Goal: Task Accomplishment & Management: Manage account settings

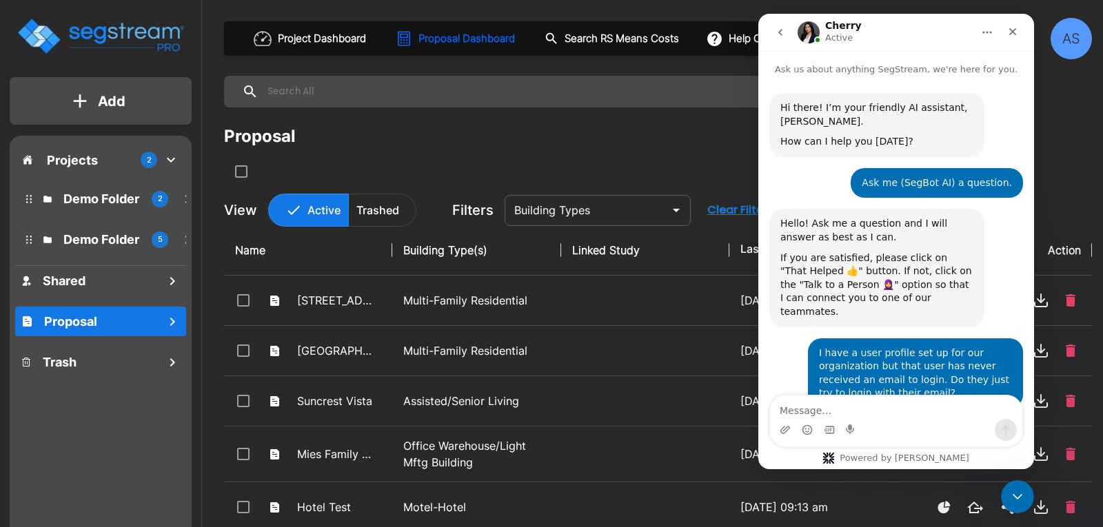
scroll to position [2, 0]
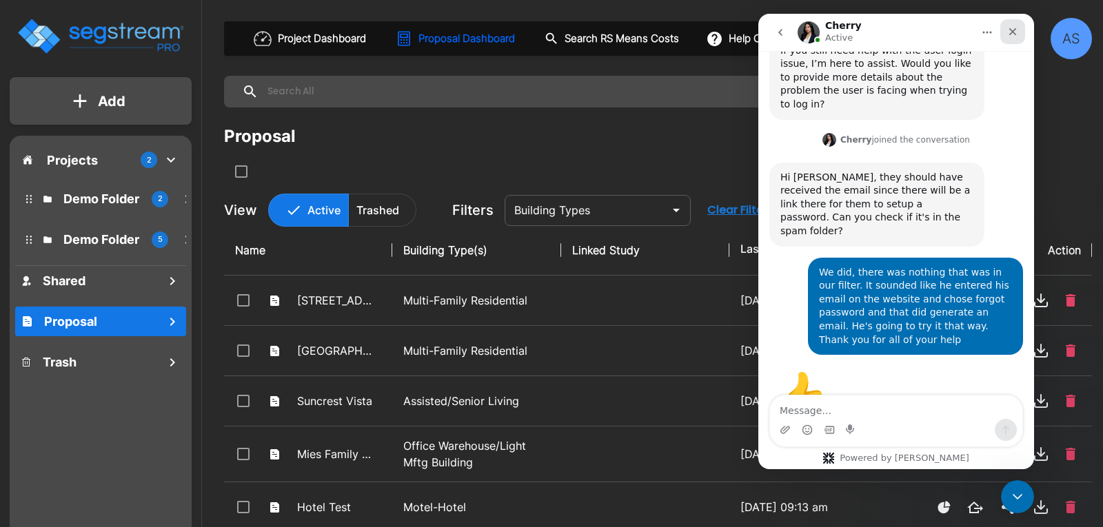
click at [1008, 33] on icon "Close" at bounding box center [1012, 31] width 11 height 11
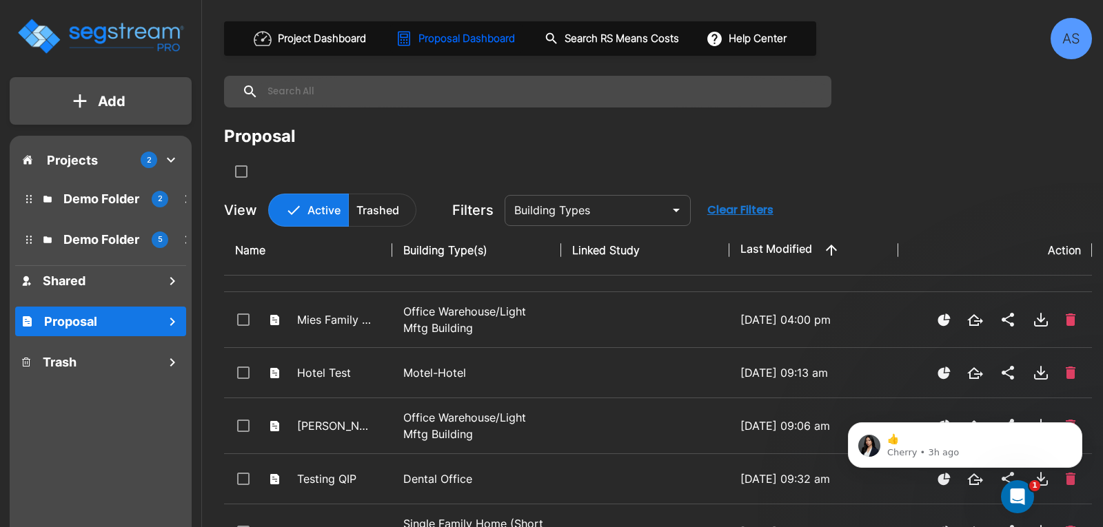
scroll to position [138, 0]
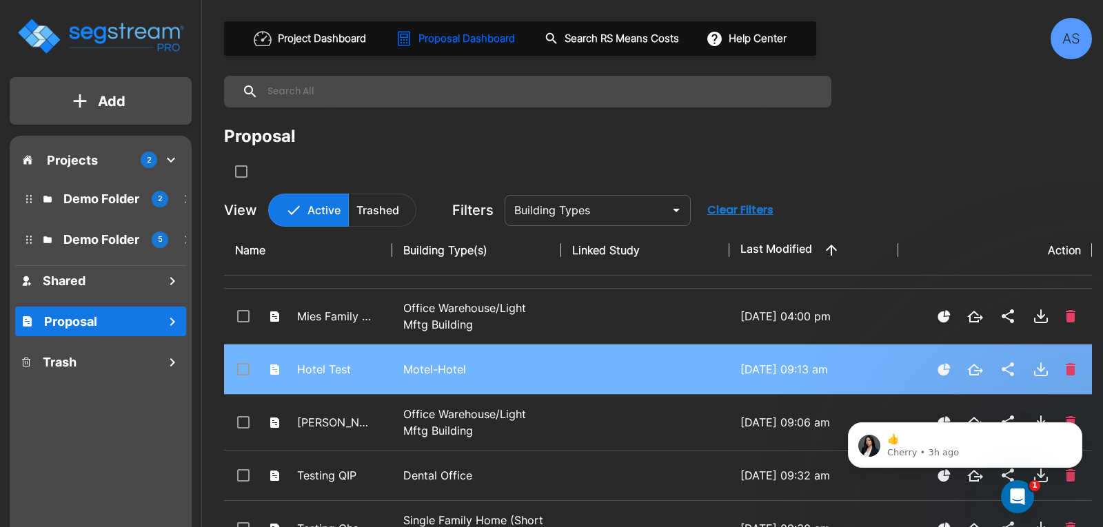
click at [419, 370] on p "Motel-Hotel" at bounding box center [476, 369] width 146 height 17
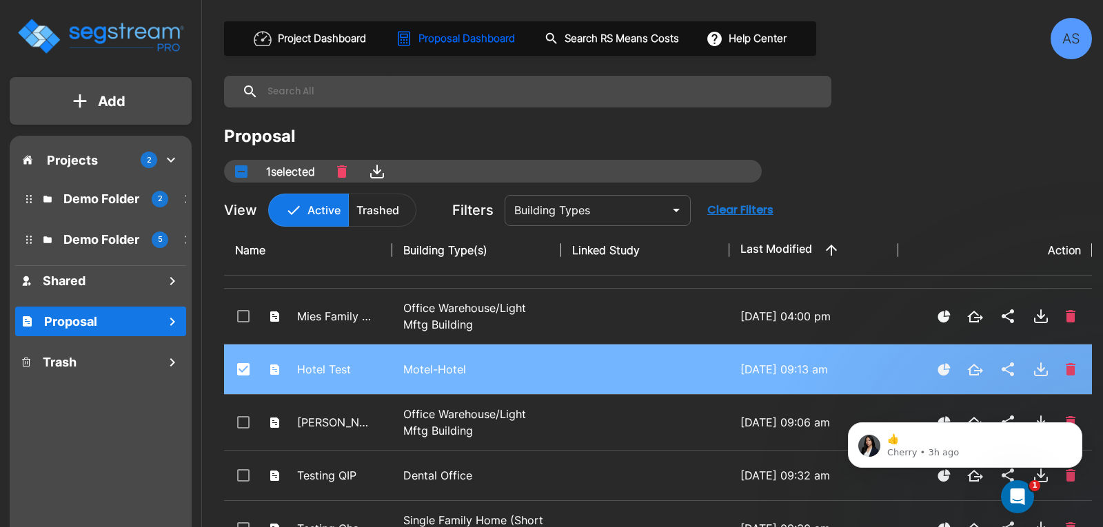
click at [407, 368] on p "Motel-Hotel" at bounding box center [476, 369] width 146 height 17
checkbox input "true"
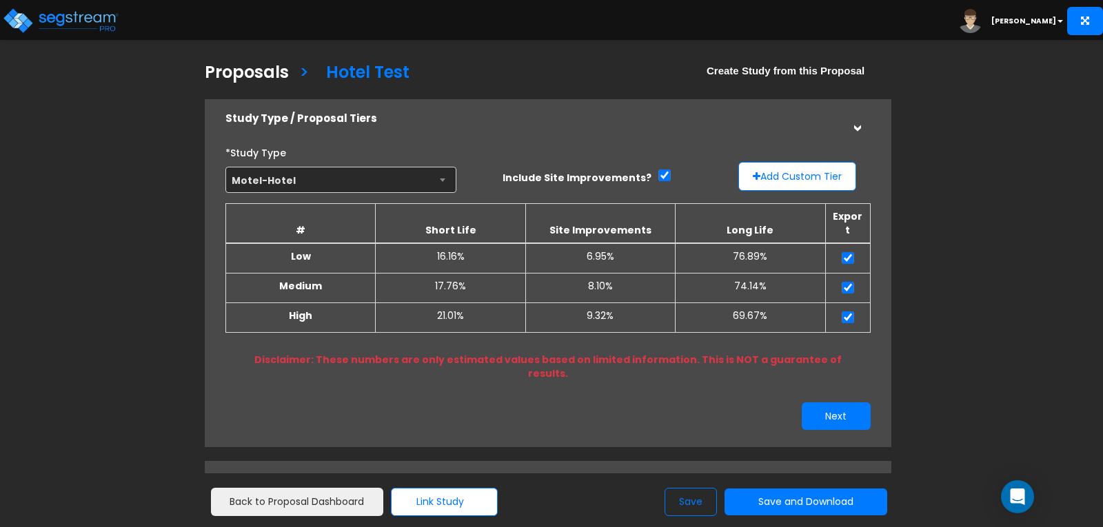
click at [1030, 22] on b "[PERSON_NAME]" at bounding box center [1023, 21] width 65 height 10
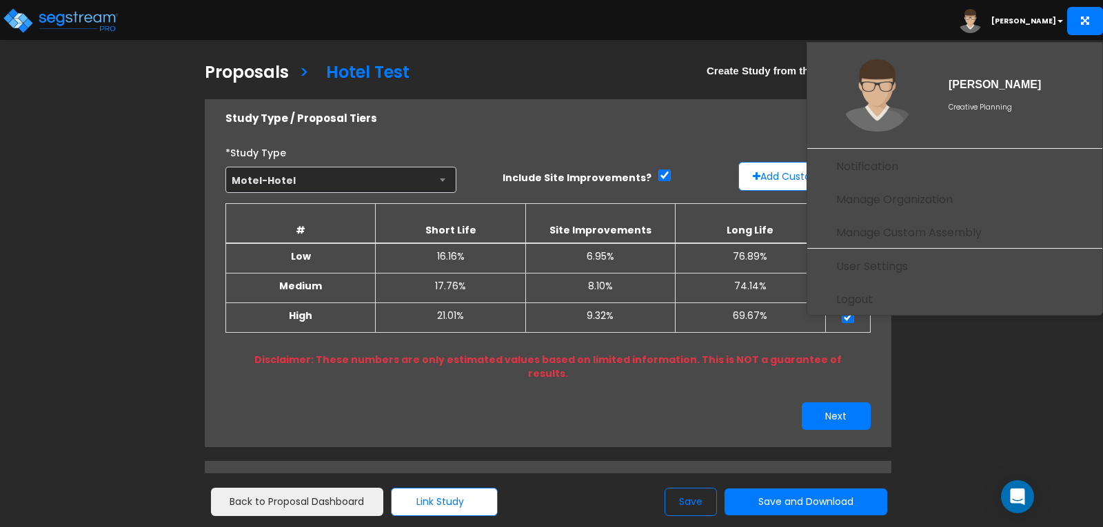
click at [881, 28] on div "Toggle navigation Andrew" at bounding box center [551, 20] width 1103 height 40
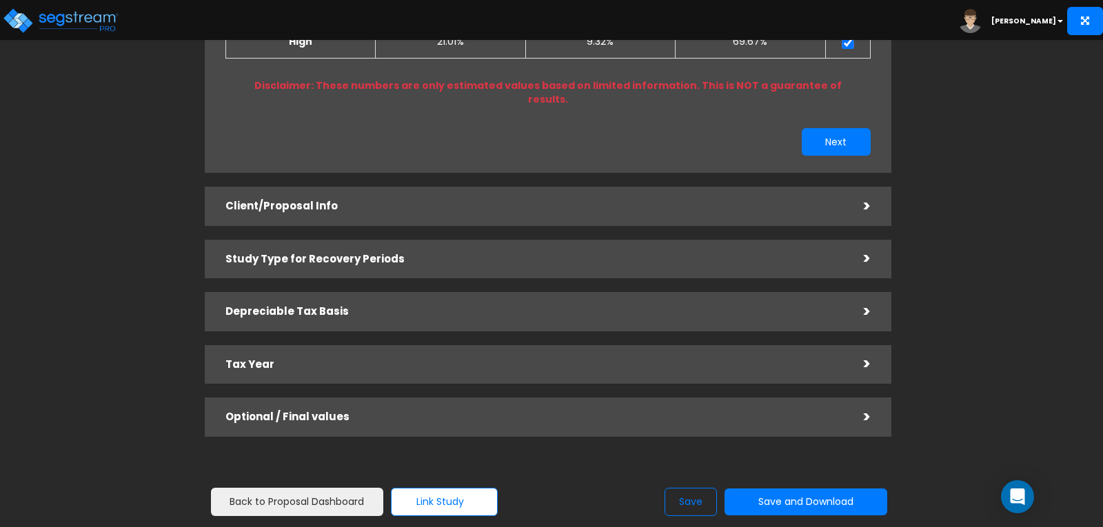
click at [324, 201] on h5 "Client/Proposal Info" at bounding box center [534, 207] width 618 height 12
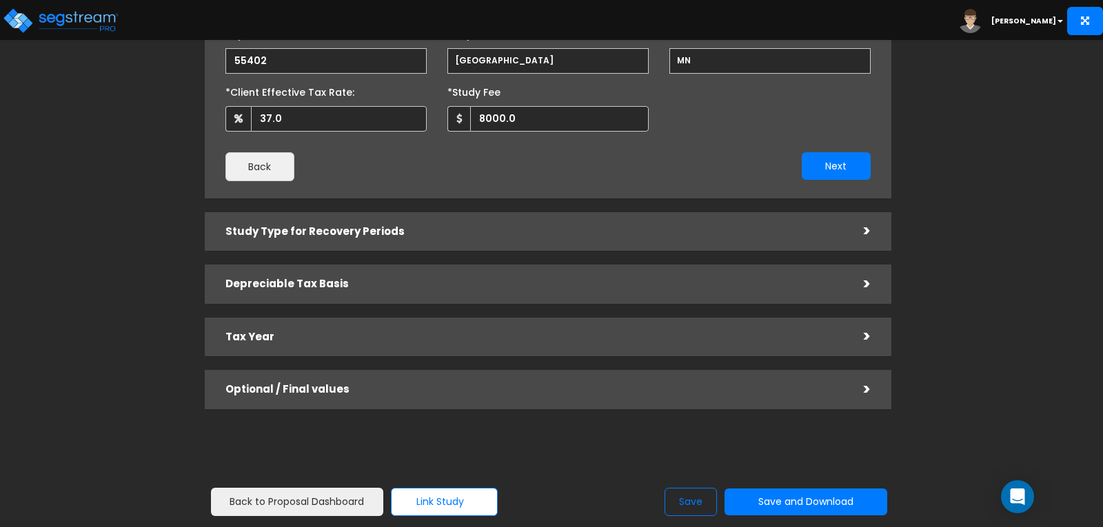
click at [340, 223] on div "Study Type for Recovery Periods" at bounding box center [534, 231] width 618 height 25
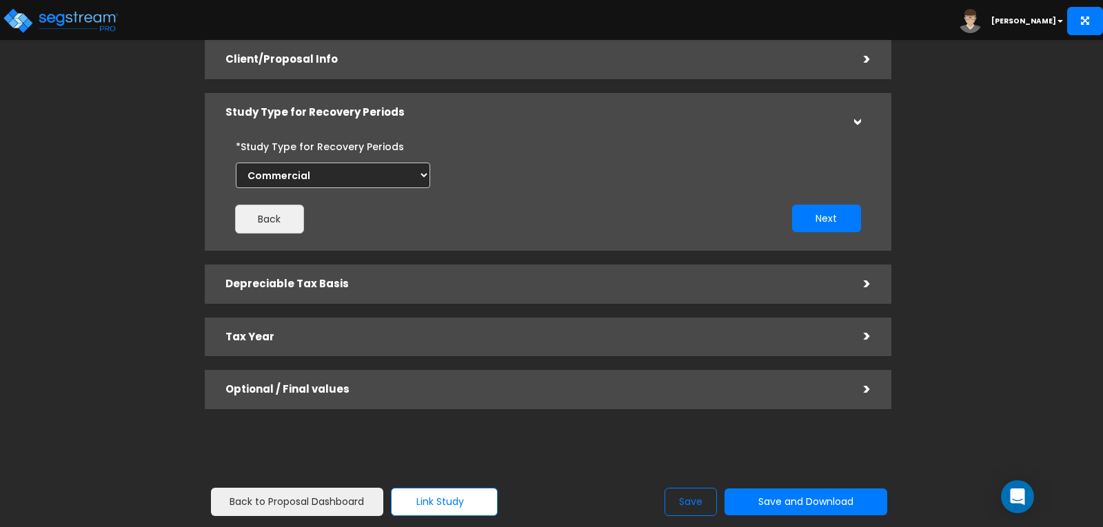
scroll to position [112, 0]
click at [339, 337] on h5 "Tax Year" at bounding box center [534, 337] width 618 height 12
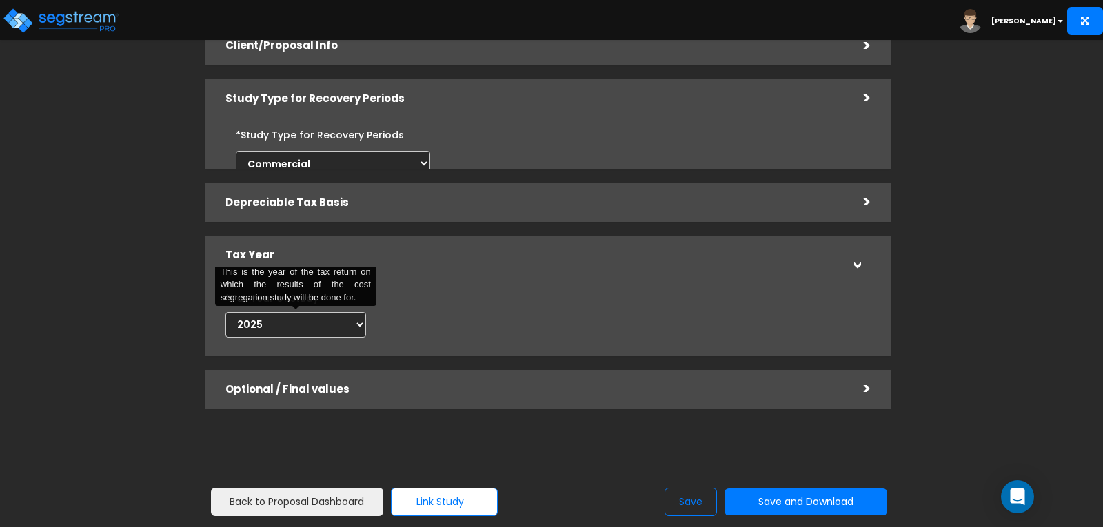
scroll to position [126, 0]
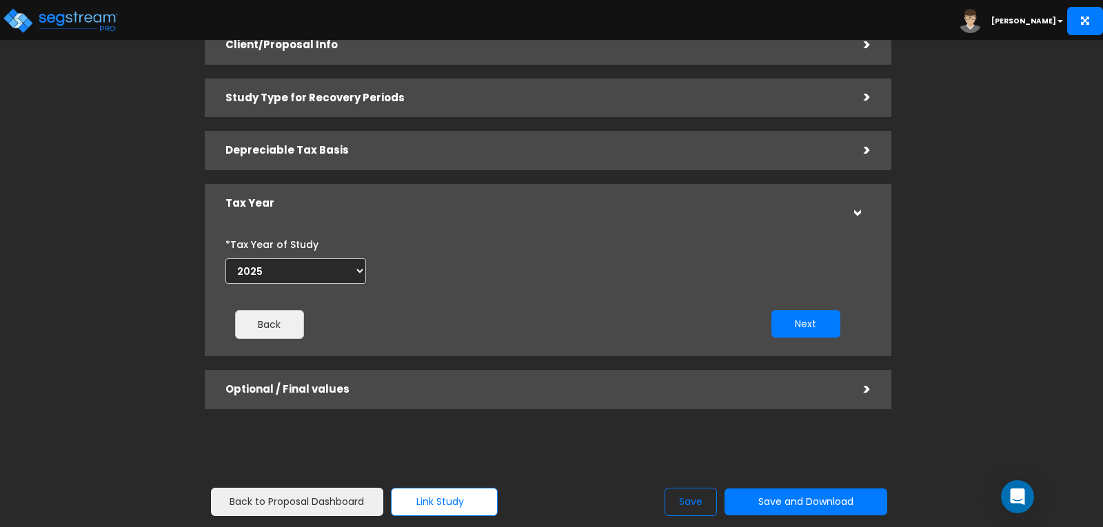
click at [402, 389] on h5 "Optional / Final values" at bounding box center [534, 390] width 618 height 12
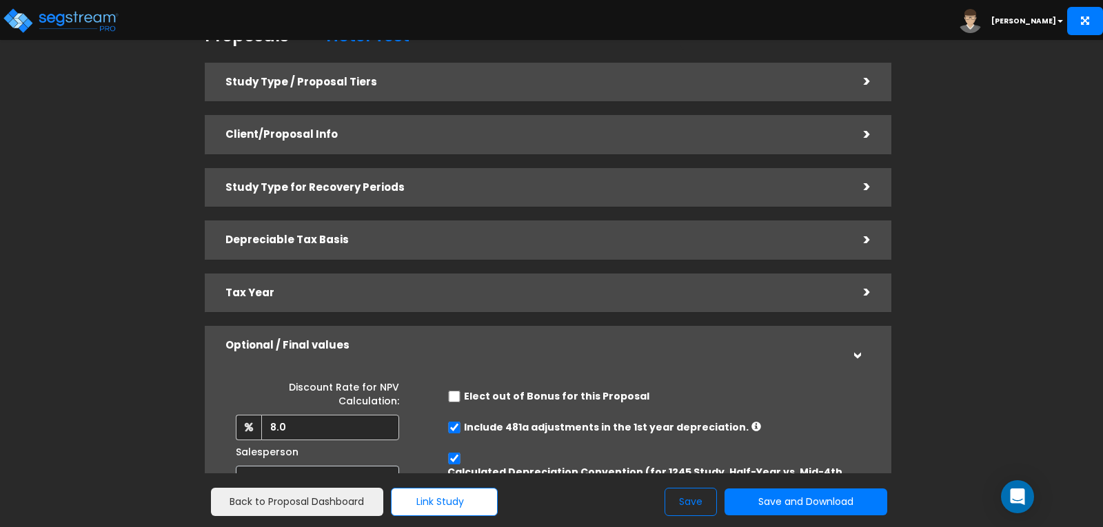
scroll to position [0, 0]
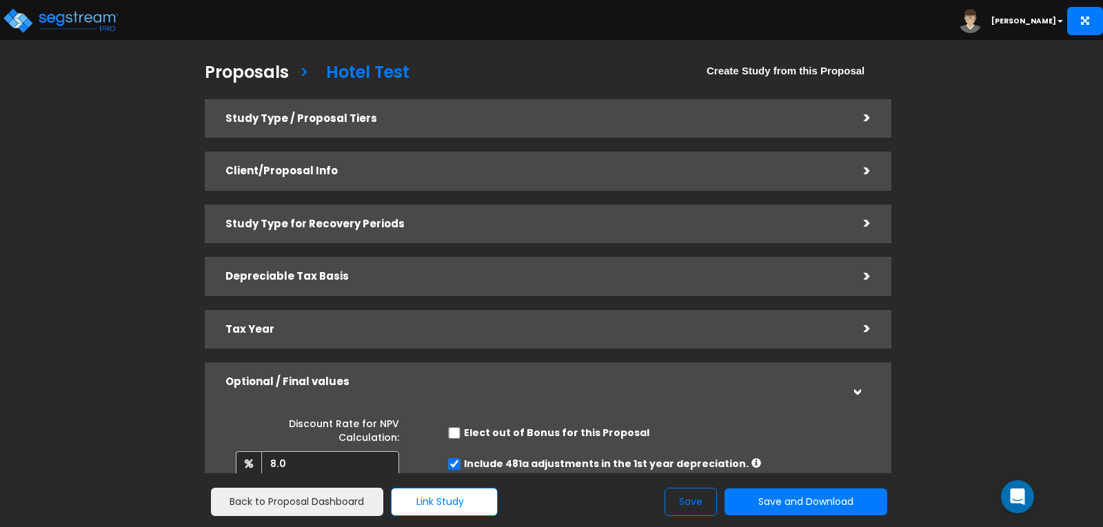
click at [394, 111] on div "Study Type / Proposal Tiers" at bounding box center [534, 118] width 618 height 25
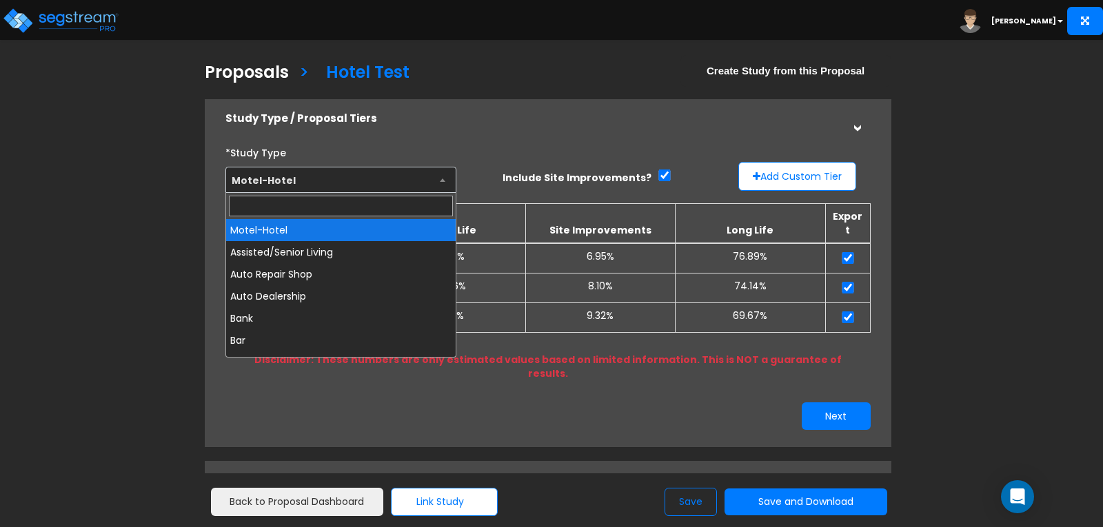
click at [336, 181] on span "Motel-Hotel" at bounding box center [340, 180] width 229 height 26
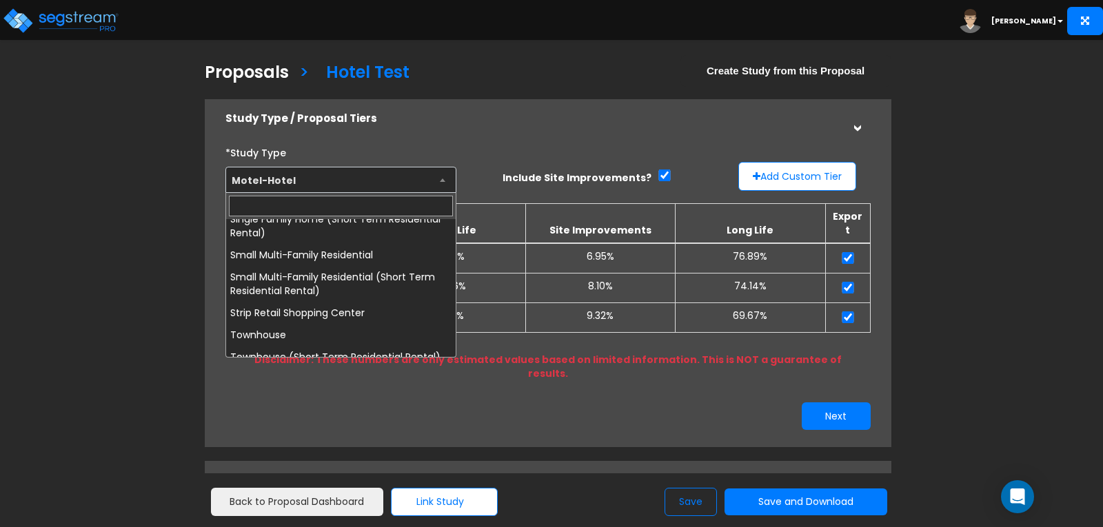
scroll to position [1028, 0]
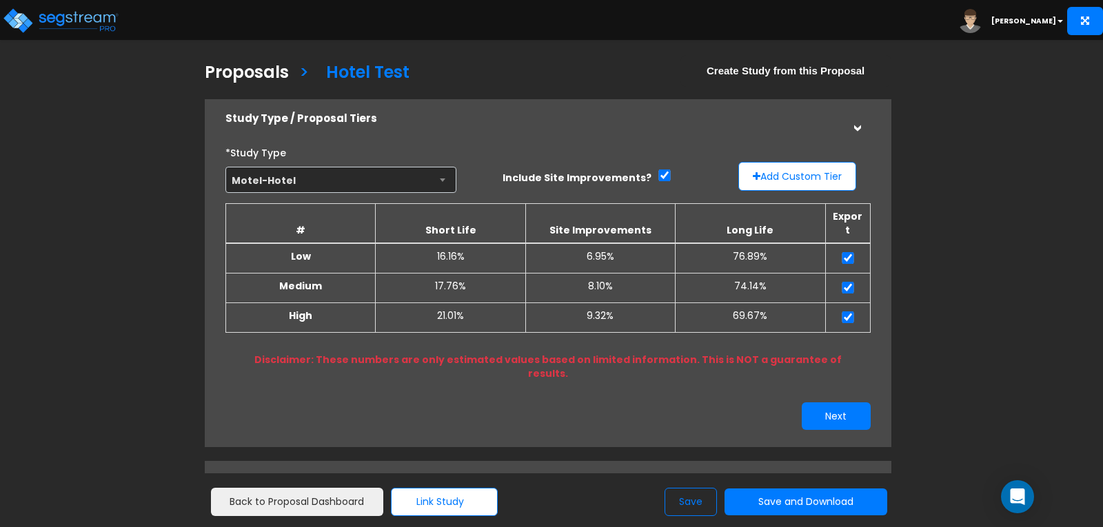
click at [438, 183] on span "Motel-Hotel" at bounding box center [340, 180] width 229 height 26
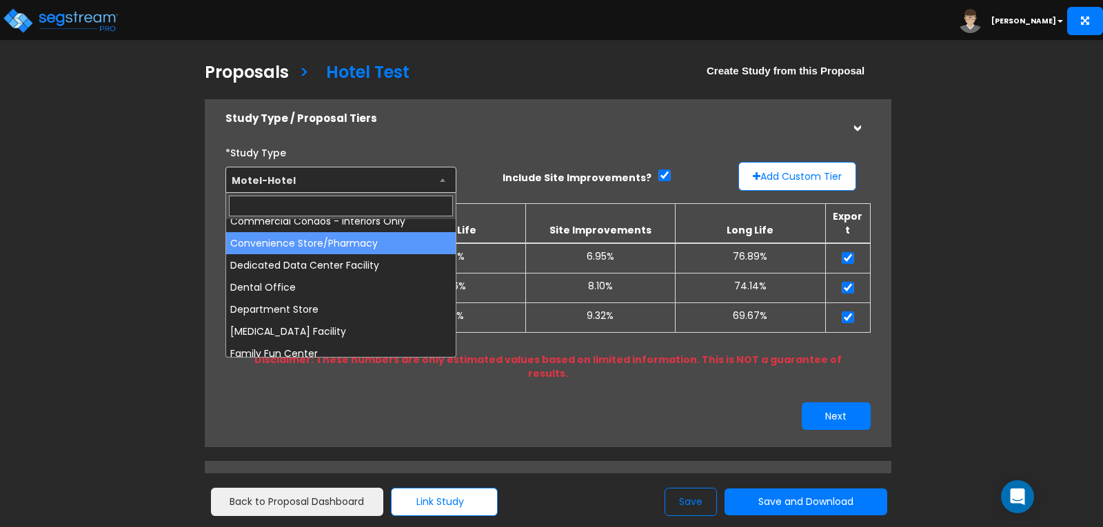
scroll to position [276, 0]
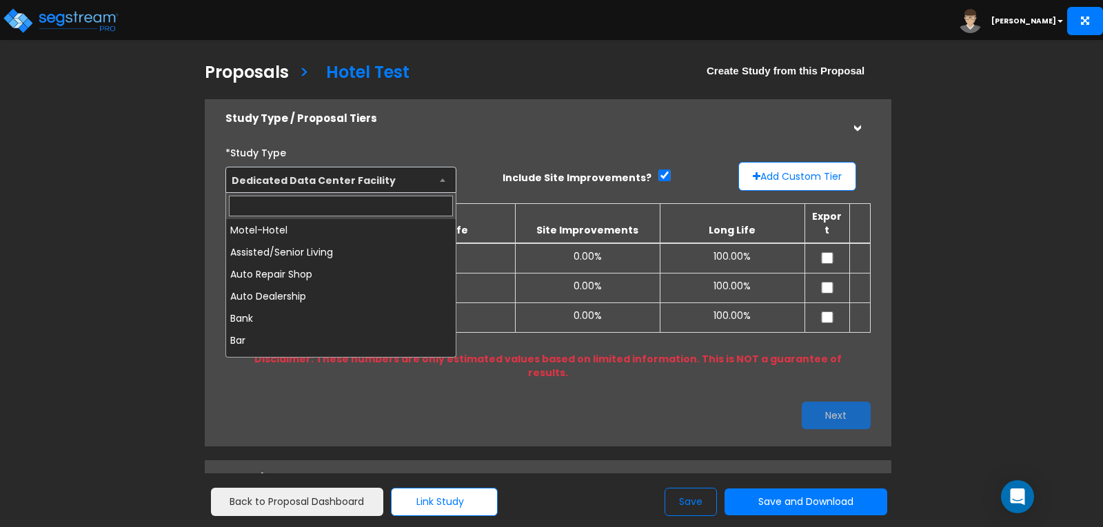
click at [440, 184] on span "Dedicated Data Center Facility" at bounding box center [340, 180] width 229 height 26
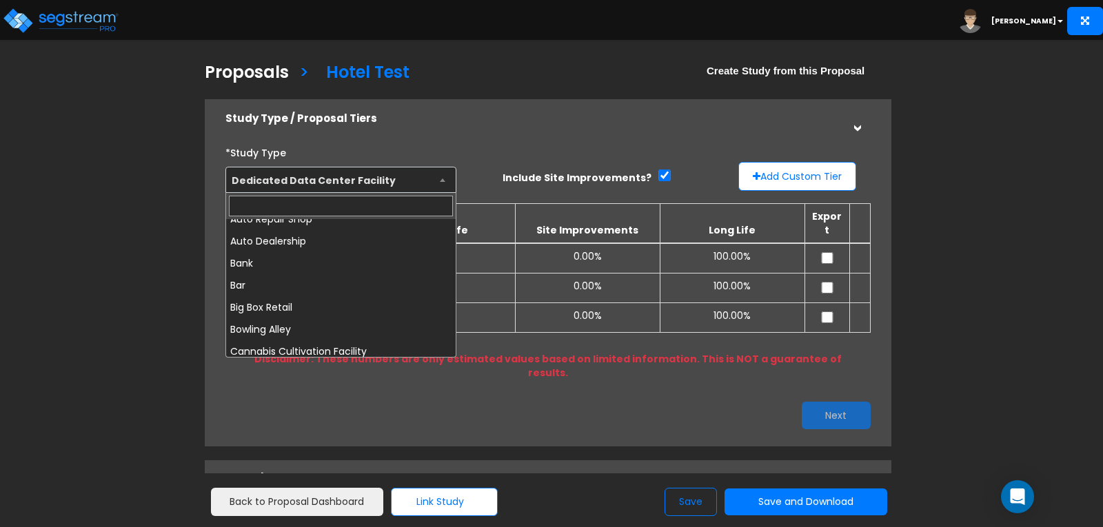
scroll to position [0, 0]
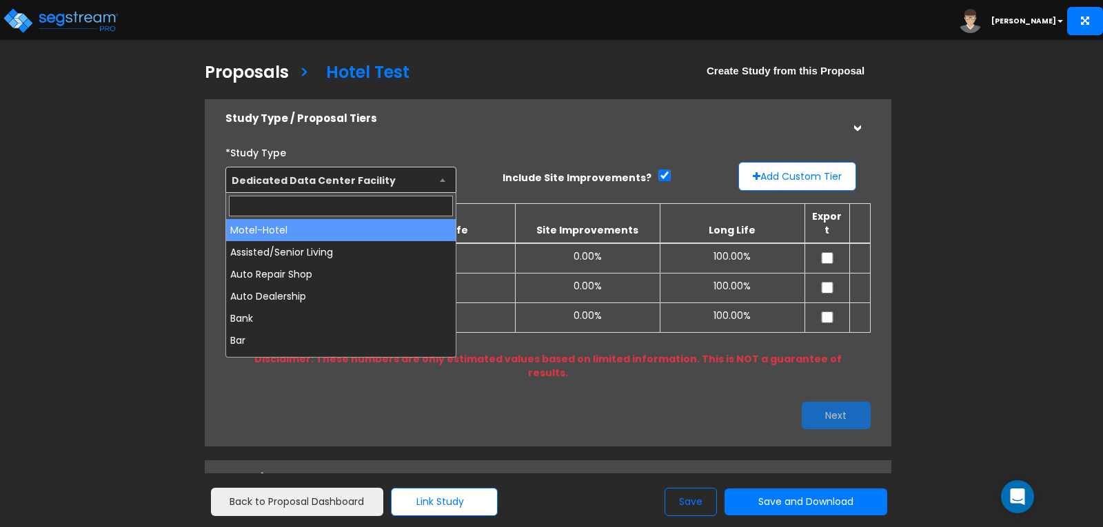
select select "70"
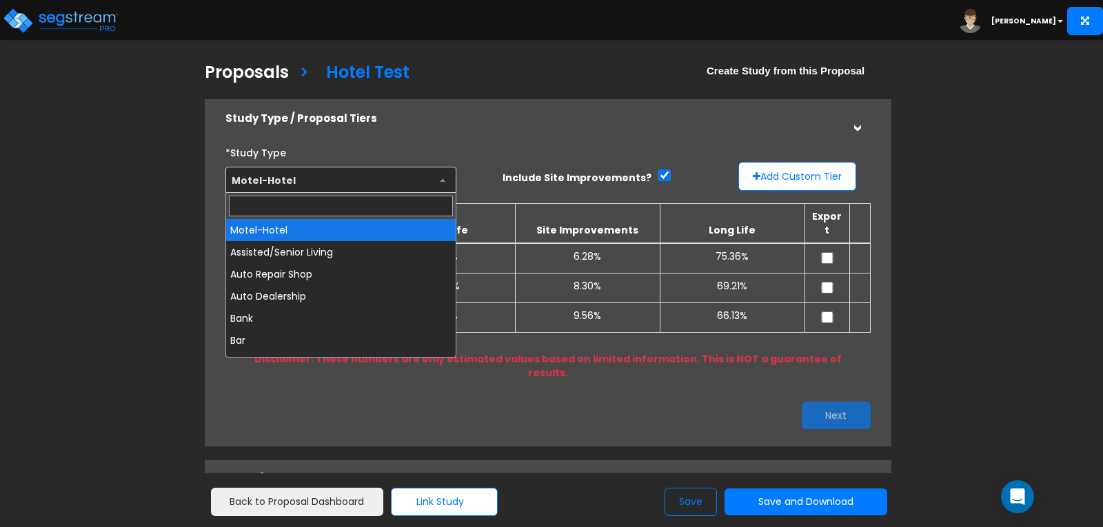
click at [449, 175] on span "Motel-Hotel" at bounding box center [340, 180] width 229 height 26
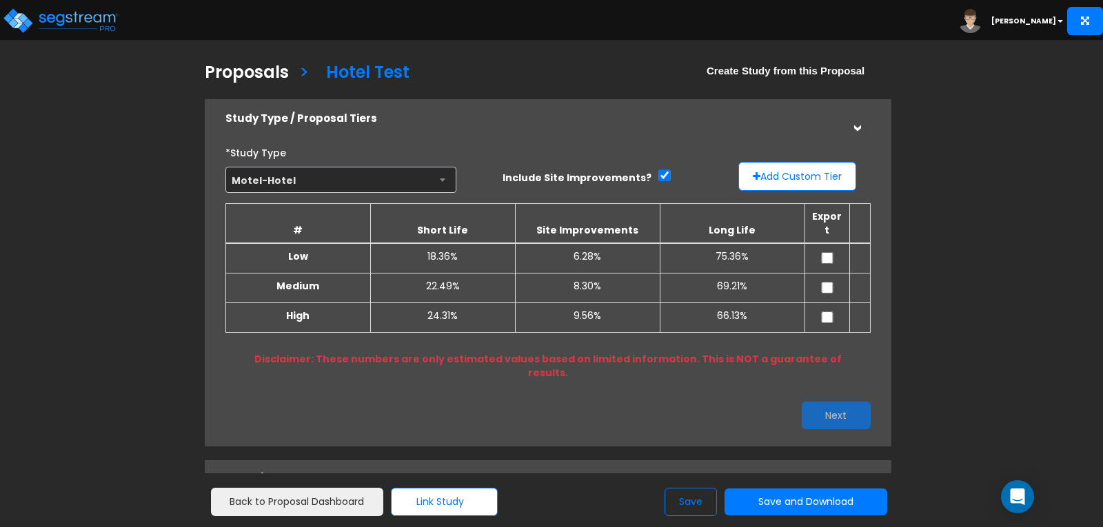
click at [478, 131] on div "Study Type / Proposal Tiers" at bounding box center [534, 118] width 618 height 25
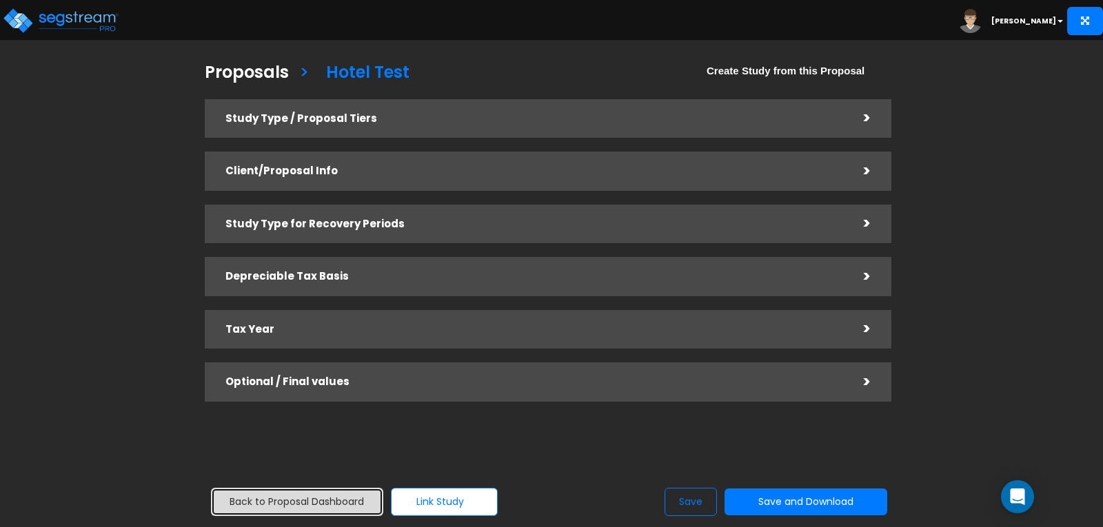
click at [276, 494] on link "Back to Proposal Dashboard" at bounding box center [297, 502] width 172 height 28
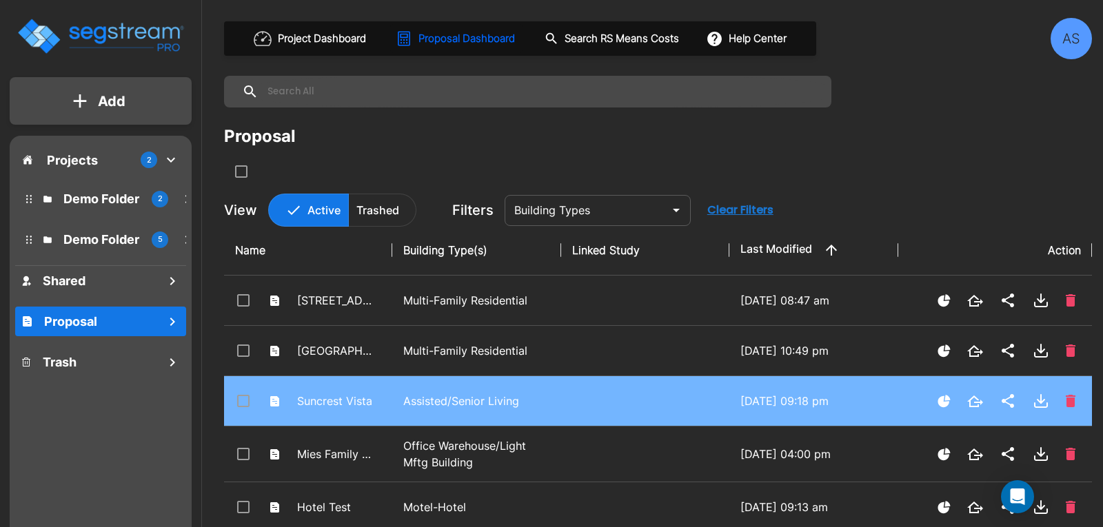
scroll to position [69, 0]
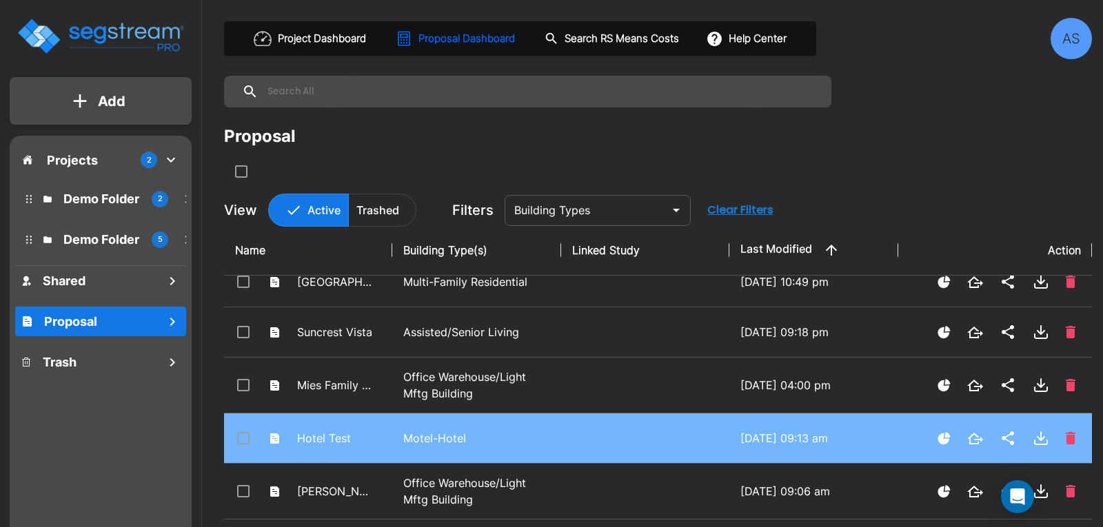
click at [438, 442] on p "Motel-Hotel" at bounding box center [476, 438] width 146 height 17
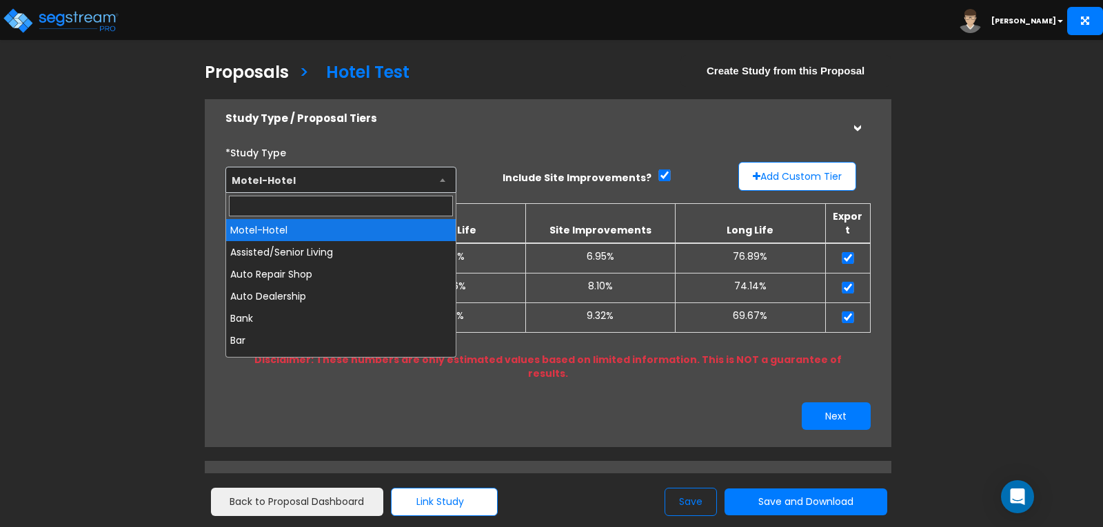
click at [444, 175] on span "Motel-Hotel" at bounding box center [340, 180] width 229 height 26
click at [458, 136] on div "*Study Type Motel-Hotel Assisted/Senior Living Auto Repair Shop Auto Dealership…" at bounding box center [548, 285] width 666 height 303
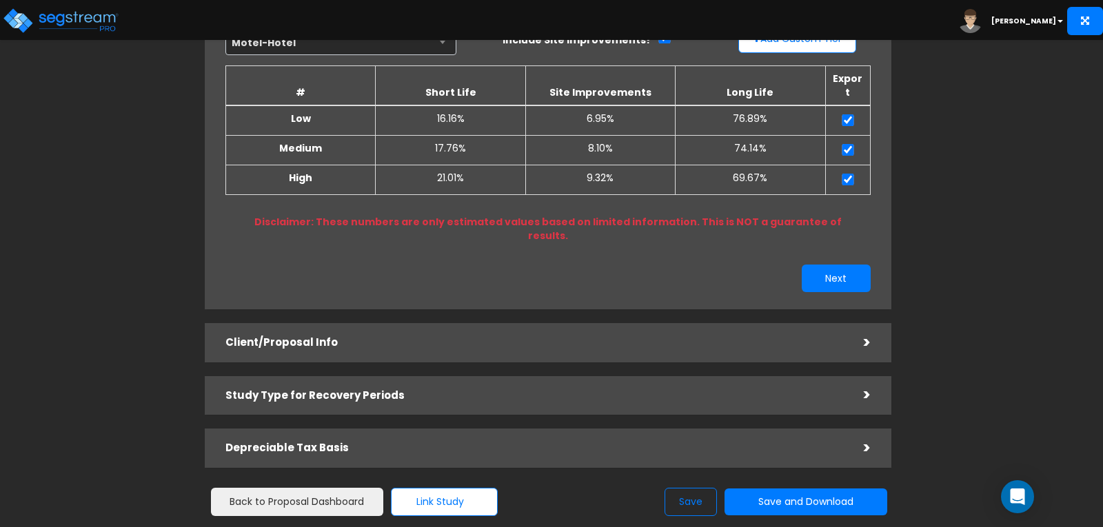
scroll to position [207, 0]
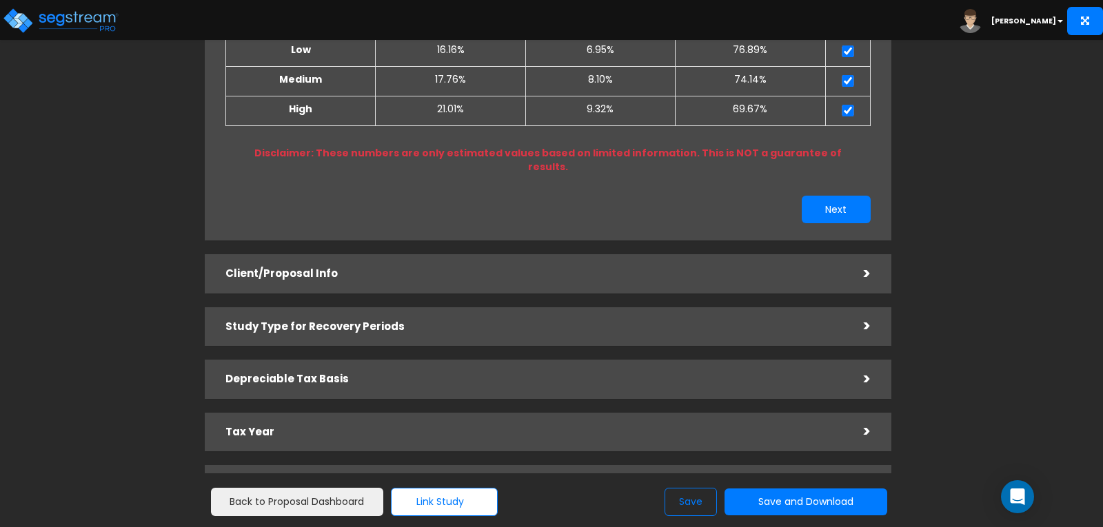
click at [859, 263] on div ">" at bounding box center [857, 273] width 28 height 21
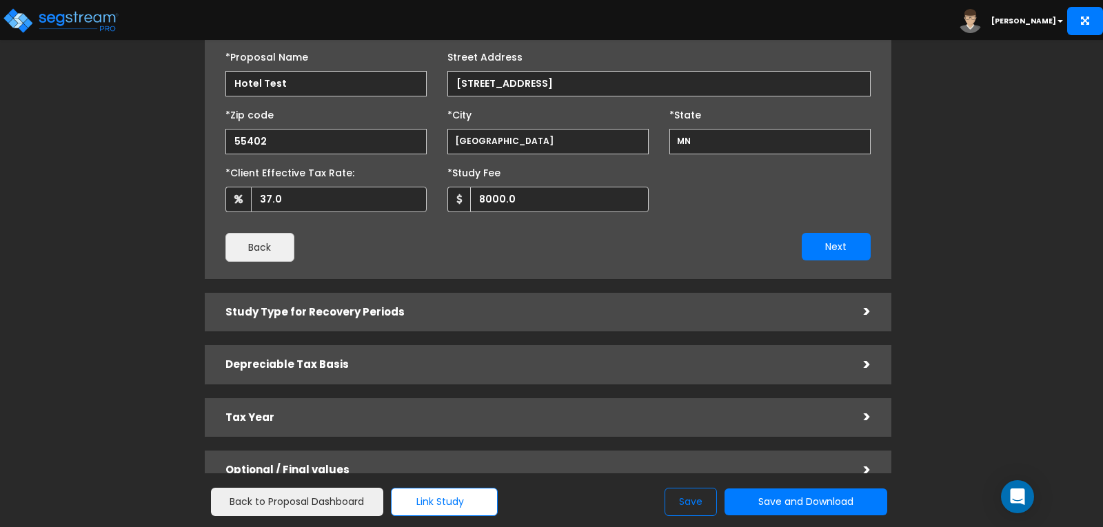
click at [624, 308] on h5 "Study Type for Recovery Periods" at bounding box center [534, 313] width 618 height 12
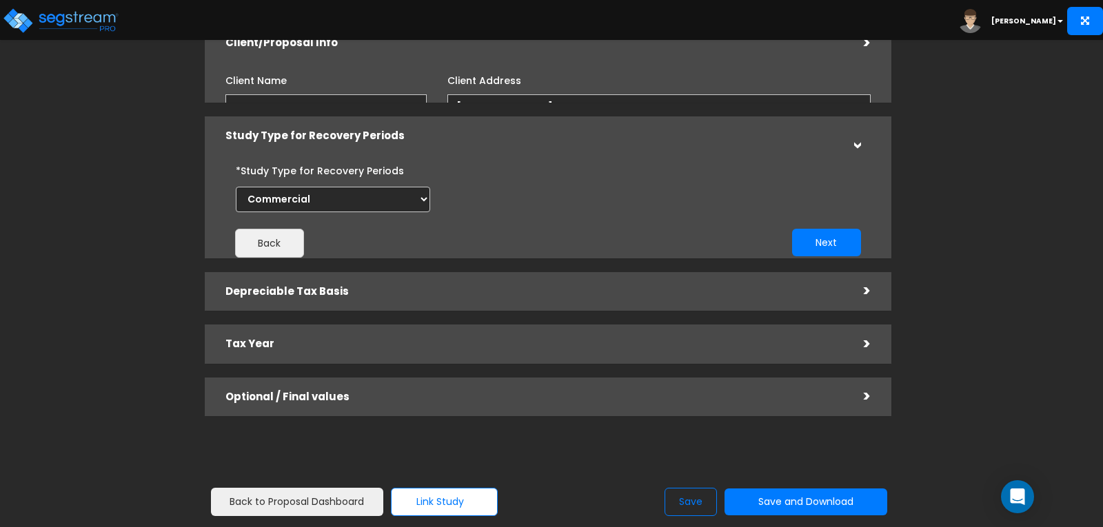
scroll to position [112, 0]
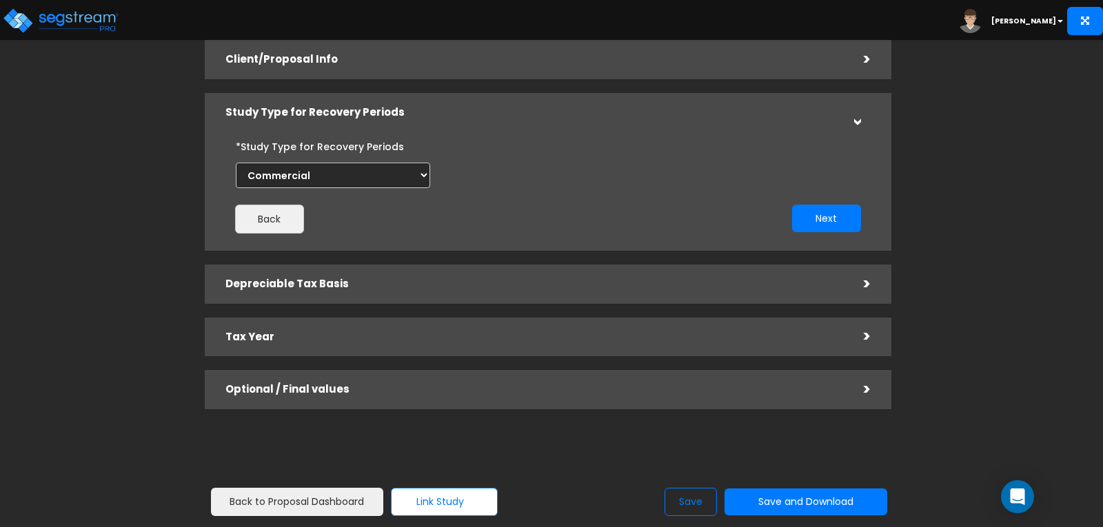
click at [489, 292] on div "Depreciable Tax Basis" at bounding box center [534, 284] width 618 height 25
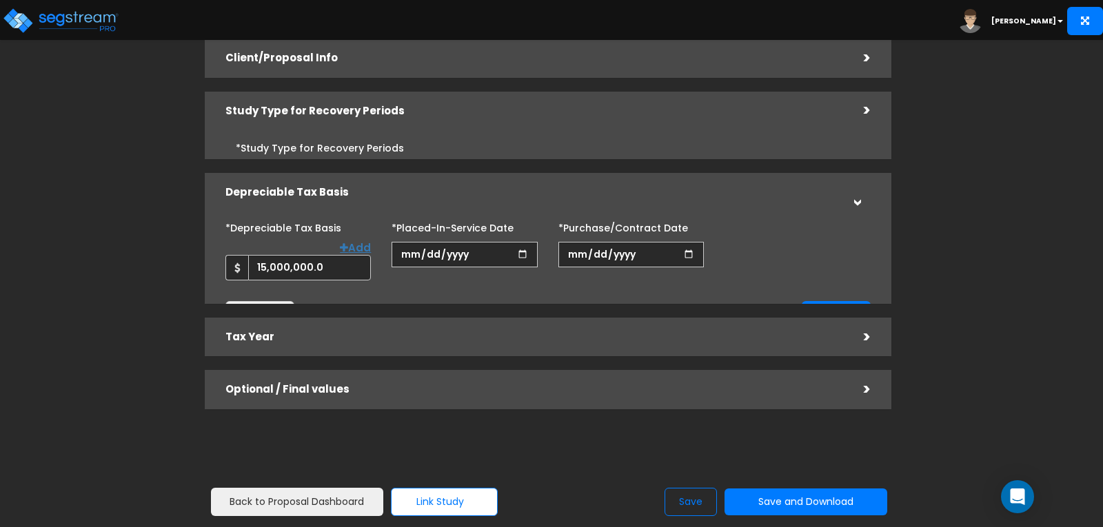
scroll to position [114, 0]
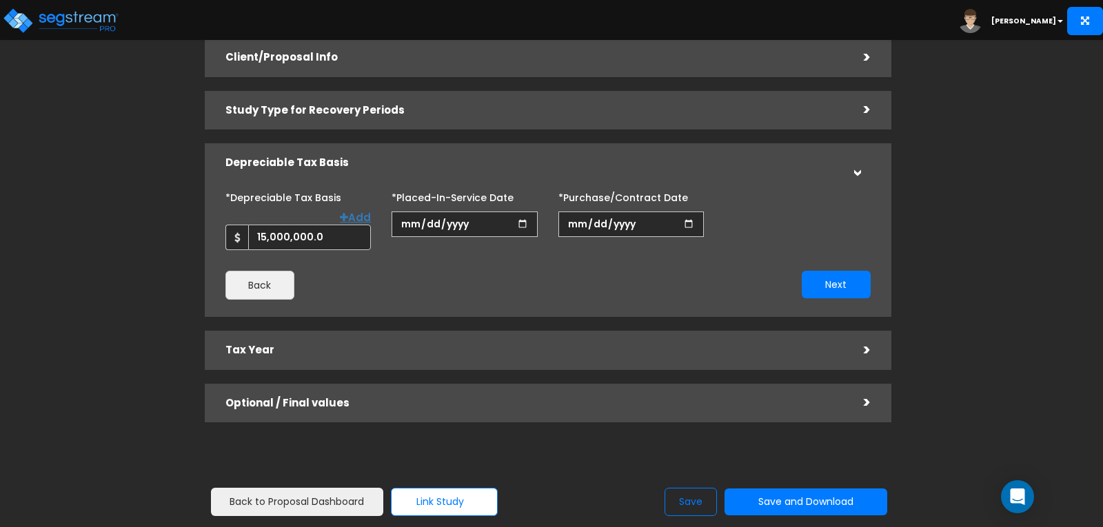
click at [557, 338] on div "Tax Year" at bounding box center [534, 350] width 618 height 25
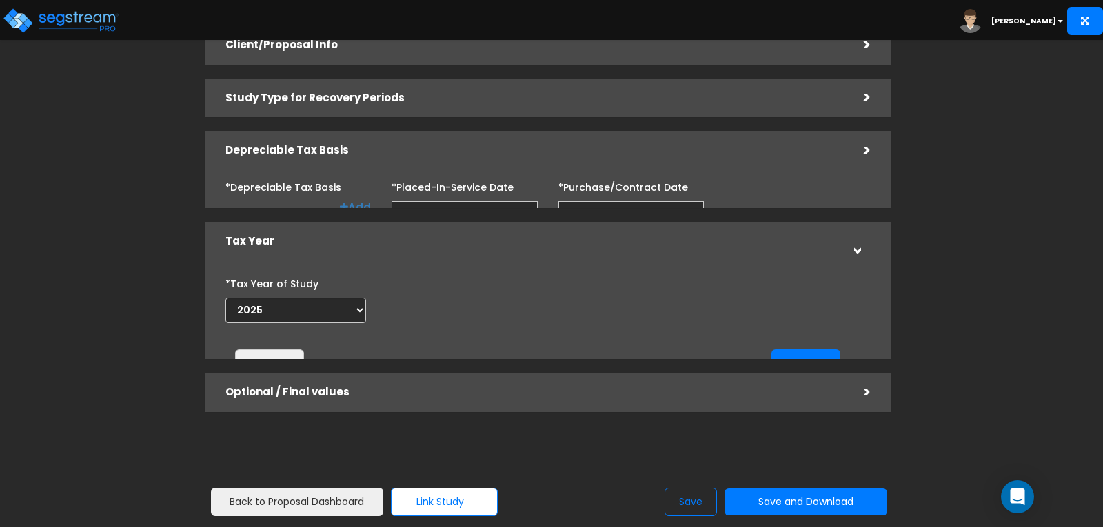
scroll to position [126, 0]
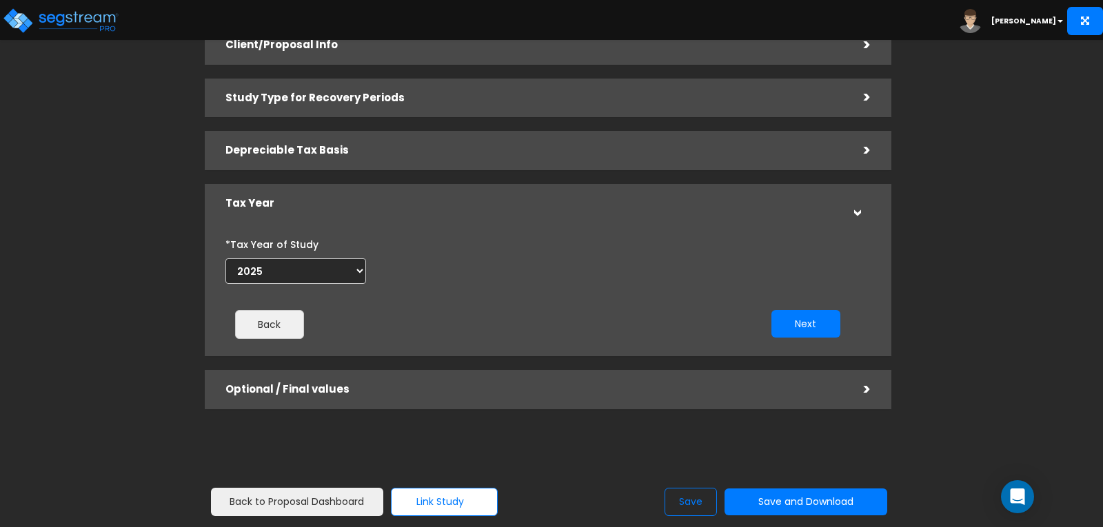
click at [563, 385] on h5 "Optional / Final values" at bounding box center [534, 390] width 618 height 12
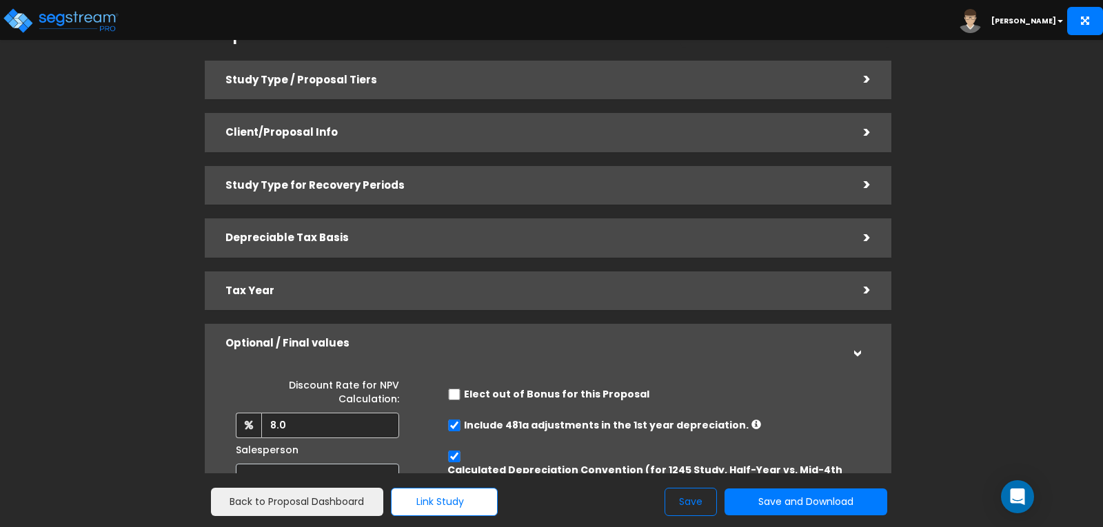
scroll to position [0, 0]
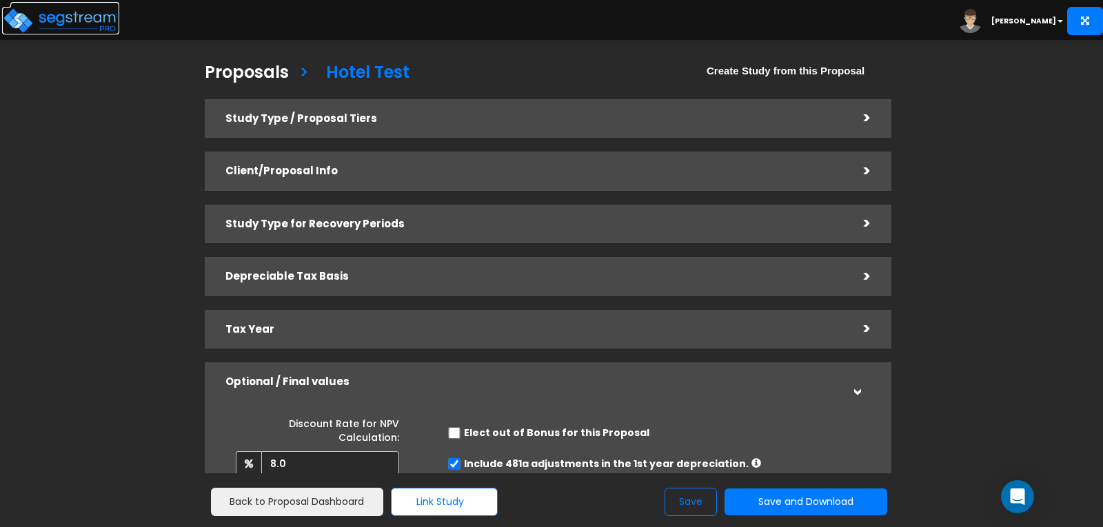
click at [36, 19] on img at bounding box center [60, 21] width 117 height 28
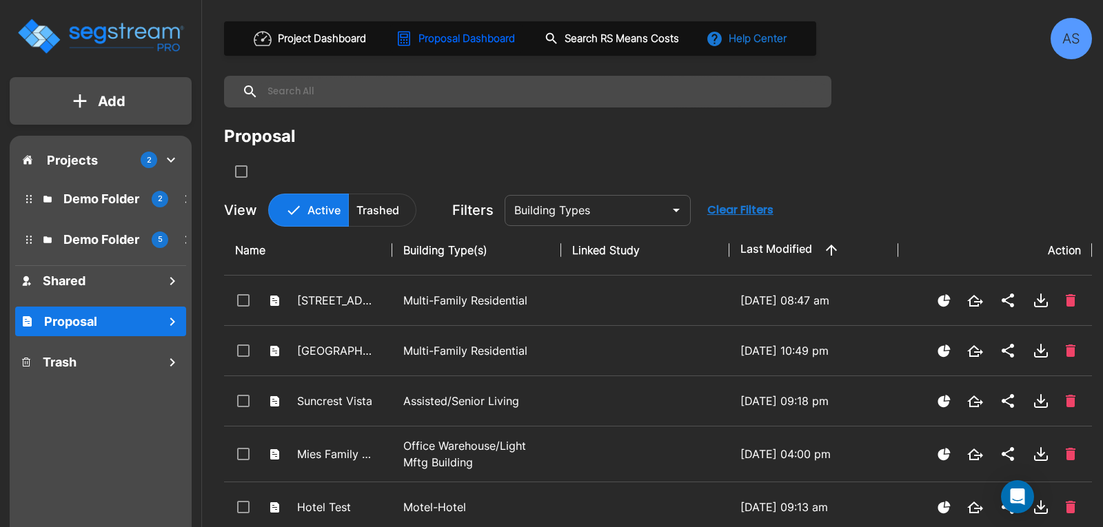
click at [748, 41] on button "Help Center" at bounding box center [747, 38] width 89 height 26
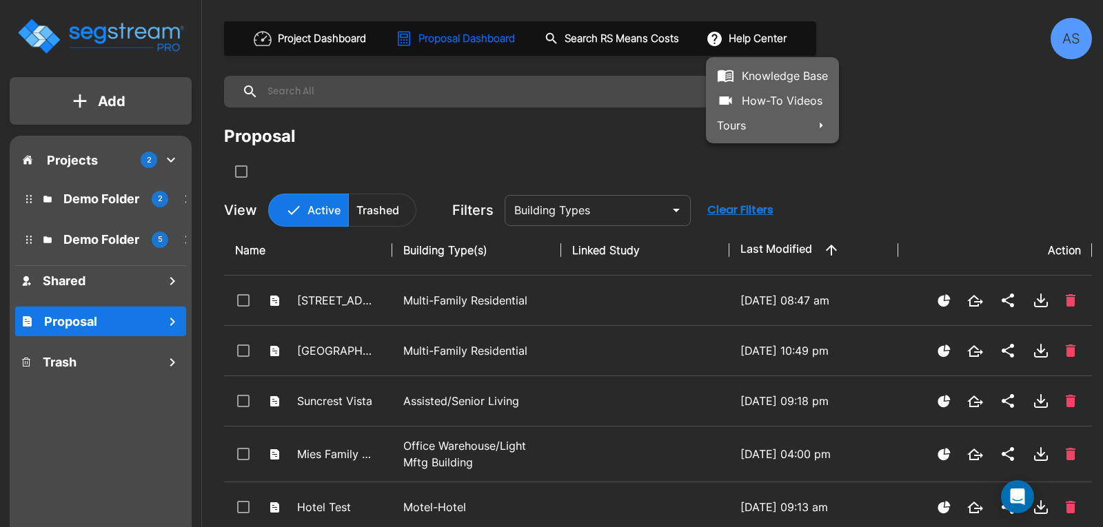
click at [772, 74] on link "Knowledge Base" at bounding box center [772, 75] width 133 height 25
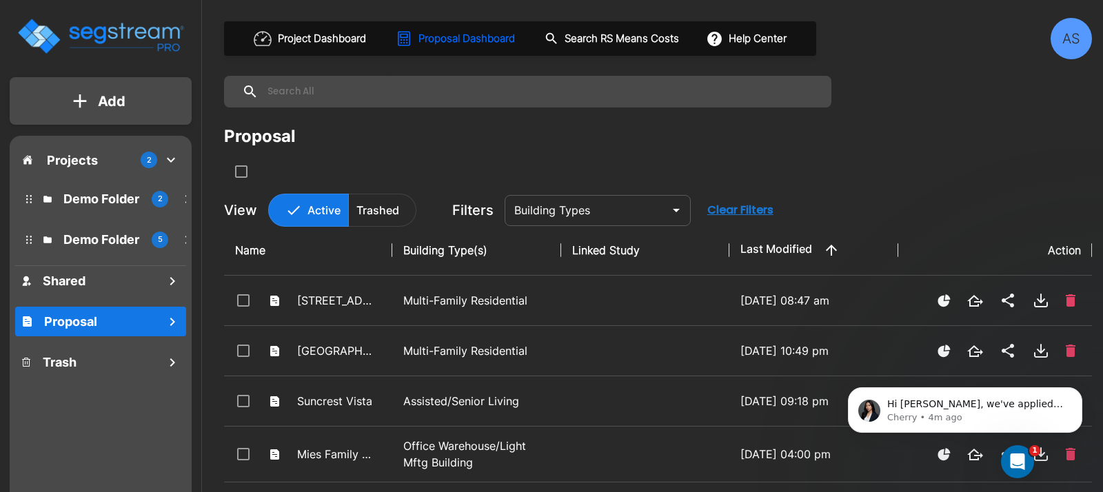
click at [1082, 37] on div "AS" at bounding box center [1070, 38] width 41 height 41
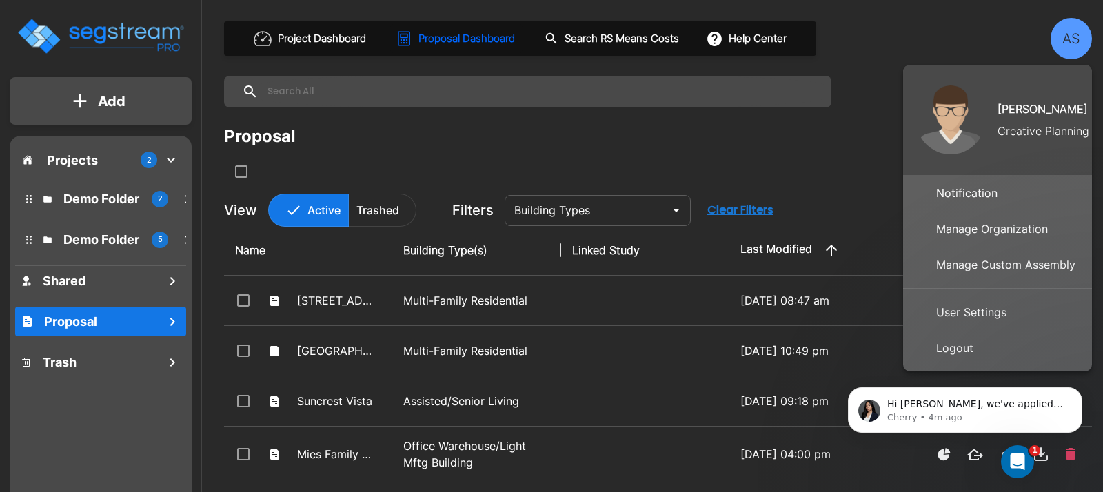
click at [1000, 227] on p "Manage Organization" at bounding box center [991, 229] width 123 height 28
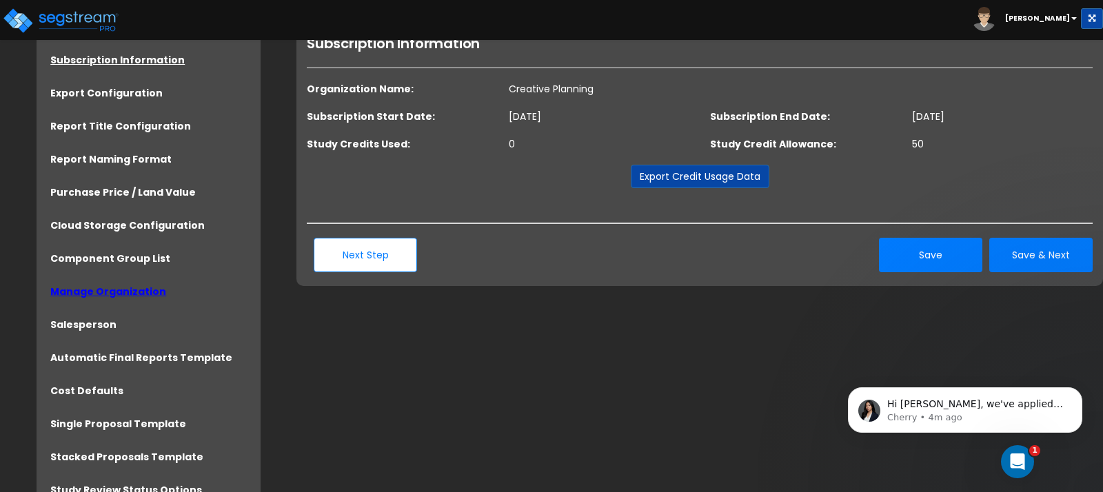
scroll to position [107, 0]
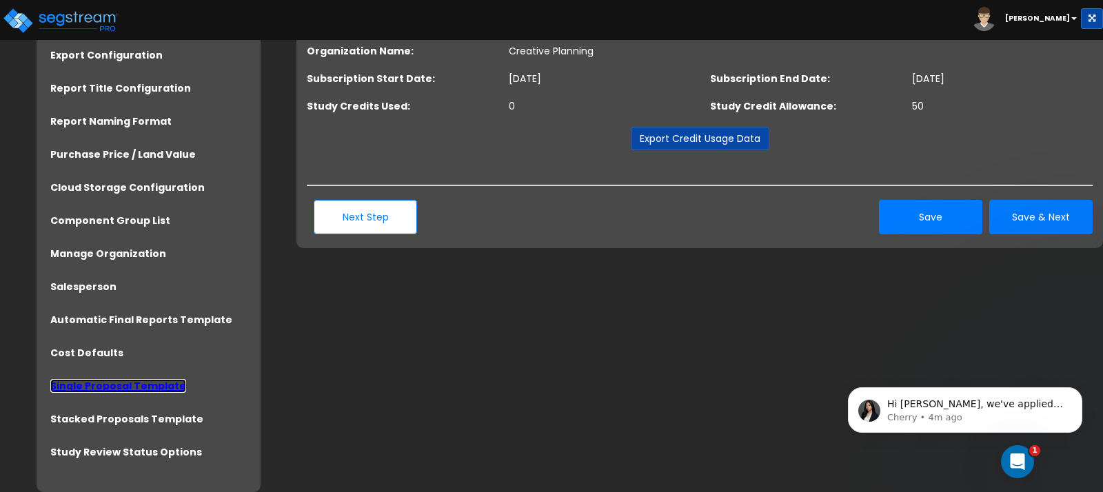
click at [118, 390] on link "Single Proposal Template" at bounding box center [118, 386] width 136 height 14
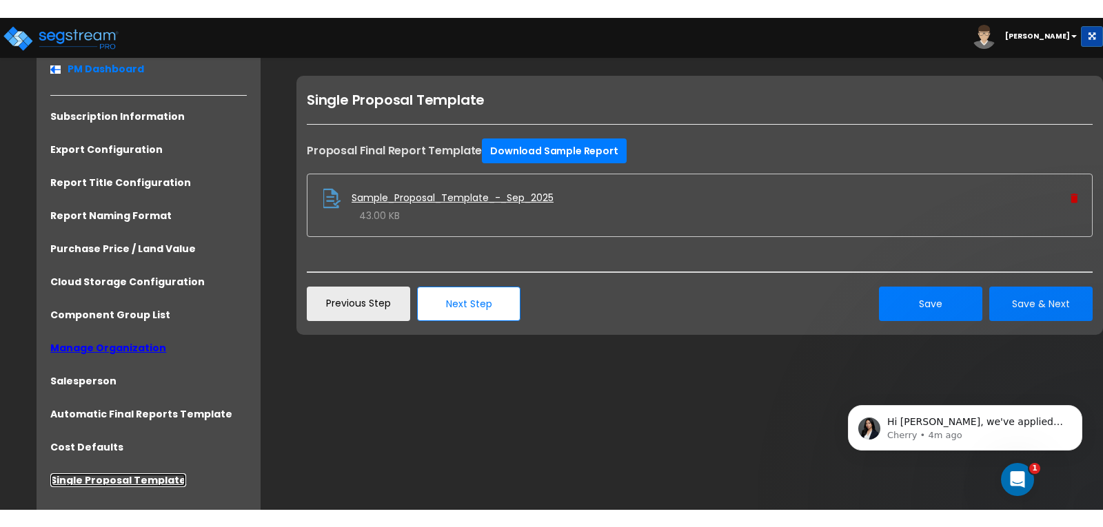
scroll to position [33, 0]
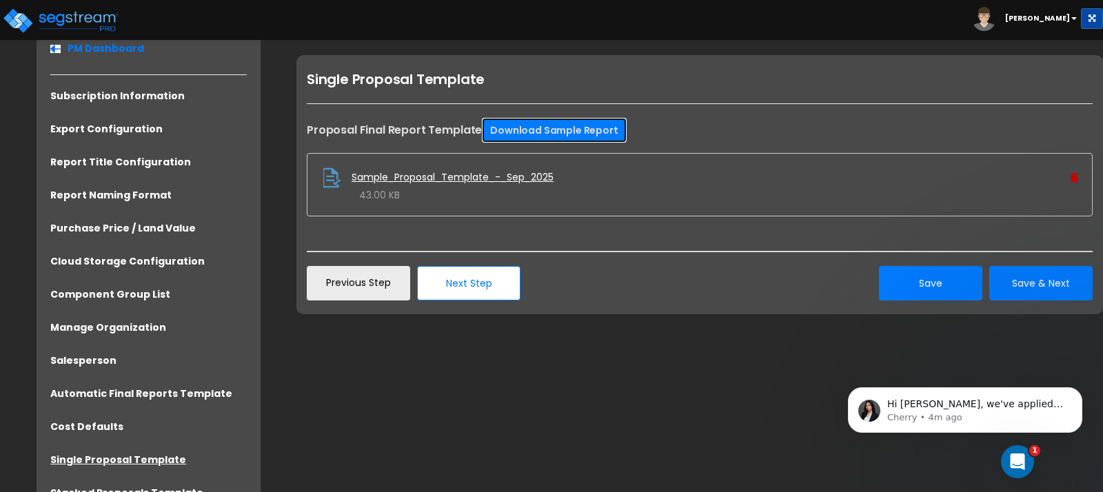
click at [544, 121] on link "Download Sample Report" at bounding box center [554, 130] width 144 height 25
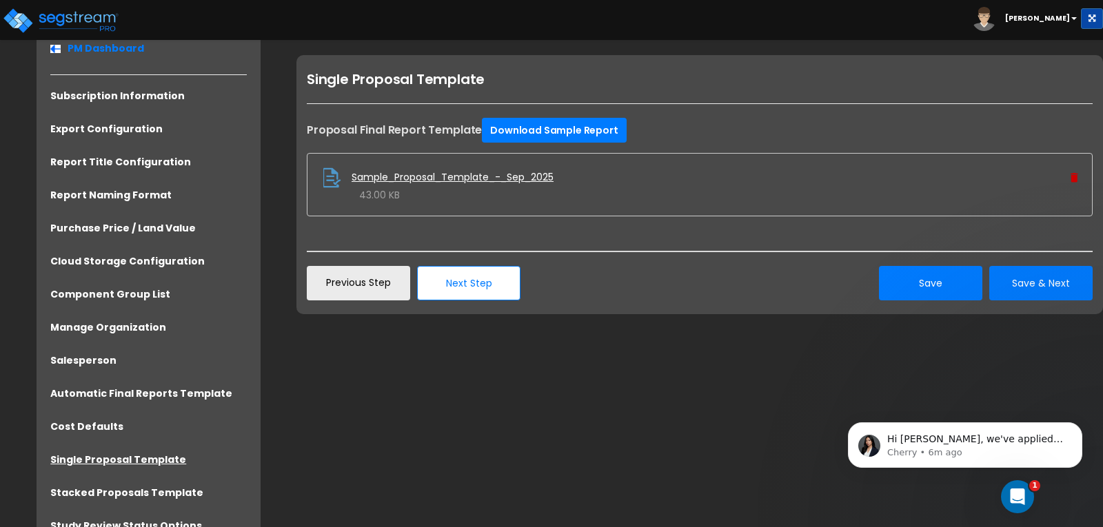
click at [90, 17] on div "Click to return on the top page" at bounding box center [69, 8] width 131 height 17
click at [59, 19] on img at bounding box center [60, 21] width 117 height 28
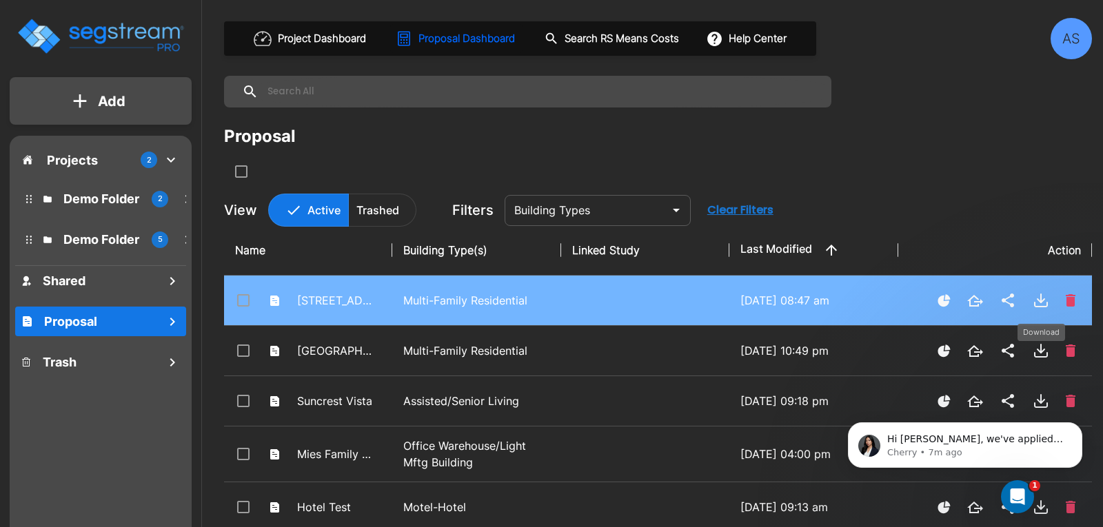
click at [1039, 301] on icon "Download" at bounding box center [1040, 300] width 7 height 3
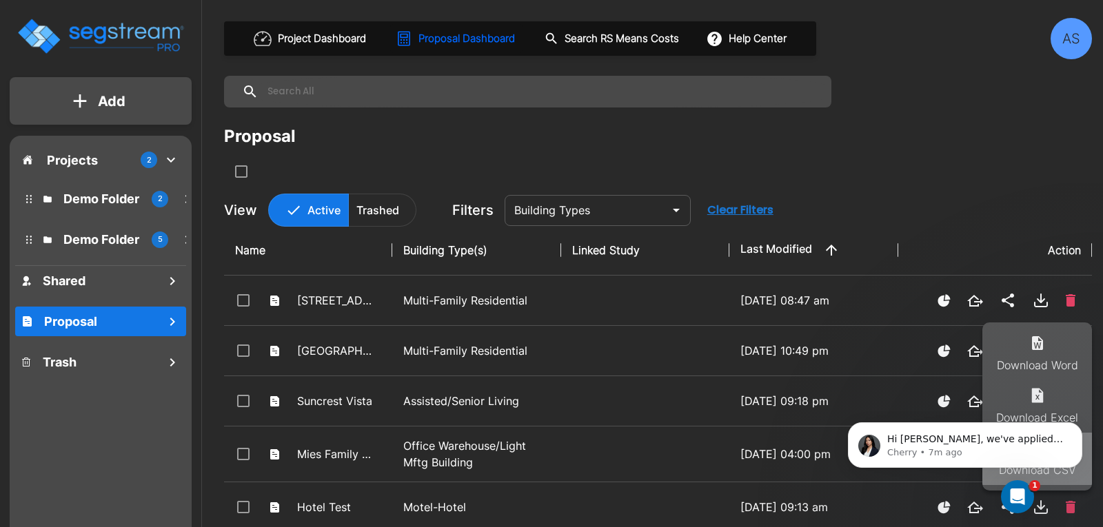
click at [1059, 467] on li "Download CSV" at bounding box center [1037, 459] width 110 height 52
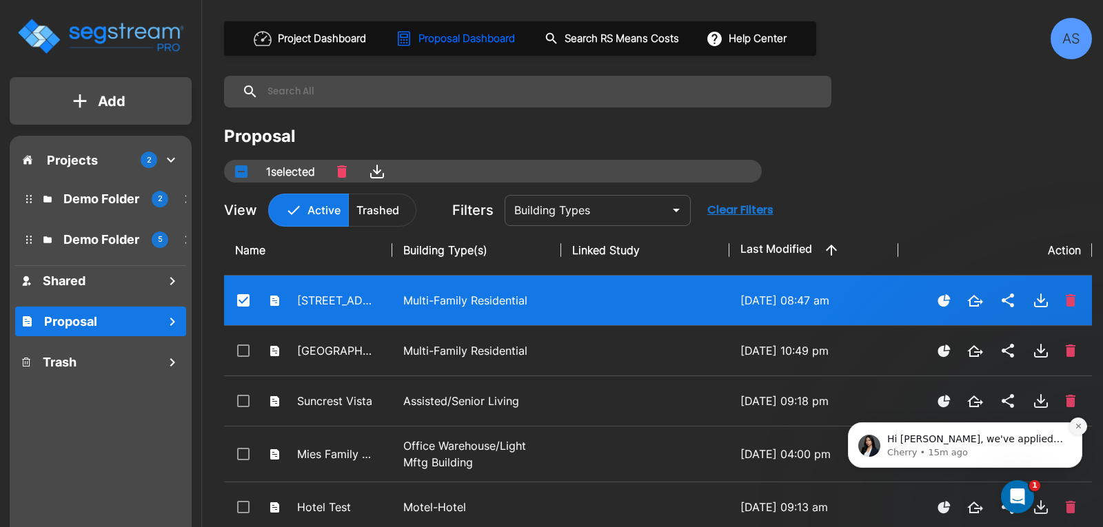
click at [1075, 427] on icon "Dismiss notification" at bounding box center [1078, 426] width 8 height 8
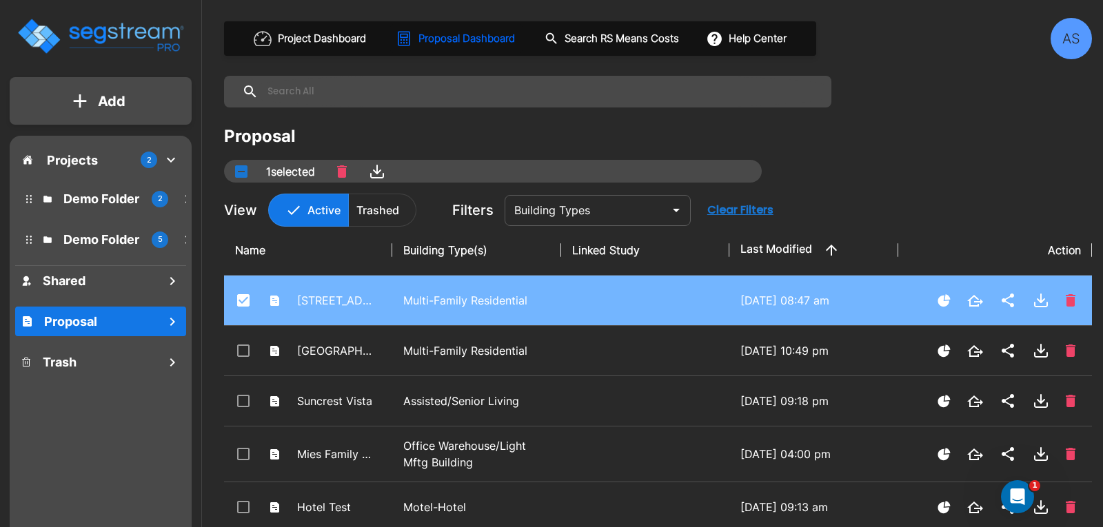
click at [438, 304] on p "Multi-Family Residential" at bounding box center [476, 300] width 146 height 17
checkbox input "true"
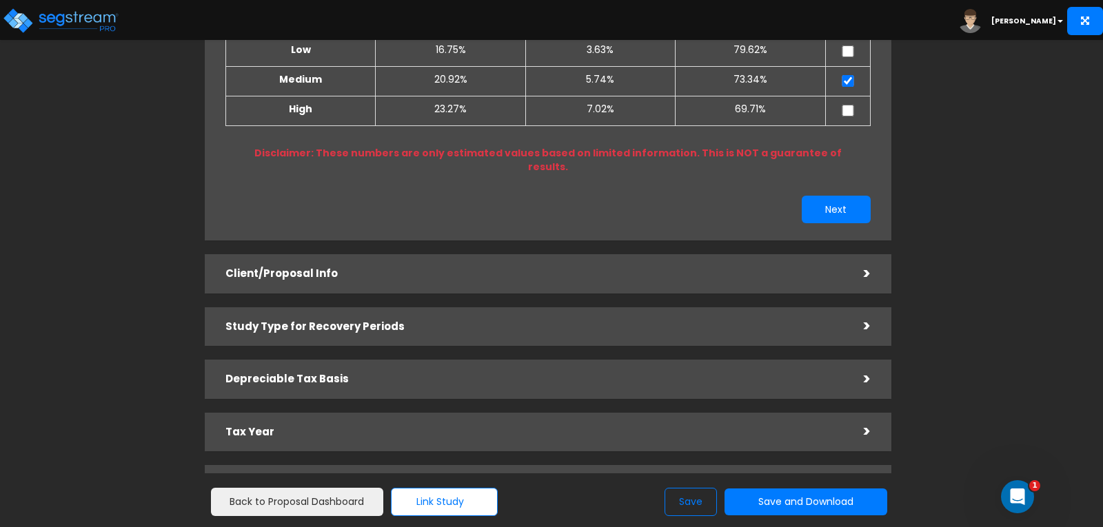
scroll to position [274, 0]
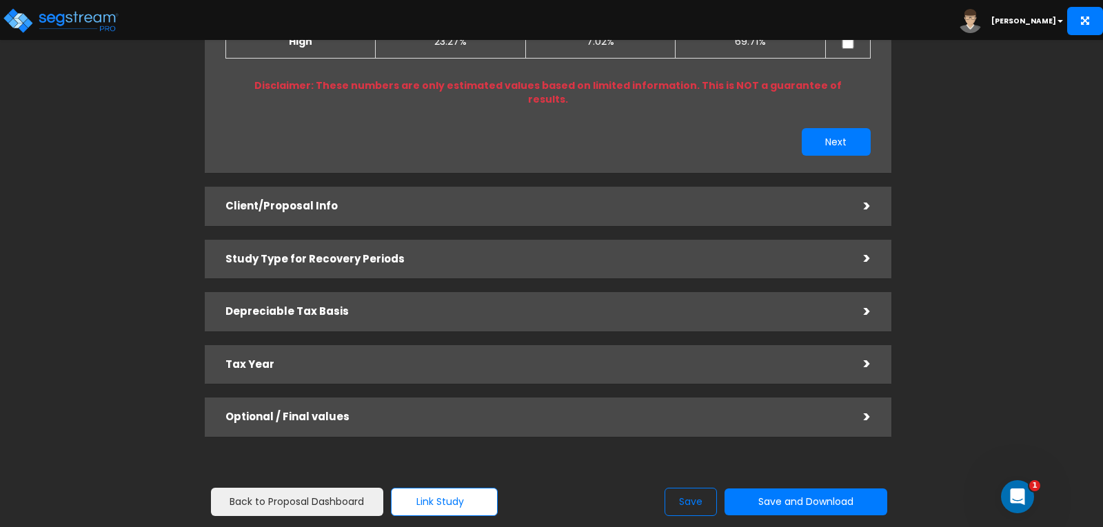
click at [484, 403] on div "Optional / Final values >" at bounding box center [548, 417] width 686 height 39
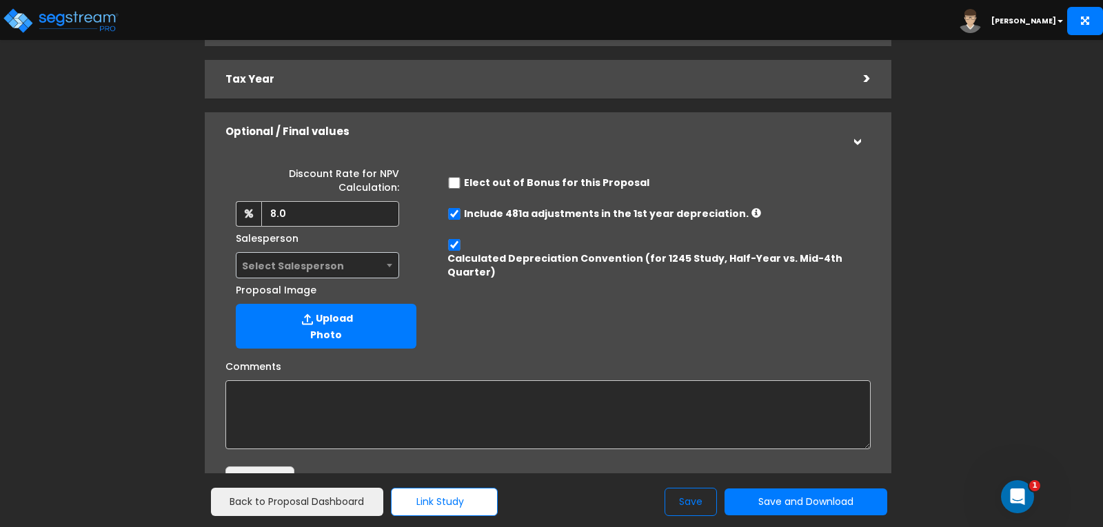
scroll to position [319, 0]
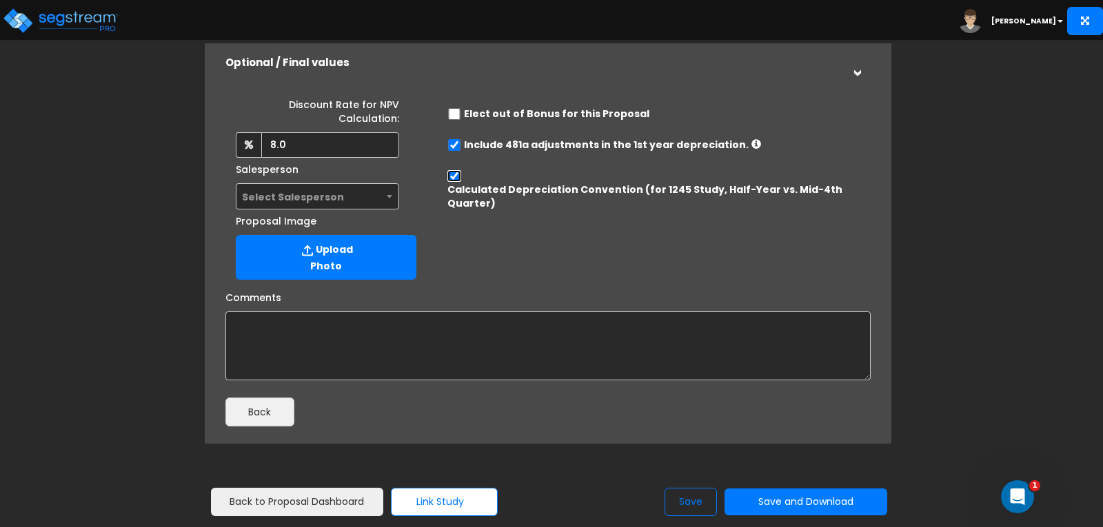
click at [456, 179] on input "Calculated Depreciation Convention (for 1245 Study, Half-Year vs. Mid-4th Quart…" at bounding box center [454, 176] width 14 height 12
checkbox input "false"
radio input "true"
click at [456, 178] on input "Calculated Depreciation Convention (for 1245 Study, Half-Year vs. Mid-4th Quart…" at bounding box center [454, 176] width 14 height 12
checkbox input "true"
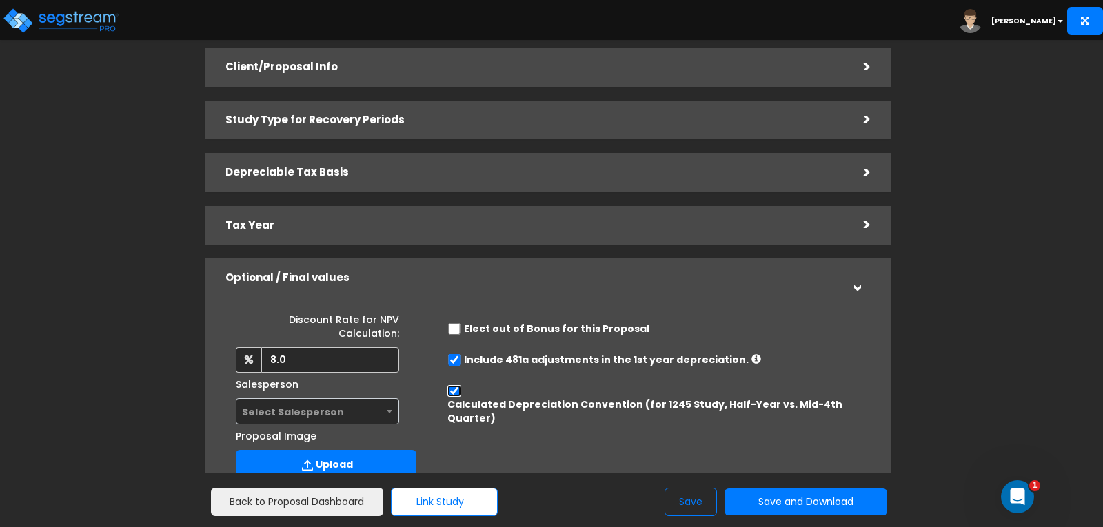
scroll to position [138, 0]
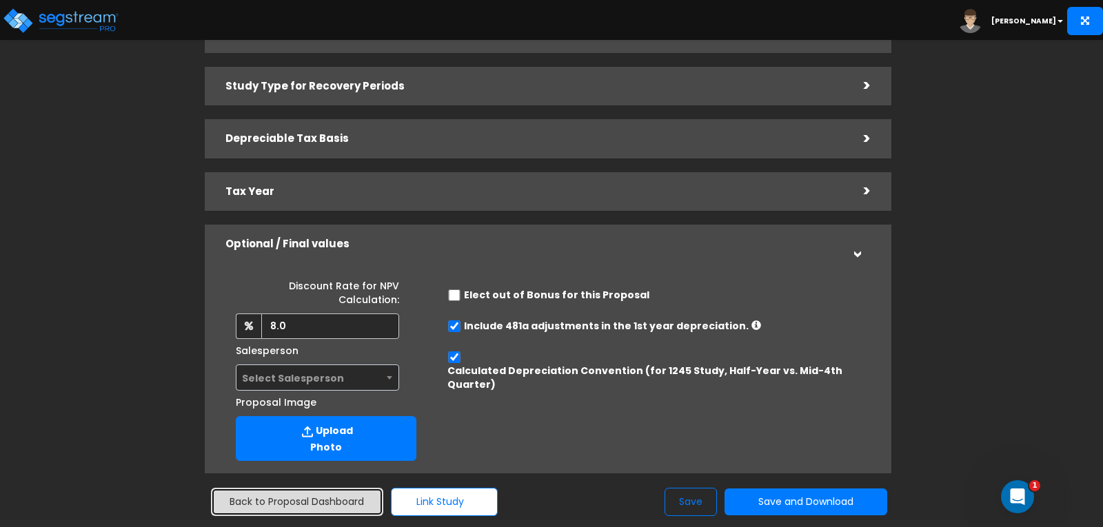
click at [314, 501] on link "Back to Proposal Dashboard" at bounding box center [297, 502] width 172 height 28
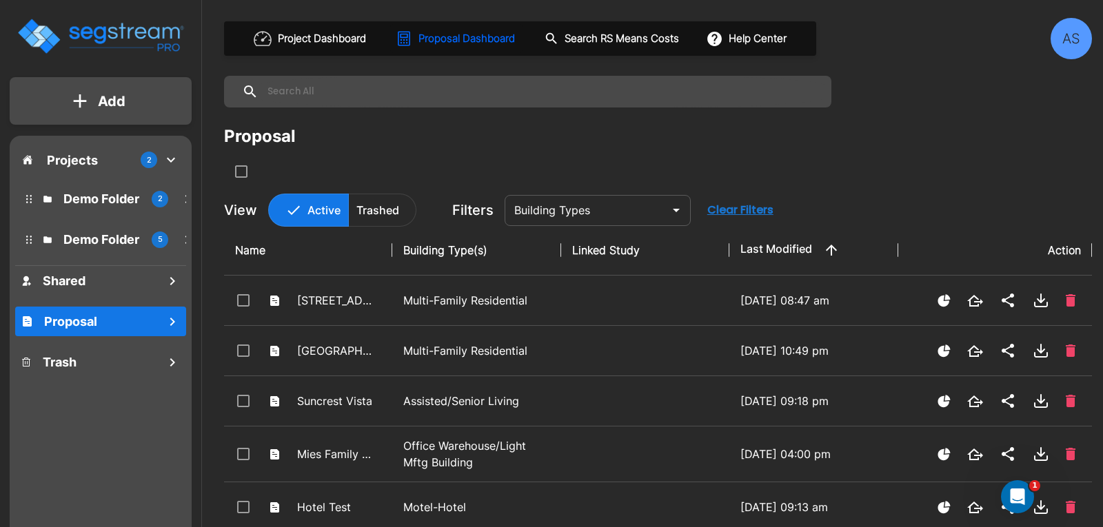
click at [1062, 39] on div "AS" at bounding box center [1070, 38] width 41 height 41
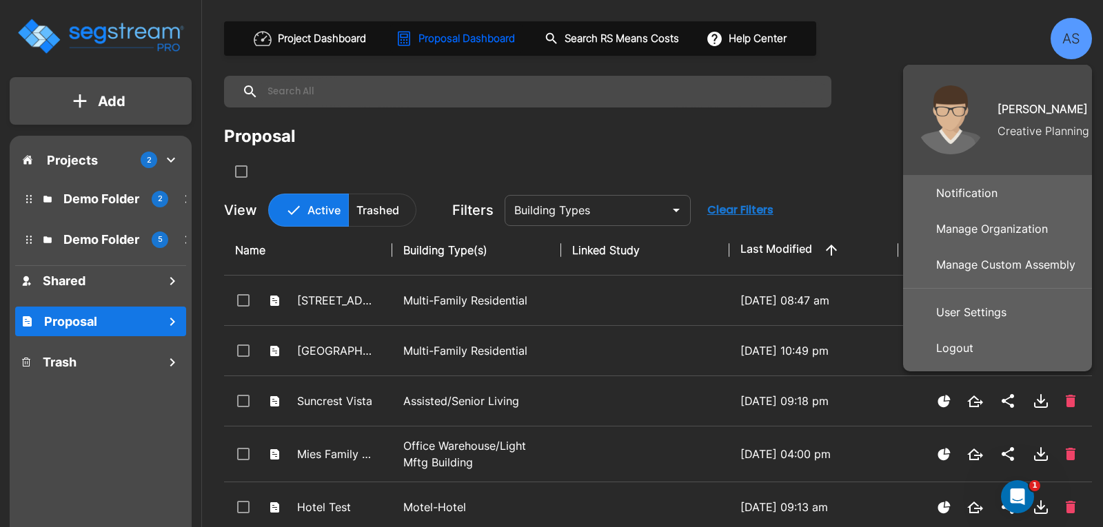
click at [959, 236] on p "Manage Organization" at bounding box center [991, 229] width 123 height 28
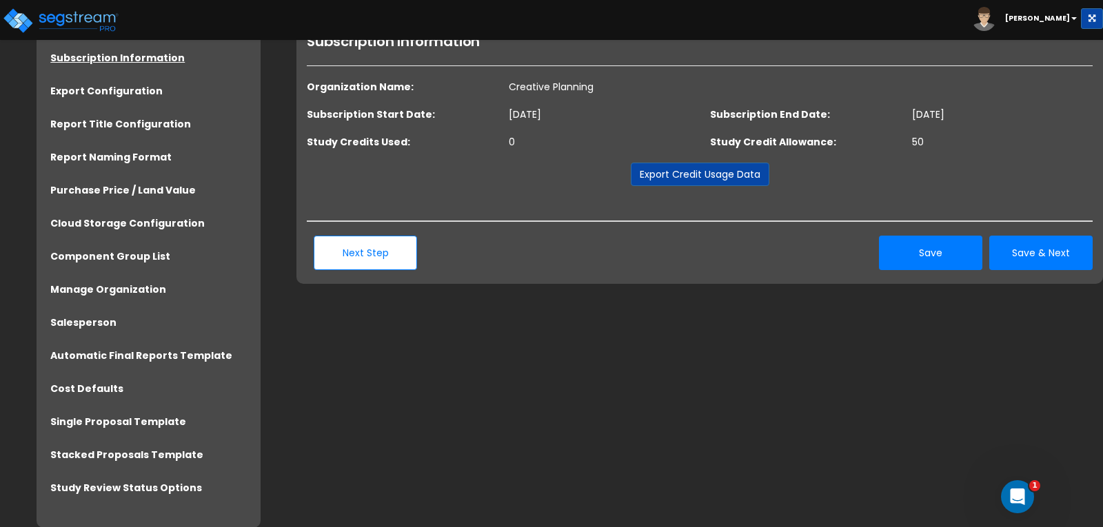
scroll to position [72, 0]
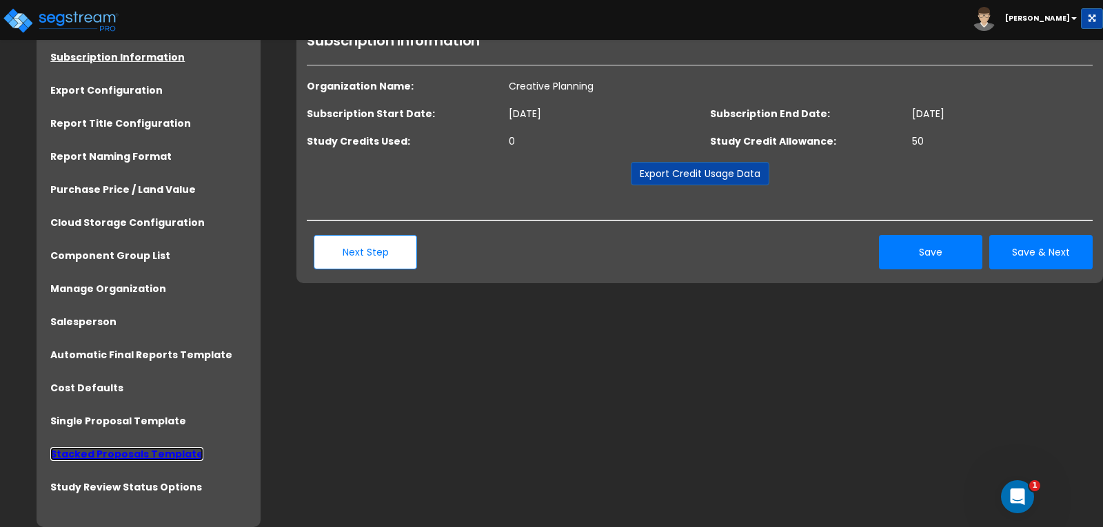
click at [93, 456] on link "Stacked Proposals Template" at bounding box center [126, 454] width 153 height 14
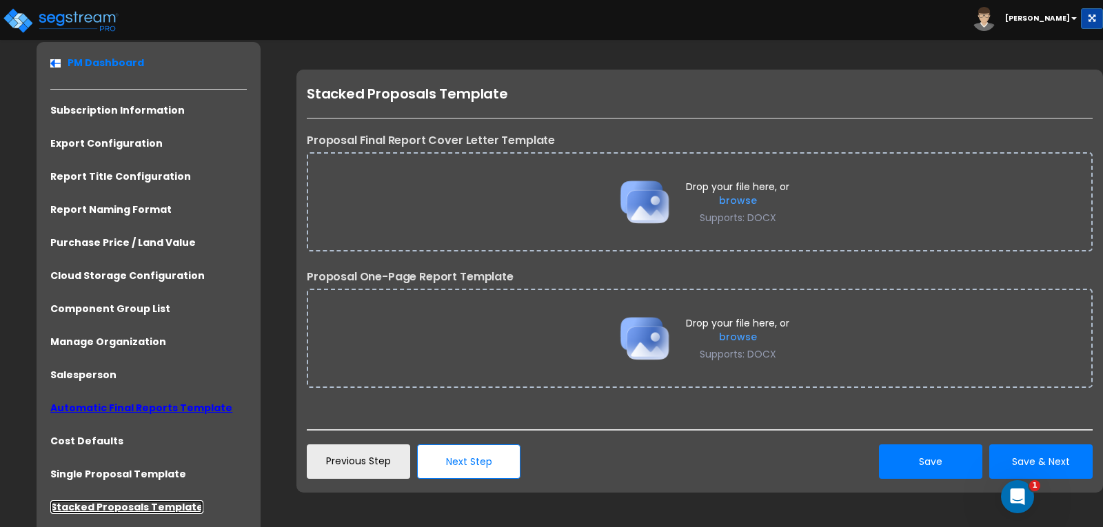
scroll to position [33, 0]
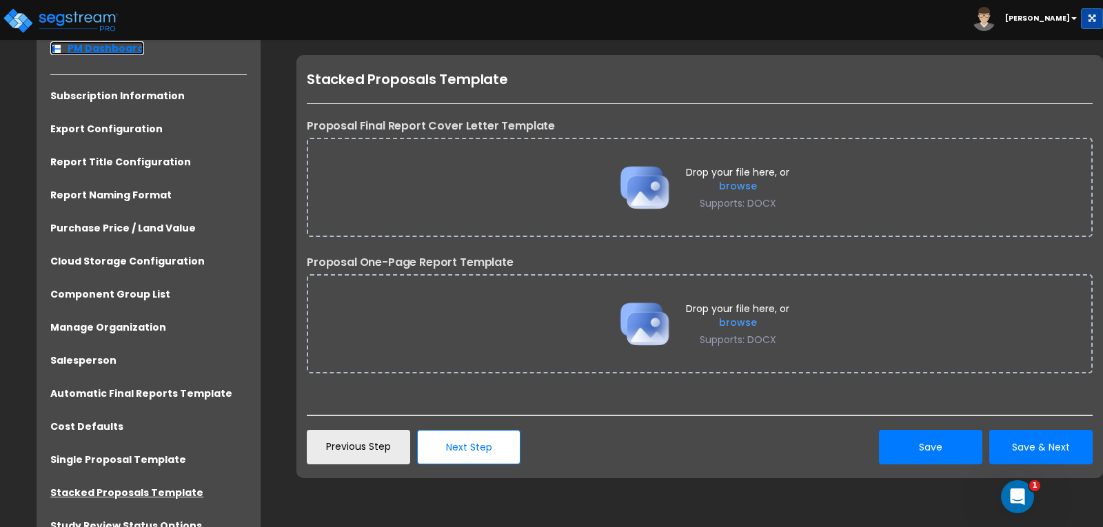
click at [101, 51] on link "PM Dashboard" at bounding box center [97, 48] width 94 height 14
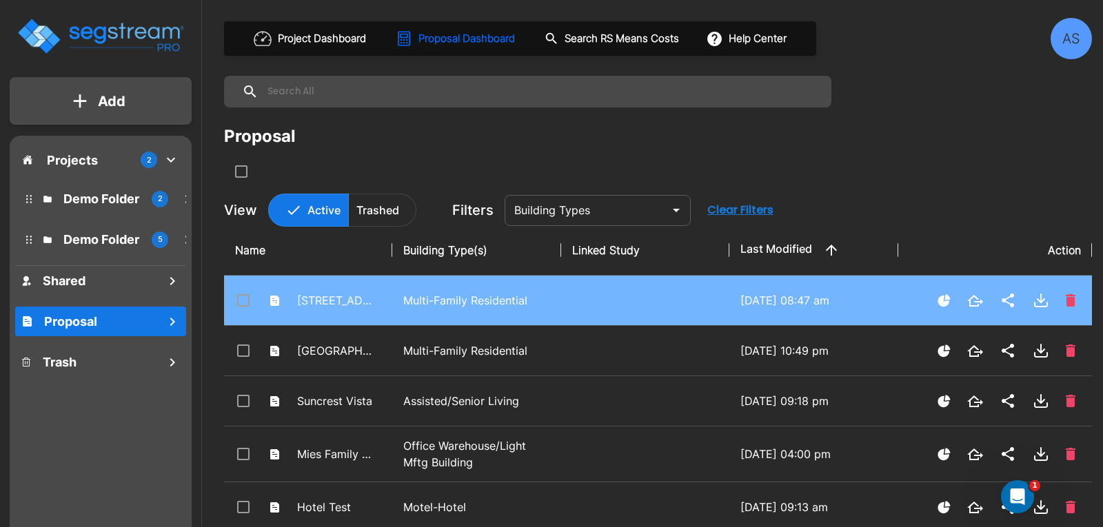
click at [243, 299] on input "select row 4248 Whitsett Ave" at bounding box center [242, 298] width 14 height 12
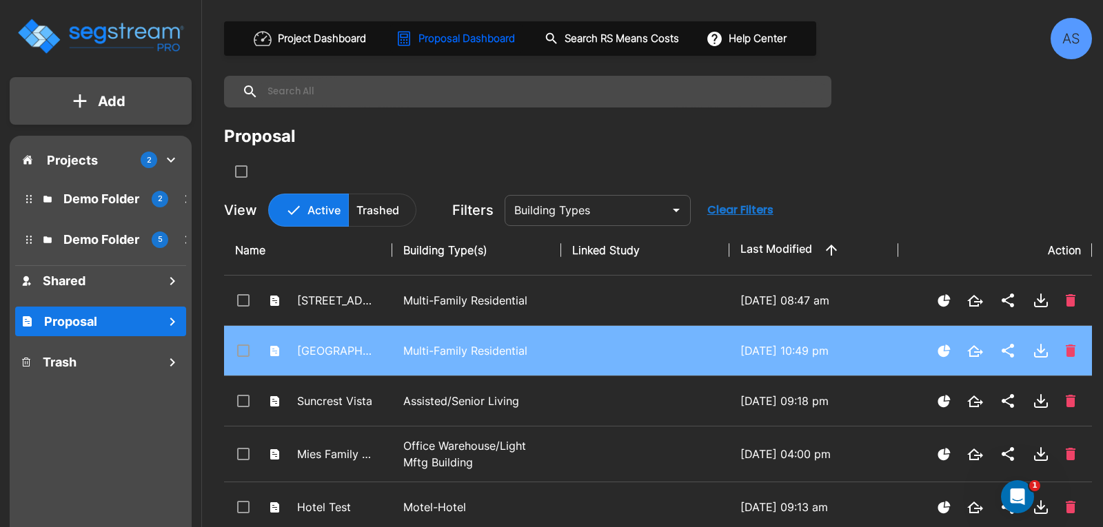
checkbox input "true"
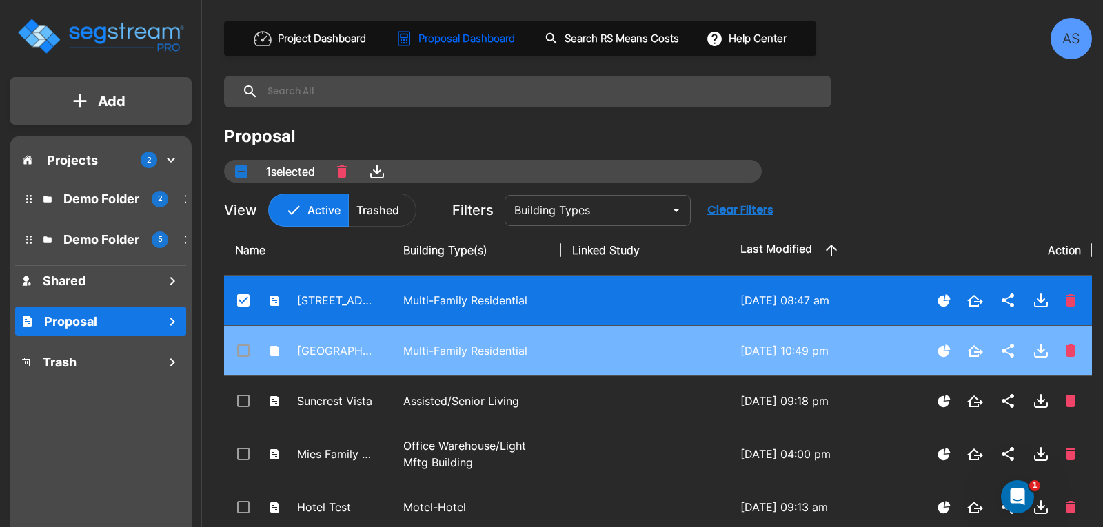
click at [241, 351] on input "select row Creekridge Park Apartments" at bounding box center [242, 349] width 14 height 12
checkbox input "true"
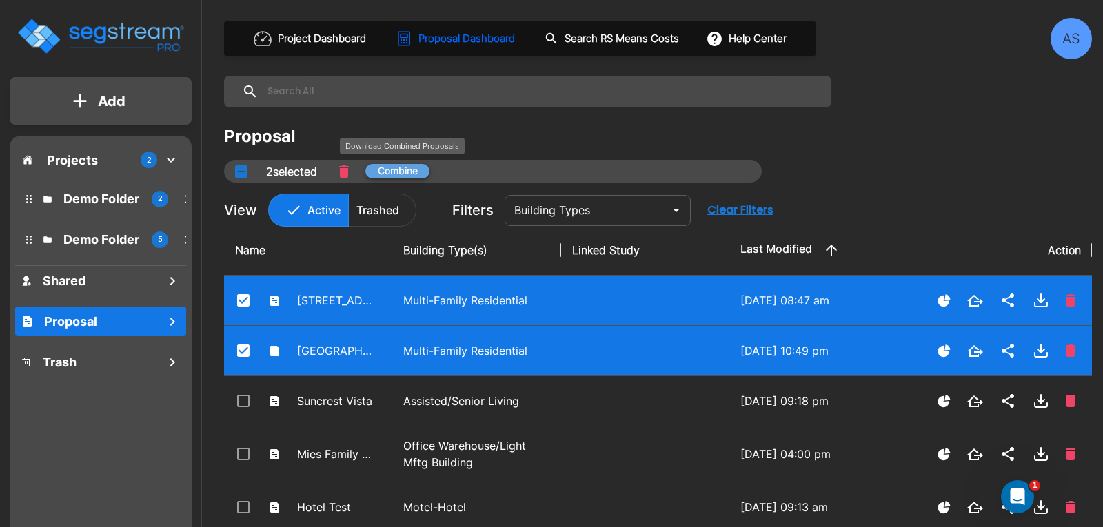
click at [405, 171] on button "Combine" at bounding box center [397, 171] width 64 height 14
checkbox input "false"
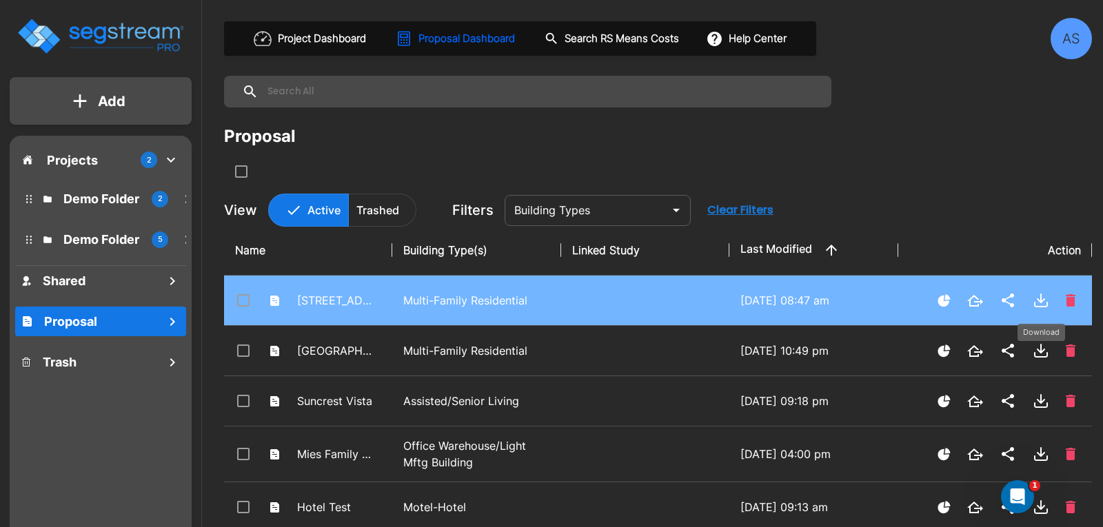
click at [1035, 298] on icon "Download" at bounding box center [1040, 300] width 17 height 17
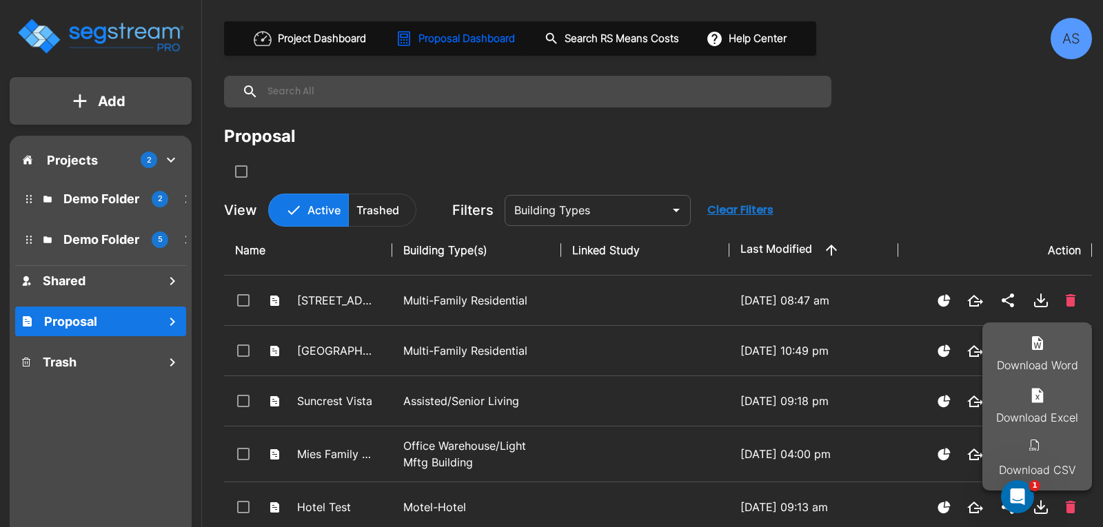
click at [884, 158] on div at bounding box center [551, 263] width 1103 height 527
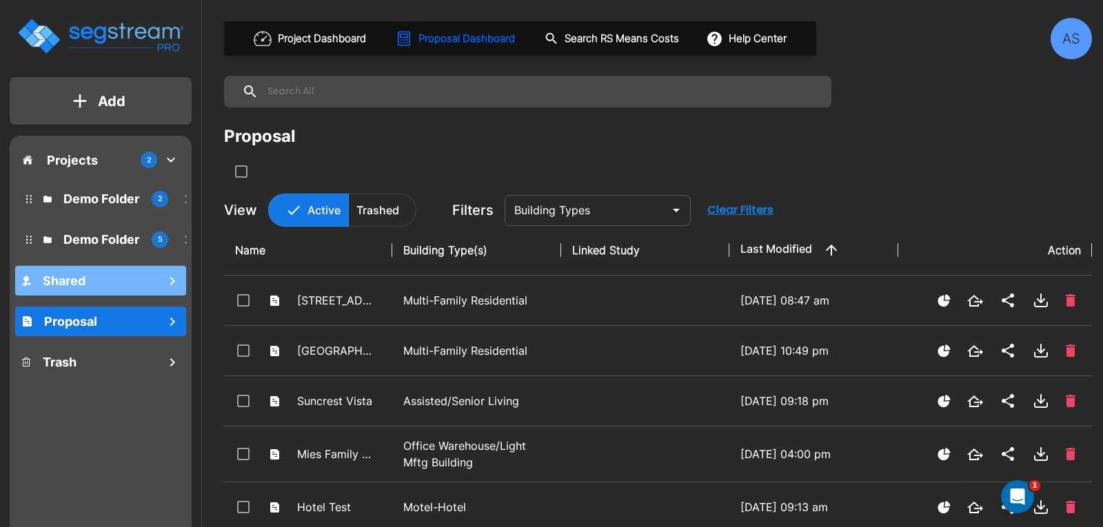
click at [104, 280] on div "Shared" at bounding box center [100, 281] width 171 height 30
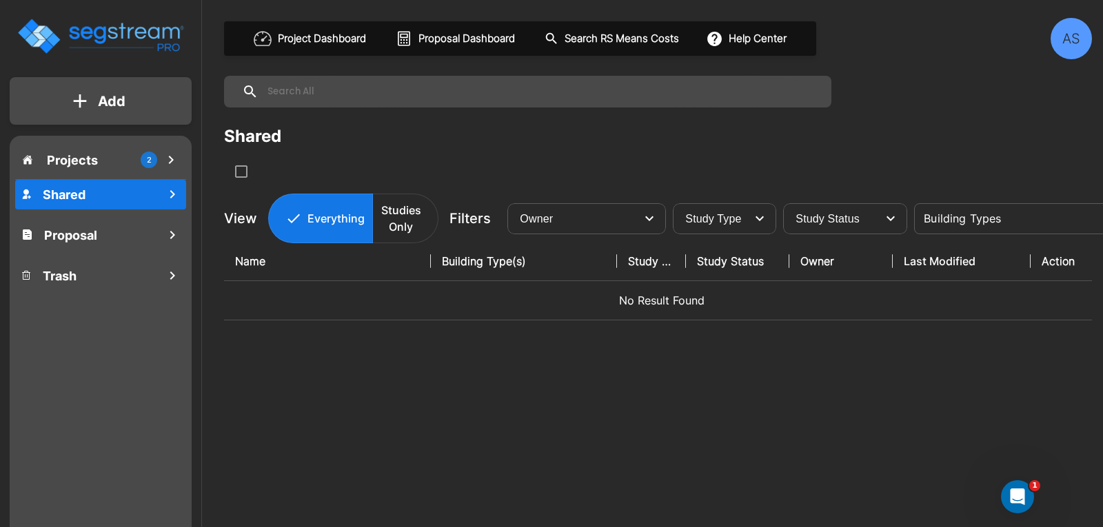
click at [71, 164] on p "Projects" at bounding box center [72, 160] width 51 height 19
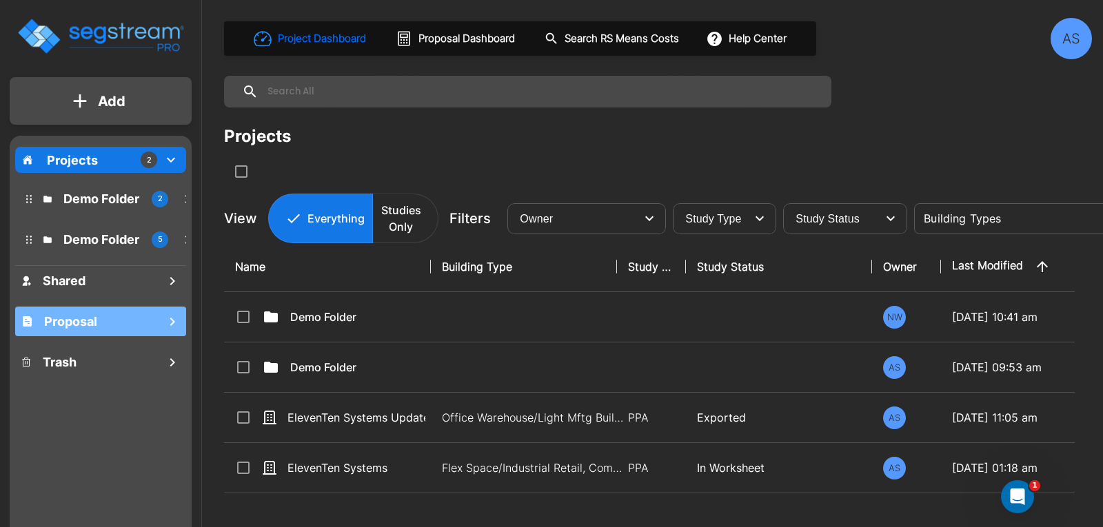
click at [97, 322] on h1 "Proposal" at bounding box center [70, 321] width 53 height 19
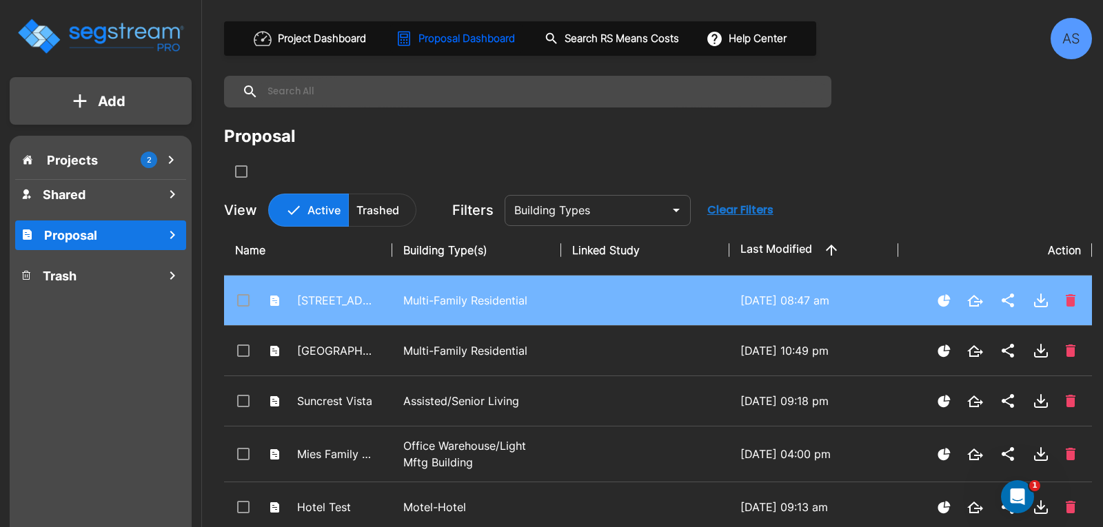
click at [239, 299] on input "select row 4248 Whitsett Ave" at bounding box center [242, 298] width 14 height 12
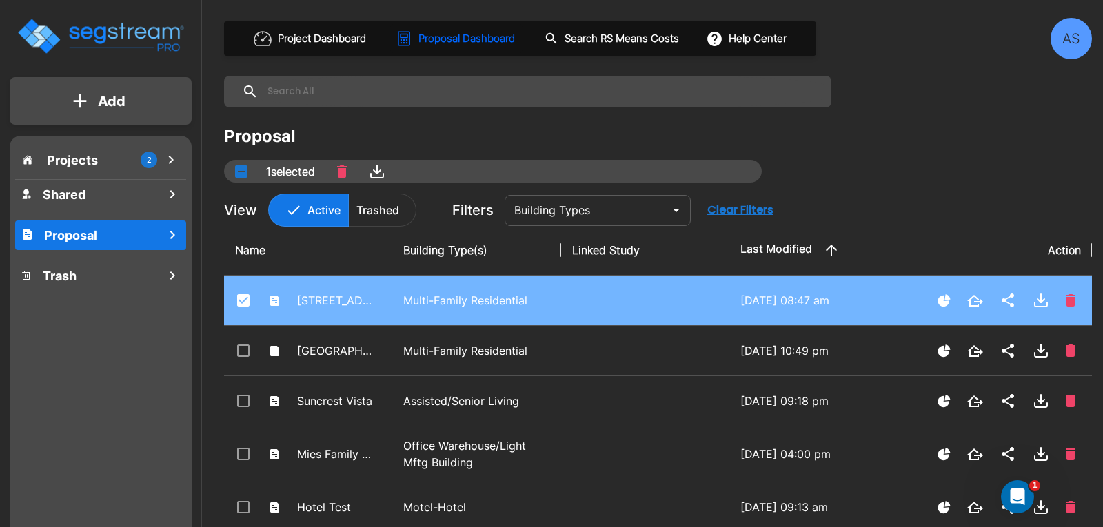
click at [243, 297] on input "select row 4248 Whitsett Ave" at bounding box center [242, 298] width 14 height 12
checkbox input "false"
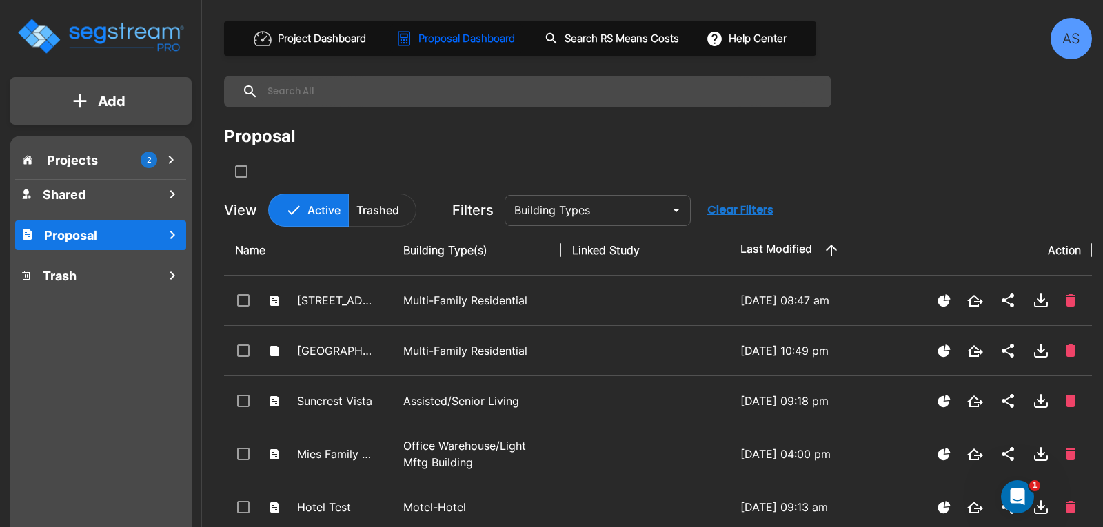
click at [76, 163] on p "Projects" at bounding box center [72, 160] width 51 height 19
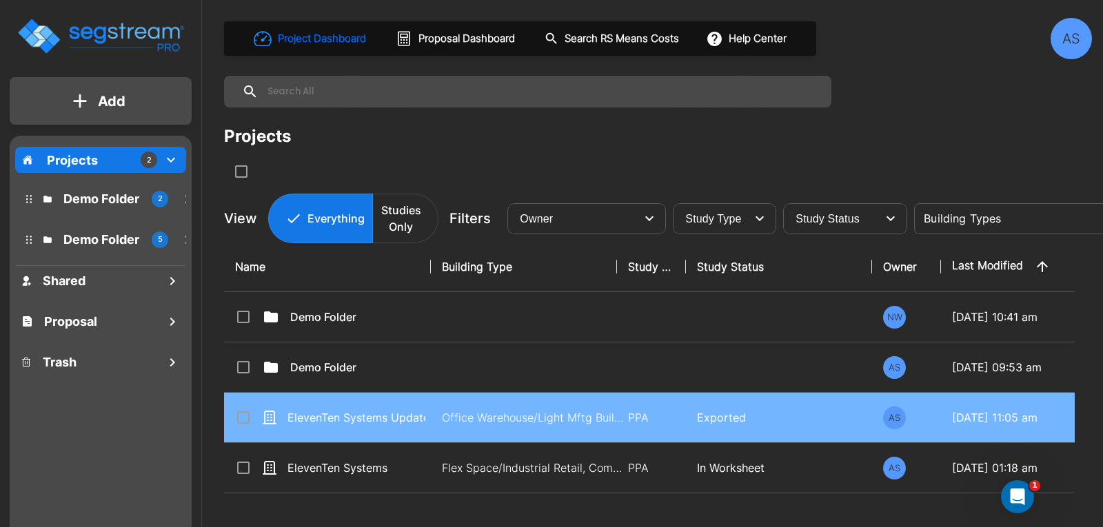
click at [238, 417] on input "select row ElevenTen Systems Updated" at bounding box center [242, 415] width 14 height 12
checkbox input "true"
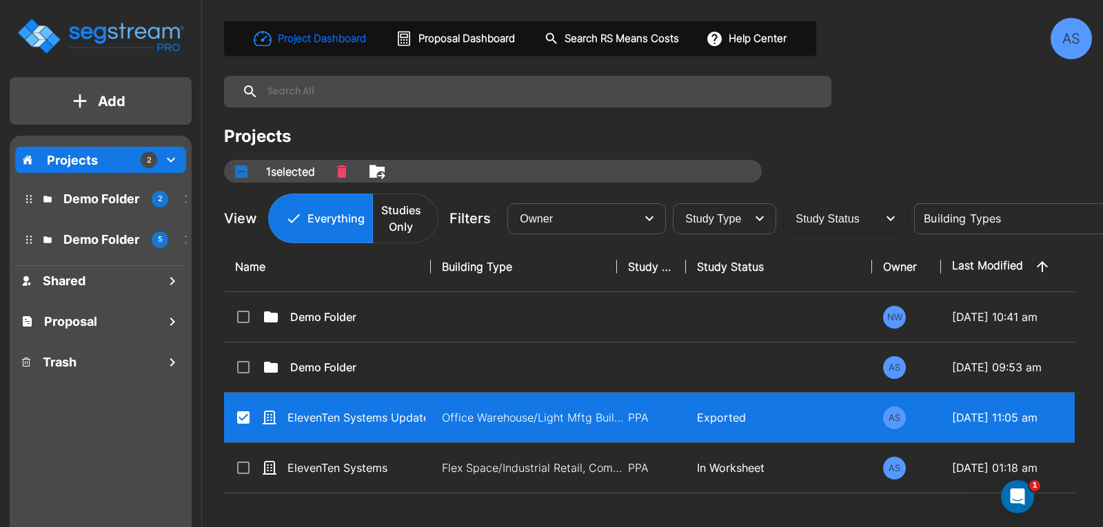
click at [882, 225] on icon "button" at bounding box center [890, 218] width 17 height 17
click at [830, 223] on span "Study Status" at bounding box center [827, 219] width 64 height 12
click at [1063, 41] on div "AS" at bounding box center [1070, 38] width 41 height 41
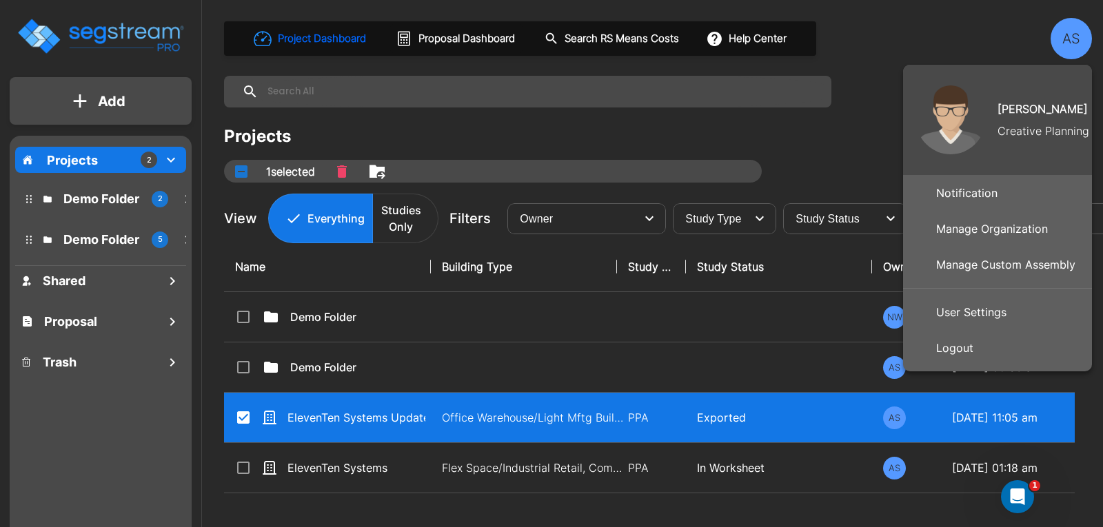
click at [1013, 224] on p "Manage Organization" at bounding box center [991, 229] width 123 height 28
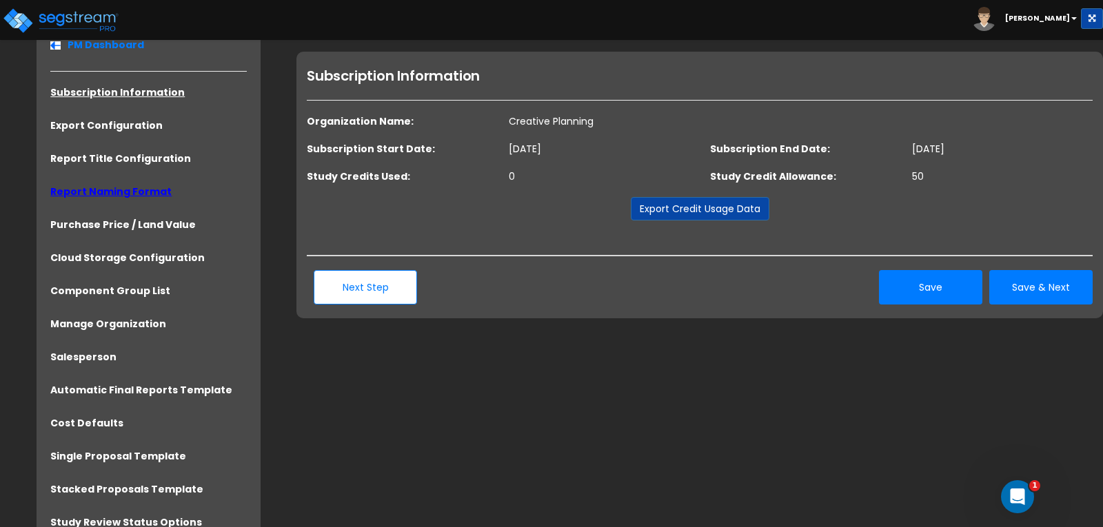
scroll to position [72, 0]
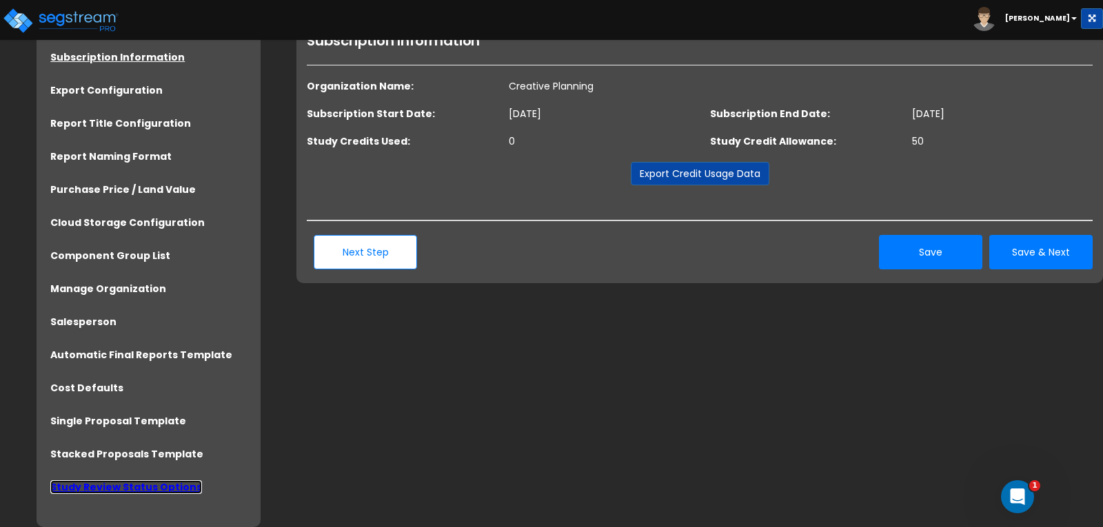
click at [115, 489] on link "Study Review Status Options" at bounding box center [126, 487] width 152 height 14
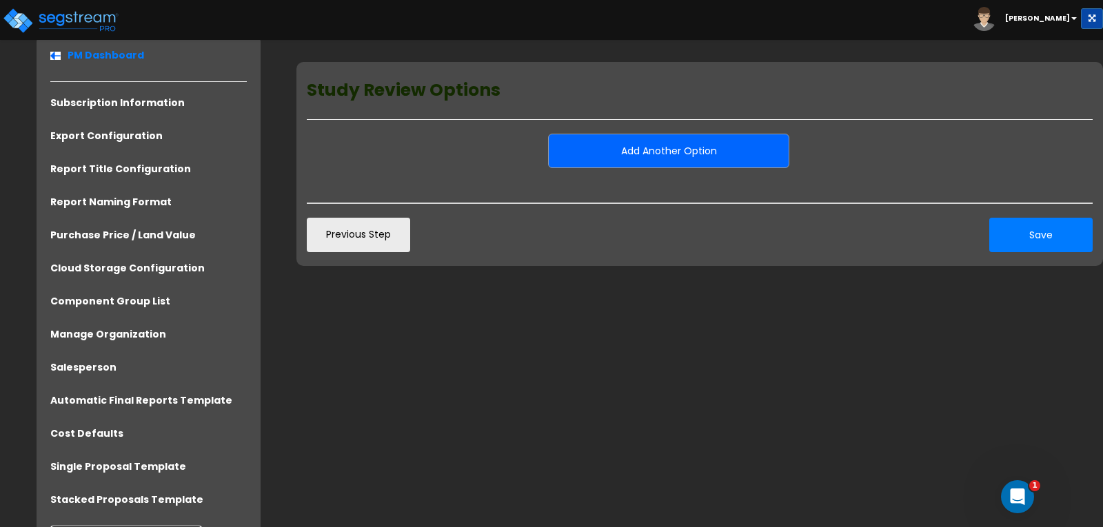
scroll to position [33, 0]
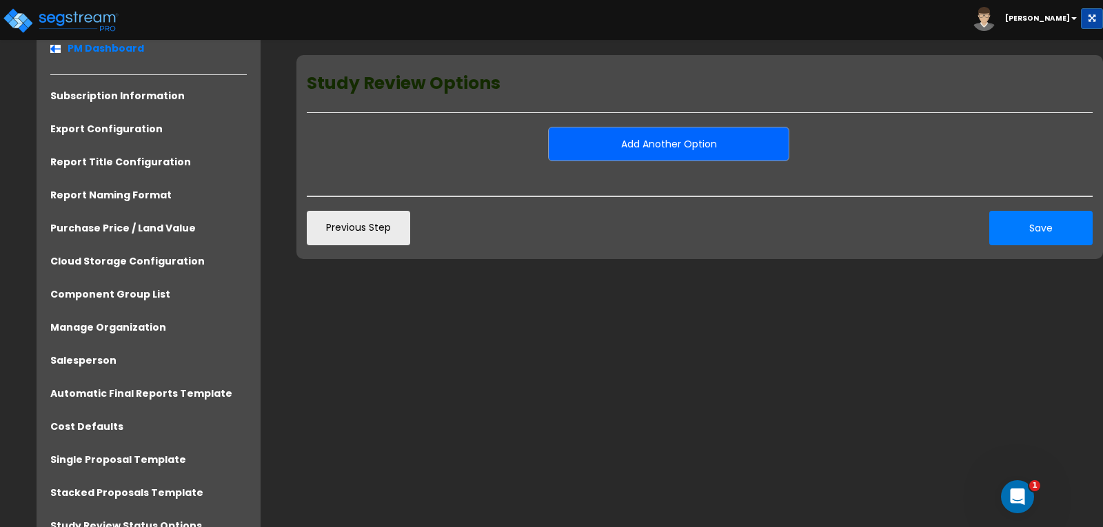
click at [654, 138] on button "Add Another Option" at bounding box center [668, 144] width 241 height 34
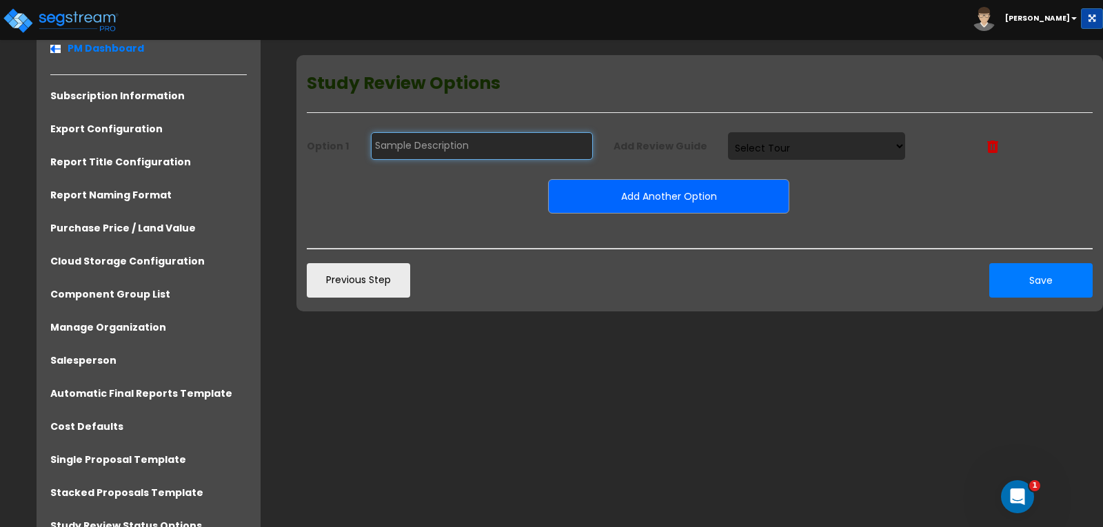
click at [540, 152] on input "text" at bounding box center [482, 146] width 222 height 28
type input "Position Review"
click at [764, 145] on select "Select Tour" at bounding box center [817, 146] width 178 height 28
click at [728, 132] on select "Select Tour" at bounding box center [817, 146] width 178 height 28
click at [1027, 281] on button "Save" at bounding box center [1040, 280] width 103 height 34
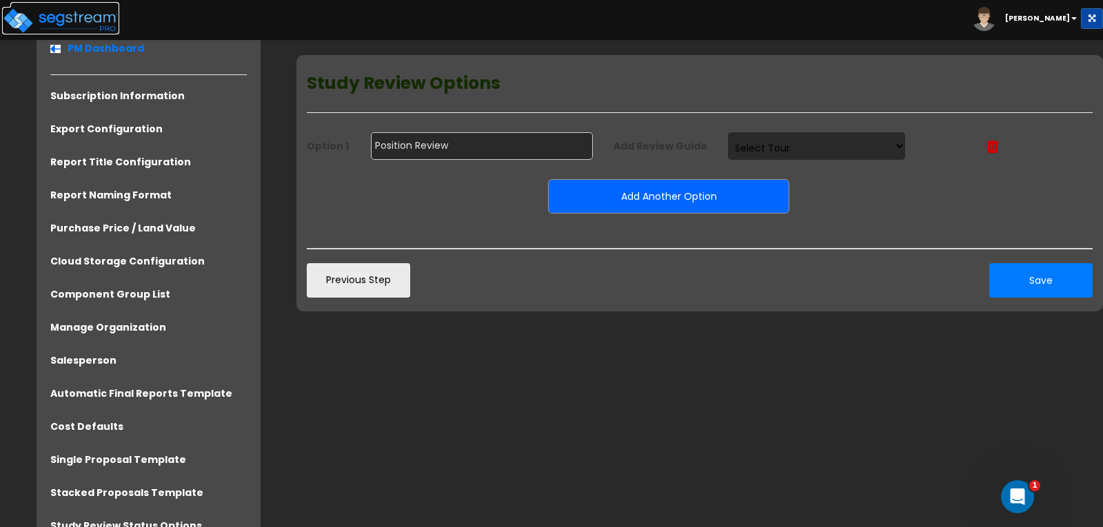
click at [75, 21] on img at bounding box center [60, 21] width 117 height 28
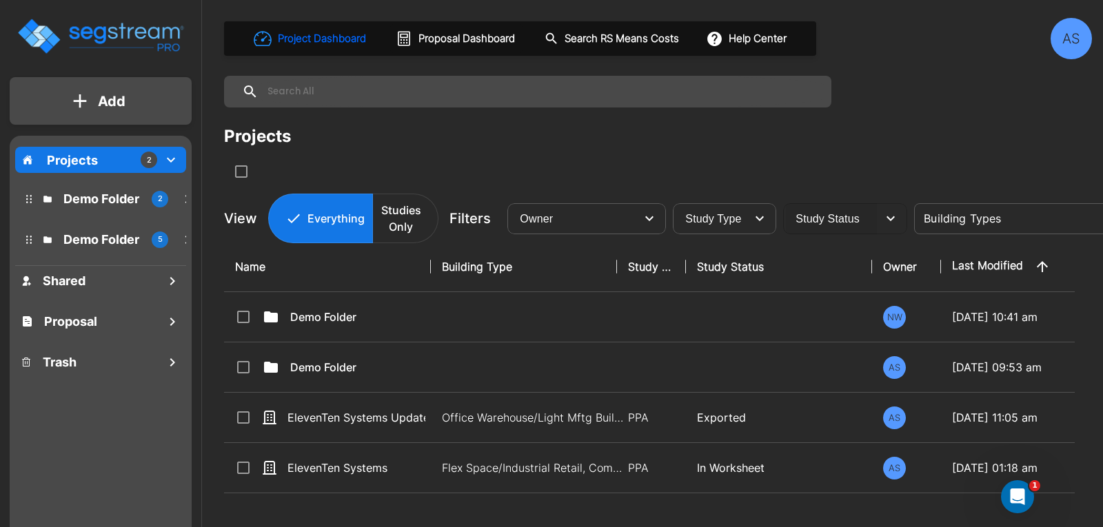
click at [864, 224] on div "Study Status" at bounding box center [831, 218] width 91 height 39
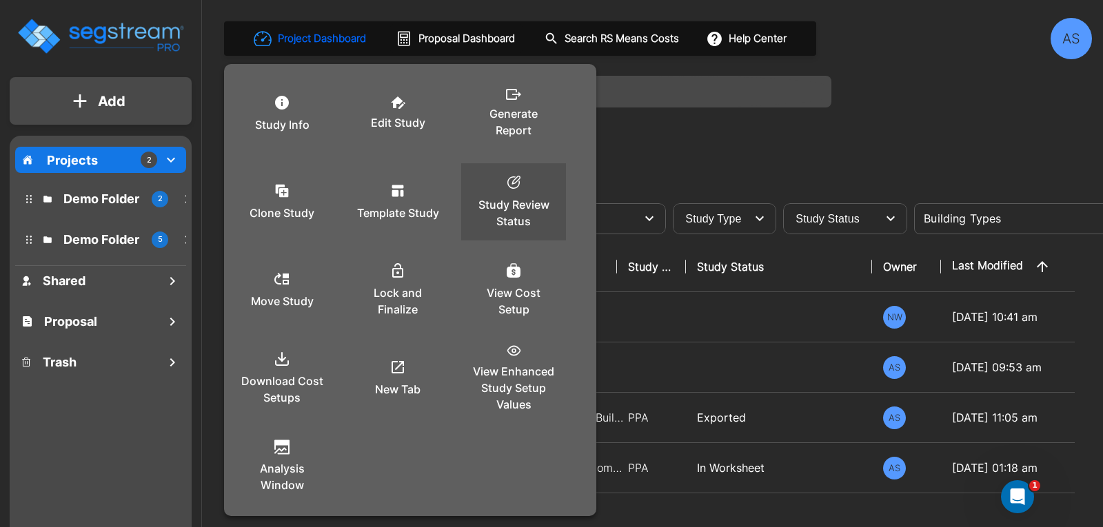
click at [512, 208] on p "Study Review Status" at bounding box center [513, 212] width 83 height 33
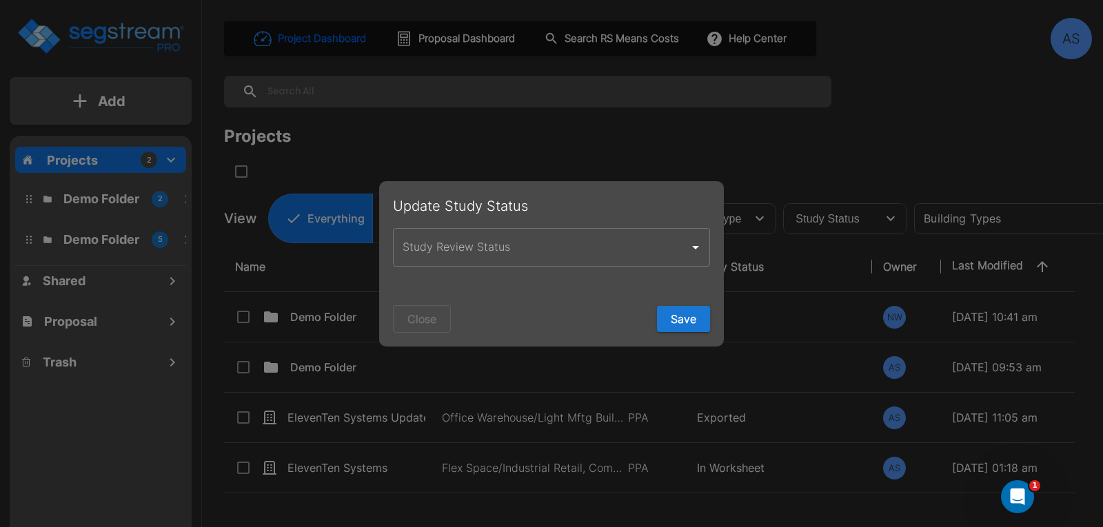
click at [527, 249] on input "Study Review Status" at bounding box center [541, 247] width 284 height 26
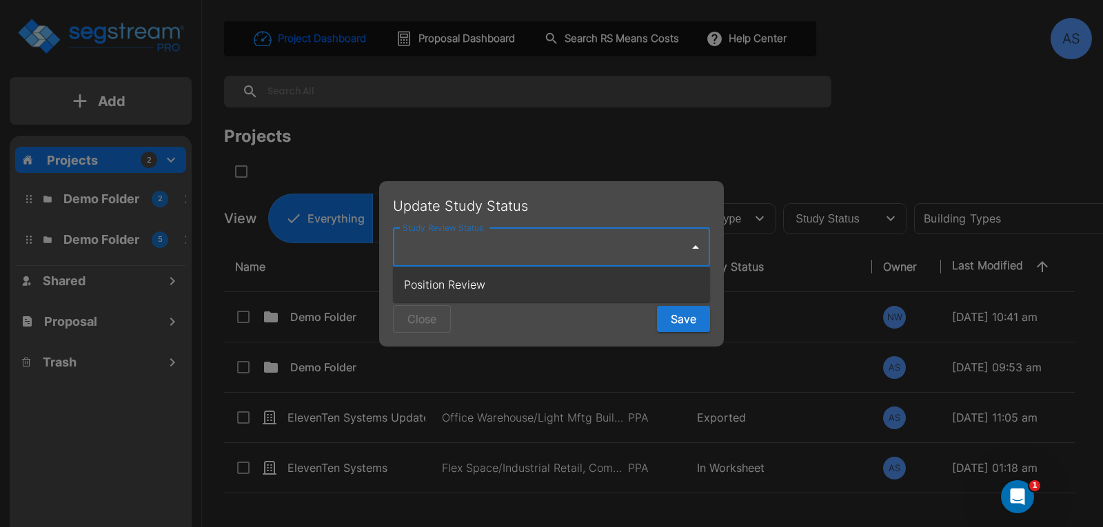
click at [495, 284] on li "Position Review" at bounding box center [551, 284] width 317 height 25
type input "Position Review"
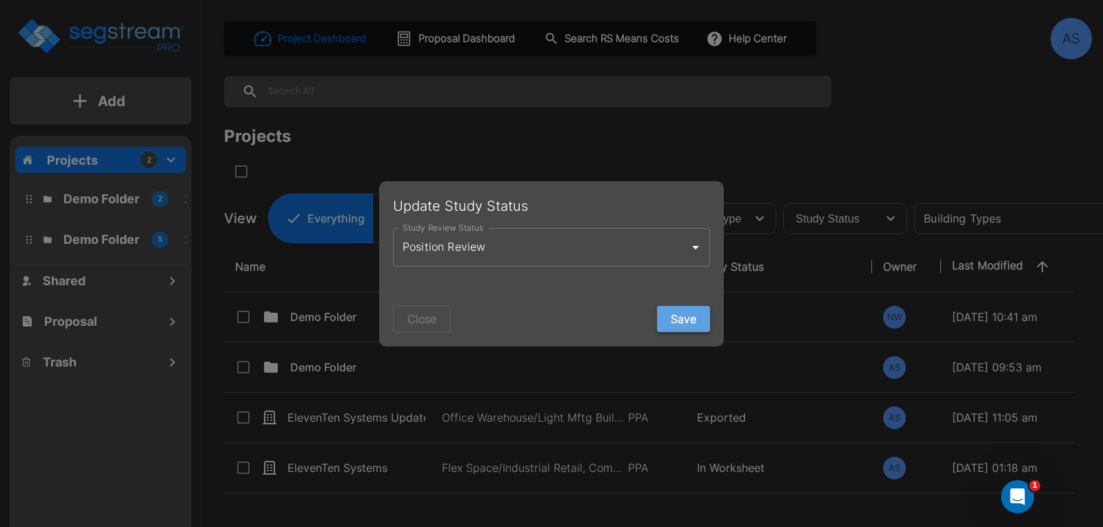
click at [670, 316] on button "Save" at bounding box center [683, 319] width 53 height 26
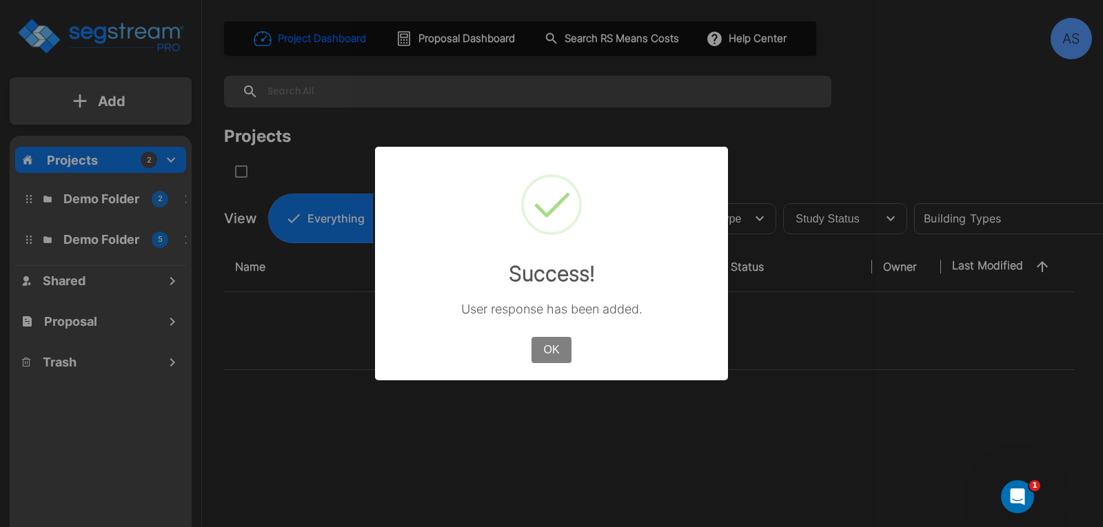
click at [557, 349] on button "OK" at bounding box center [551, 350] width 40 height 26
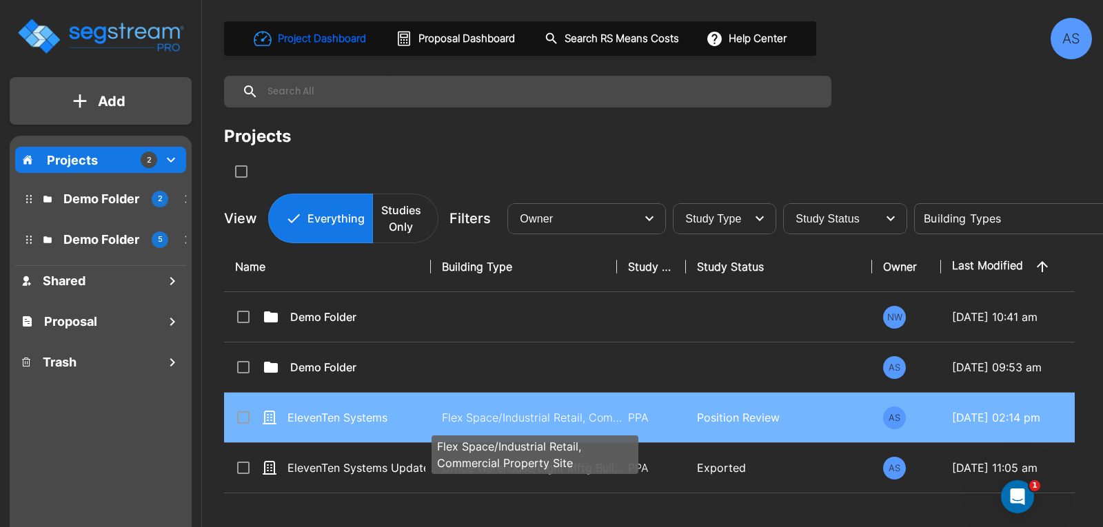
click at [602, 414] on p "Flex Space/Industrial Retail, Commercial Property Site" at bounding box center [535, 417] width 186 height 17
checkbox input "true"
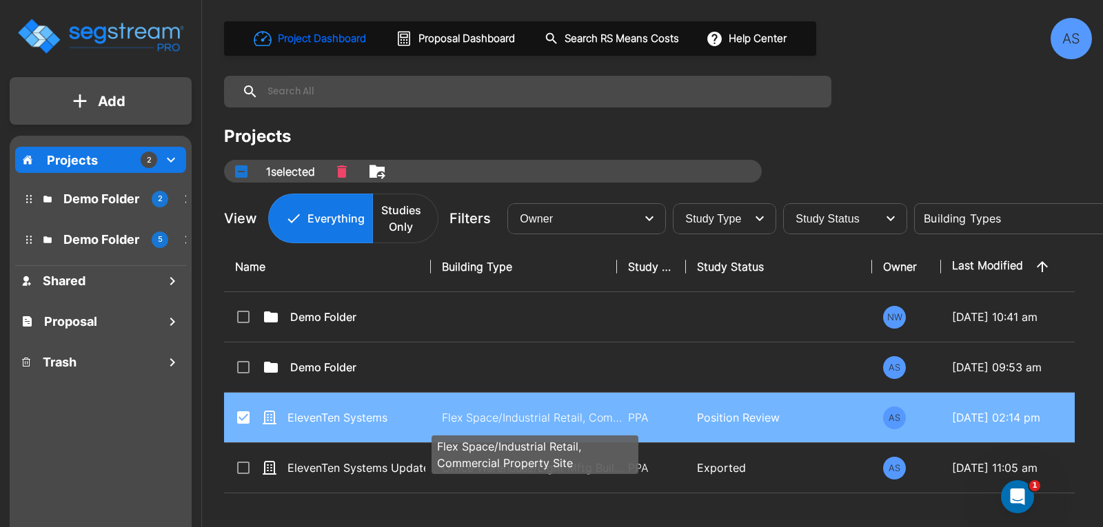
click at [602, 414] on p "Flex Space/Industrial Retail, Commercial Property Site" at bounding box center [535, 417] width 186 height 17
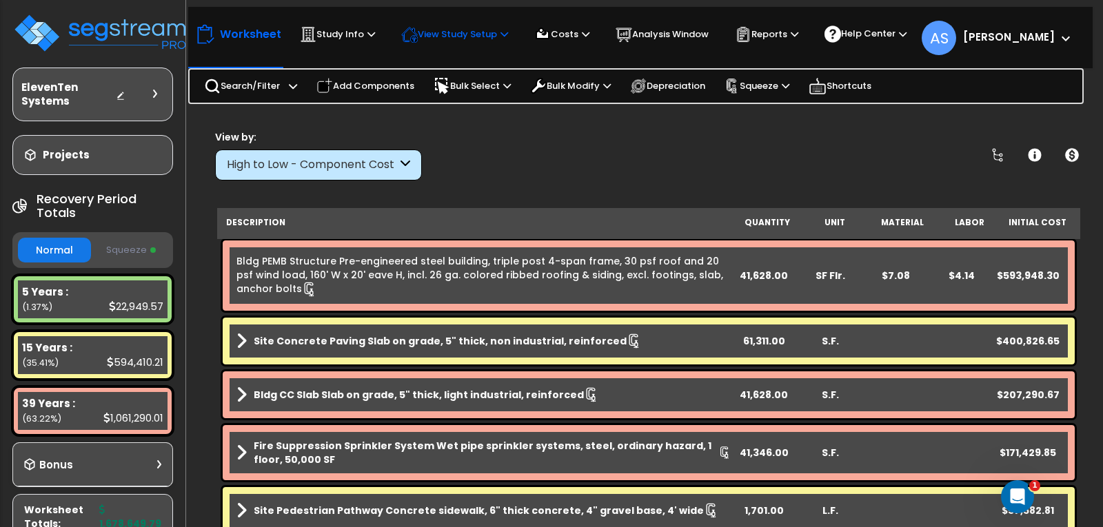
click at [443, 36] on p "View Study Setup" at bounding box center [454, 34] width 107 height 17
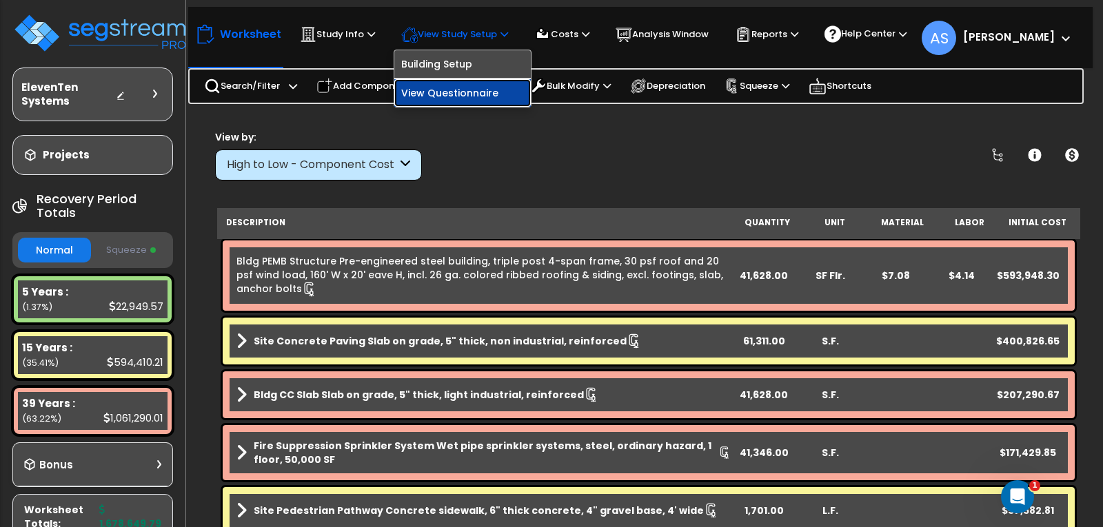
click at [455, 92] on link "View Questionnaire" at bounding box center [462, 93] width 136 height 28
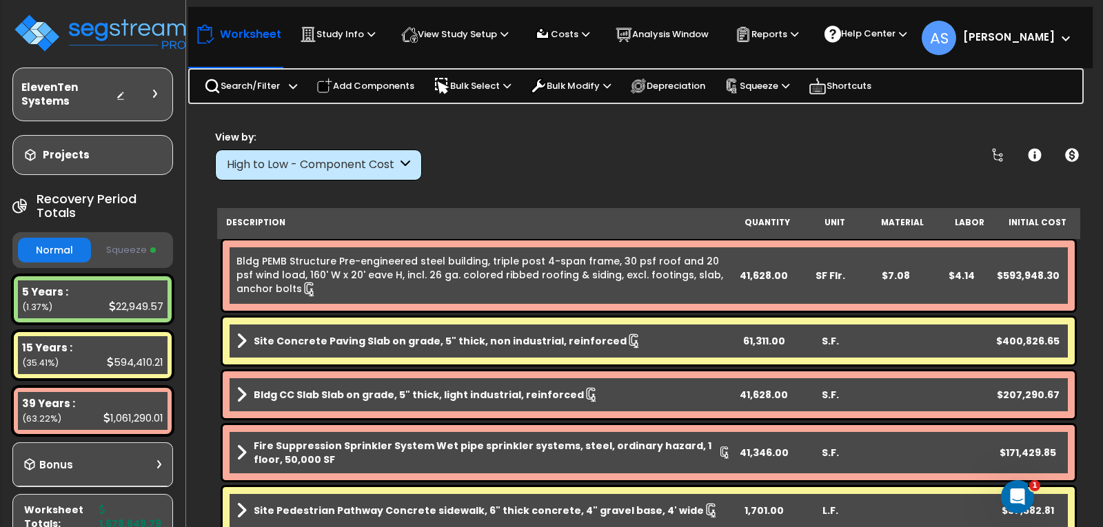
click at [59, 160] on h3 "Projects" at bounding box center [66, 155] width 47 height 14
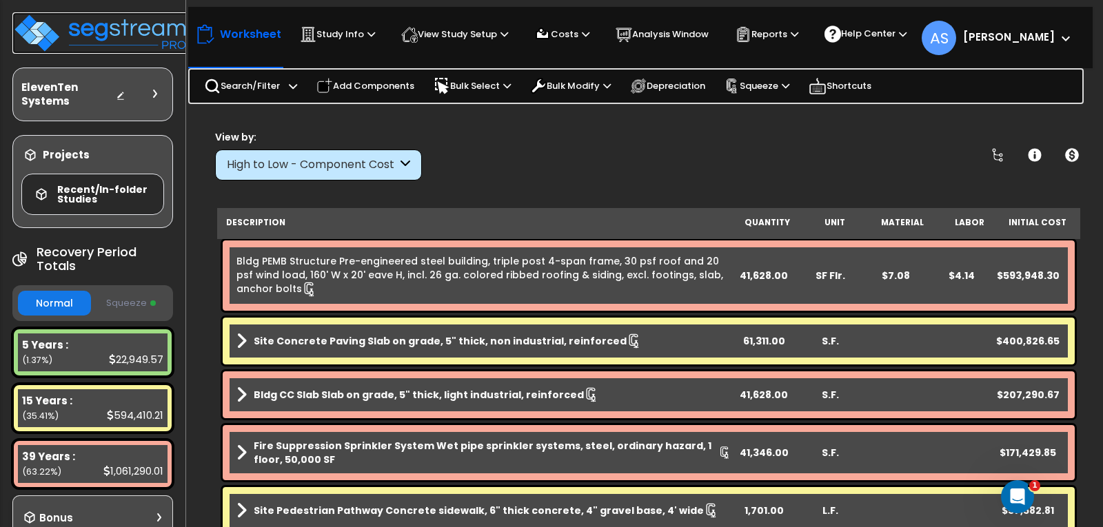
click at [103, 32] on img at bounding box center [101, 32] width 179 height 41
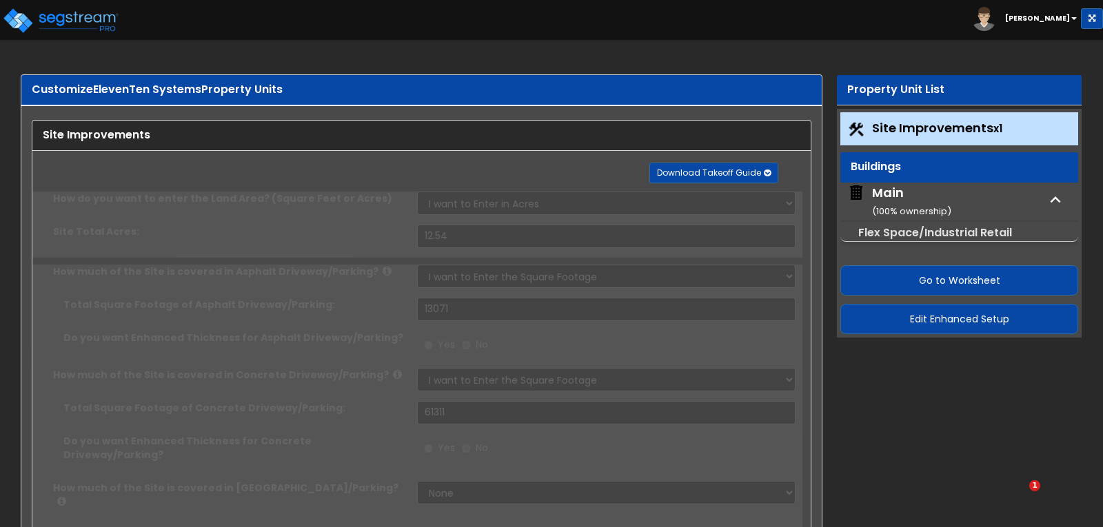
select select "2"
select select "1"
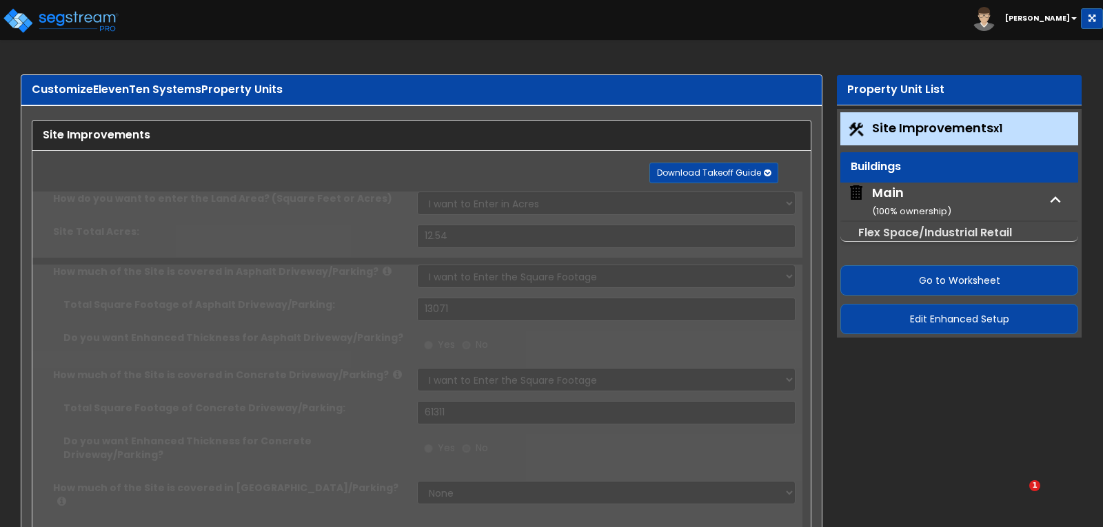
select select "1"
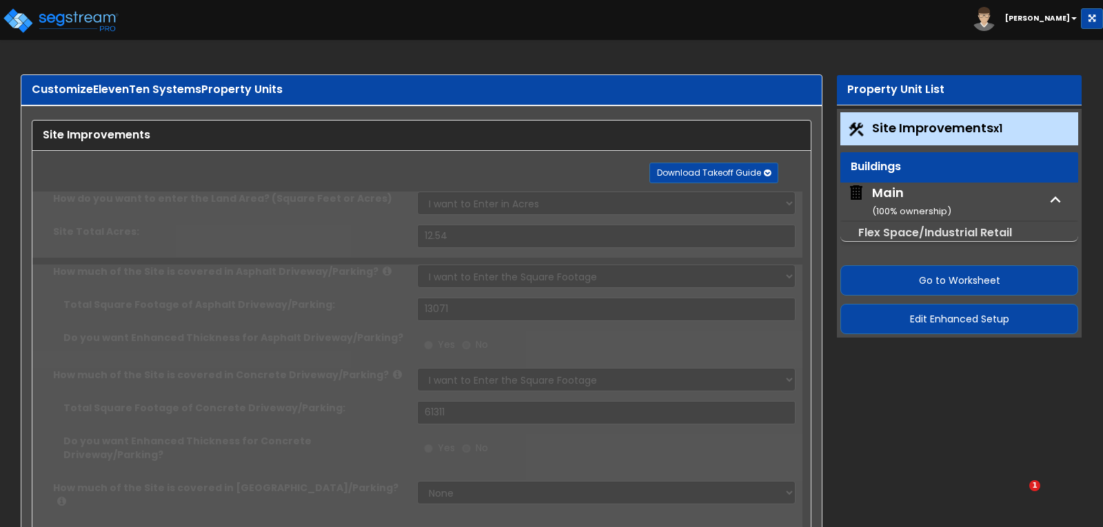
select select "1"
select select "3"
select select "1"
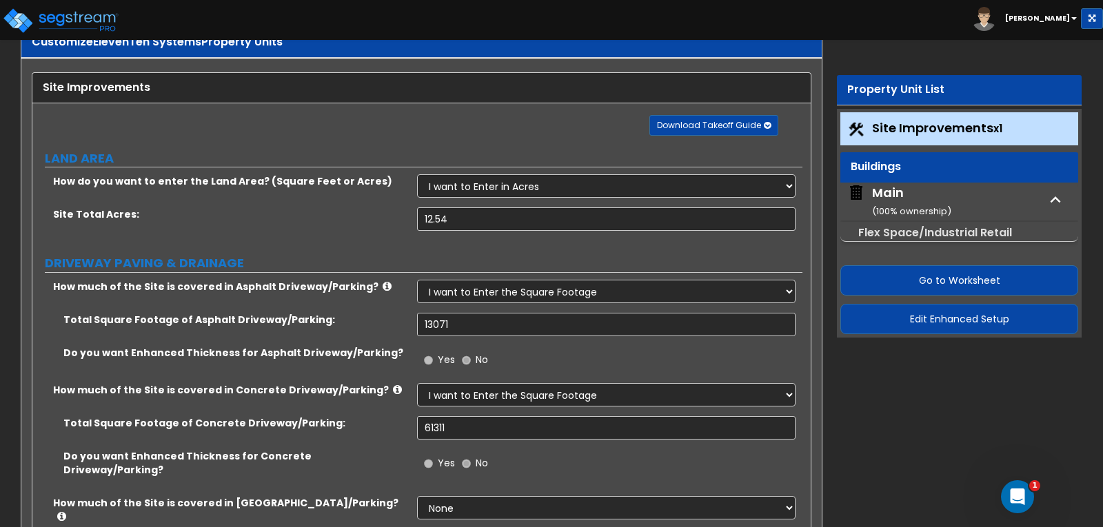
scroll to position [69, 0]
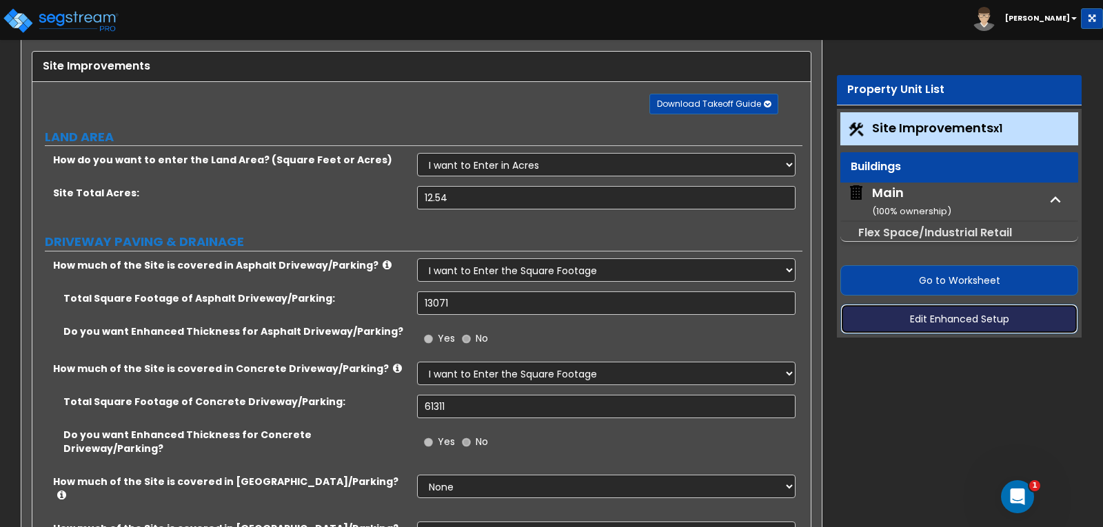
click at [964, 324] on button "Edit Enhanced Setup" at bounding box center [959, 319] width 238 height 30
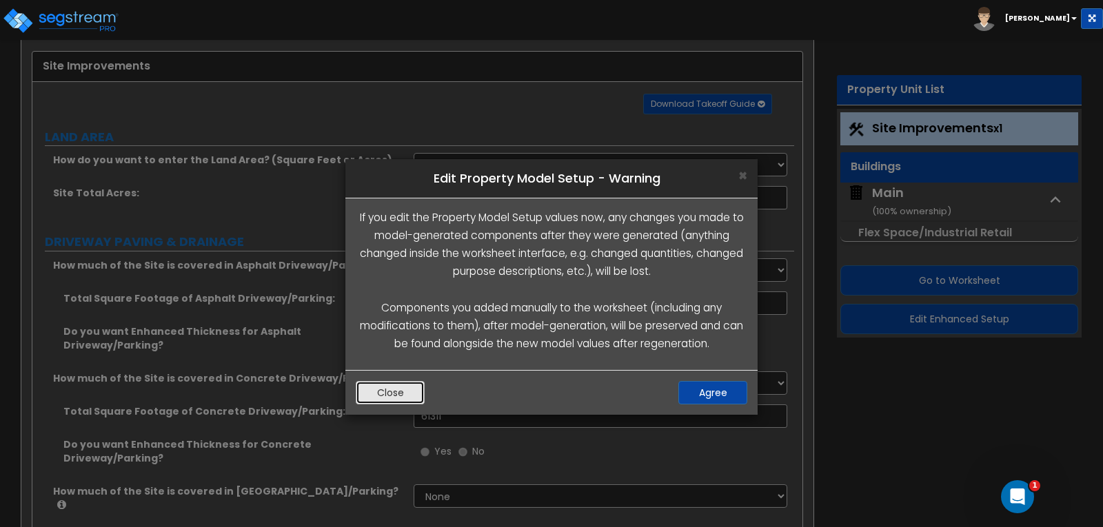
click at [394, 396] on button "Close" at bounding box center [390, 392] width 69 height 23
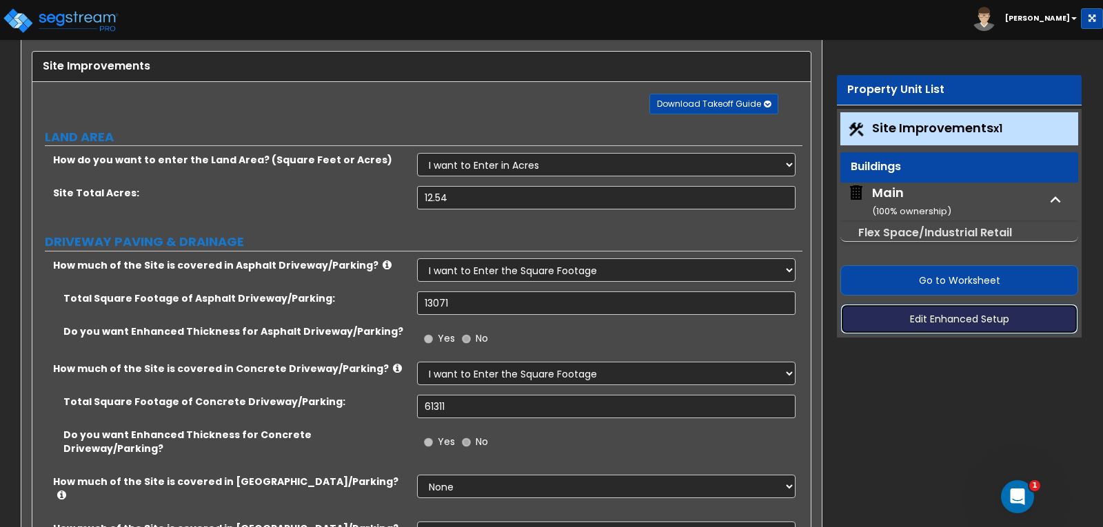
click at [943, 329] on button "Edit Enhanced Setup" at bounding box center [959, 319] width 238 height 30
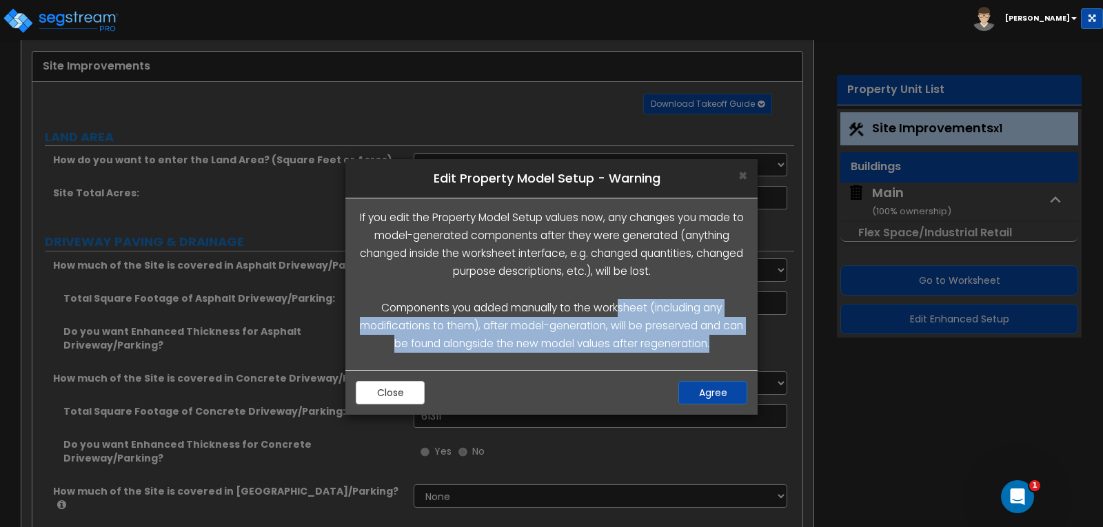
drag, startPoint x: 618, startPoint y: 311, endPoint x: 718, endPoint y: 348, distance: 106.6
click at [718, 348] on p "If you edit the Property Model Setup values now, any changes you made to model-…" at bounding box center [551, 281] width 391 height 145
click at [719, 349] on p "If you edit the Property Model Setup values now, any changes you made to model-…" at bounding box center [551, 281] width 391 height 145
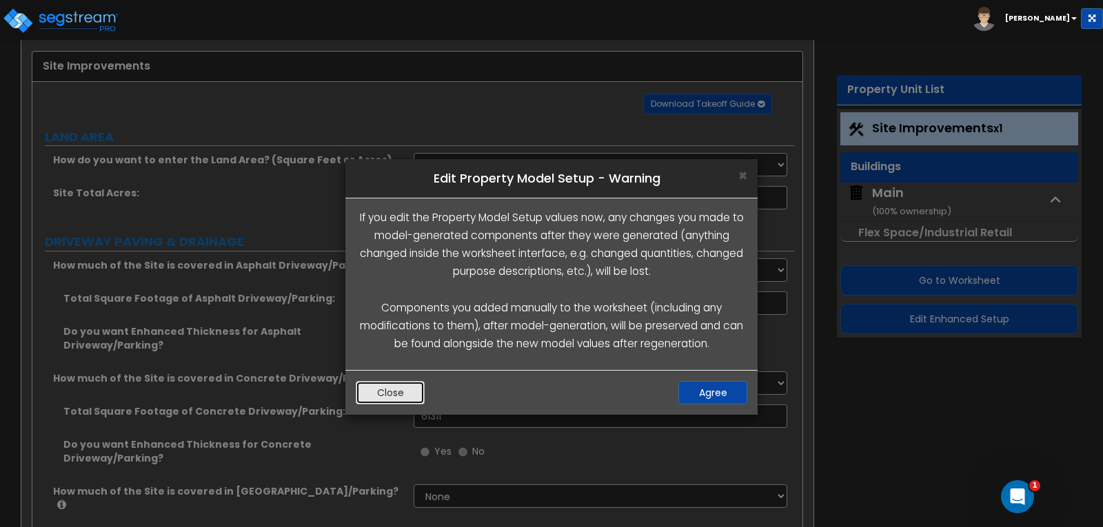
click at [389, 396] on button "Close" at bounding box center [390, 392] width 69 height 23
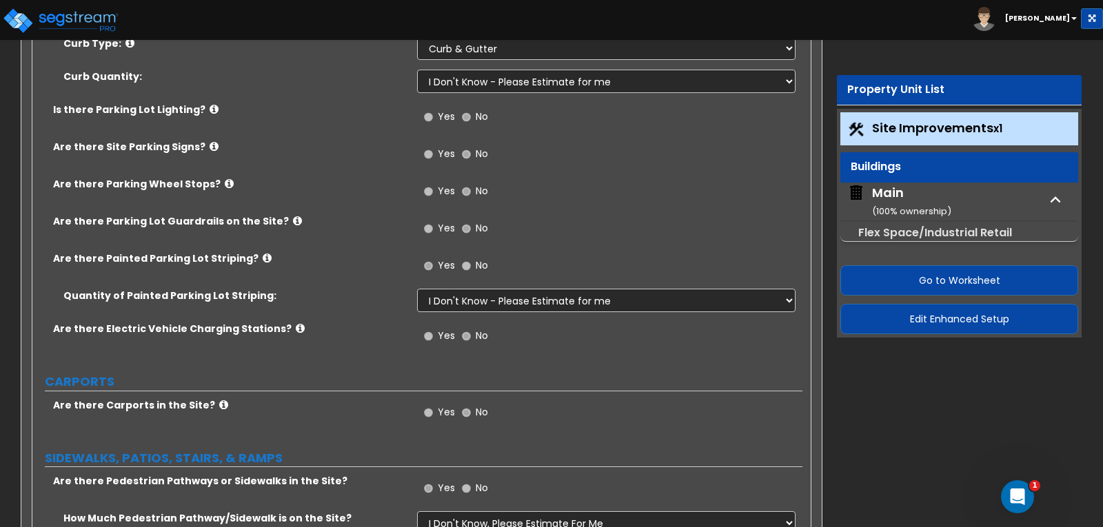
scroll to position [827, 0]
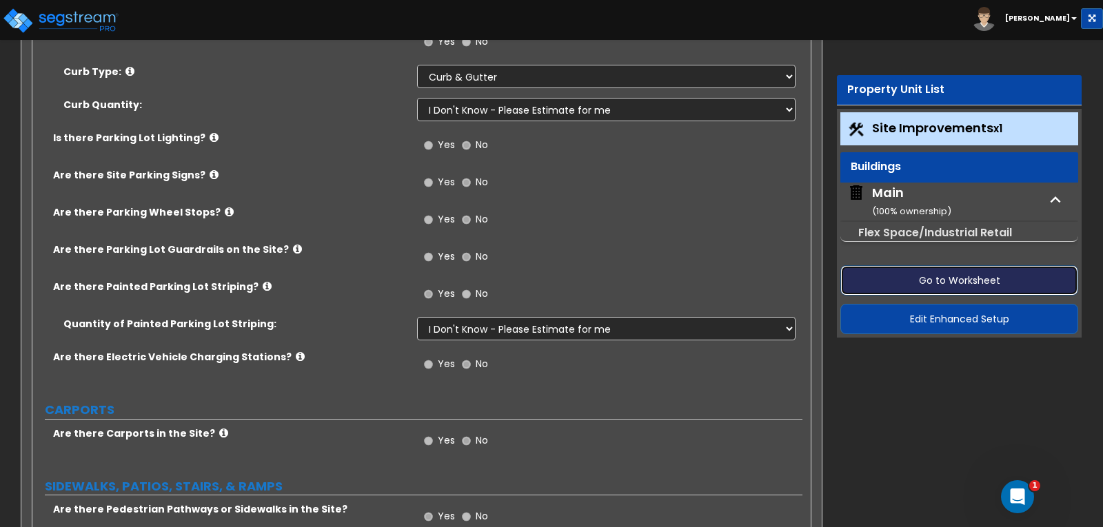
click at [893, 280] on button "Go to Worksheet" at bounding box center [959, 280] width 238 height 30
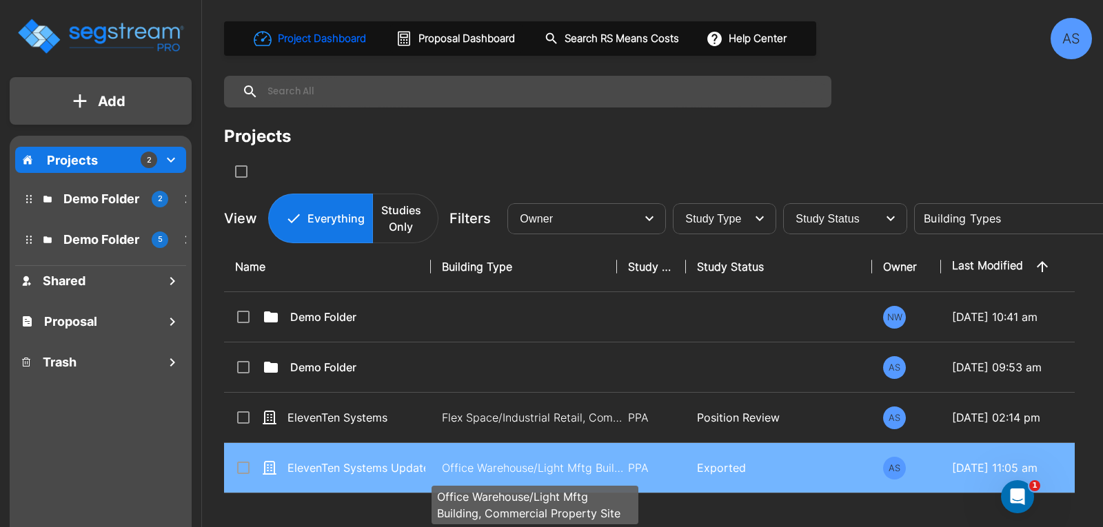
click at [517, 468] on p "Office Warehouse/Light Mftg Building, Commercial Property Site" at bounding box center [535, 468] width 186 height 17
checkbox input "true"
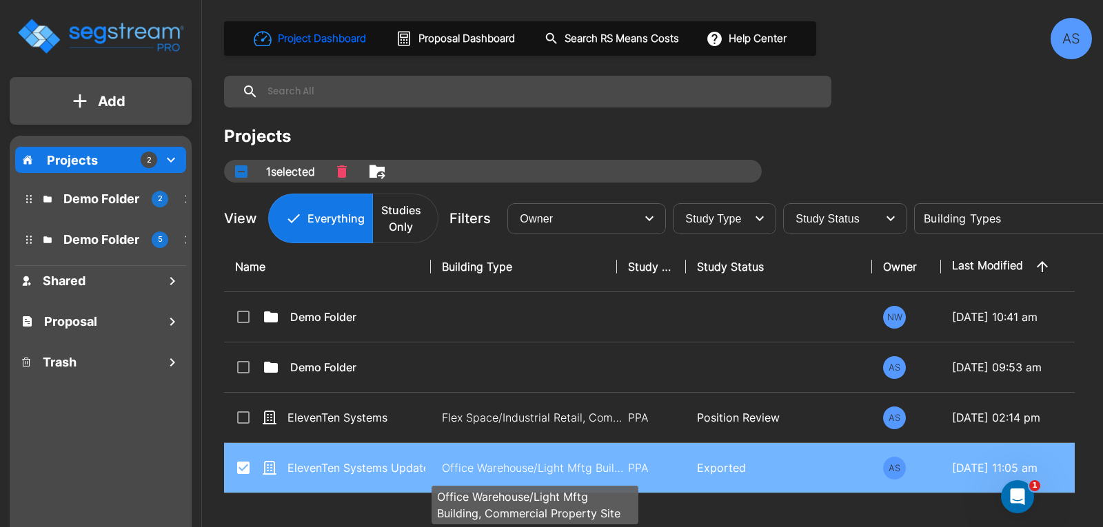
click at [517, 468] on p "Office Warehouse/Light Mftg Building, Commercial Property Site" at bounding box center [535, 468] width 186 height 17
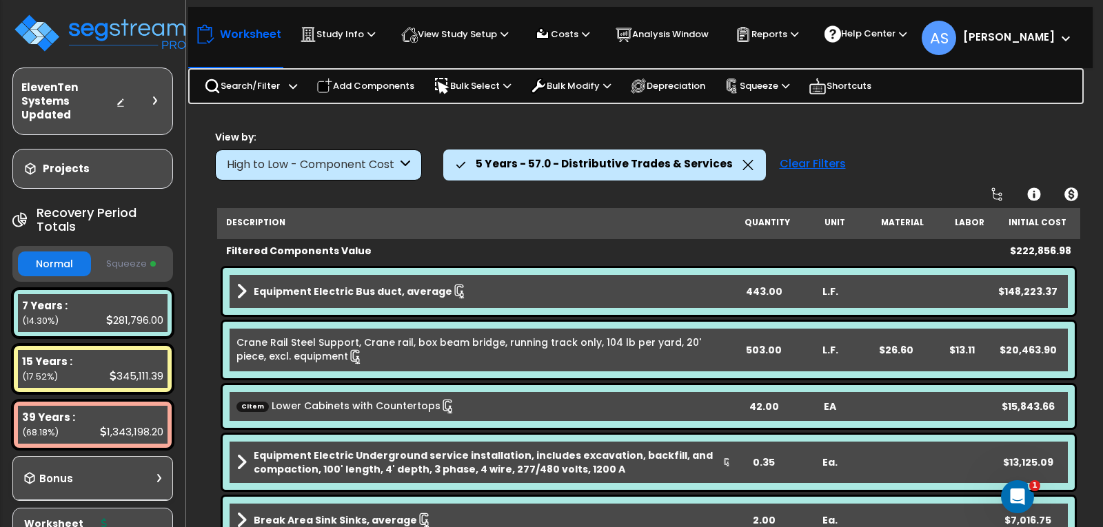
click at [786, 166] on div "Clear Filters" at bounding box center [813, 165] width 80 height 30
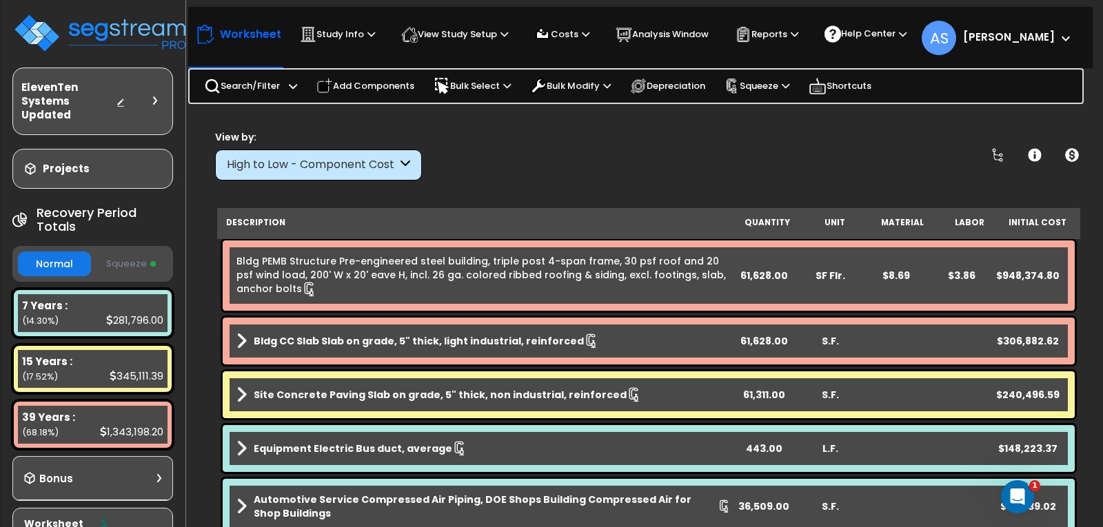
click at [402, 163] on icon at bounding box center [405, 165] width 10 height 16
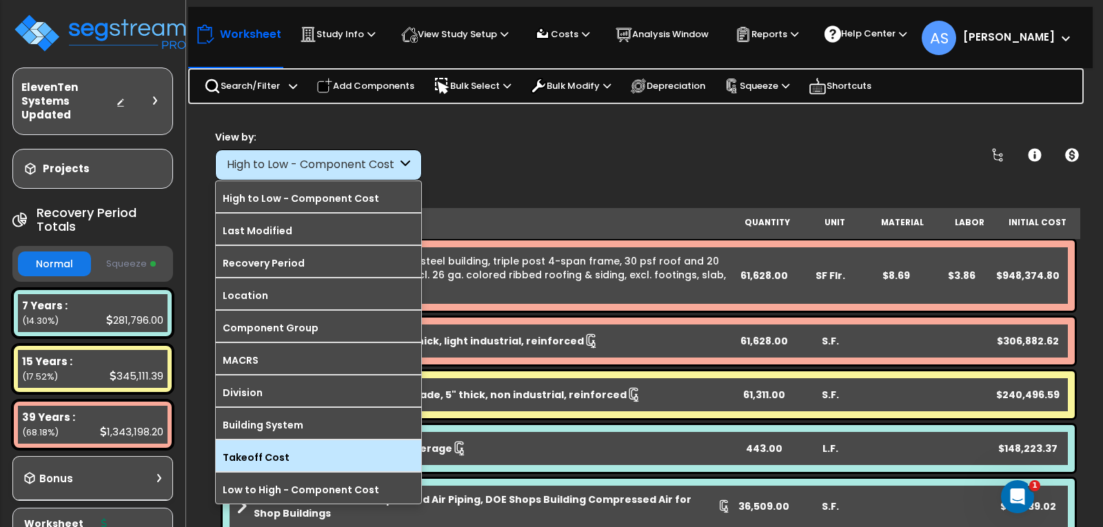
scroll to position [61, 0]
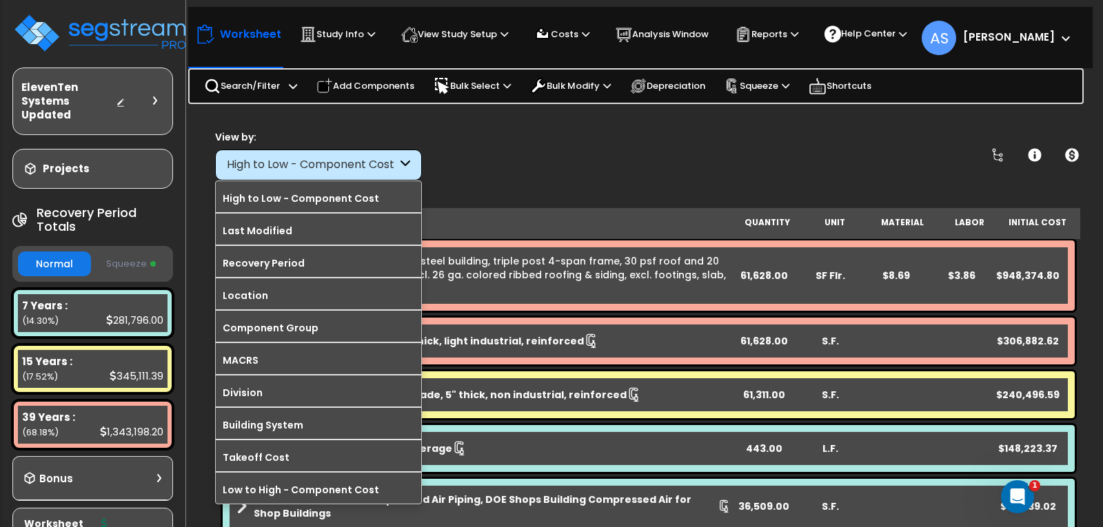
click at [555, 143] on div "View by: High to Low - Component Cost High to Low - Component Cost" at bounding box center [648, 155] width 877 height 51
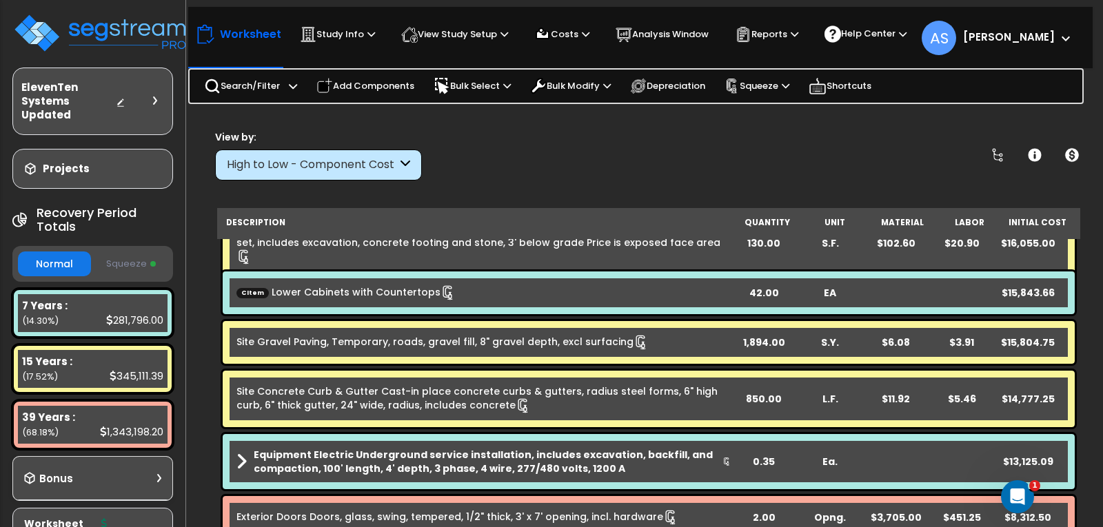
scroll to position [551, 0]
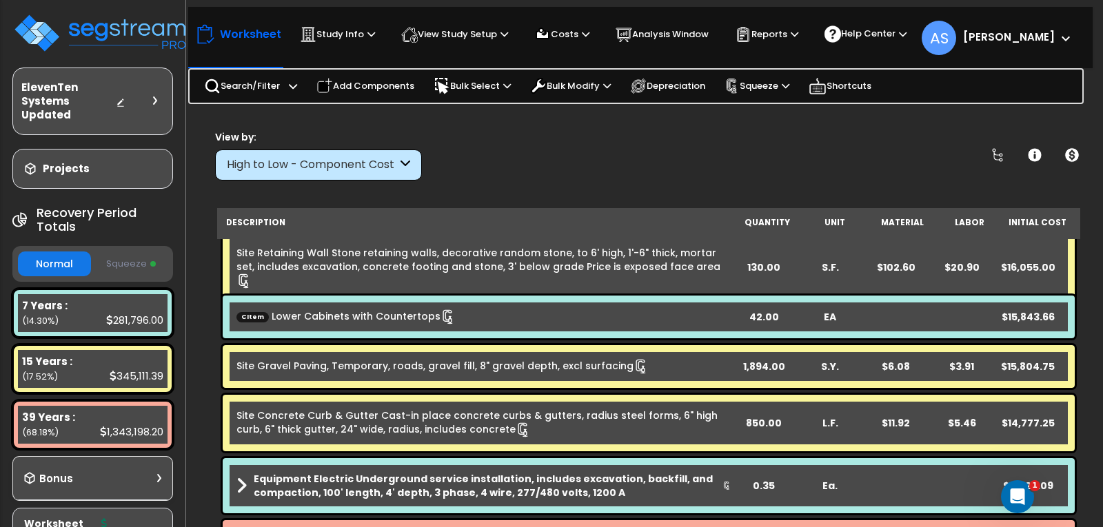
click at [472, 310] on b "CItem Lower Cabinets with Countertops" at bounding box center [483, 316] width 495 height 15
click at [243, 81] on p "Search/Filter" at bounding box center [242, 86] width 76 height 17
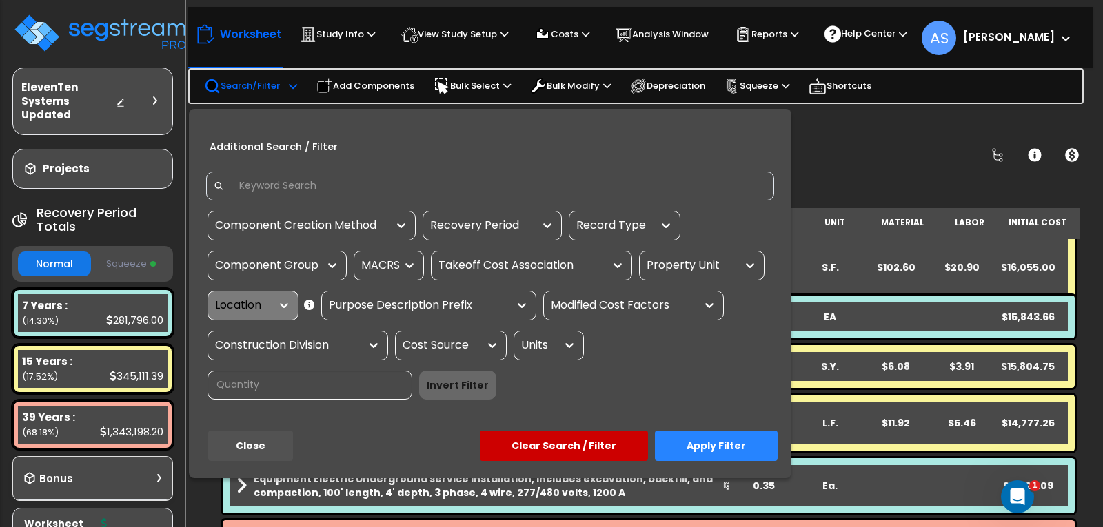
click at [355, 221] on div "Component Creation Method" at bounding box center [301, 226] width 172 height 16
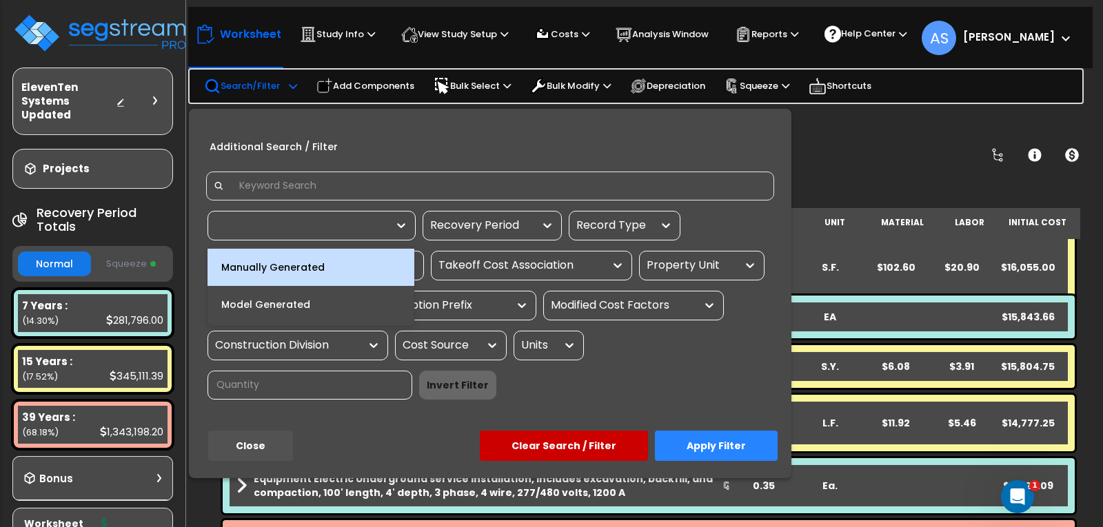
click at [293, 263] on div "Manually Generated" at bounding box center [310, 267] width 207 height 37
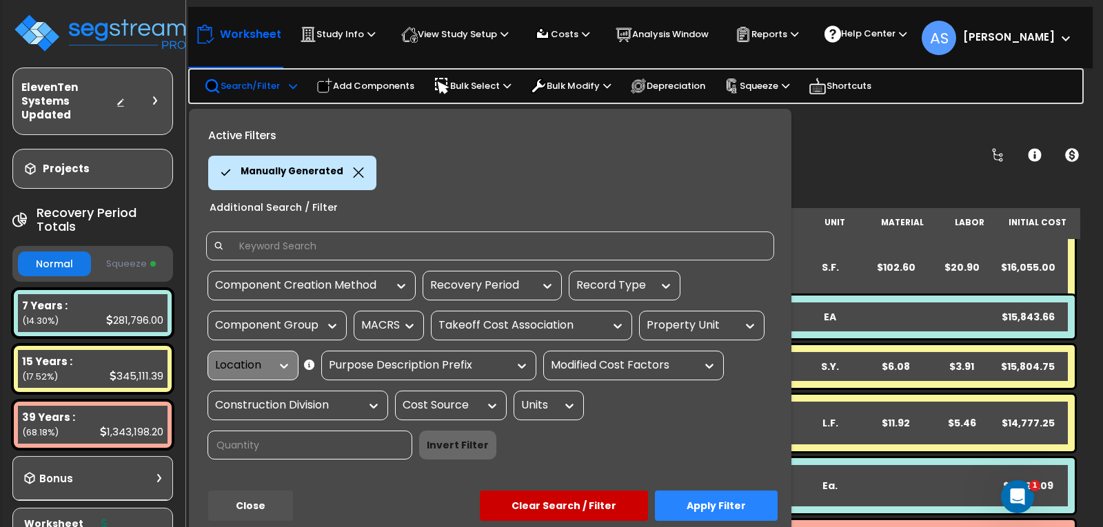
click at [698, 505] on button "Apply Filter" at bounding box center [716, 506] width 123 height 30
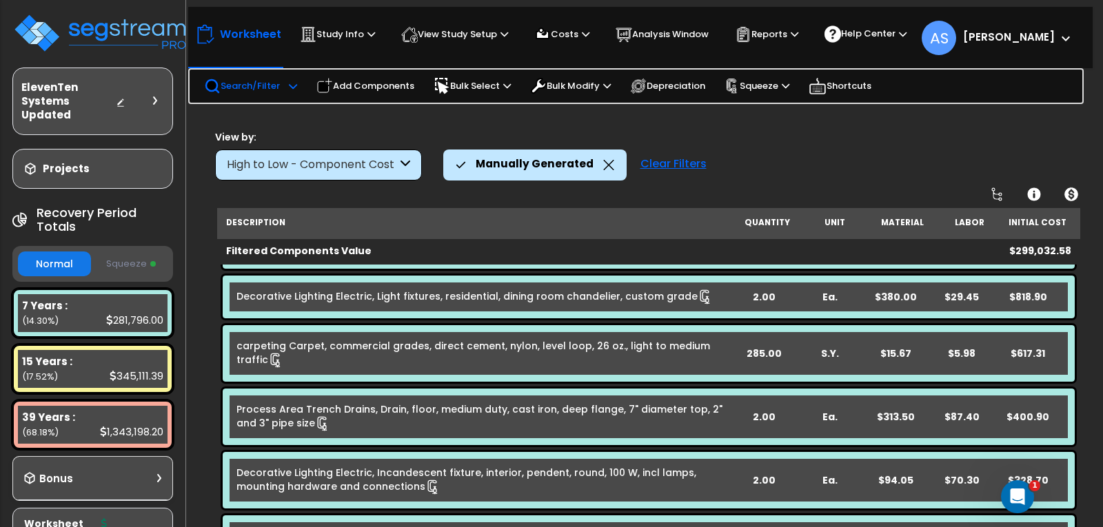
scroll to position [544, 0]
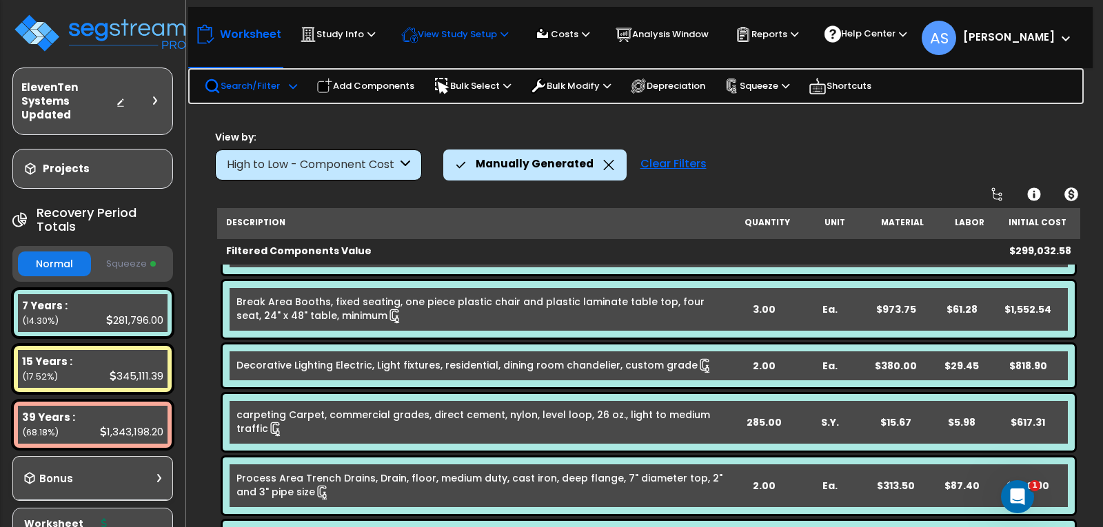
click at [503, 37] on p "View Study Setup" at bounding box center [454, 34] width 107 height 17
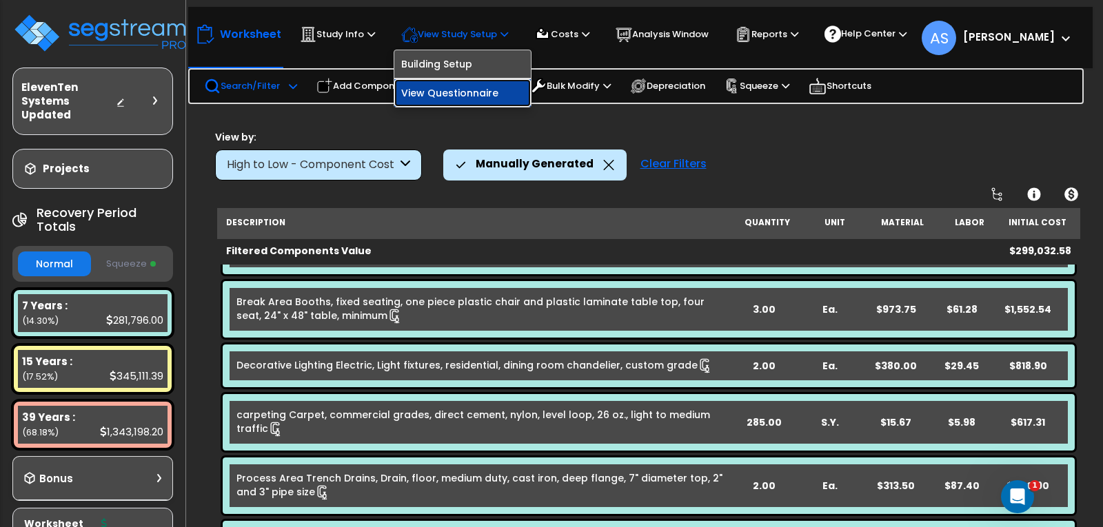
click at [462, 94] on link "View Questionnaire" at bounding box center [462, 93] width 136 height 28
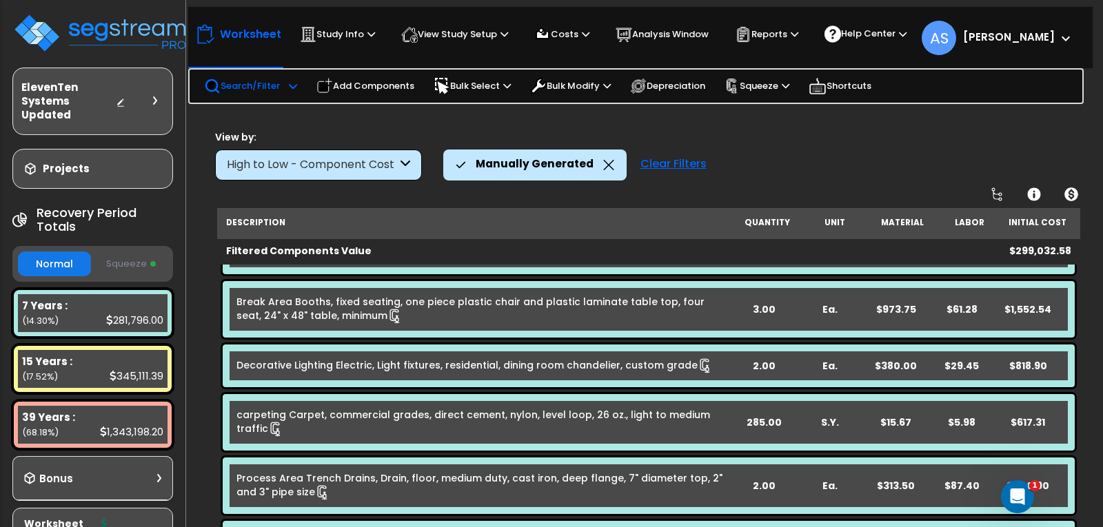
drag, startPoint x: 381, startPoint y: 83, endPoint x: 451, endPoint y: 116, distance: 78.0
click at [381, 83] on p "Add Components" at bounding box center [365, 86] width 98 height 17
select select
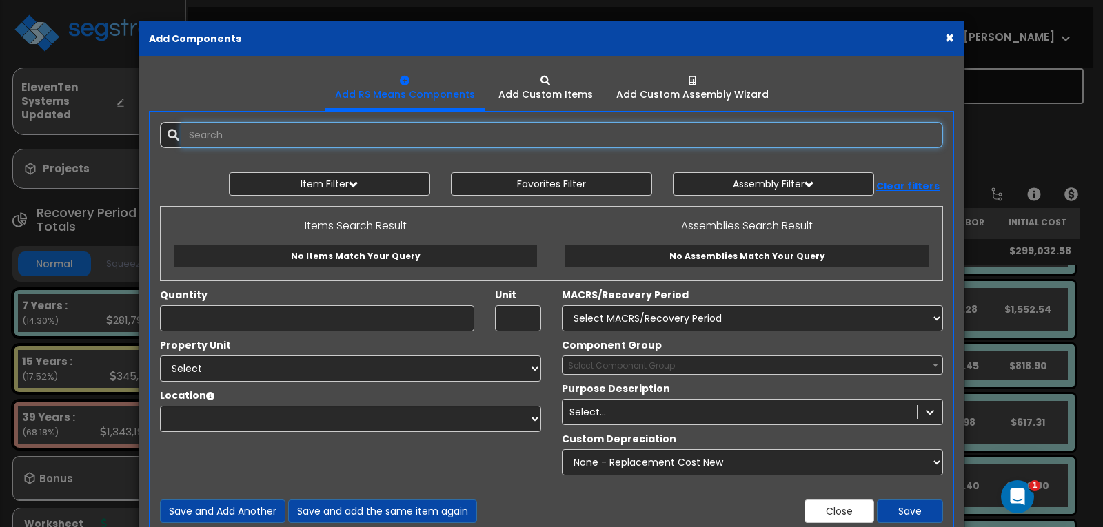
select select
click at [305, 130] on input "text" at bounding box center [562, 135] width 762 height 26
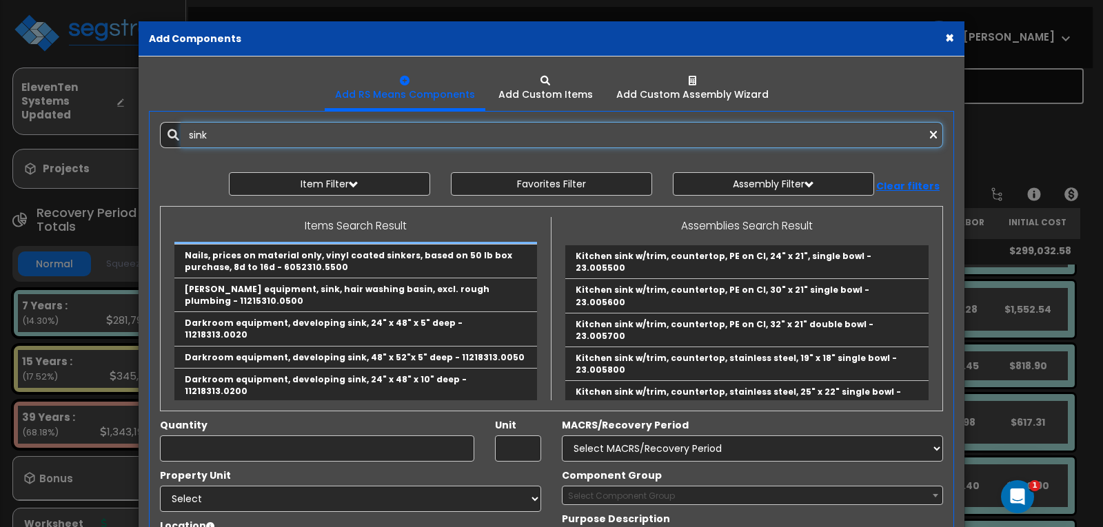
scroll to position [138, 0]
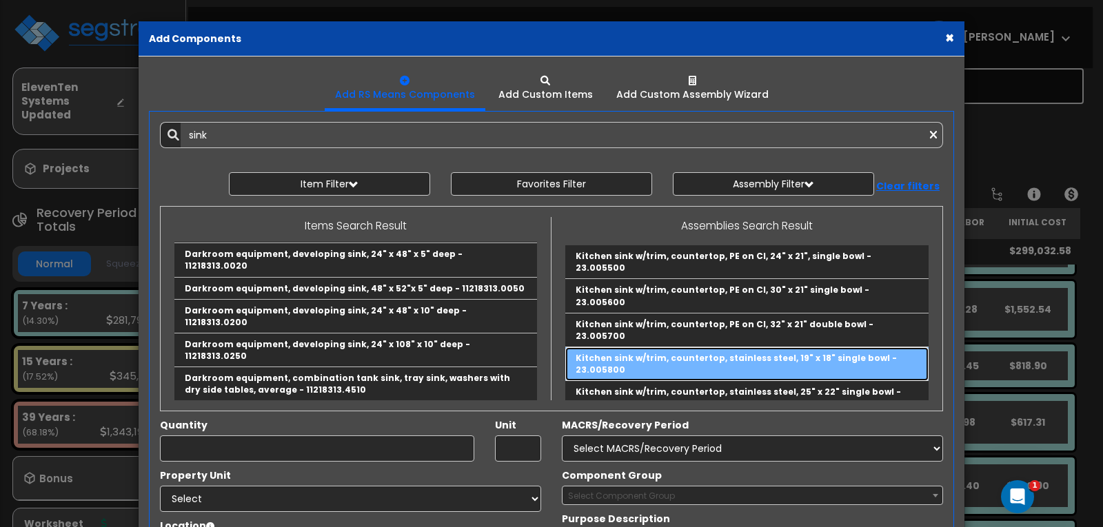
click at [671, 347] on link "Kitchen sink w/trim, countertop, stainless steel, 19" x 18" single bowl - 23.00…" at bounding box center [746, 364] width 363 height 34
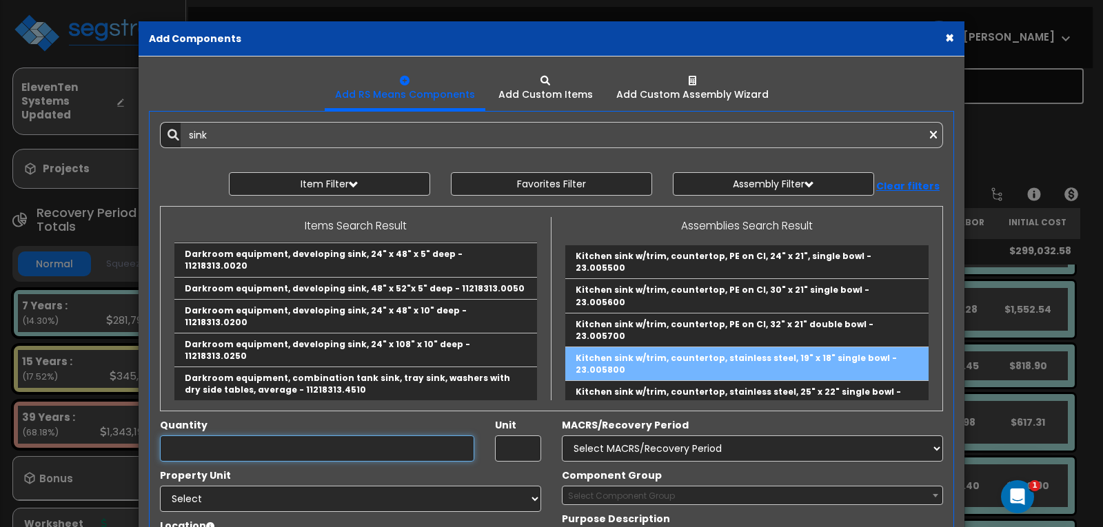
type input "Kitchen sink w/trim, countertop, stainless steel, 19" x 18" single bowl - 23.00…"
checkbox input "true"
type input "Ea."
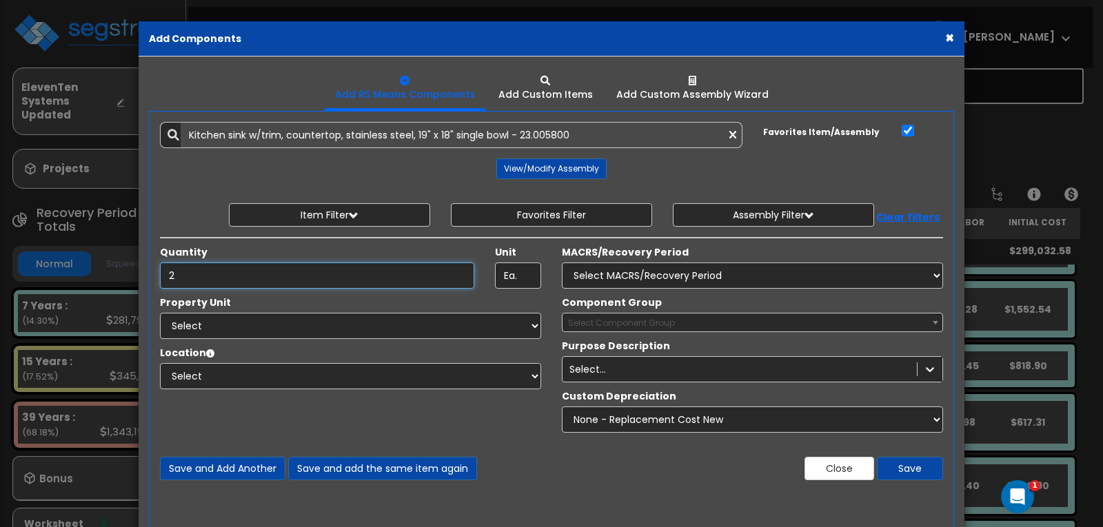
type input "2"
click at [708, 274] on select "Select MACRS/Recovery Period 5 Years - 57.0 - Distributive Trades & Services 5 …" at bounding box center [752, 276] width 381 height 26
select select "3667"
click at [562, 263] on select "Select MACRS/Recovery Period 5 Years - 57.0 - Distributive Trades & Services 5 …" at bounding box center [752, 276] width 381 height 26
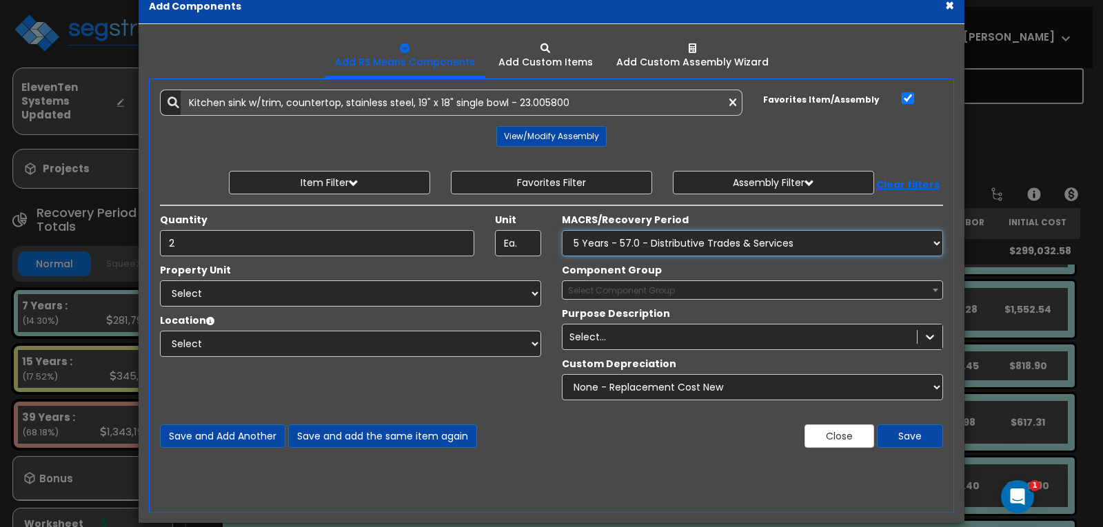
scroll to position [50, 0]
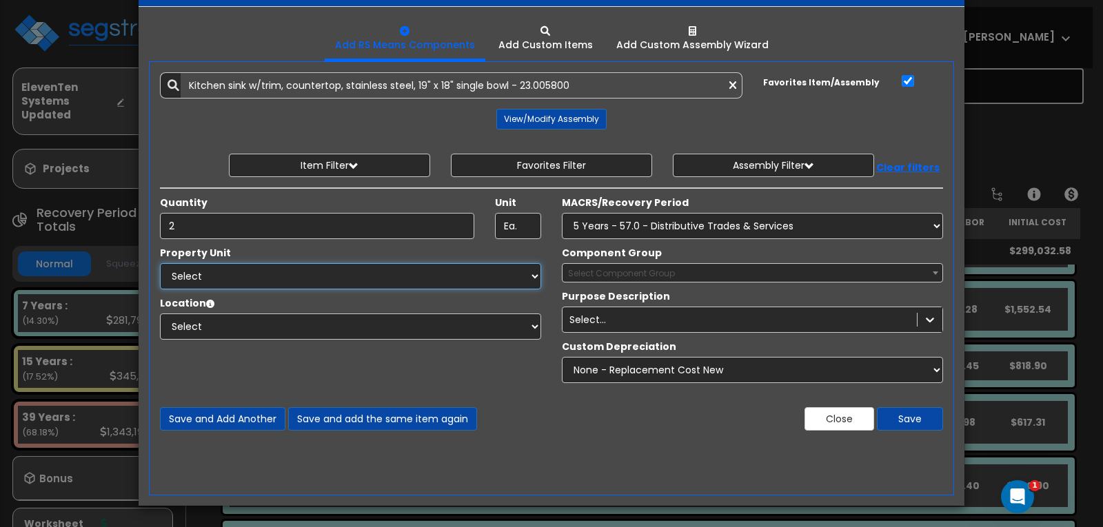
click at [385, 269] on select "Select Main Site Improvements" at bounding box center [350, 276] width 381 height 26
select select "164503"
click at [160, 263] on select "Select Main Site Improvements" at bounding box center [350, 276] width 381 height 26
click at [447, 331] on select "Select Add Additional Location" at bounding box center [350, 327] width 381 height 26
click at [362, 327] on select "Select Add Additional Location" at bounding box center [350, 327] width 381 height 26
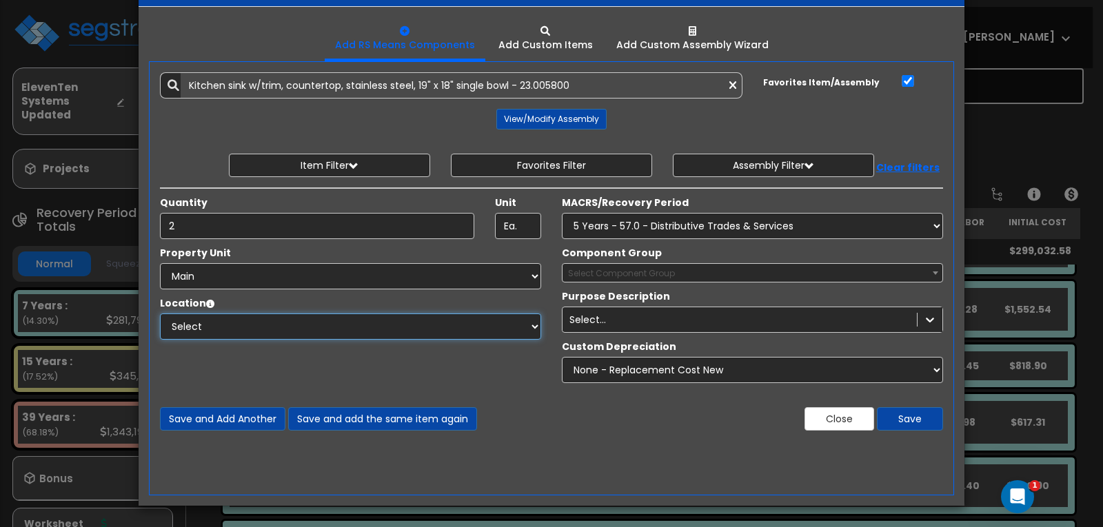
click at [529, 332] on select "Select Add Additional Location" at bounding box center [350, 327] width 381 height 26
click at [160, 314] on select "Select Add Additional Location" at bounding box center [350, 327] width 381 height 26
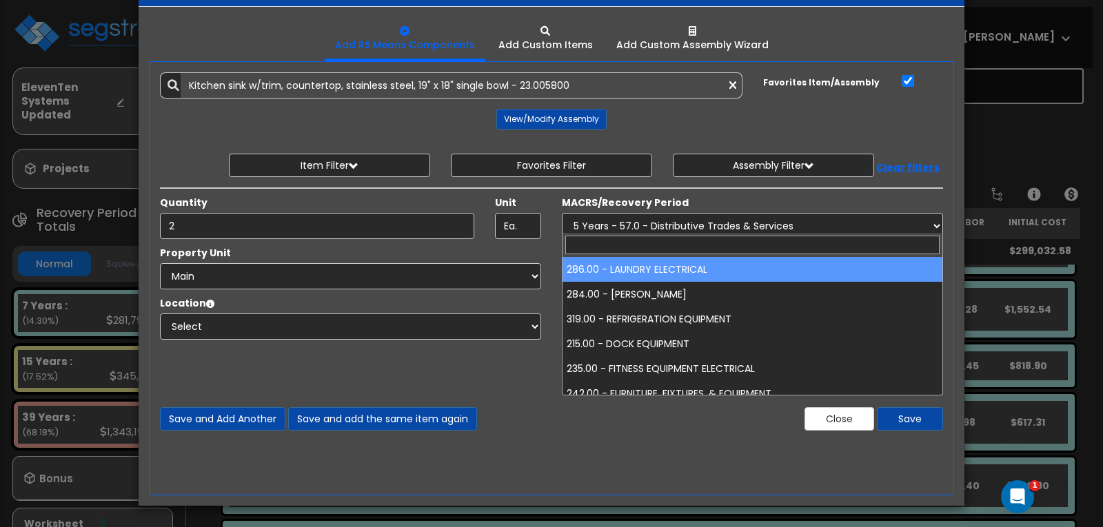
select select "66991"
drag, startPoint x: 667, startPoint y: 274, endPoint x: 666, endPoint y: 250, distance: 23.4
click at [666, 250] on div "× Add Components Add RS Means Components Add Custom Items Add Items" at bounding box center [551, 263] width 1103 height 527
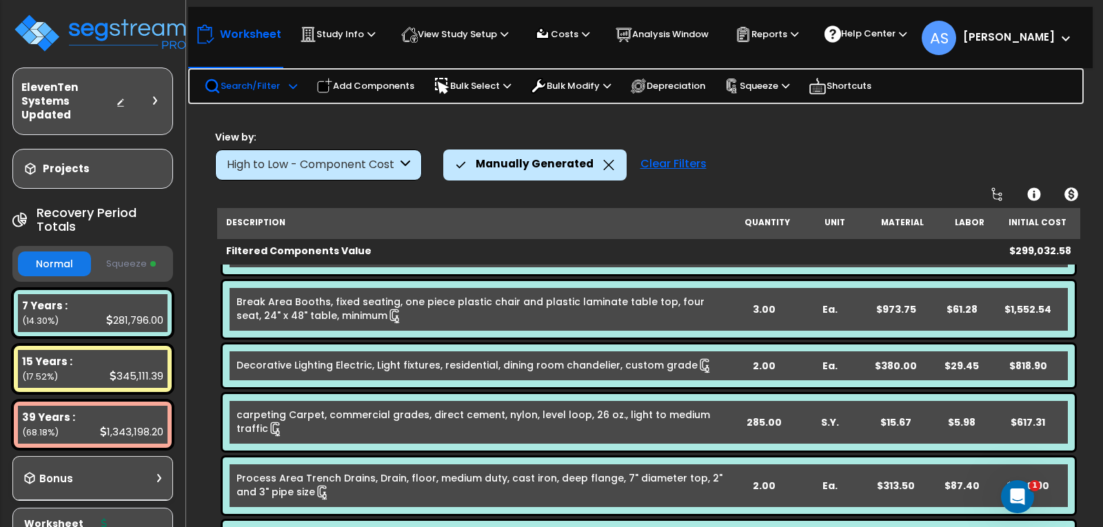
click at [666, 245] on div "Filtered Components Value" at bounding box center [479, 251] width 507 height 14
click at [375, 88] on p "Add Components" at bounding box center [365, 86] width 98 height 17
select select
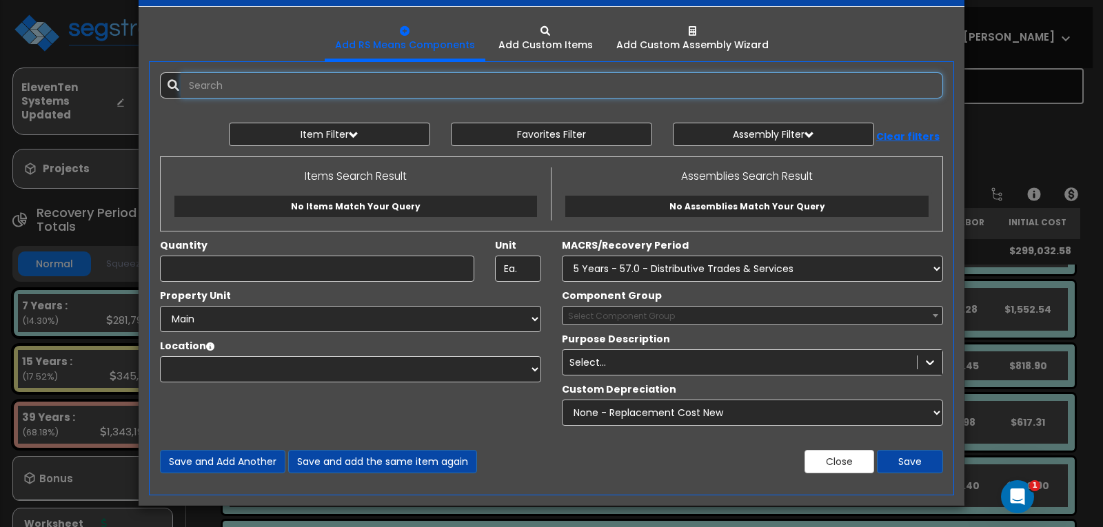
scroll to position [0, 0]
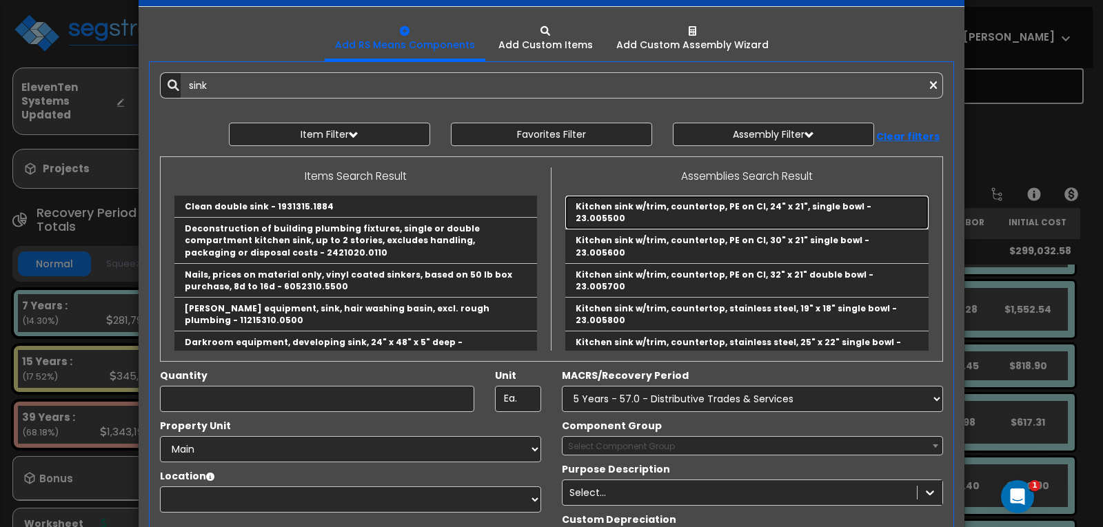
drag, startPoint x: 593, startPoint y: 205, endPoint x: 578, endPoint y: 209, distance: 15.1
click at [593, 205] on link "Kitchen sink w/trim, countertop, PE on CI, 24" x 21", single bowl - 23.005500" at bounding box center [746, 213] width 363 height 34
type input "Kitchen sink w/trim, countertop, PE on CI, 24" x 21", single bowl - 23.005500"
checkbox input "false"
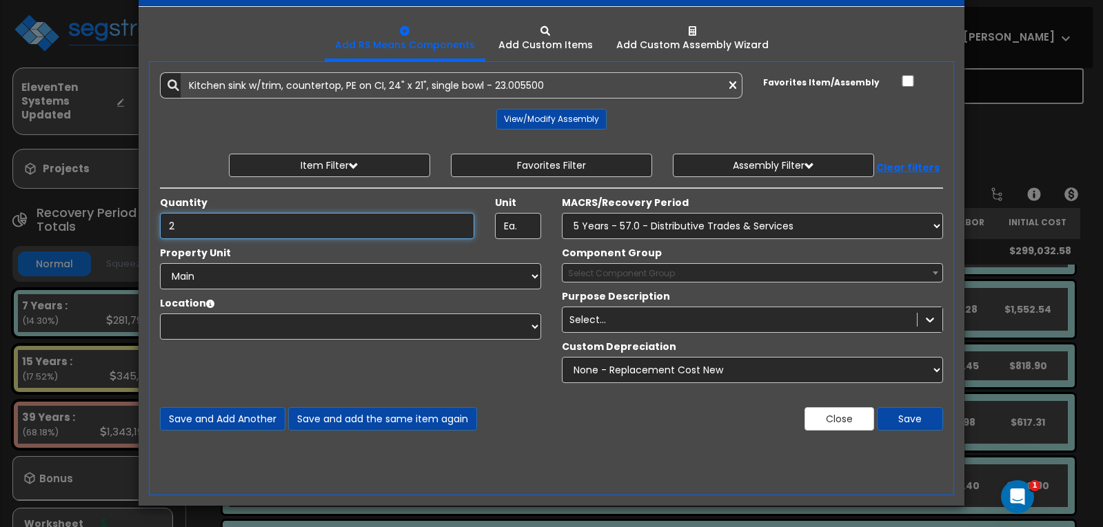
type input "2"
click at [656, 222] on select "Select MACRS/Recovery Period 5 Years - 57.0 - Distributive Trades & Services 5 …" at bounding box center [752, 226] width 381 height 26
select select "3667"
click at [562, 213] on select "Select MACRS/Recovery Period 5 Years - 57.0 - Distributive Trades & Services 5 …" at bounding box center [752, 226] width 381 height 26
click at [355, 278] on select "Select Main Site Improvements" at bounding box center [350, 276] width 381 height 26
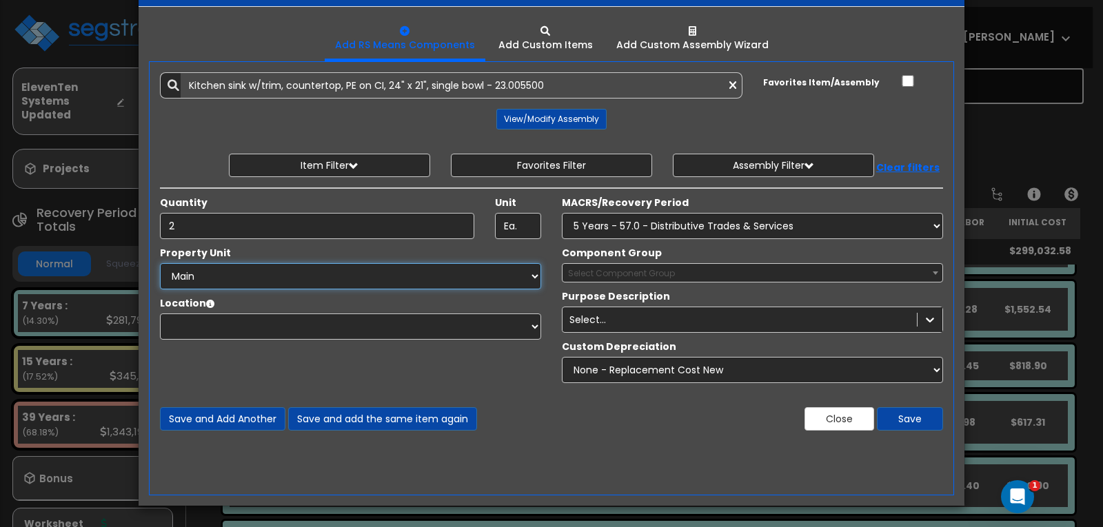
select select "164503"
click at [160, 263] on select "Select Main Site Improvements" at bounding box center [350, 276] width 381 height 26
select select
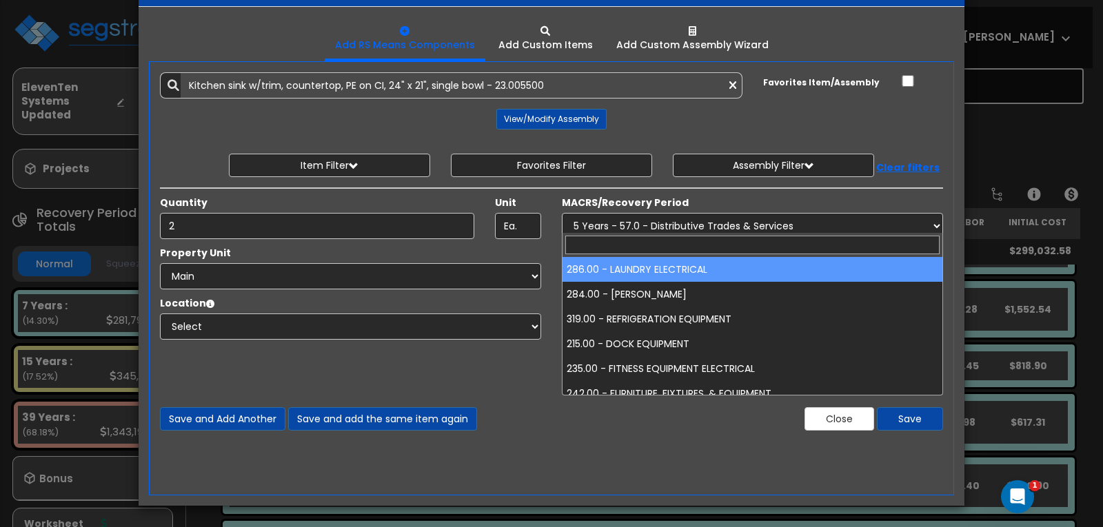
select select "66991"
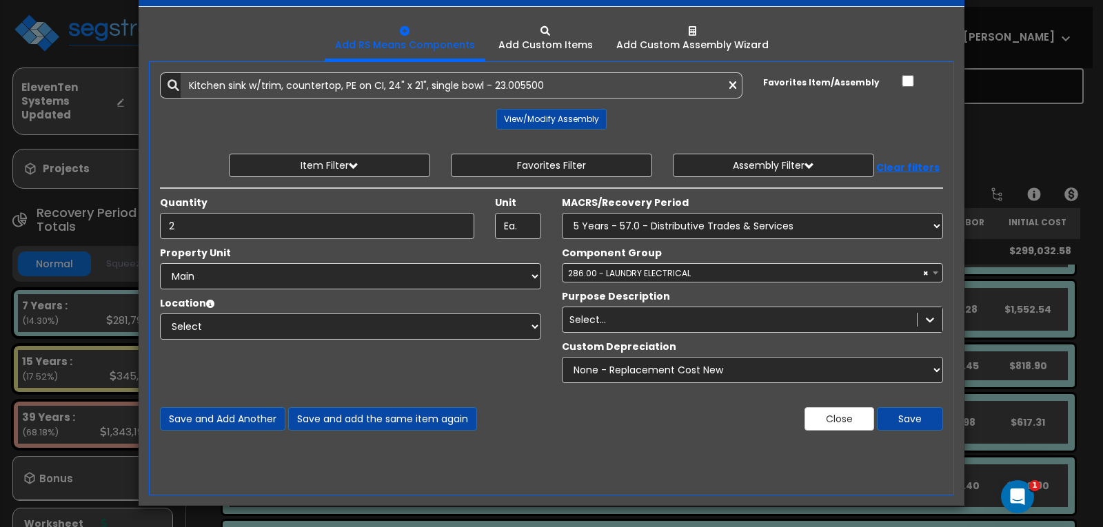
select select "66991"
click at [935, 322] on icon at bounding box center [930, 320] width 14 height 14
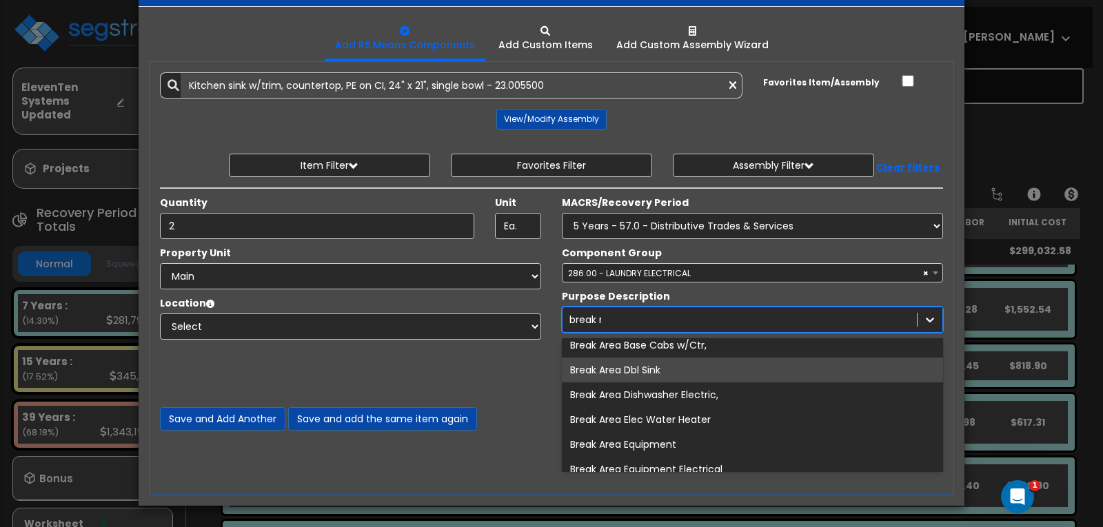
scroll to position [45, 0]
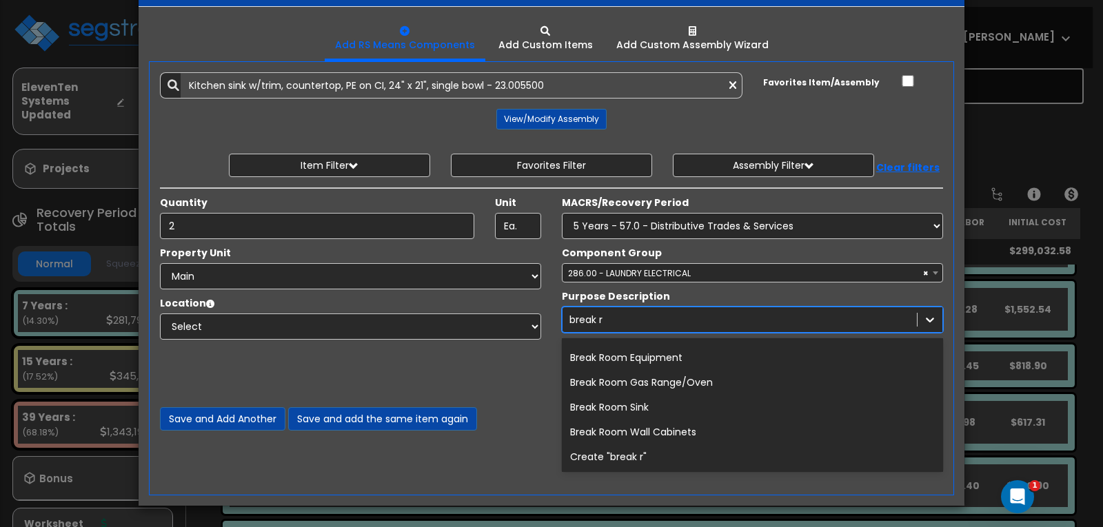
type input "break ro"
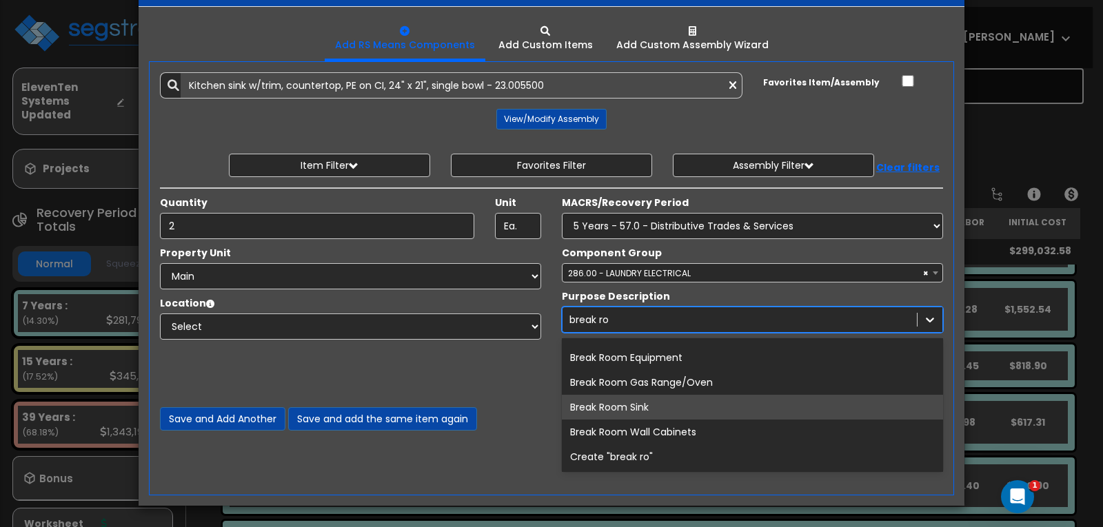
click at [639, 409] on div "Break Room Sink" at bounding box center [752, 407] width 381 height 25
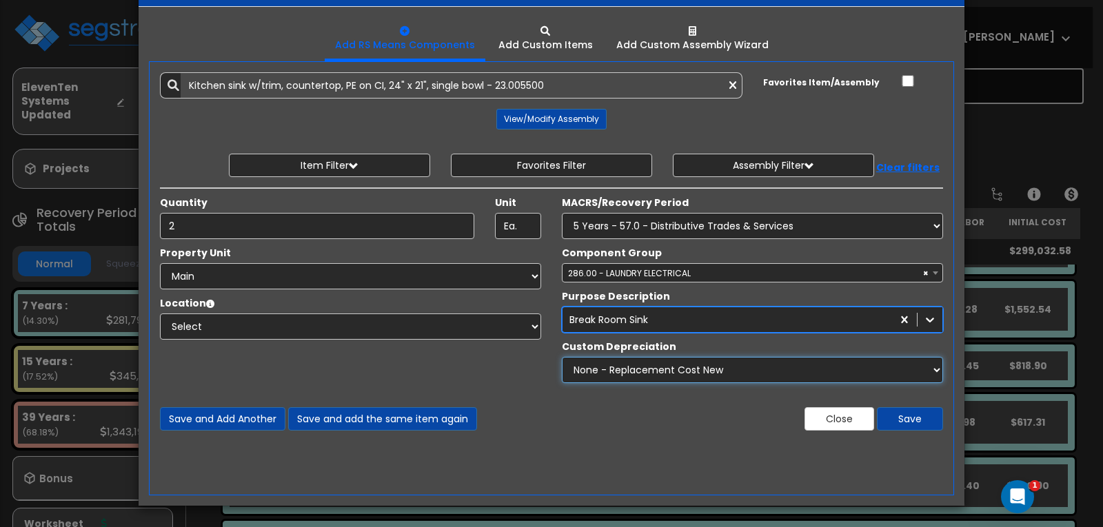
click at [935, 369] on select "None - Replacement Cost New Excellent - 90% Good - 75% Fair - 50% Bad - 25% Rep…" at bounding box center [752, 370] width 381 height 26
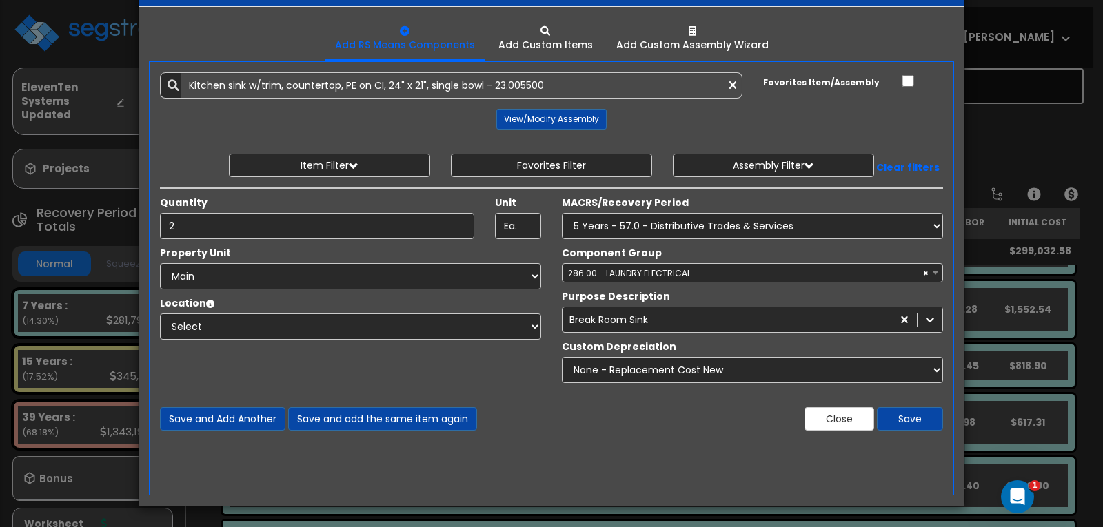
click at [700, 348] on div "Custom Depreciation" at bounding box center [752, 348] width 381 height 17
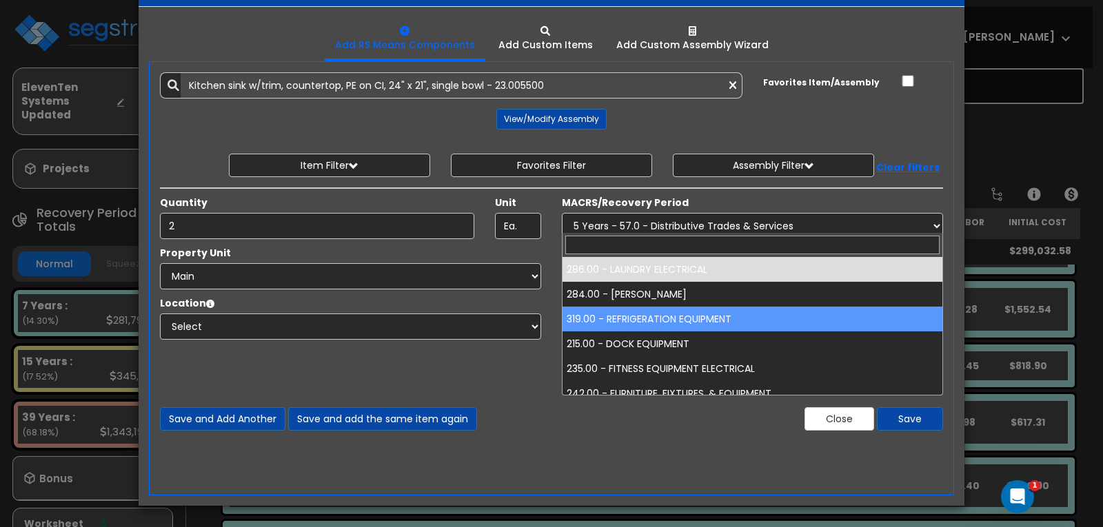
drag, startPoint x: 936, startPoint y: 275, endPoint x: 639, endPoint y: 324, distance: 301.0
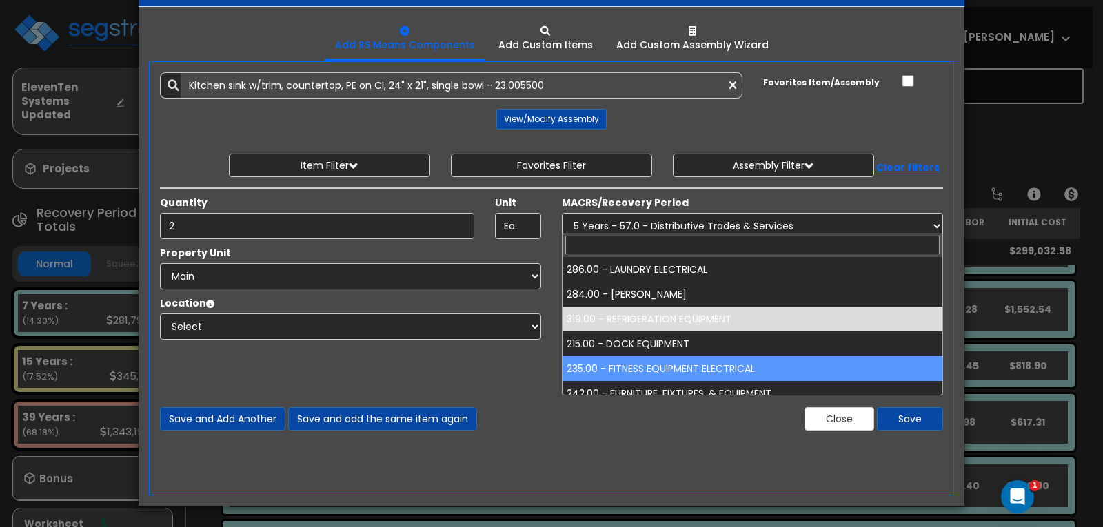
drag, startPoint x: 937, startPoint y: 273, endPoint x: 785, endPoint y: 379, distance: 185.1
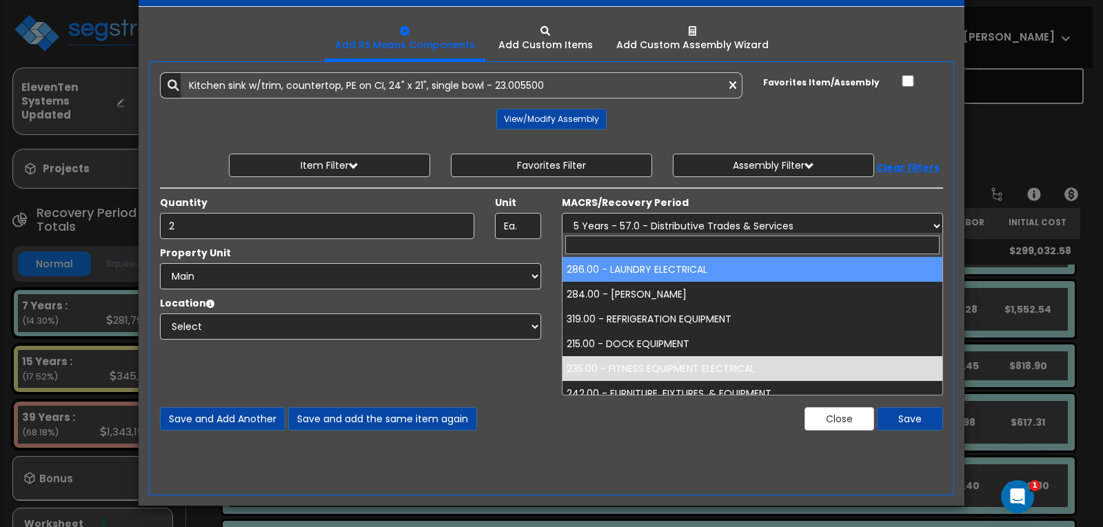
drag, startPoint x: 935, startPoint y: 275, endPoint x: 701, endPoint y: 281, distance: 234.4
select select "66991"
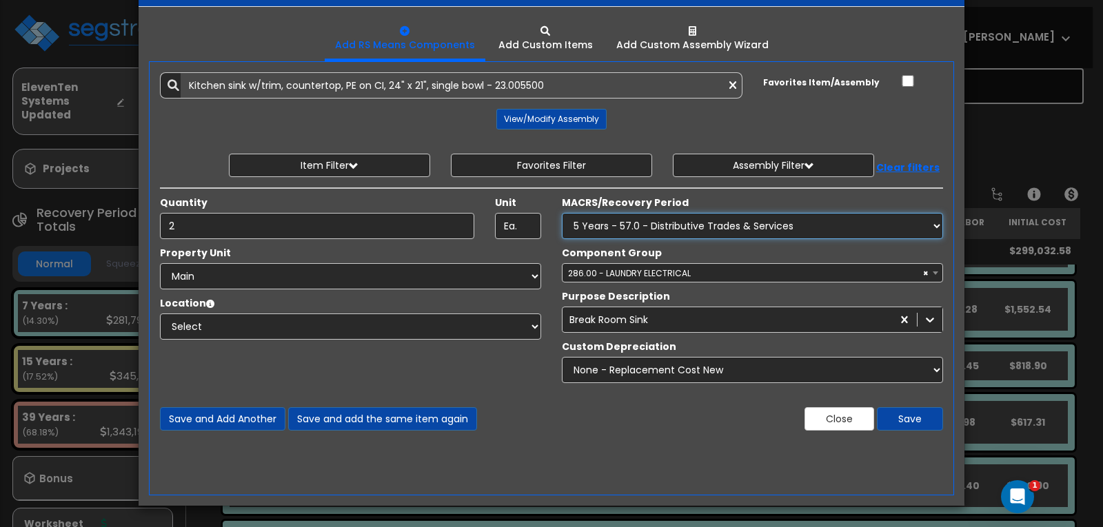
click at [934, 227] on select "Select MACRS/Recovery Period 5 Years - 57.0 - Distributive Trades & Services 5 …" at bounding box center [752, 226] width 381 height 26
click at [448, 201] on div "Quantity 2" at bounding box center [317, 217] width 335 height 43
click at [79, 51] on div "× Add Components Add RS Means Components Add Custom Items Add Items" at bounding box center [551, 263] width 1103 height 527
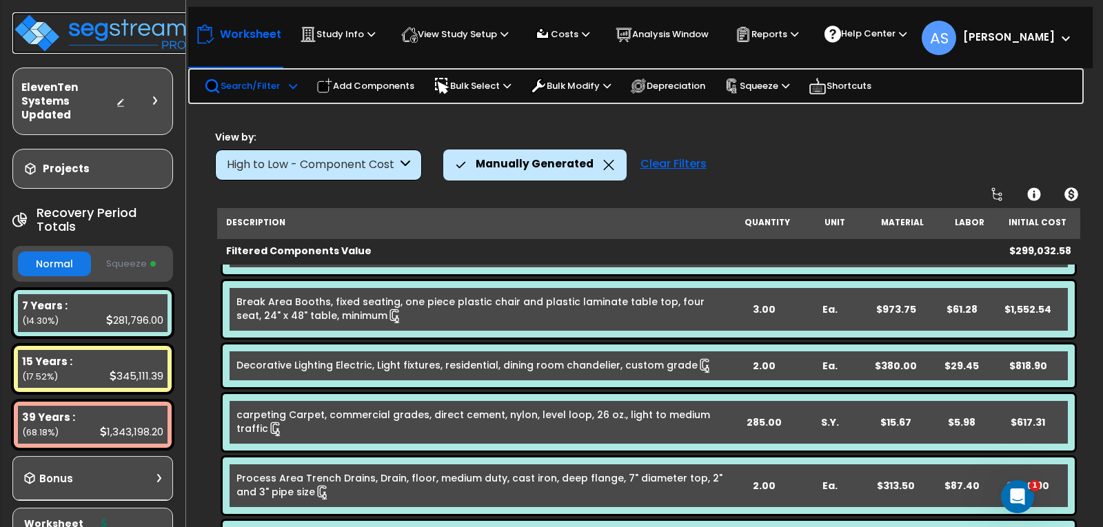
click at [79, 26] on img at bounding box center [101, 32] width 179 height 41
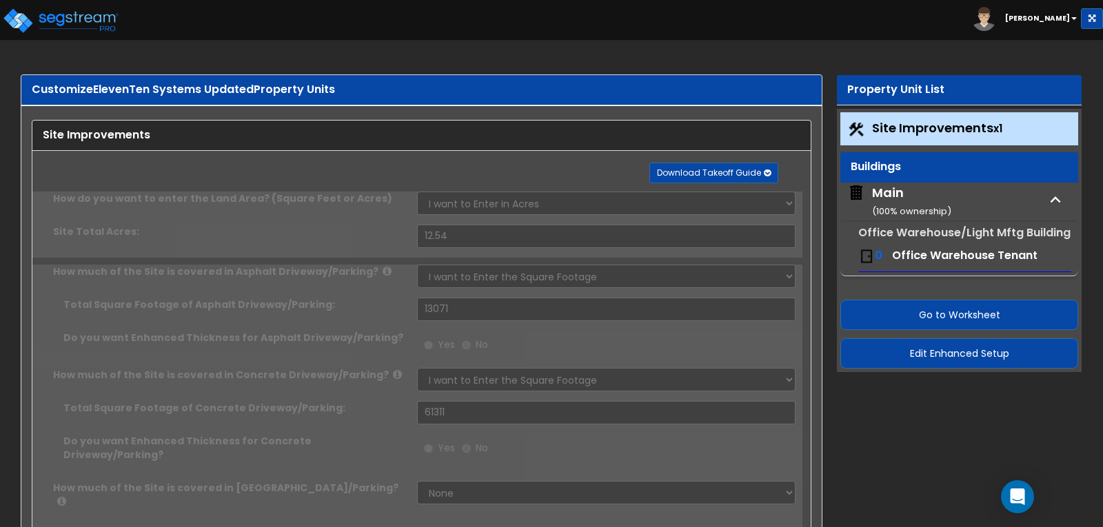
select select "2"
select select "1"
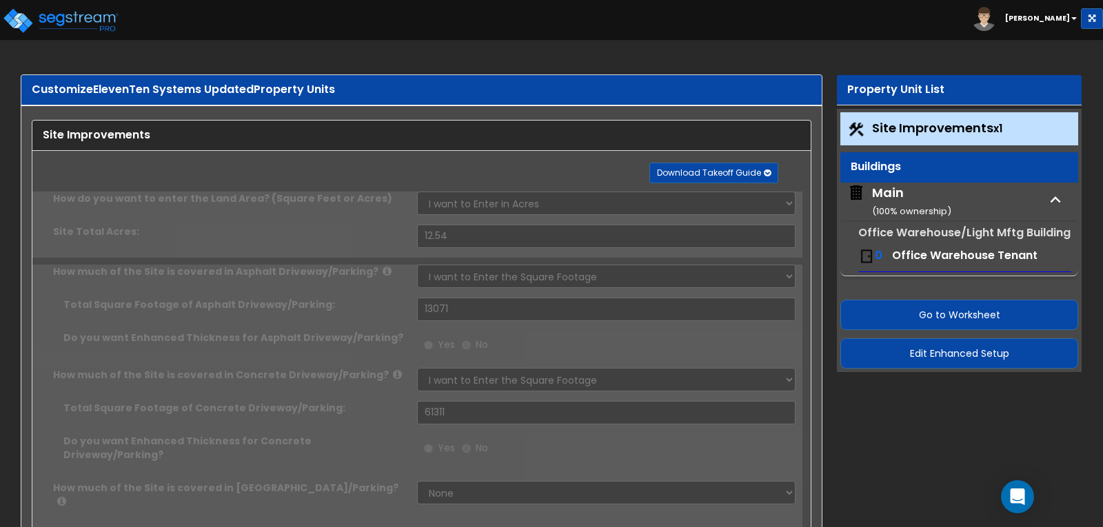
select select "1"
select select "3"
select select "1"
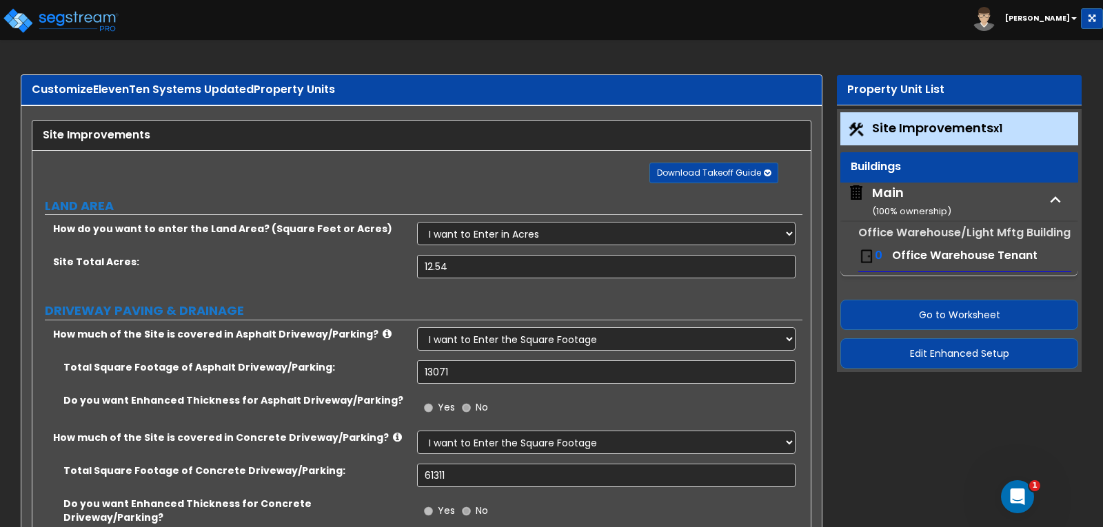
click at [977, 258] on span "Office Warehouse Tenant" at bounding box center [964, 255] width 145 height 16
click at [924, 236] on small "Office Warehouse/Light Mftg Building" at bounding box center [964, 233] width 212 height 16
click at [906, 255] on span "Office Warehouse Tenant" at bounding box center [964, 255] width 145 height 16
drag, startPoint x: 876, startPoint y: 253, endPoint x: 887, endPoint y: 256, distance: 11.4
click at [887, 256] on div "0 Office Warehouse Tenant" at bounding box center [964, 256] width 213 height 30
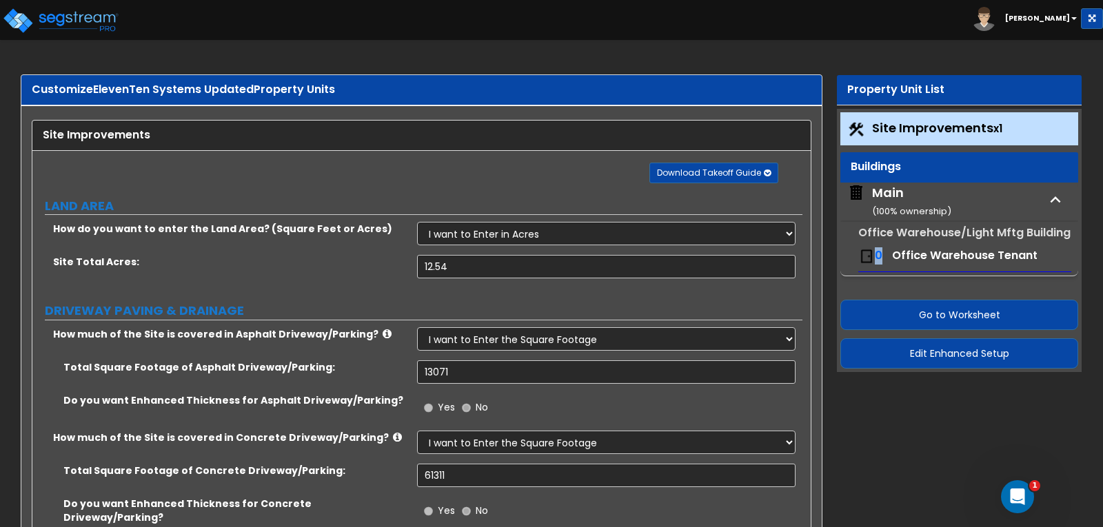
scroll to position [69, 0]
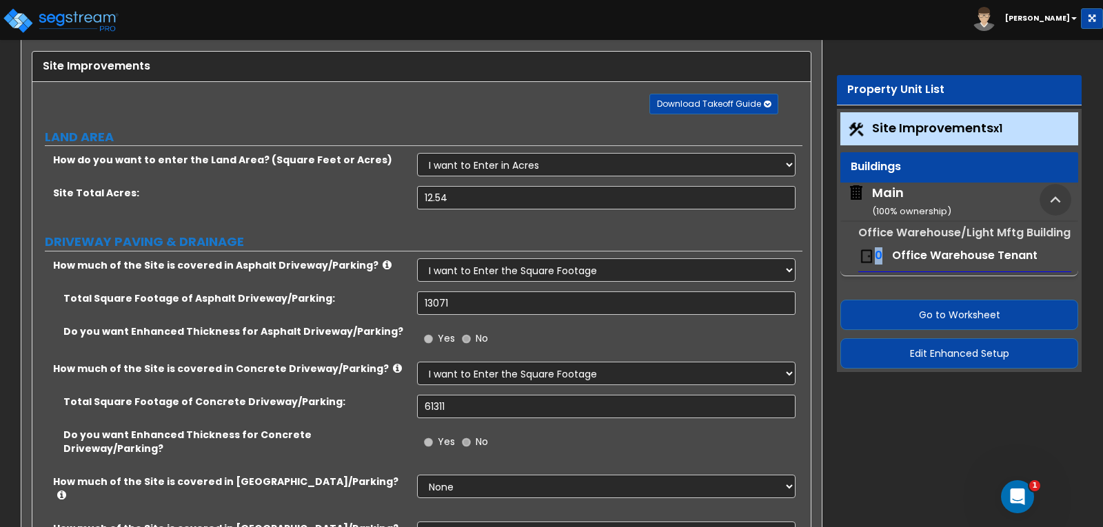
click at [1054, 203] on icon "button" at bounding box center [1055, 200] width 21 height 21
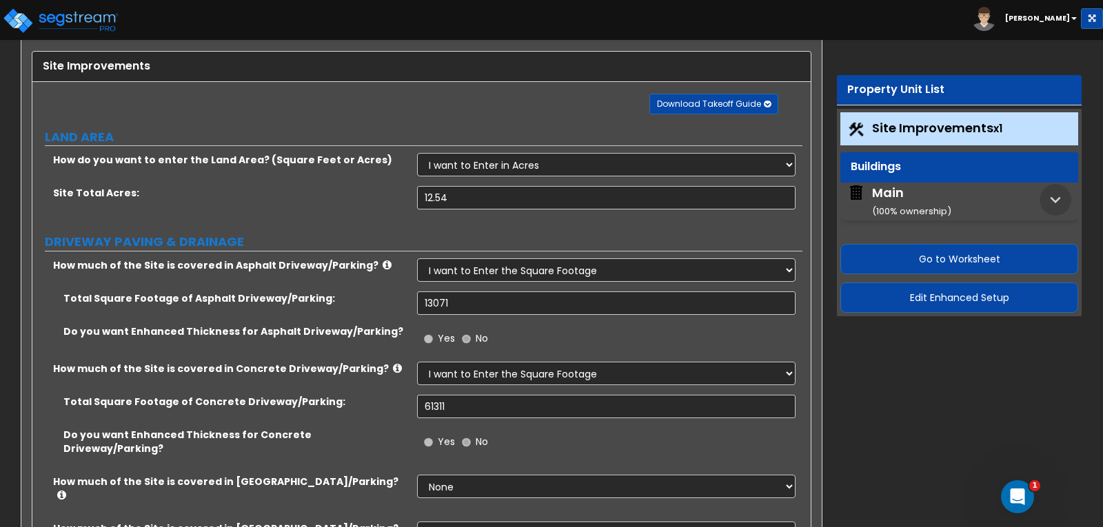
click at [1054, 203] on icon "button" at bounding box center [1055, 200] width 21 height 21
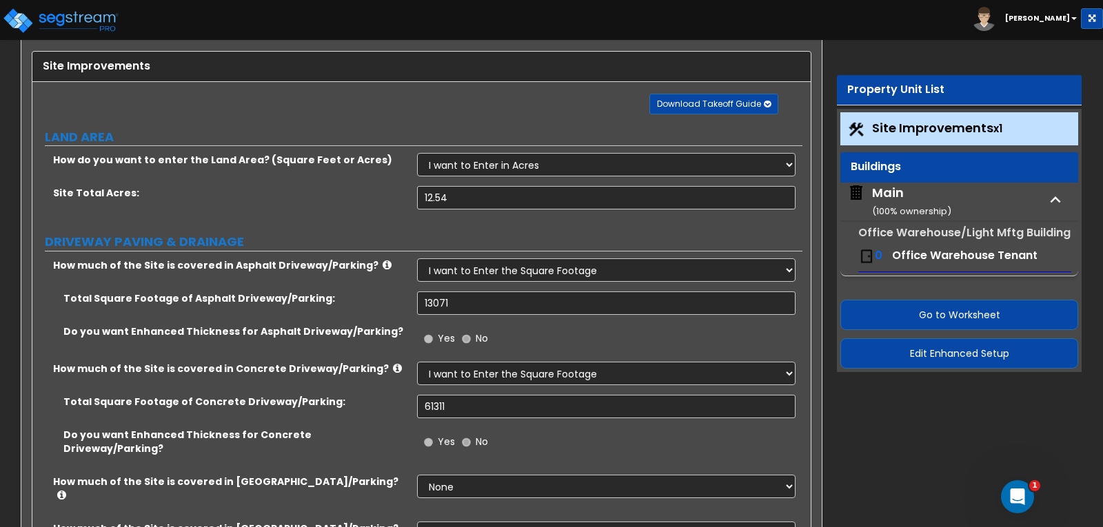
click at [897, 192] on div "Main ( 100 % ownership)" at bounding box center [911, 201] width 79 height 35
select select "1"
select select "2"
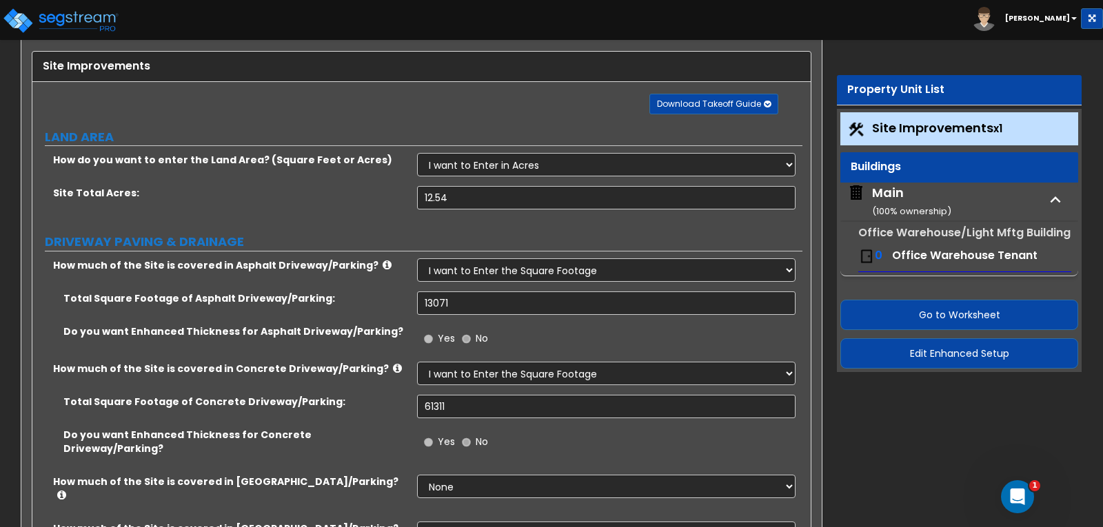
select select "3"
select select "2"
select select "1"
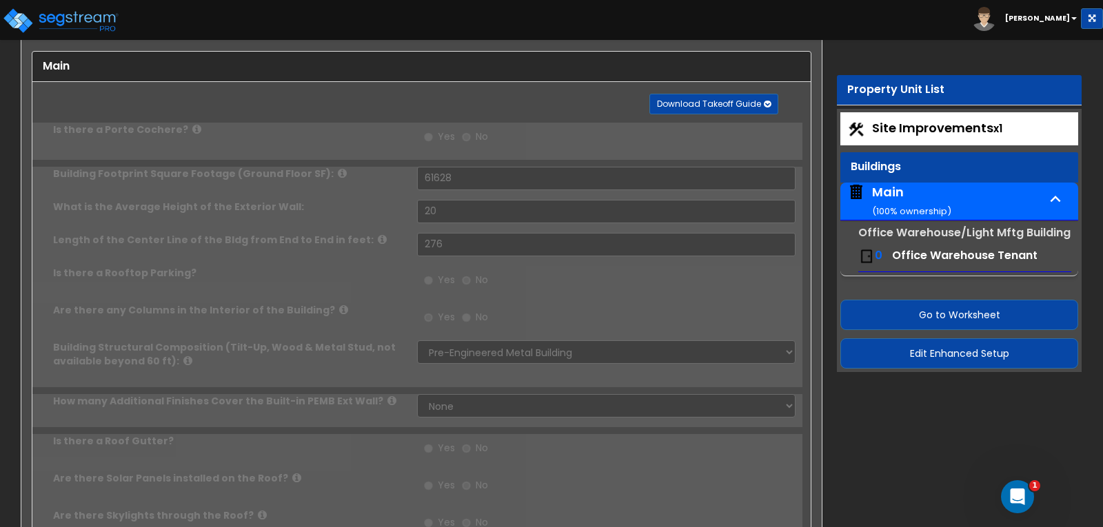
radio input "true"
select select "2"
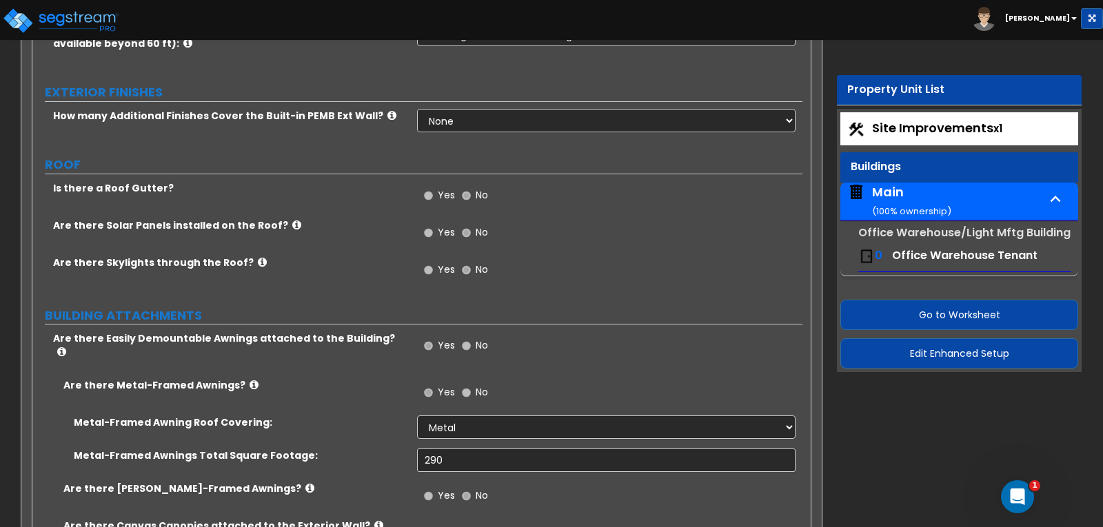
scroll to position [446, 0]
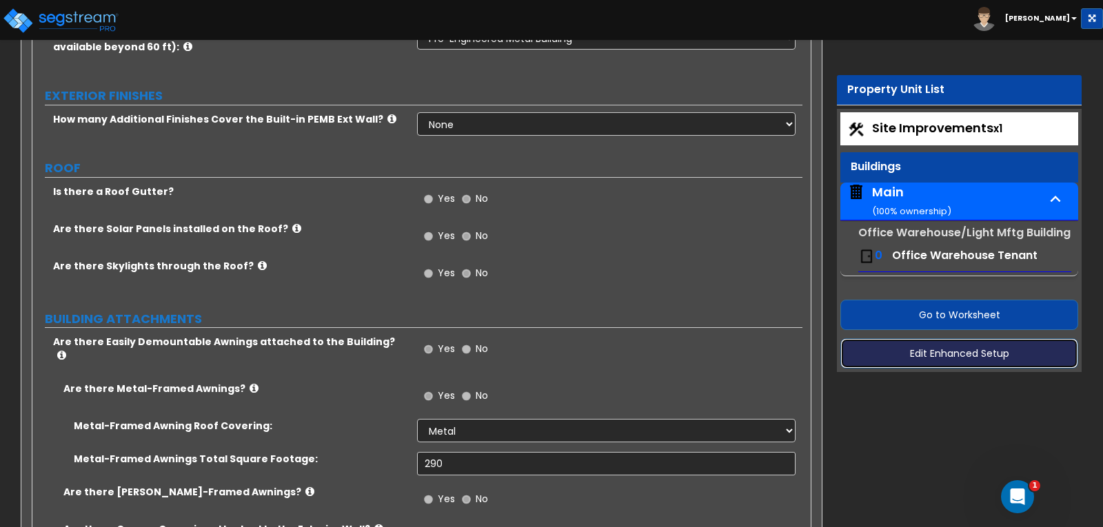
click at [914, 349] on button "Edit Enhanced Setup" at bounding box center [959, 353] width 238 height 30
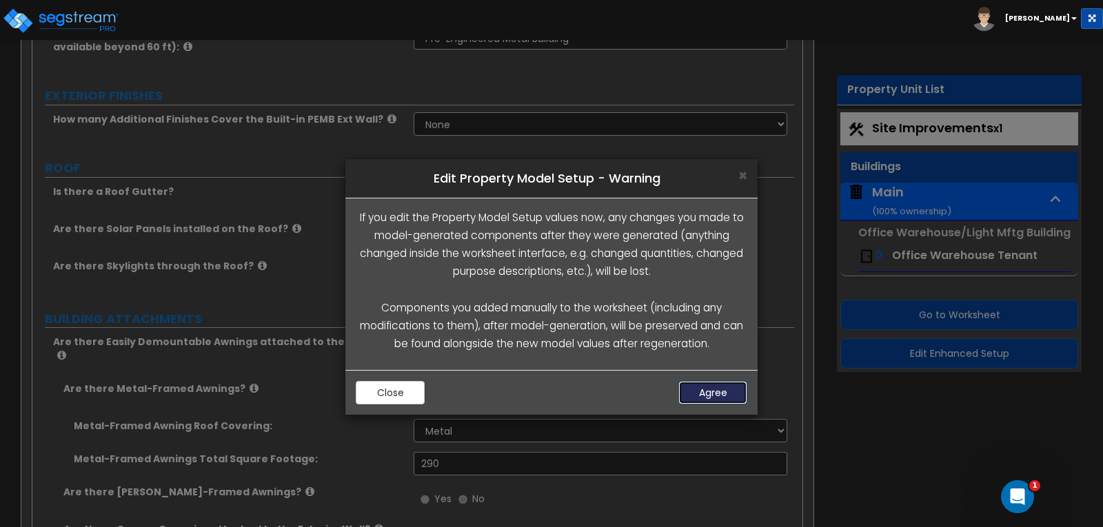
click at [720, 390] on button "Agree" at bounding box center [712, 392] width 69 height 23
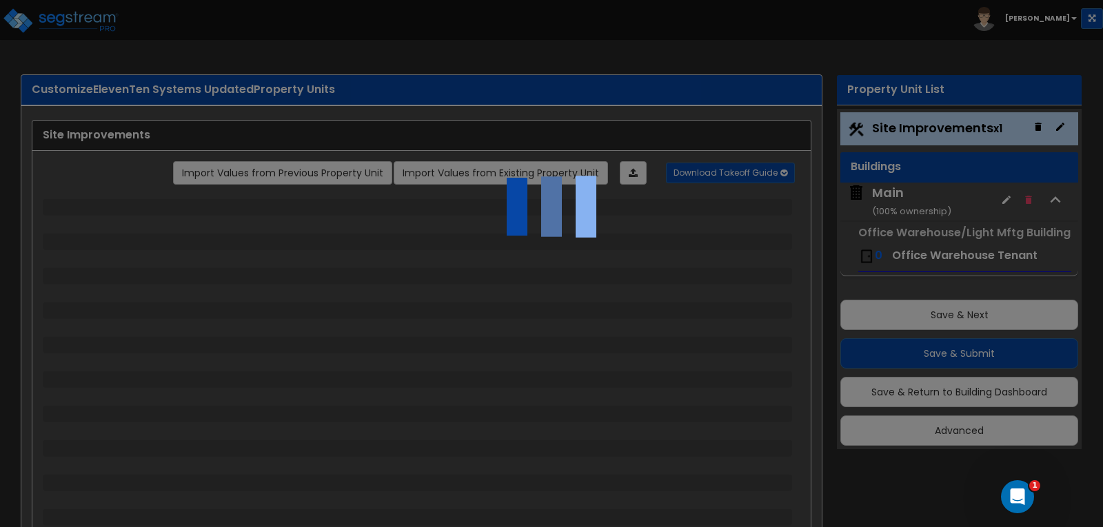
select select "2"
select select "1"
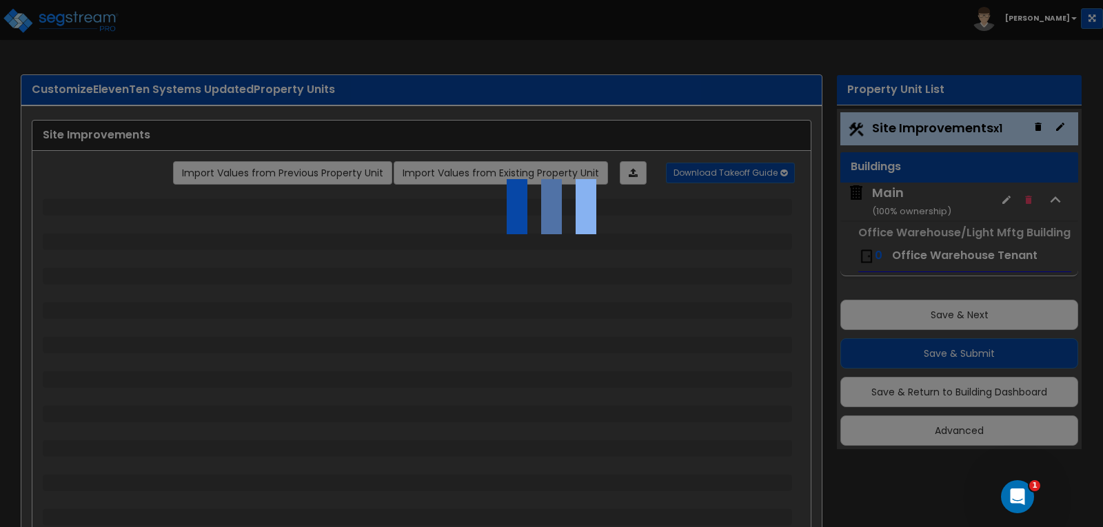
select select "1"
select select "3"
select select "1"
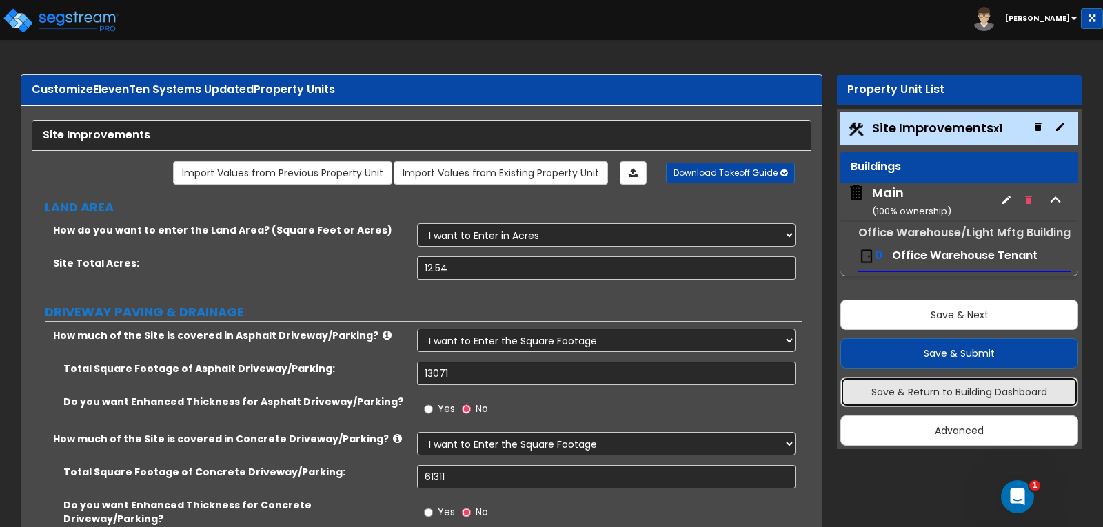
click at [923, 396] on button "Save & Return to Building Dashboard" at bounding box center [959, 392] width 238 height 30
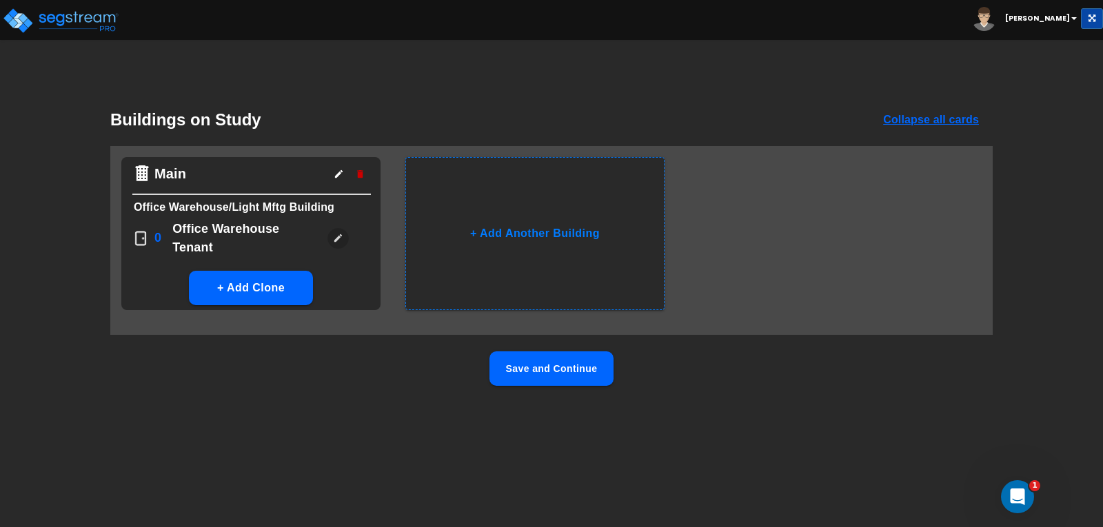
click at [337, 238] on icon "button" at bounding box center [338, 238] width 8 height 8
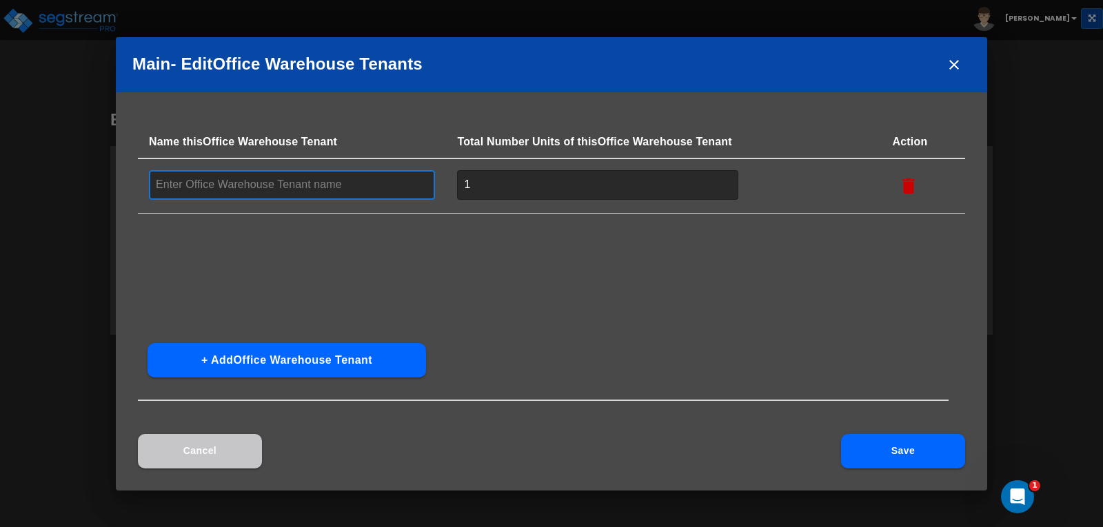
click at [316, 182] on input "text" at bounding box center [292, 185] width 286 height 30
type input "E"
type input "Bldg Interior"
click at [950, 450] on button "Save" at bounding box center [903, 451] width 124 height 34
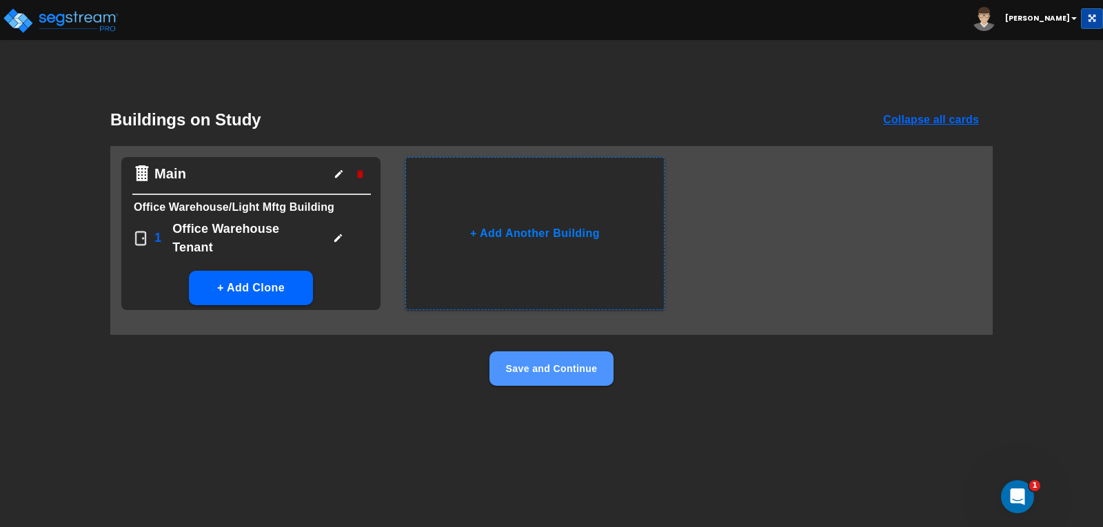
click at [573, 366] on button "Save and Continue" at bounding box center [551, 368] width 124 height 34
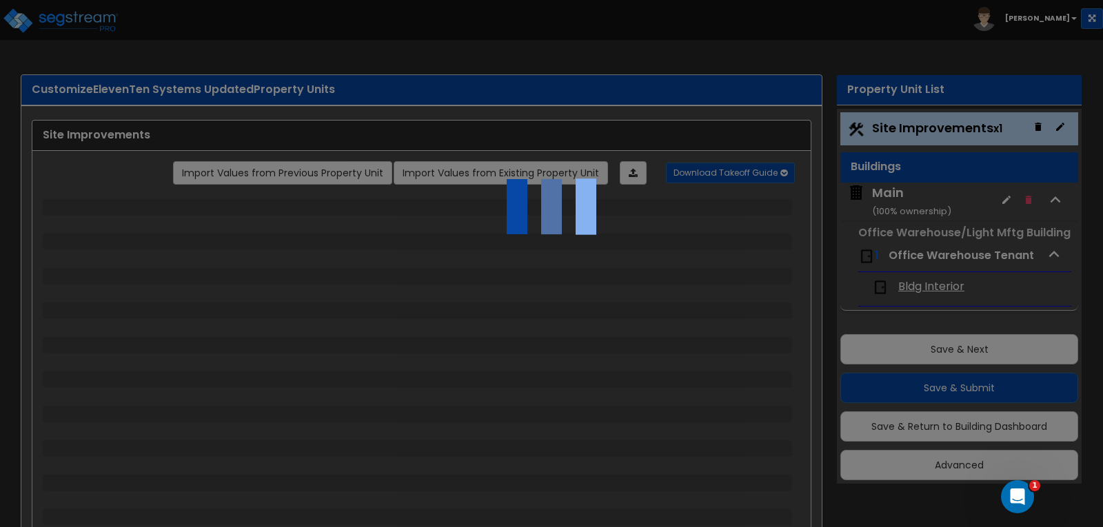
select select "2"
select select "1"
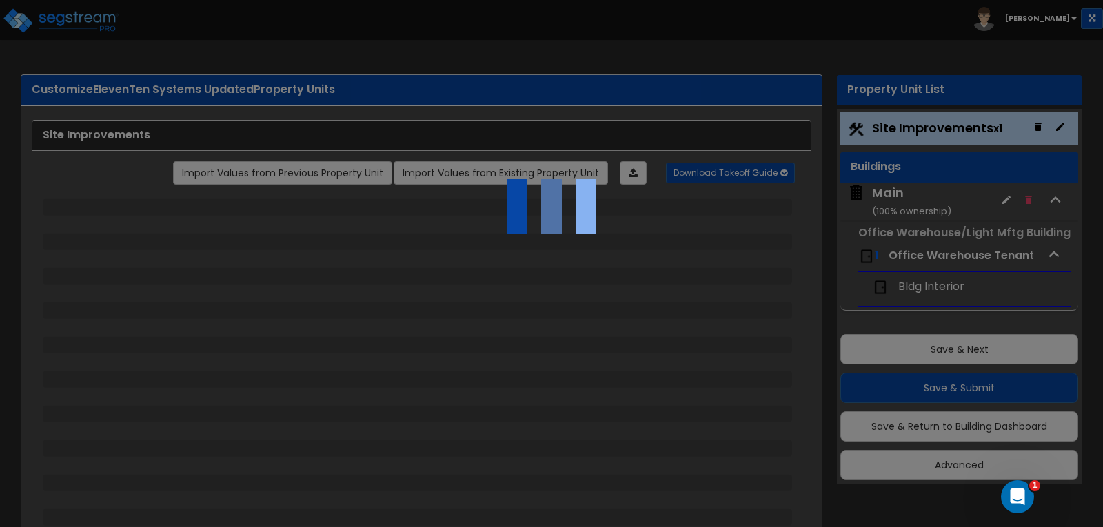
select select "1"
select select "3"
select select "1"
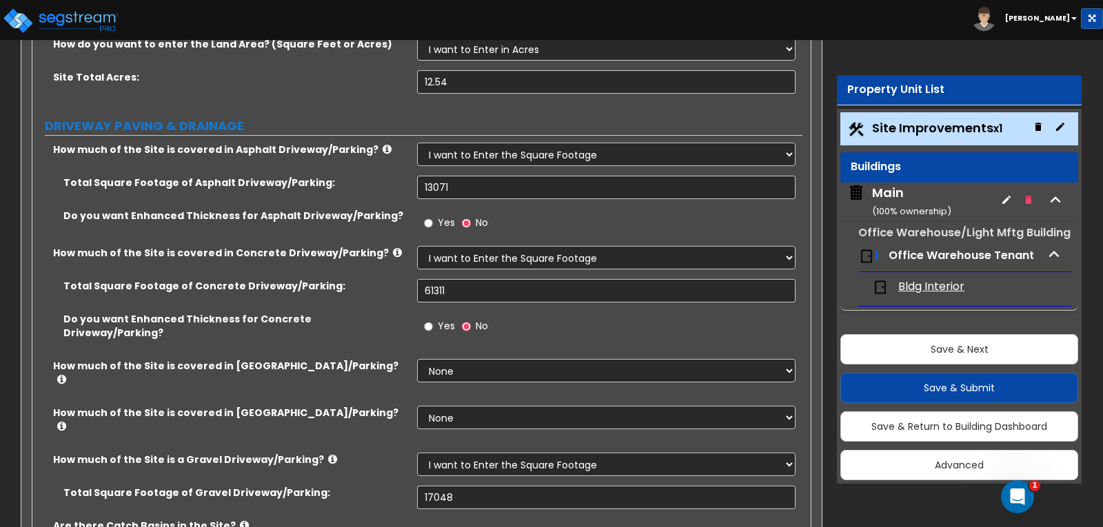
scroll to position [207, 0]
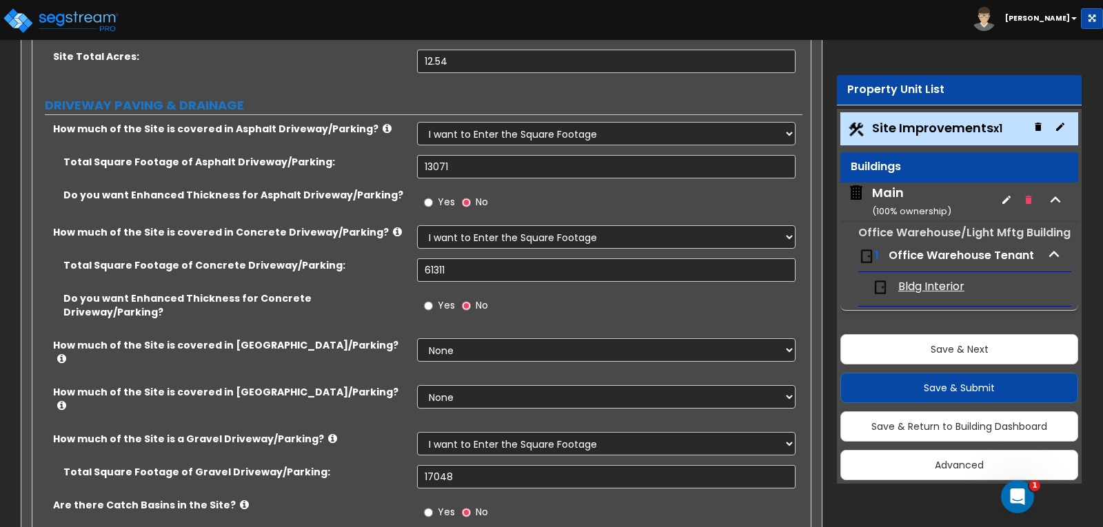
click at [927, 288] on span "Bldg Interior" at bounding box center [931, 287] width 66 height 16
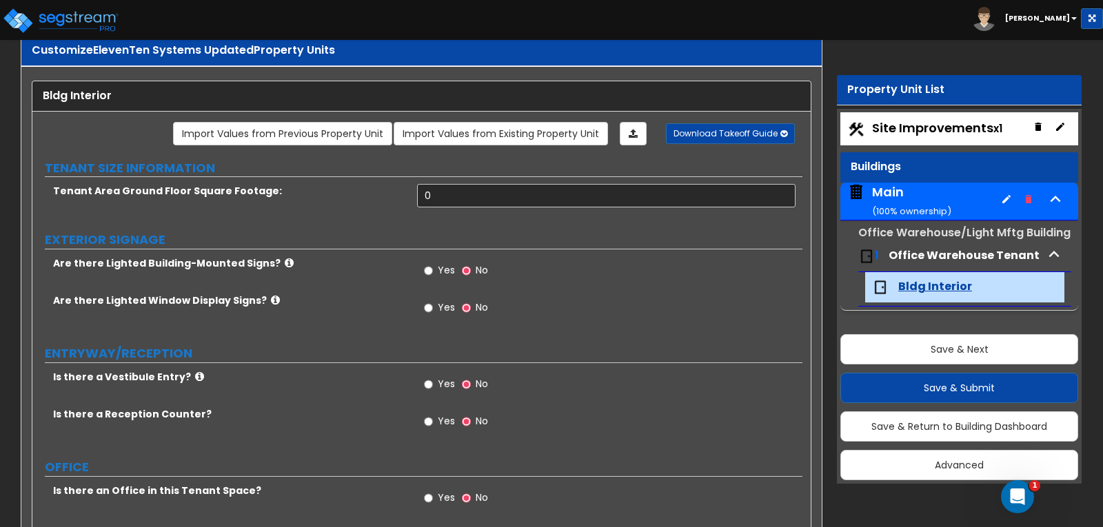
scroll to position [2046, 0]
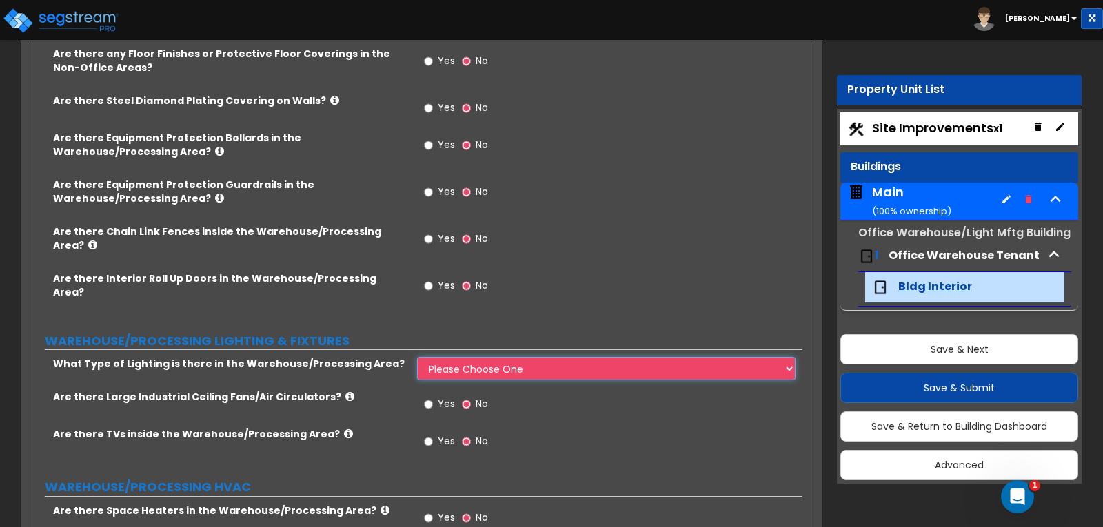
click at [476, 357] on select "Please Choose One High Bay Round Fixtures High Bay Fluorescent Tube Lighting Hi…" at bounding box center [606, 368] width 378 height 23
click at [354, 427] on div "Are there TVs inside the Warehouse/Processing Area? Yes No" at bounding box center [417, 445] width 770 height 37
click at [459, 357] on select "Please Choose One High Bay Round Fixtures High Bay Fluorescent Tube Lighting Hi…" at bounding box center [606, 368] width 378 height 23
select select "3"
click at [417, 357] on select "Please Choose One High Bay Round Fixtures High Bay Fluorescent Tube Lighting Hi…" at bounding box center [606, 368] width 378 height 23
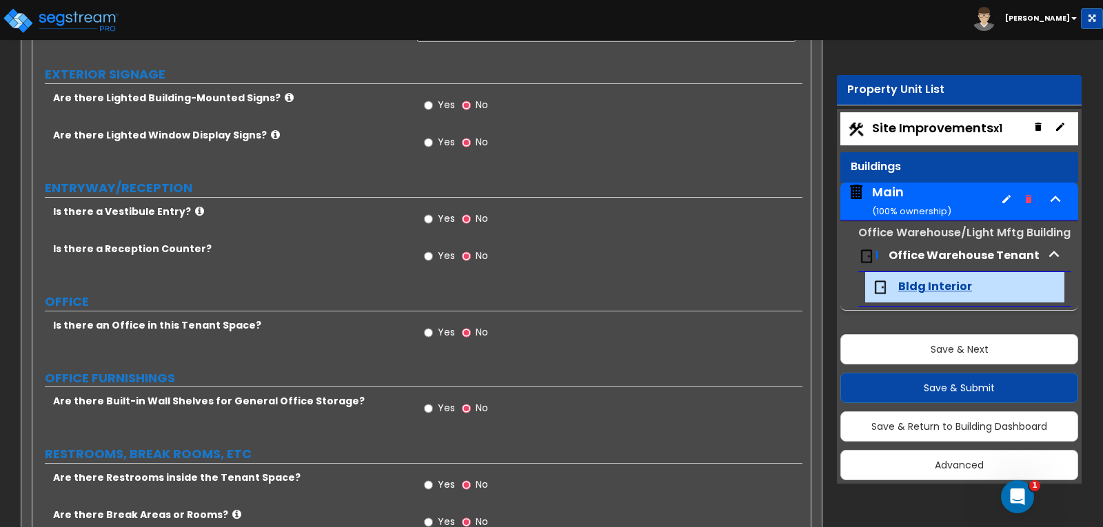
scroll to position [246, 0]
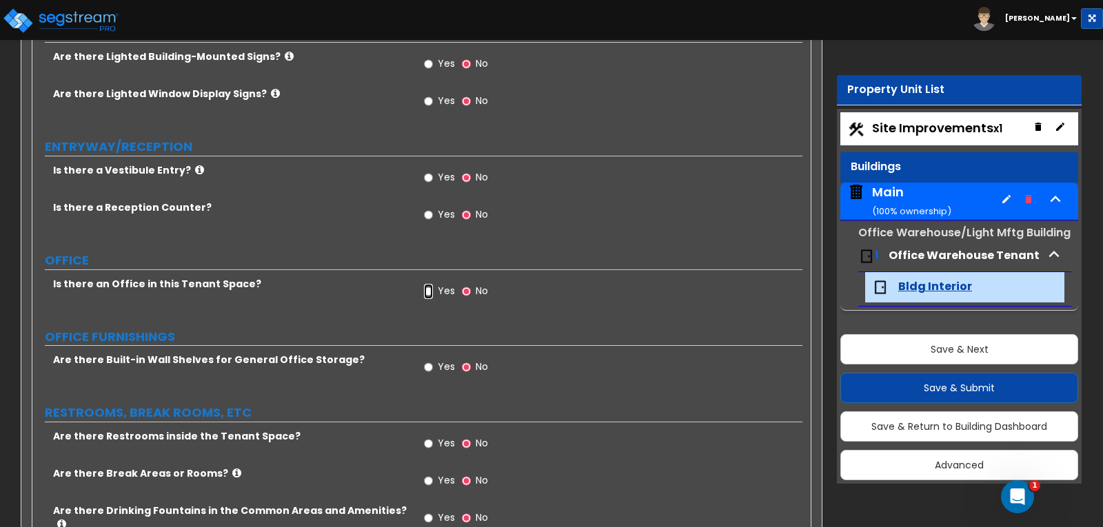
click at [429, 292] on input "Yes" at bounding box center [428, 291] width 9 height 15
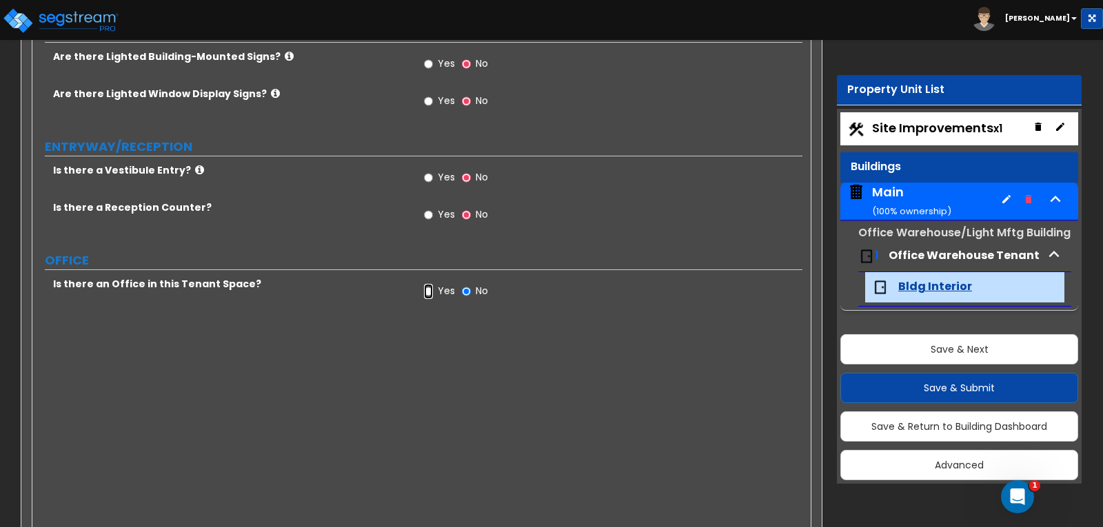
radio input "true"
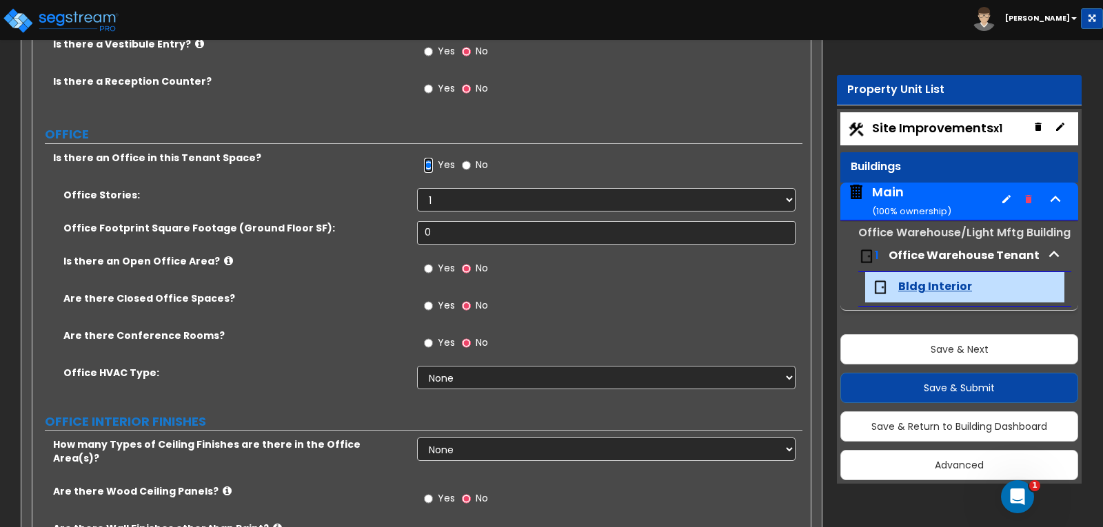
scroll to position [384, 0]
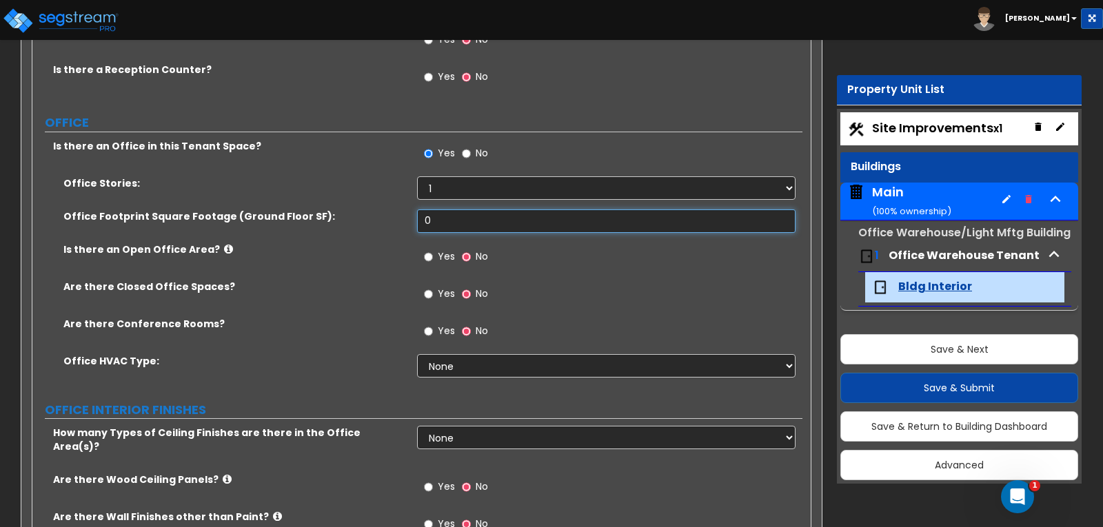
click at [524, 211] on input "0" at bounding box center [606, 221] width 378 height 23
type input "2,000"
click at [428, 258] on input "Yes" at bounding box center [428, 256] width 9 height 15
radio input "true"
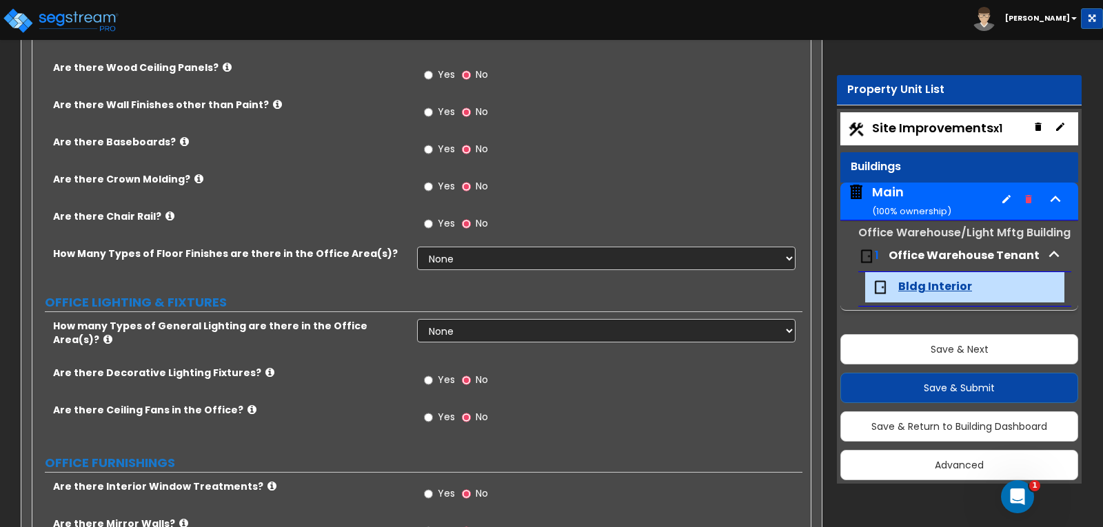
scroll to position [935, 0]
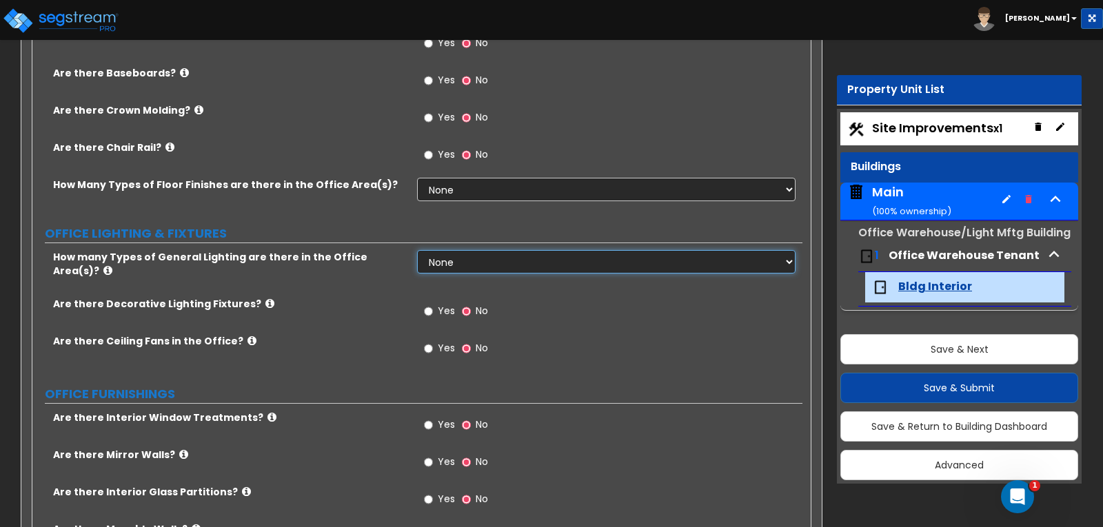
click at [479, 250] on select "None 1 2 3" at bounding box center [606, 261] width 378 height 23
select select "1"
click at [417, 250] on select "None 1 2 3" at bounding box center [606, 261] width 378 height 23
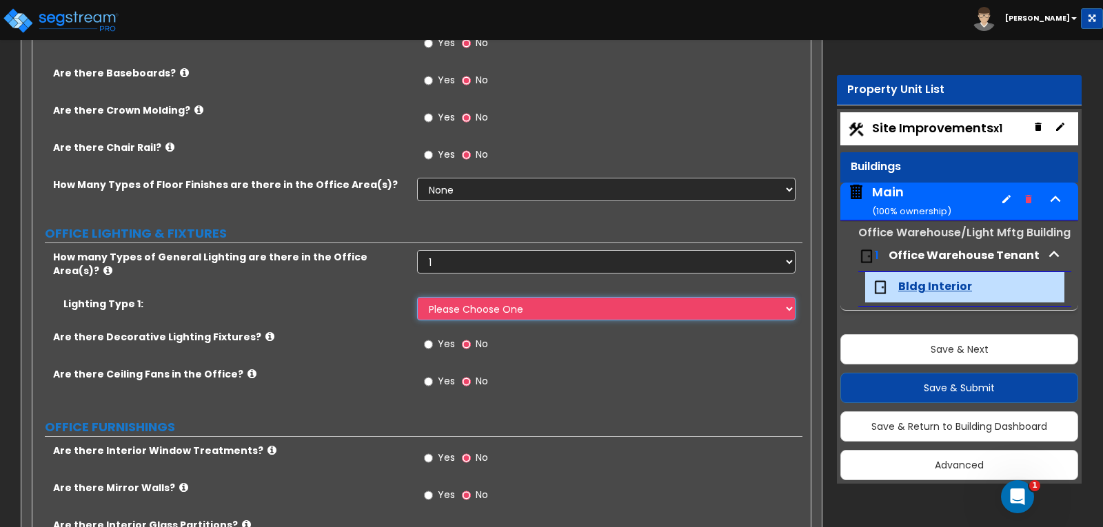
click at [441, 297] on select "Please Choose One LED Surface-Mounted LED Recessed Fluorescent Surface-Mounted …" at bounding box center [606, 308] width 378 height 23
select select "1"
click at [417, 297] on select "Please Choose One LED Surface-Mounted LED Recessed Fluorescent Surface-Mounted …" at bounding box center [606, 308] width 378 height 23
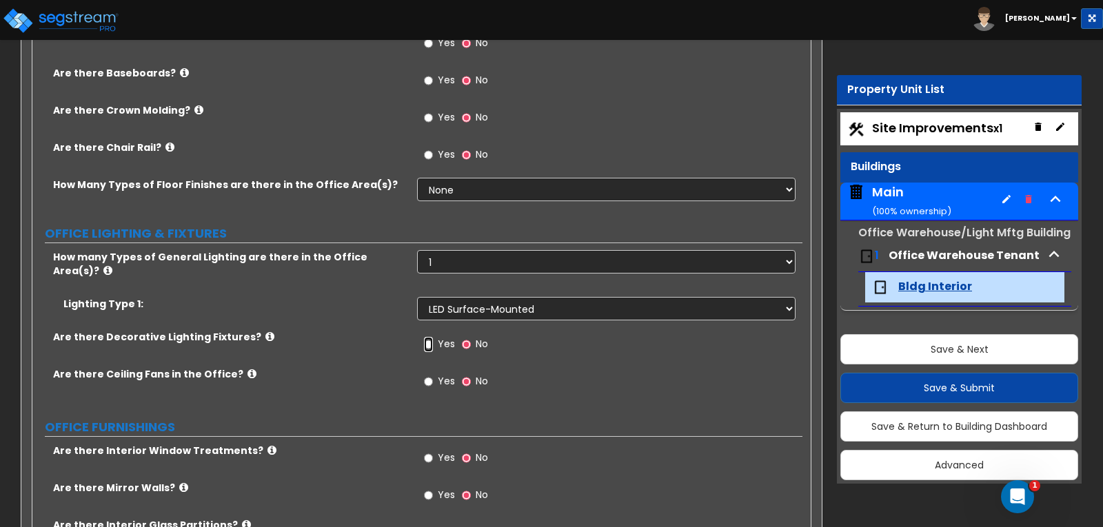
click at [425, 337] on input "Yes" at bounding box center [428, 344] width 9 height 15
radio input "true"
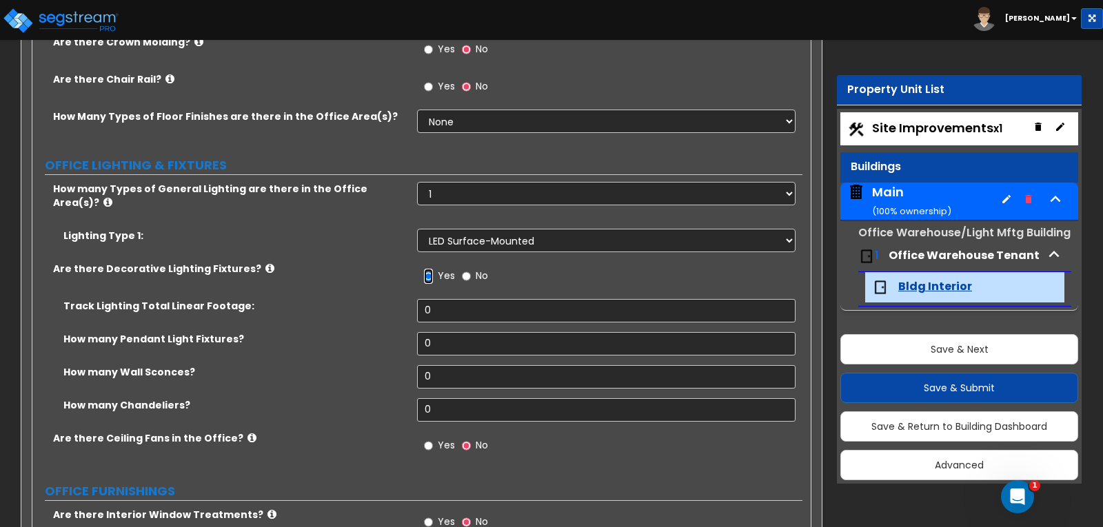
scroll to position [1004, 0]
drag, startPoint x: 463, startPoint y: 284, endPoint x: 369, endPoint y: 273, distance: 94.4
click at [369, 298] on div "Track Lighting Total Linear Footage: 0" at bounding box center [417, 314] width 770 height 33
type input "60"
drag, startPoint x: 467, startPoint y: 309, endPoint x: 412, endPoint y: 305, distance: 54.6
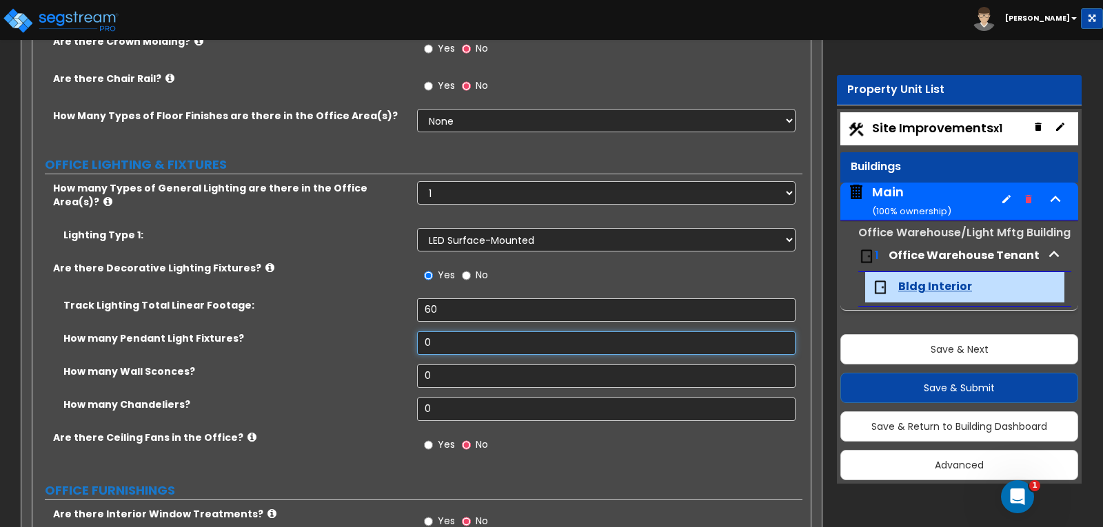
click at [414, 331] on div "How many Pendant Light Fixtures? 0" at bounding box center [417, 347] width 770 height 33
type input "5"
drag, startPoint x: 458, startPoint y: 347, endPoint x: 394, endPoint y: 340, distance: 65.1
click at [395, 365] on div "How many Wall Sconces? 0" at bounding box center [417, 381] width 770 height 33
type input "65"
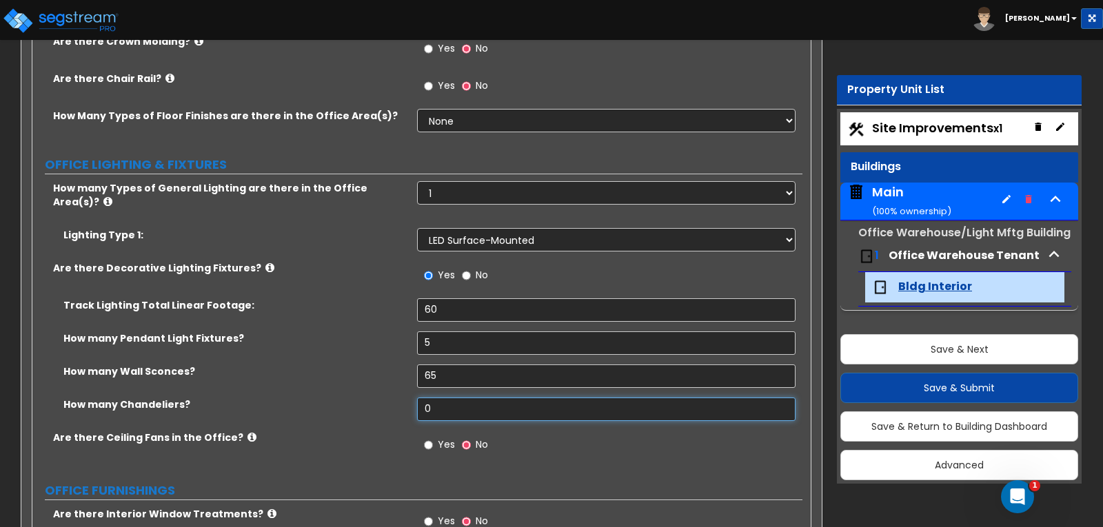
drag, startPoint x: 445, startPoint y: 382, endPoint x: 399, endPoint y: 379, distance: 46.3
click at [399, 398] on div "How many Chandeliers? 0" at bounding box center [417, 414] width 770 height 33
type input "3"
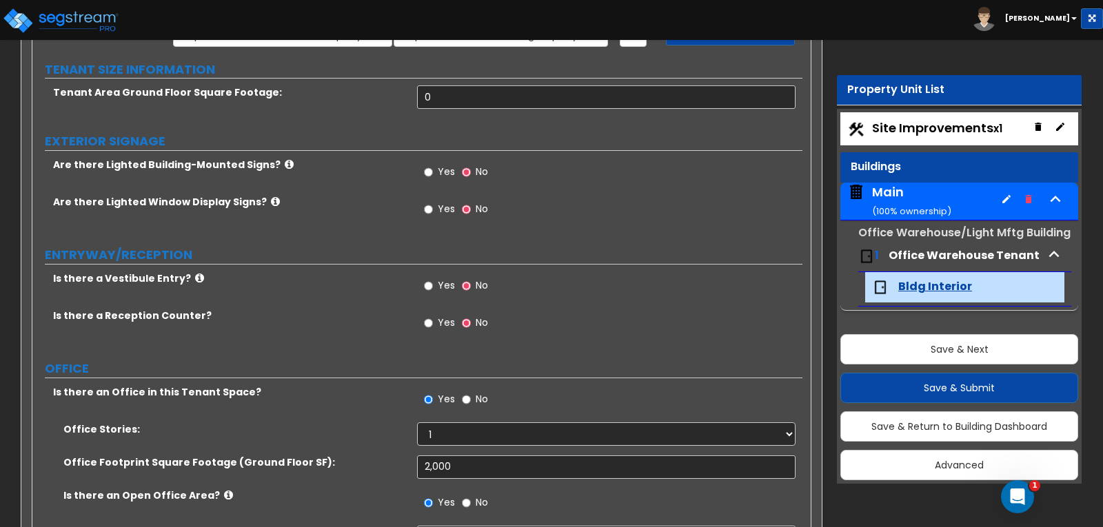
scroll to position [0, 0]
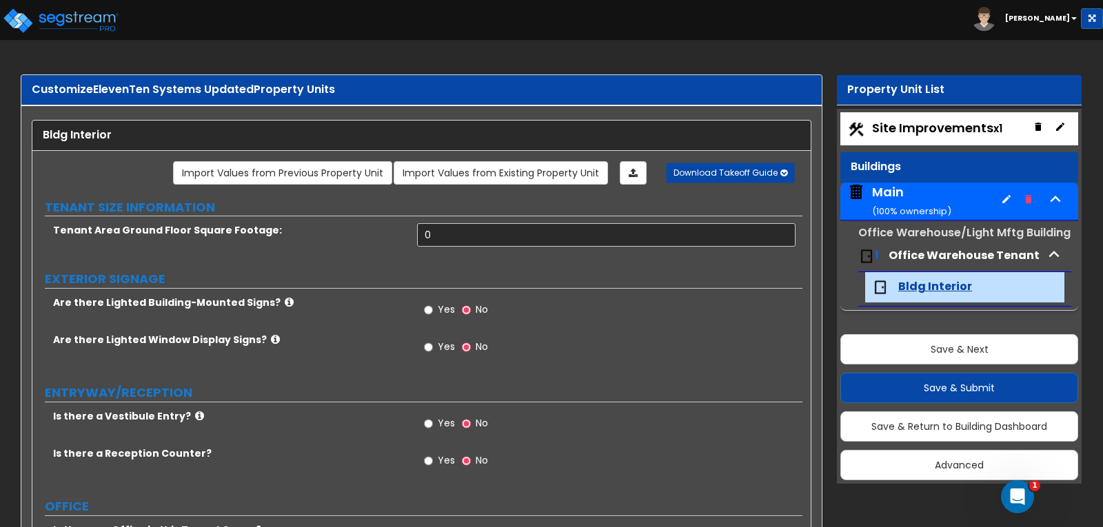
type input "3"
click at [716, 176] on span "Download Takeoff Guide" at bounding box center [725, 173] width 104 height 12
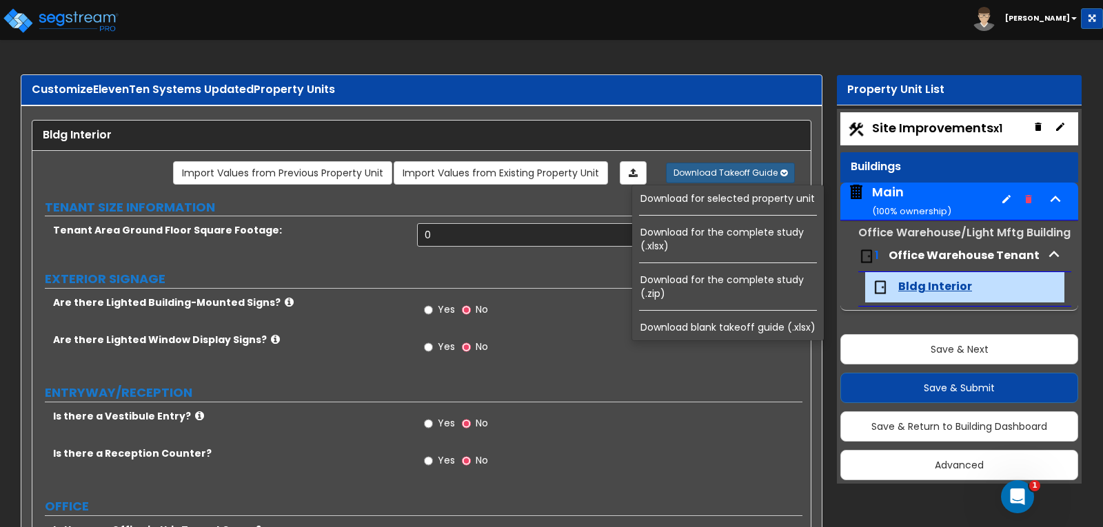
click at [709, 236] on link "Download for the complete study (.xlsx)" at bounding box center [730, 239] width 186 height 33
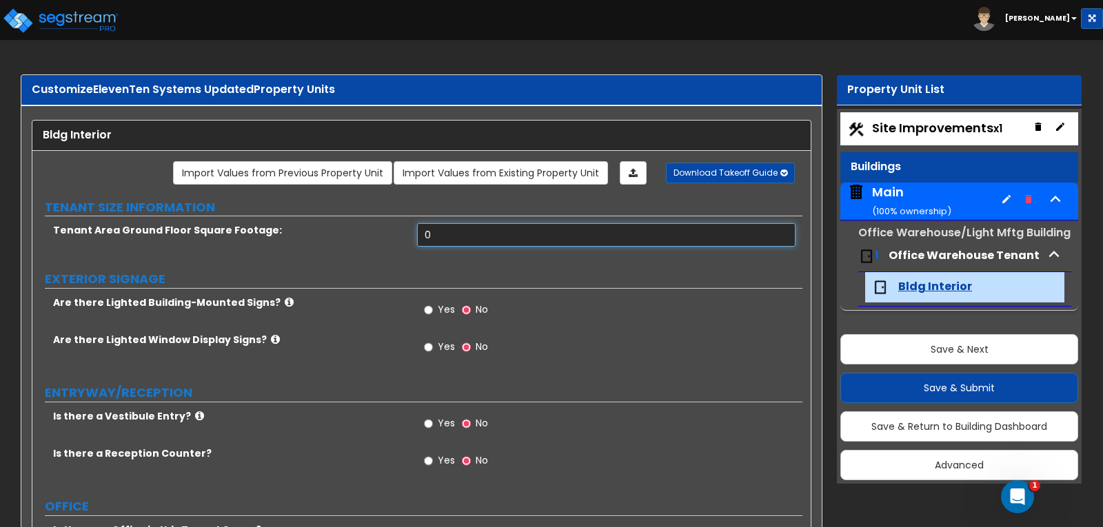
click at [474, 240] on input "0" at bounding box center [606, 234] width 378 height 23
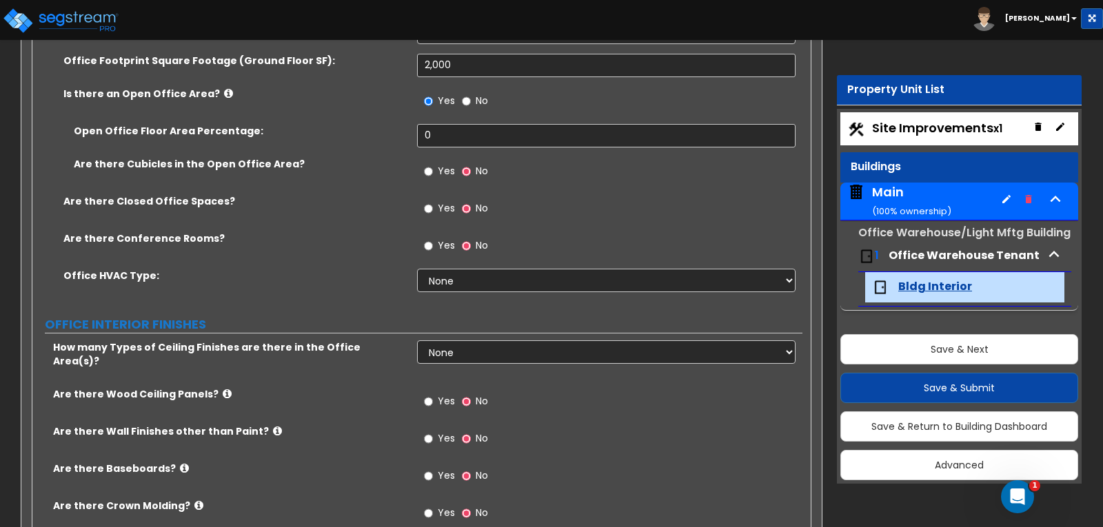
scroll to position [551, 0]
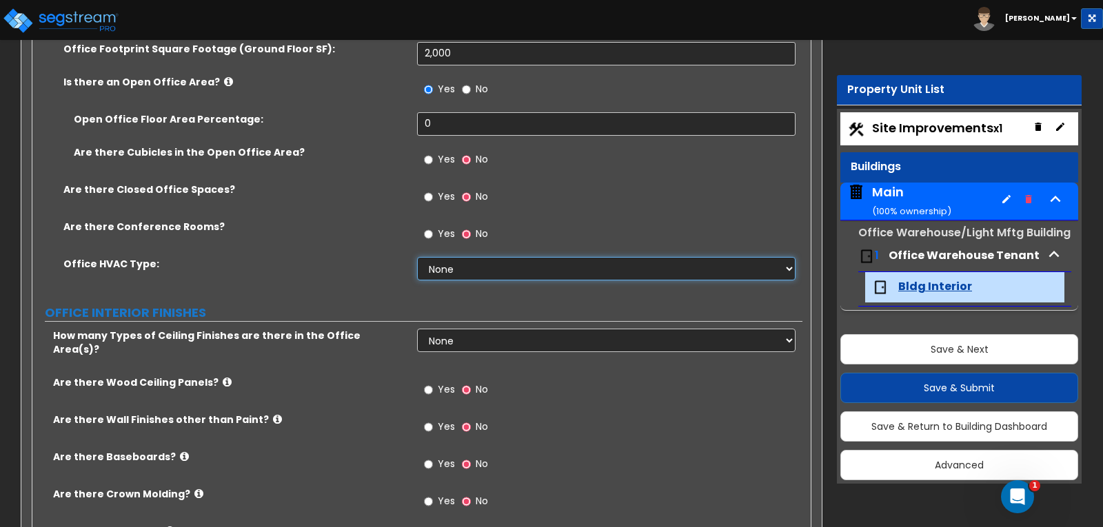
click at [502, 274] on select "None Rooftop Unit Furnace-Condenser Forced Air Split Heating/Cooling Systems He…" at bounding box center [606, 268] width 378 height 23
select select "1"
click at [417, 257] on select "None Rooftop Unit Furnace-Condenser Forced Air Split Heating/Cooling Systems He…" at bounding box center [606, 268] width 378 height 23
click at [425, 237] on input "Yes" at bounding box center [428, 234] width 9 height 15
radio input "true"
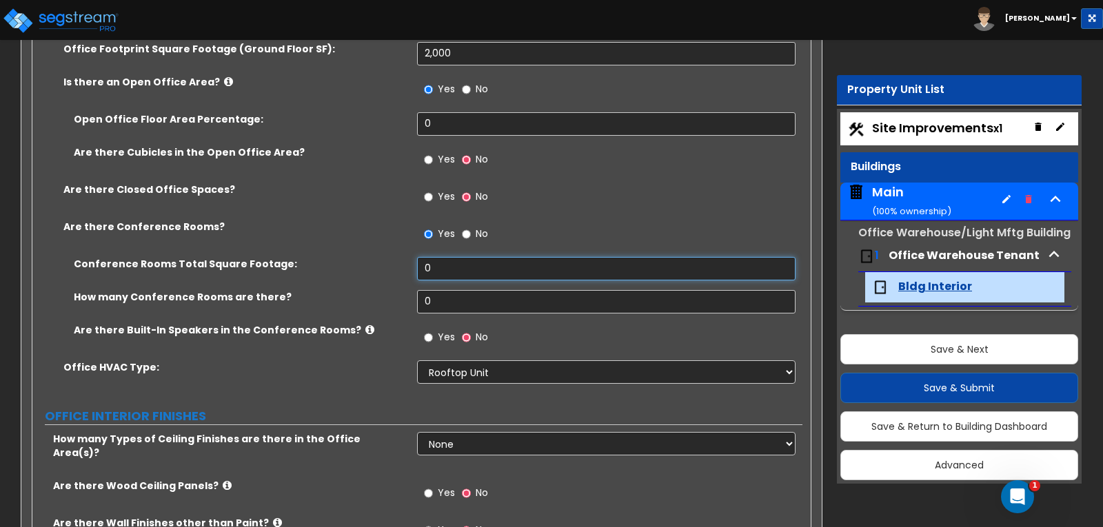
drag, startPoint x: 447, startPoint y: 266, endPoint x: 433, endPoint y: 260, distance: 15.7
click at [435, 263] on input "0" at bounding box center [606, 268] width 378 height 23
drag, startPoint x: 459, startPoint y: 256, endPoint x: 401, endPoint y: 253, distance: 58.0
click at [401, 253] on div "Office Stories: 1 2 3 Office Footprint Square Footage (Ground Floor SF): 2,000 …" at bounding box center [417, 201] width 749 height 385
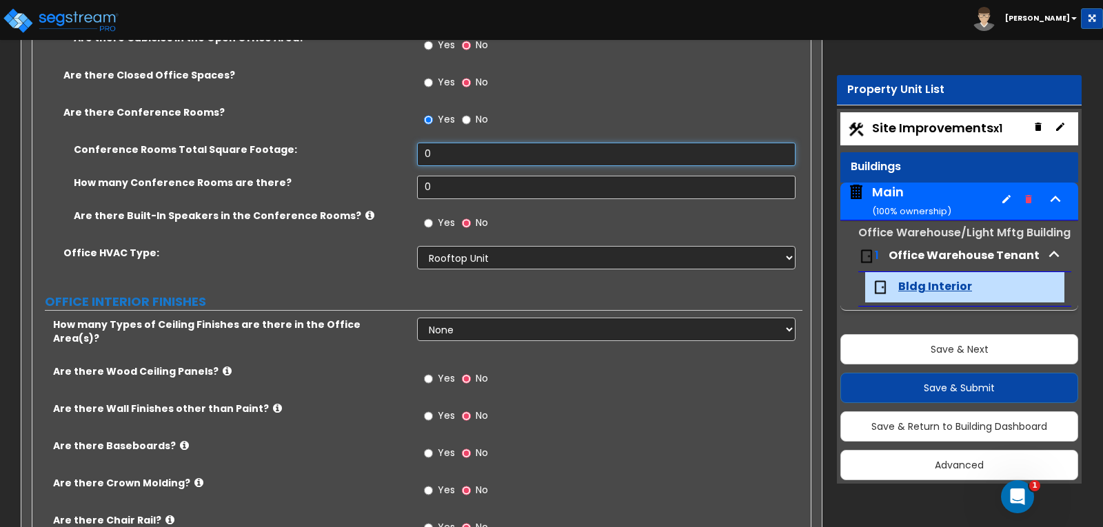
scroll to position [689, 0]
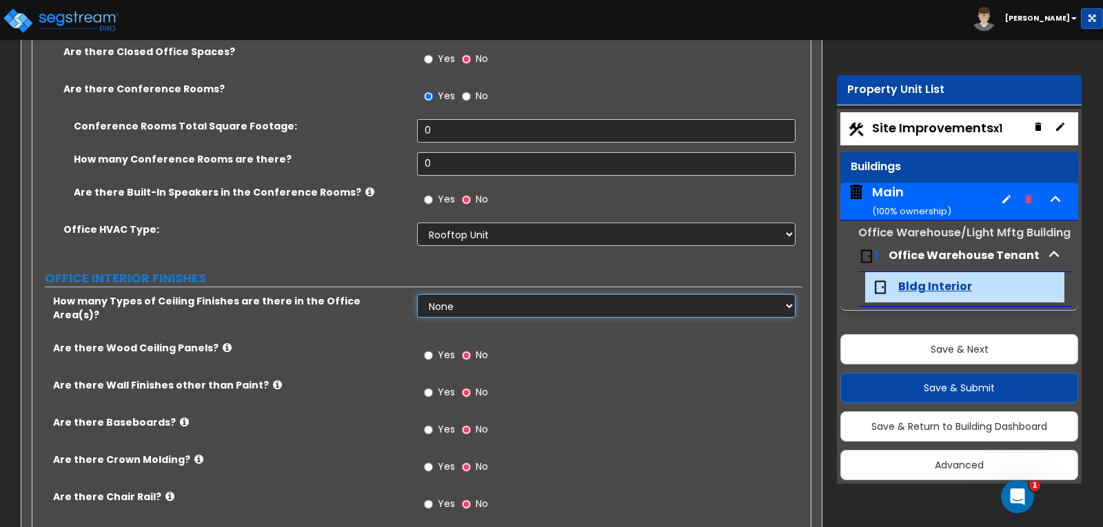
click at [496, 305] on select "None 1 2 3" at bounding box center [606, 305] width 378 height 23
select select "1"
click at [417, 294] on select "None 1 2 3" at bounding box center [606, 305] width 378 height 23
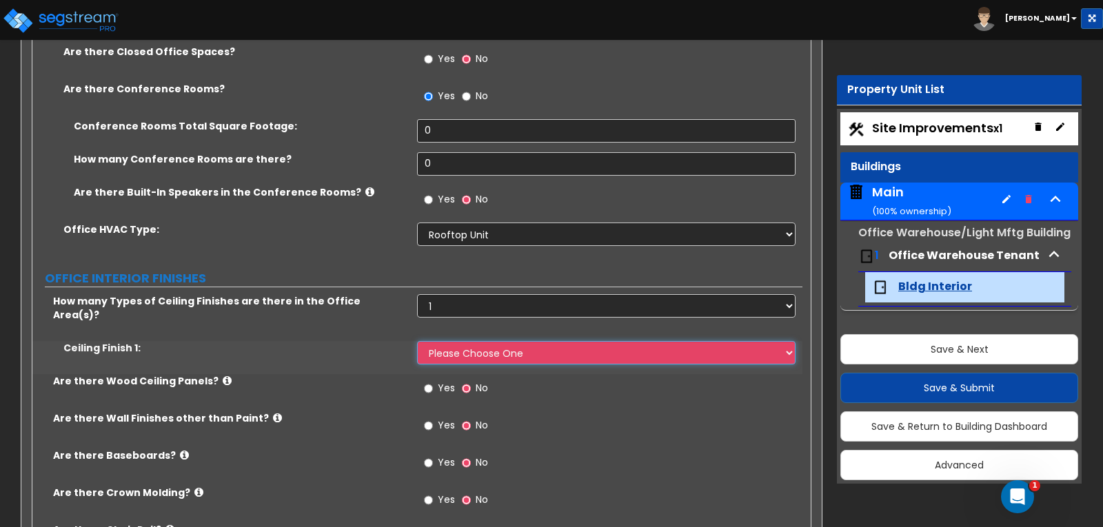
click at [463, 341] on select "Please Choose One Drop Ceiling Open Ceiling Drywall Ceiling" at bounding box center [606, 352] width 378 height 23
select select "1"
click at [417, 341] on select "Please Choose One Drop Ceiling Open Ceiling Drywall Ceiling" at bounding box center [606, 352] width 378 height 23
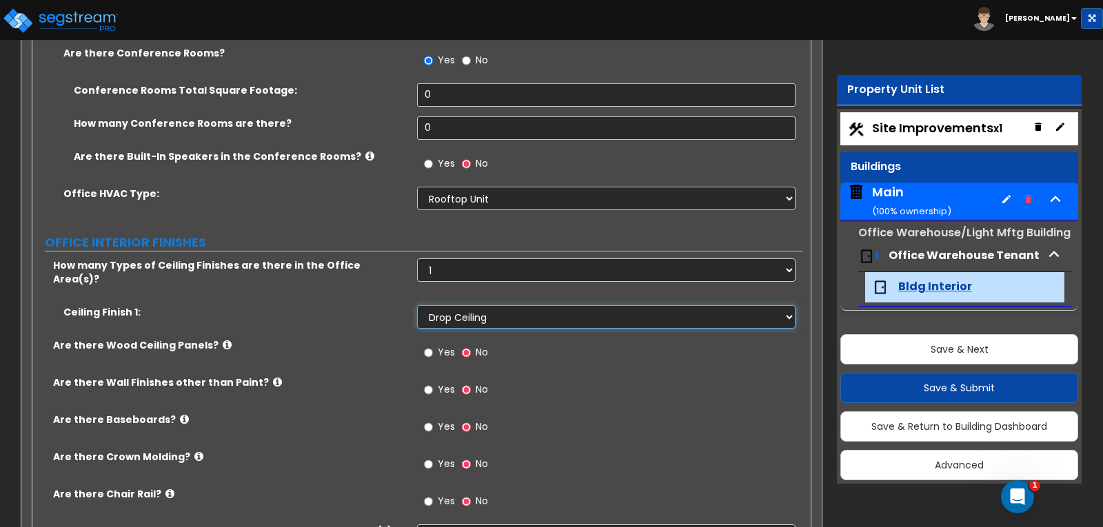
scroll to position [758, 0]
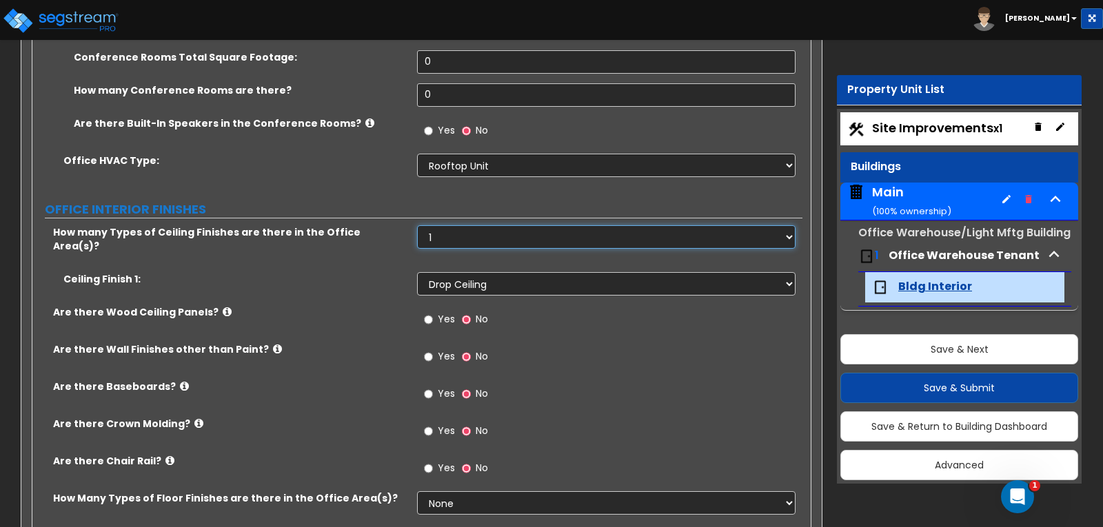
click at [497, 244] on select "None 1 2 3" at bounding box center [606, 236] width 378 height 23
select select "2"
click at [417, 225] on select "None 1 2 3" at bounding box center [606, 236] width 378 height 23
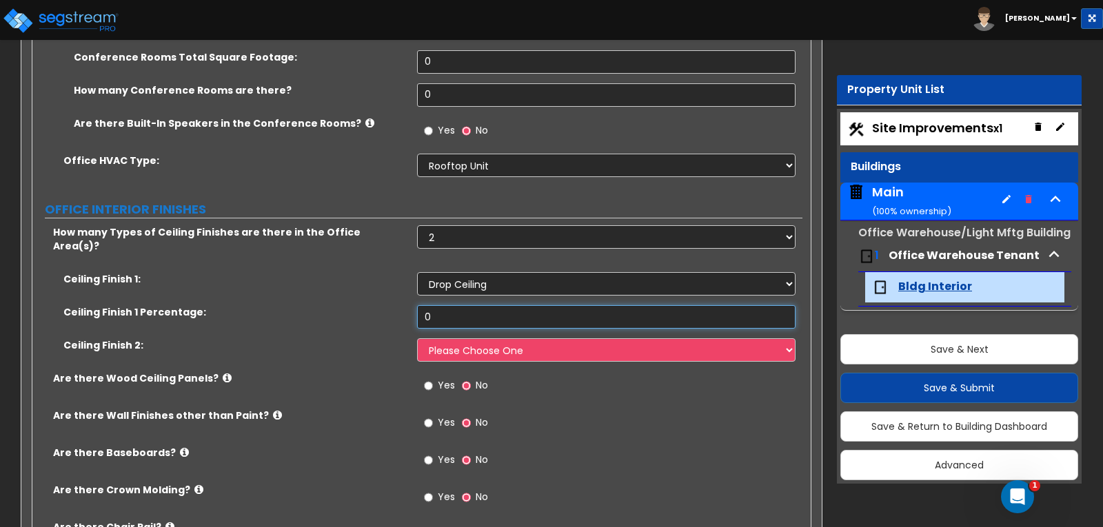
click at [471, 305] on input "0" at bounding box center [606, 316] width 378 height 23
type input "10"
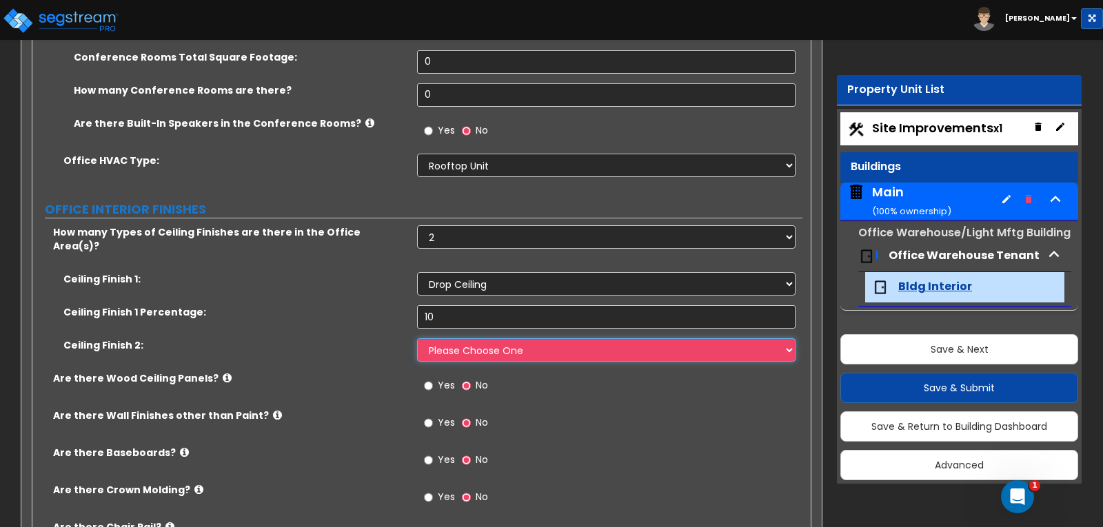
click at [447, 338] on select "Please Choose One Drop Ceiling Open Ceiling Drywall Ceiling" at bounding box center [606, 349] width 378 height 23
select select "2"
click at [417, 338] on select "Please Choose One Drop Ceiling Open Ceiling Drywall Ceiling" at bounding box center [606, 349] width 378 height 23
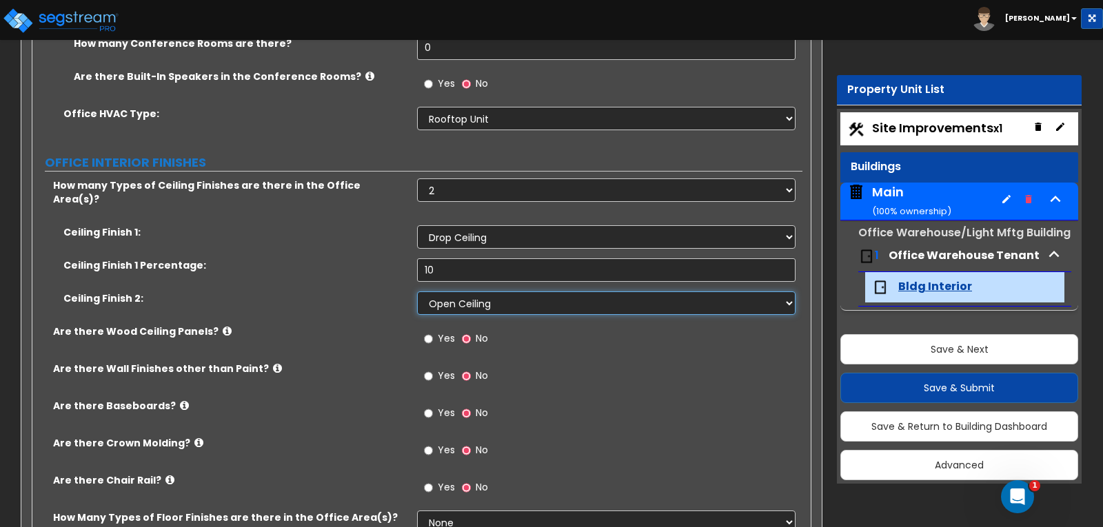
scroll to position [827, 0]
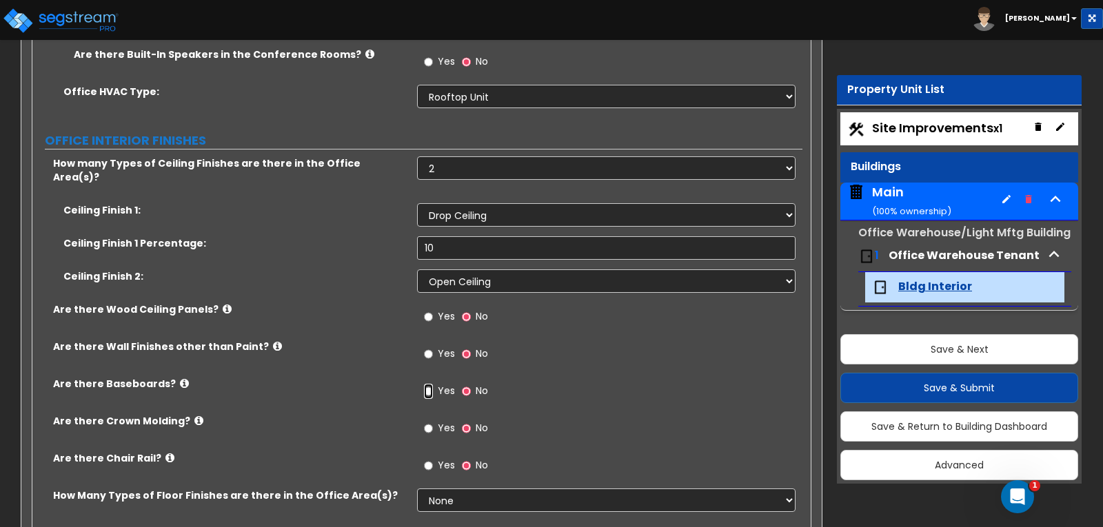
click at [428, 384] on input "Yes" at bounding box center [428, 391] width 9 height 15
radio input "true"
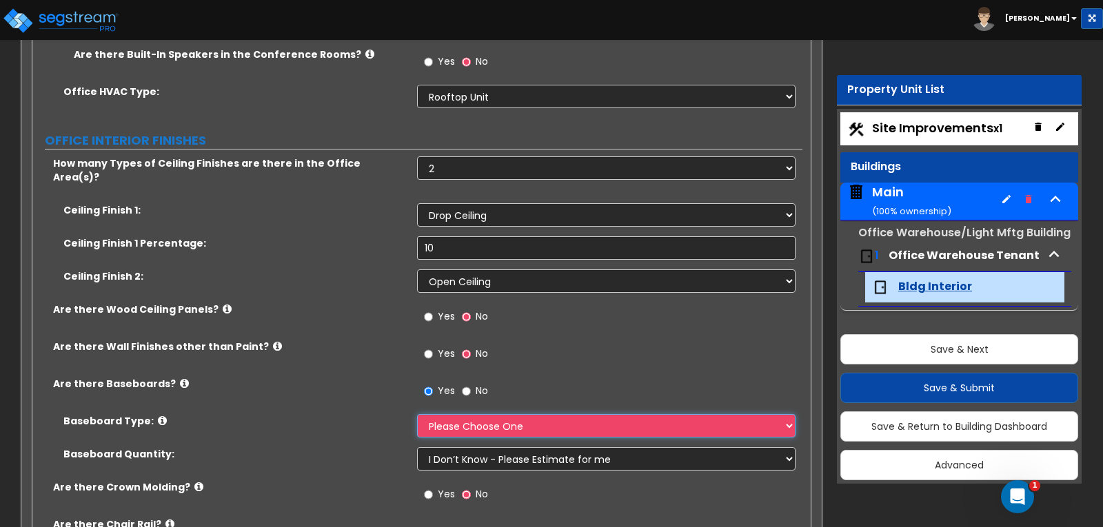
click at [540, 414] on select "Please Choose One Wood Vinyl Carpet Tile" at bounding box center [606, 425] width 378 height 23
select select "1"
click at [417, 414] on select "Please Choose One Wood Vinyl Carpet Tile" at bounding box center [606, 425] width 378 height 23
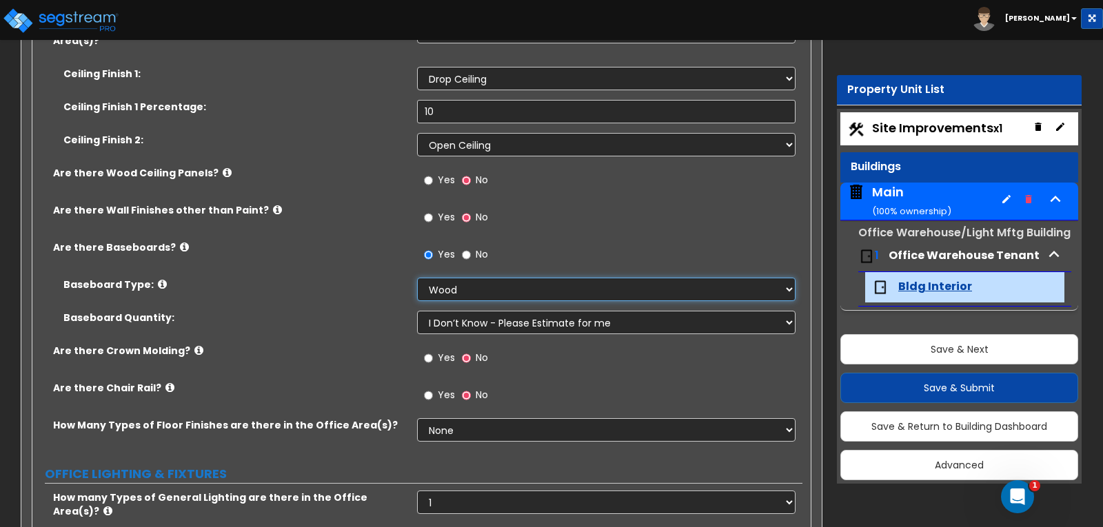
scroll to position [965, 0]
click at [449, 312] on select "I Don’t Know - Please Estimate for me I want to Enter the Linear Footage" at bounding box center [606, 320] width 378 height 23
click at [336, 317] on div "Baseboard Quantity: I Don’t Know - Please Estimate for me I want to Enter the L…" at bounding box center [417, 325] width 770 height 33
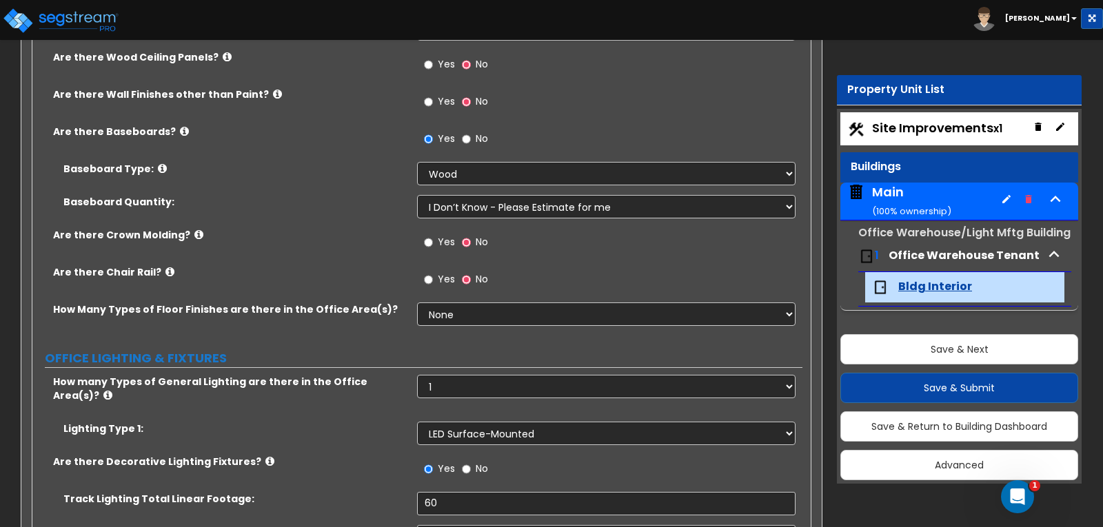
scroll to position [1103, 0]
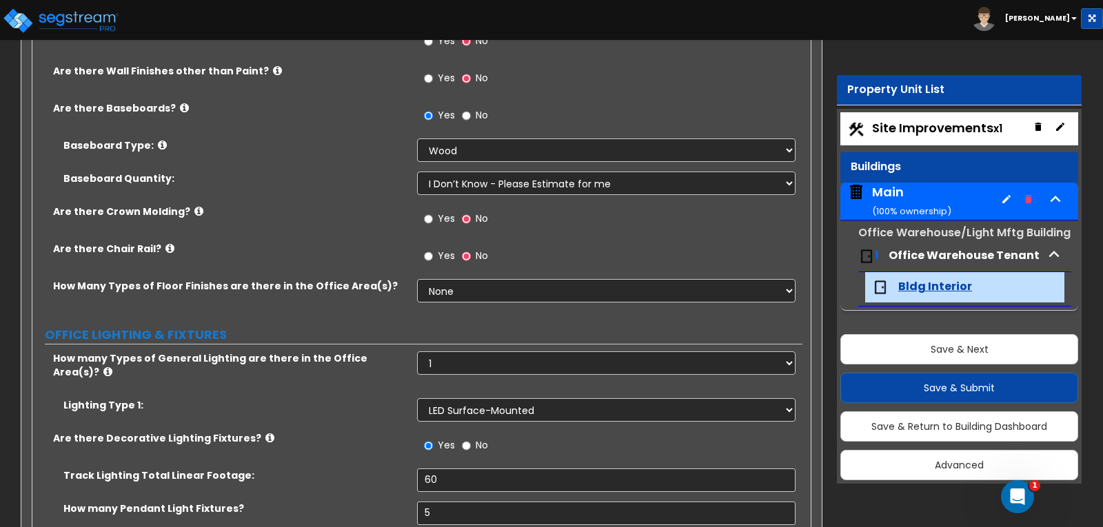
click at [1043, 17] on b "[PERSON_NAME]" at bounding box center [1037, 18] width 65 height 10
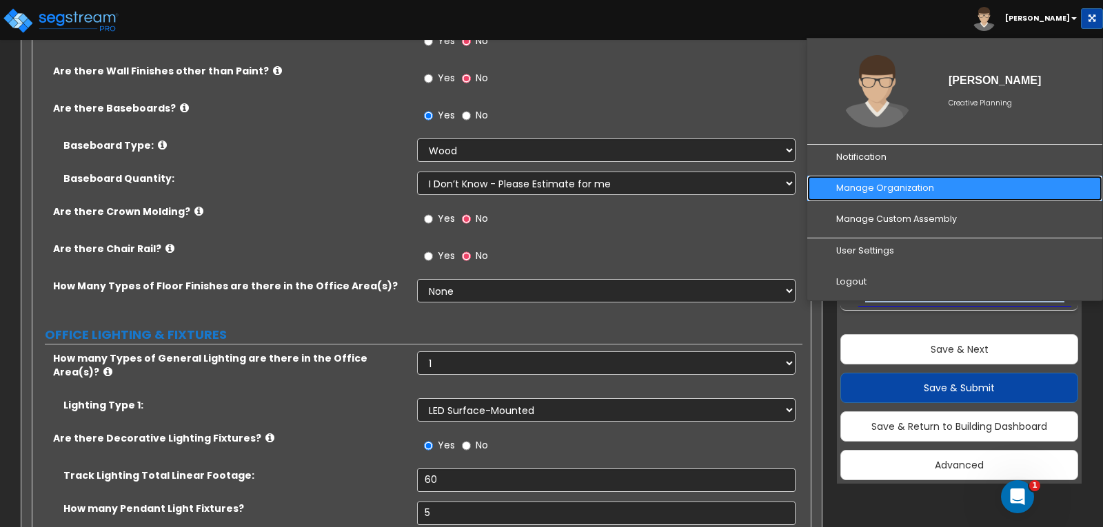
click at [875, 186] on link "Manage Organization" at bounding box center [954, 188] width 295 height 25
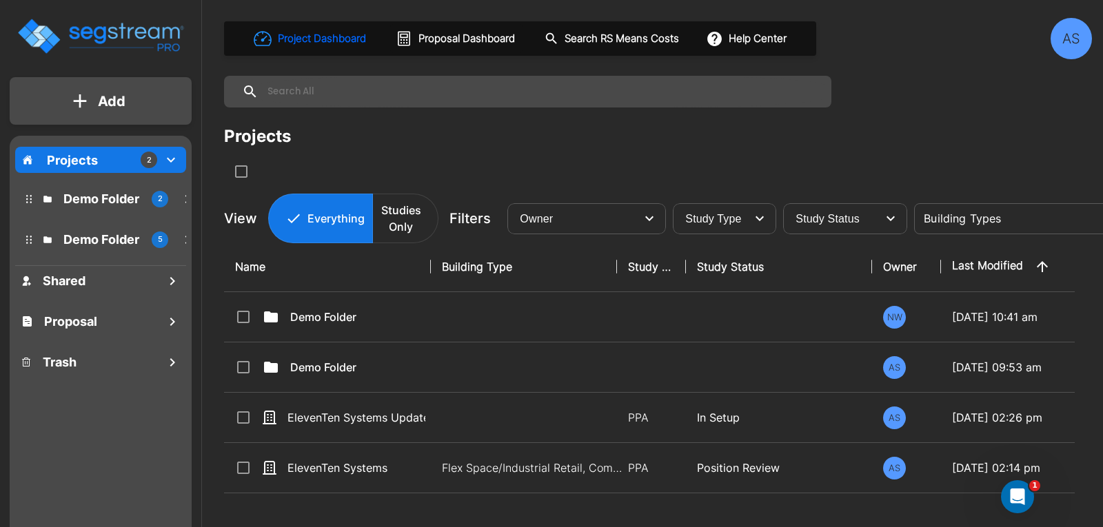
click at [95, 110] on button "Add" at bounding box center [101, 101] width 182 height 40
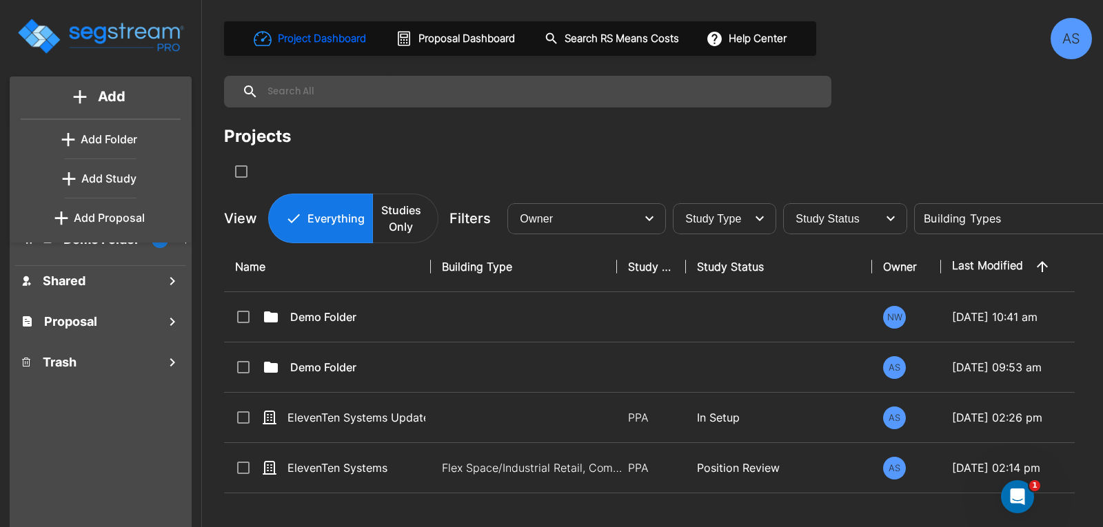
click at [116, 218] on p "Add Proposal" at bounding box center [109, 218] width 71 height 17
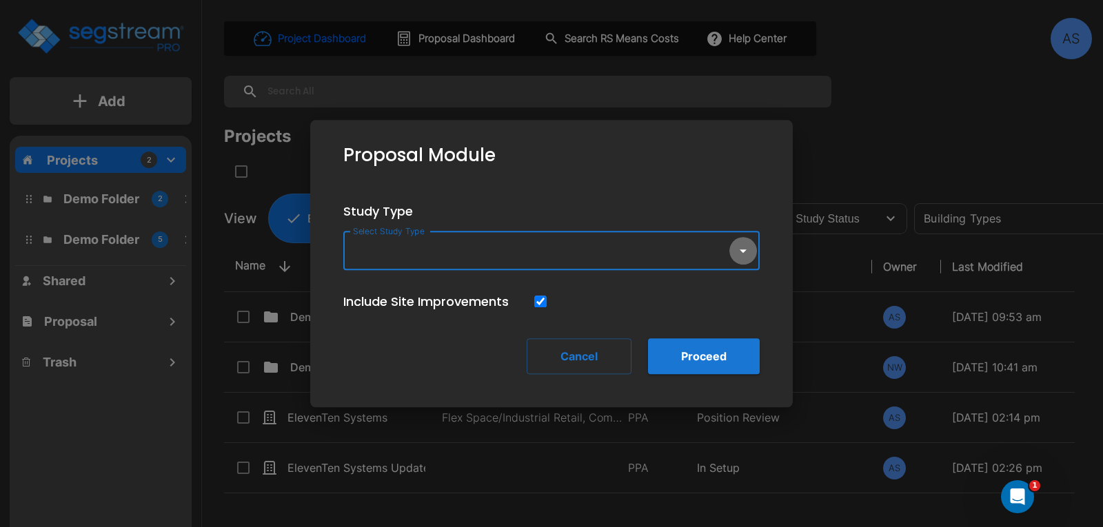
click at [736, 253] on icon "button" at bounding box center [743, 251] width 17 height 17
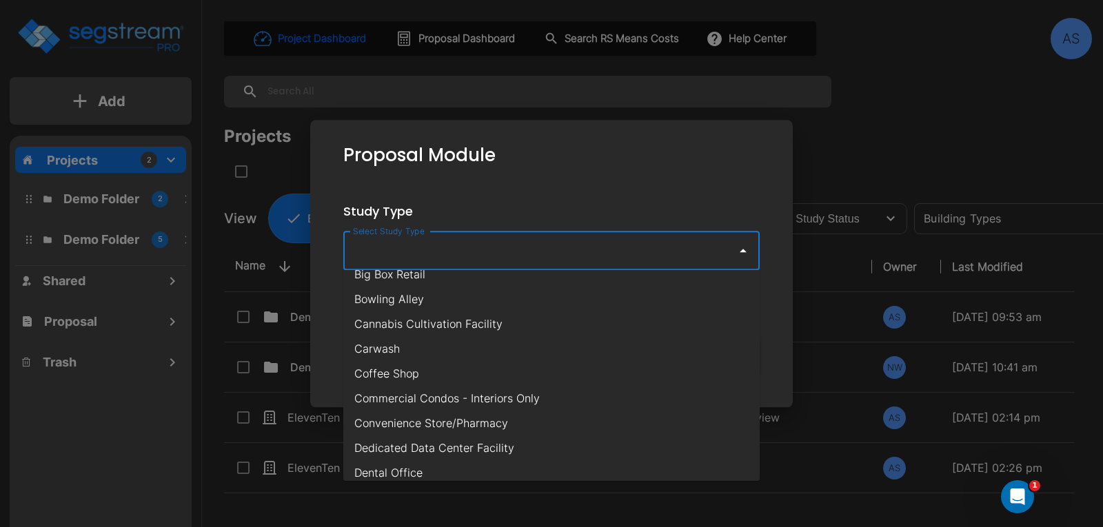
scroll to position [207, 0]
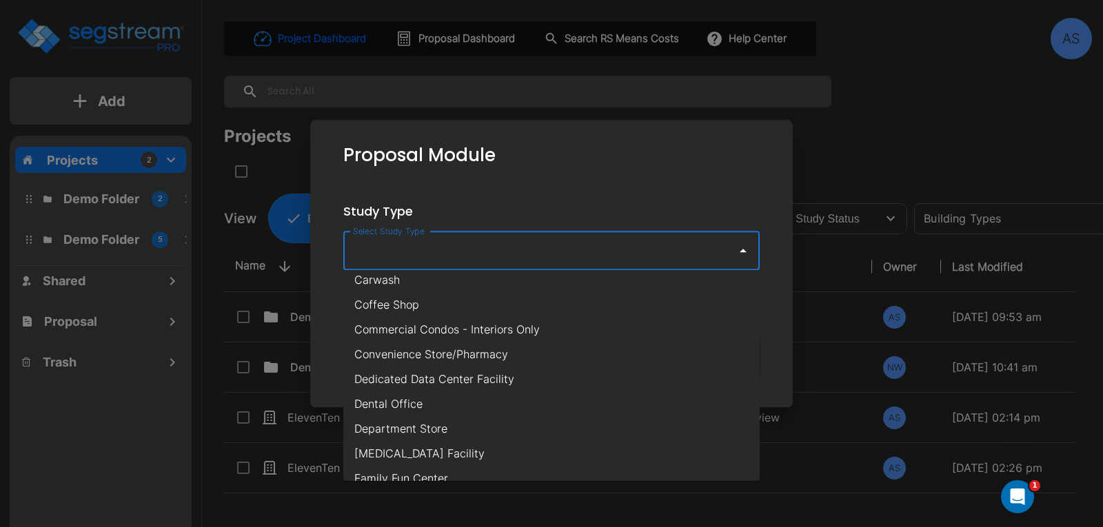
click at [448, 377] on li "Dedicated Data Center Facility" at bounding box center [551, 379] width 416 height 25
type input "Dedicated Data Center Facility"
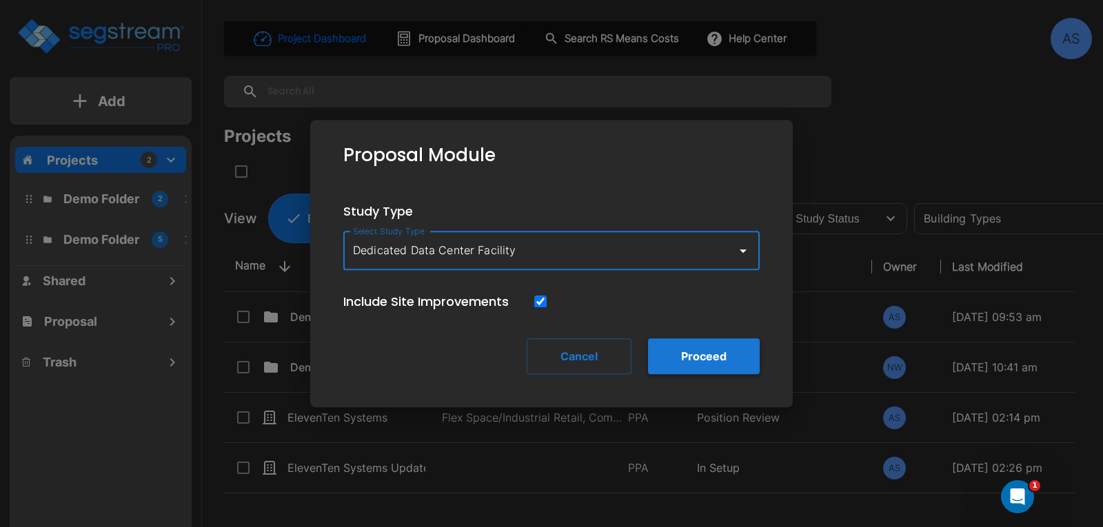
click at [711, 359] on button "Proceed" at bounding box center [704, 356] width 112 height 36
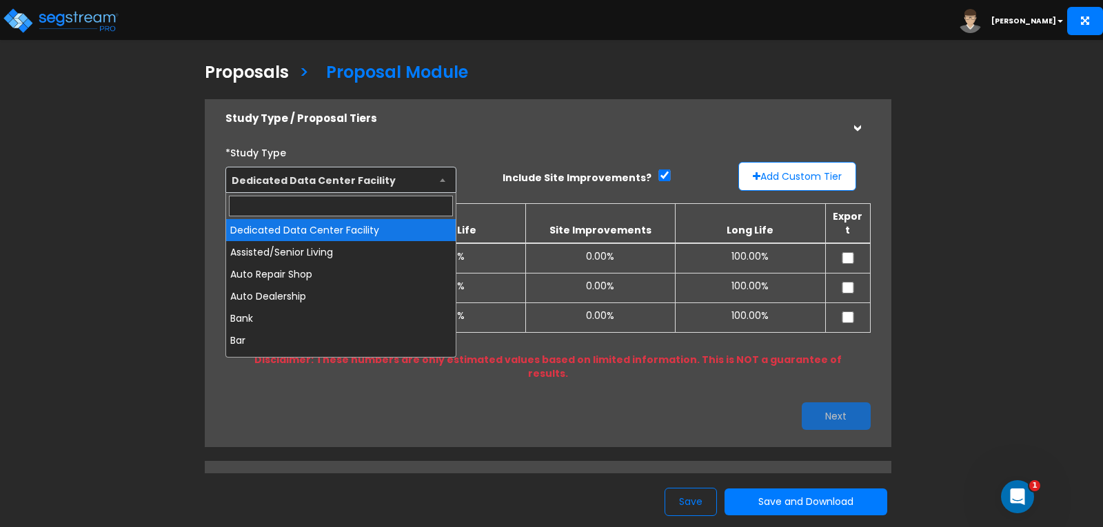
click at [440, 181] on b at bounding box center [443, 179] width 6 height 3
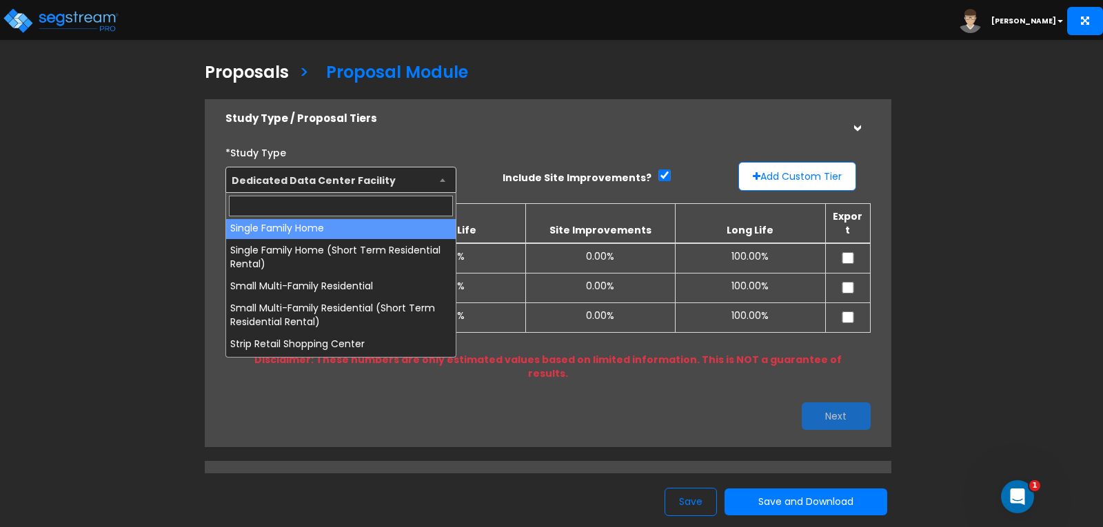
scroll to position [965, 0]
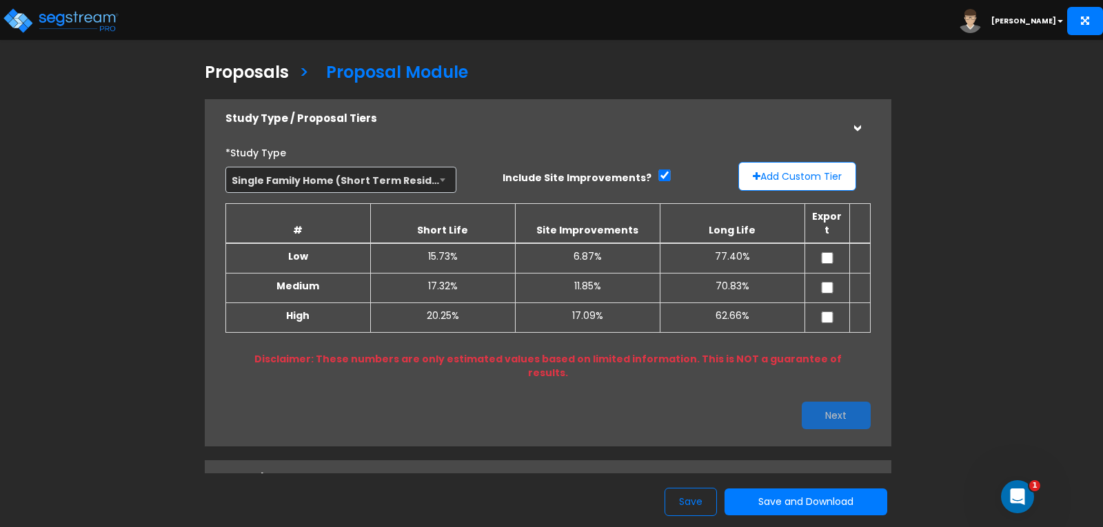
click at [444, 178] on span "Single Family Home (Short Term Residential Rental)" at bounding box center [340, 180] width 229 height 26
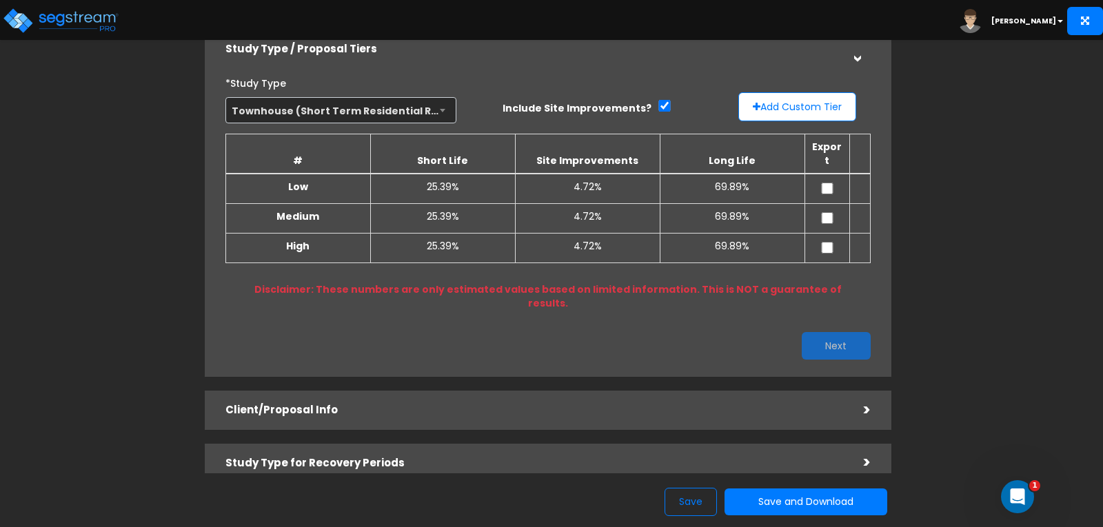
scroll to position [69, 0]
click at [440, 110] on b at bounding box center [443, 111] width 6 height 3
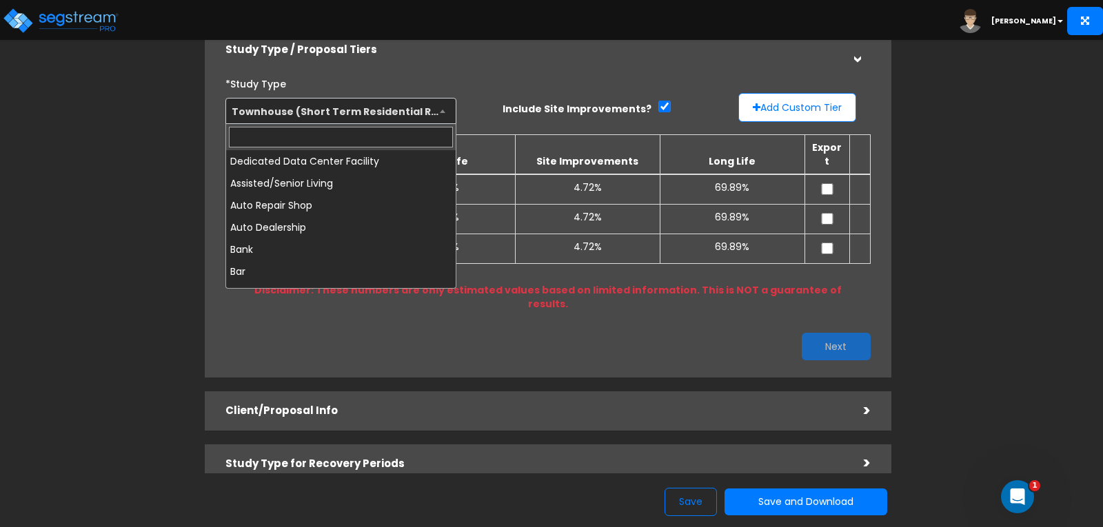
scroll to position [1028, 0]
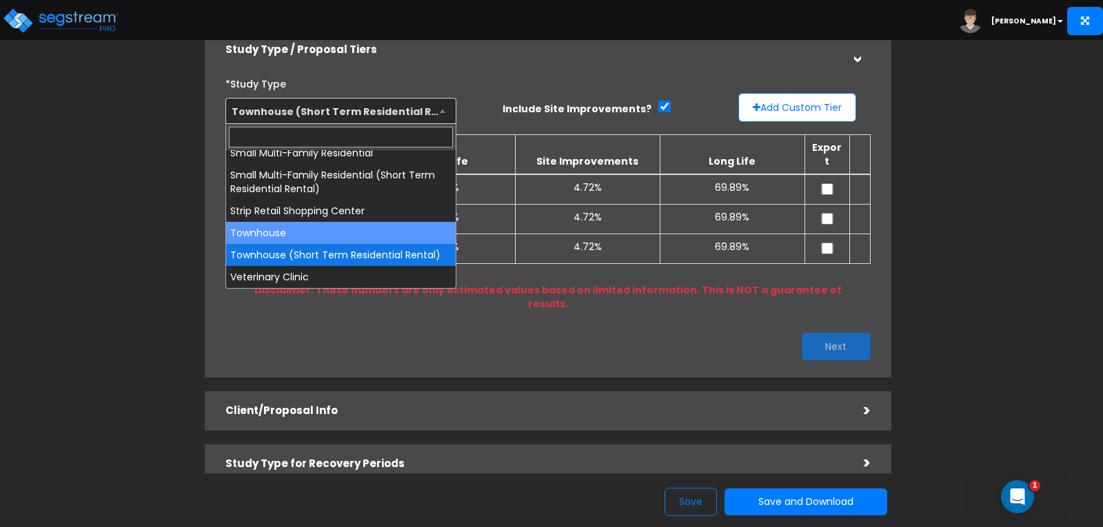
select select "144"
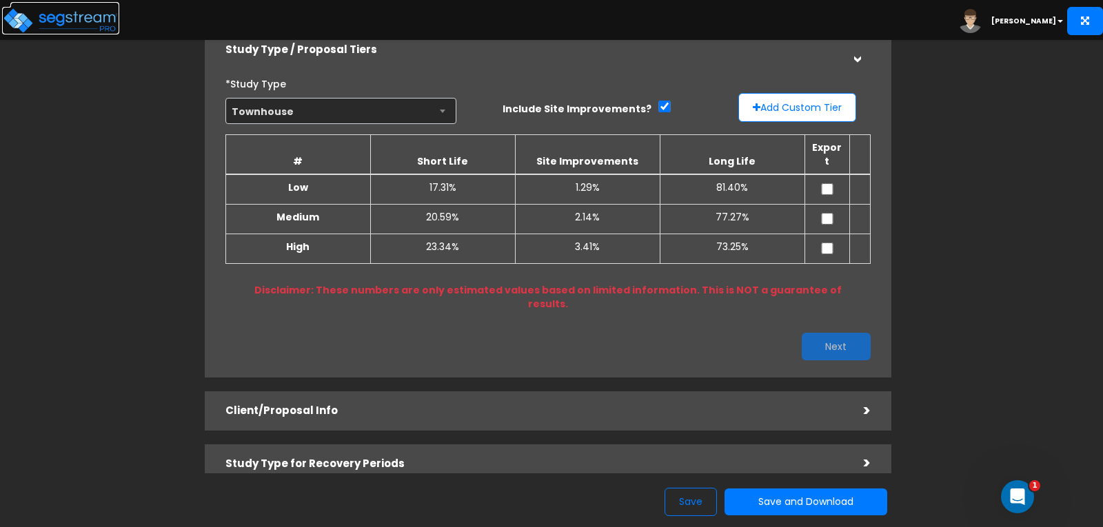
click at [56, 19] on img at bounding box center [60, 21] width 117 height 28
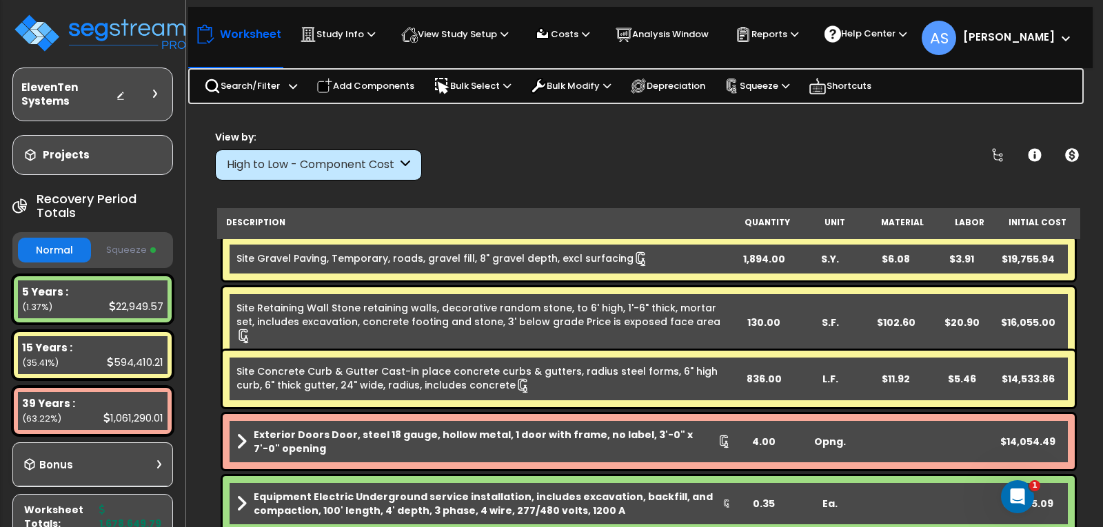
scroll to position [551, 0]
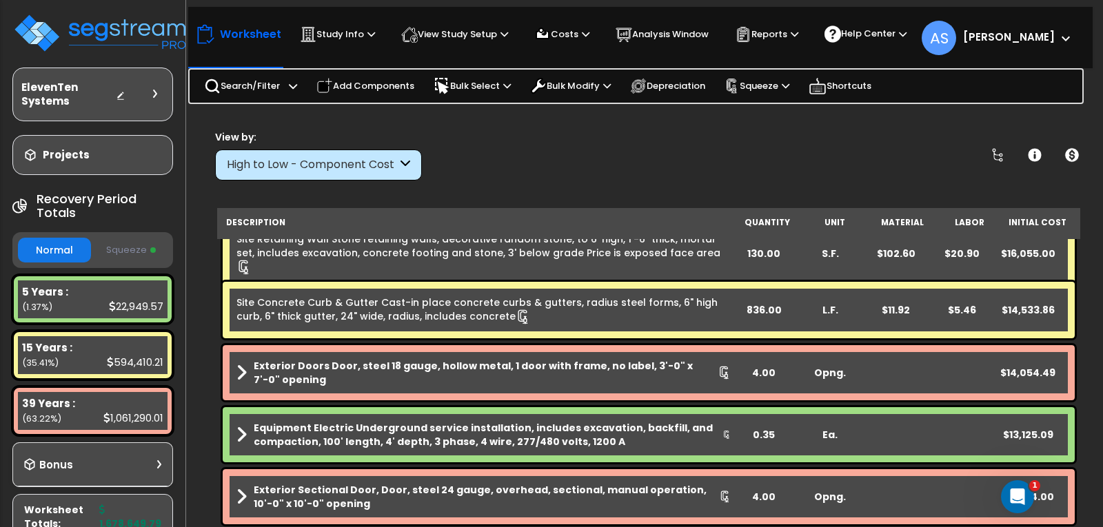
click at [402, 167] on icon at bounding box center [405, 165] width 10 height 16
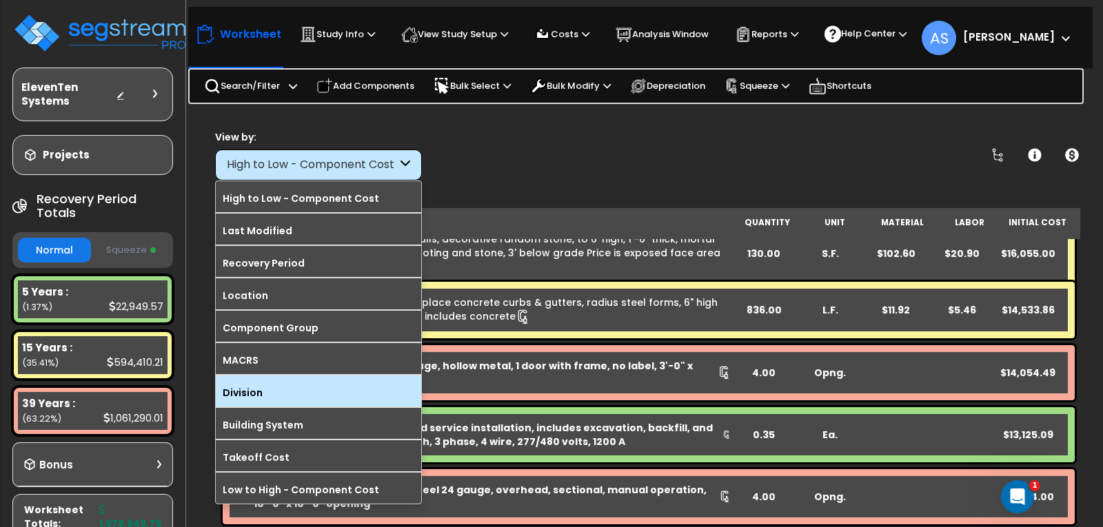
click at [298, 382] on label "Division" at bounding box center [318, 392] width 205 height 21
click at [0, 0] on input "Division" at bounding box center [0, 0] width 0 height 0
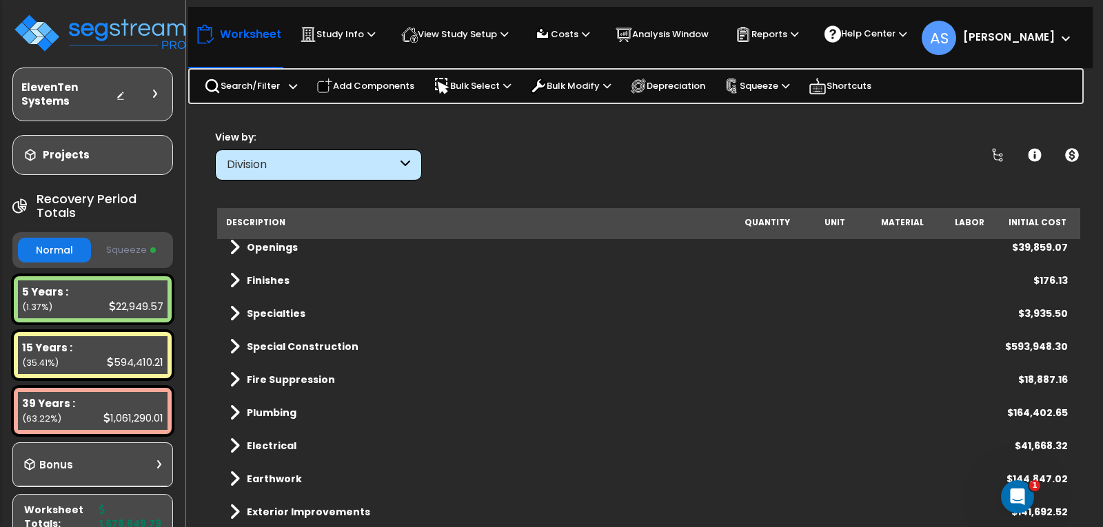
scroll to position [61, 0]
click at [232, 448] on span at bounding box center [234, 445] width 10 height 19
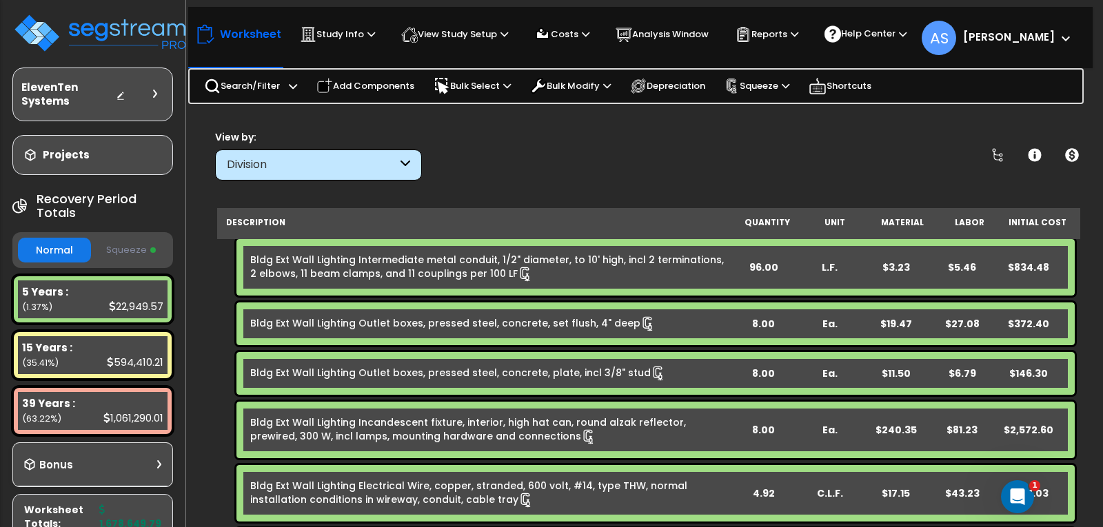
scroll to position [861, 0]
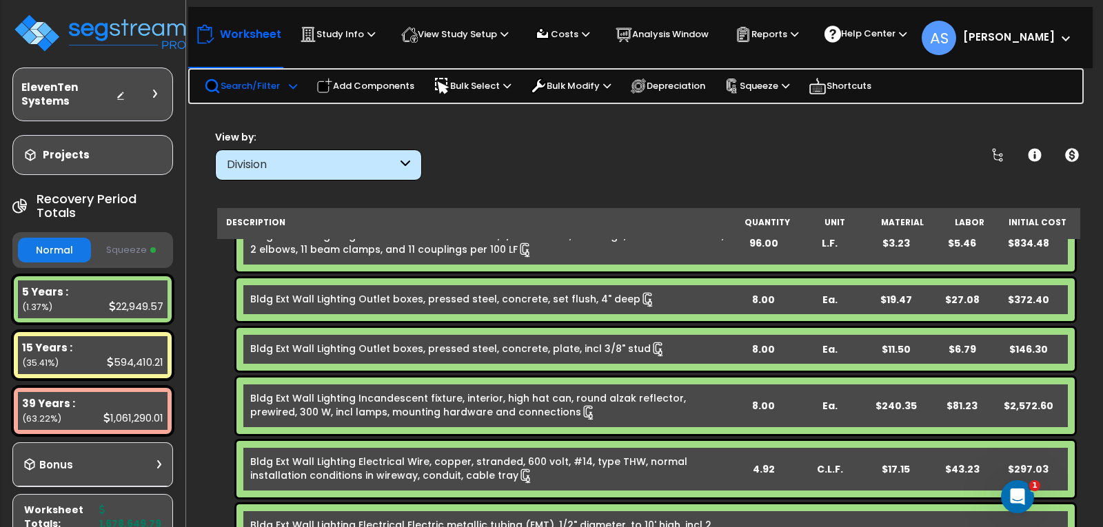
click at [246, 90] on p "Search/Filter" at bounding box center [242, 86] width 76 height 17
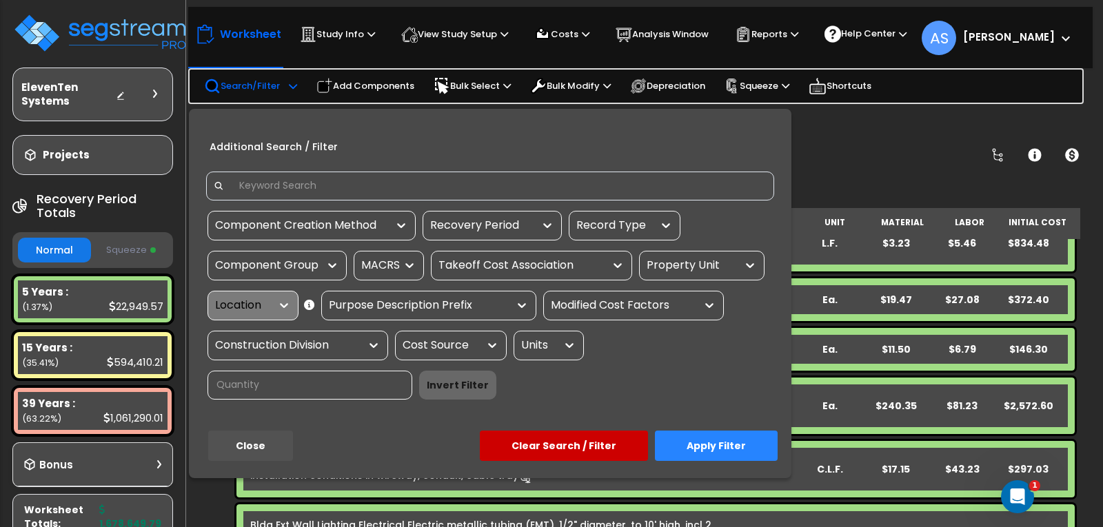
click at [281, 181] on input at bounding box center [498, 186] width 535 height 21
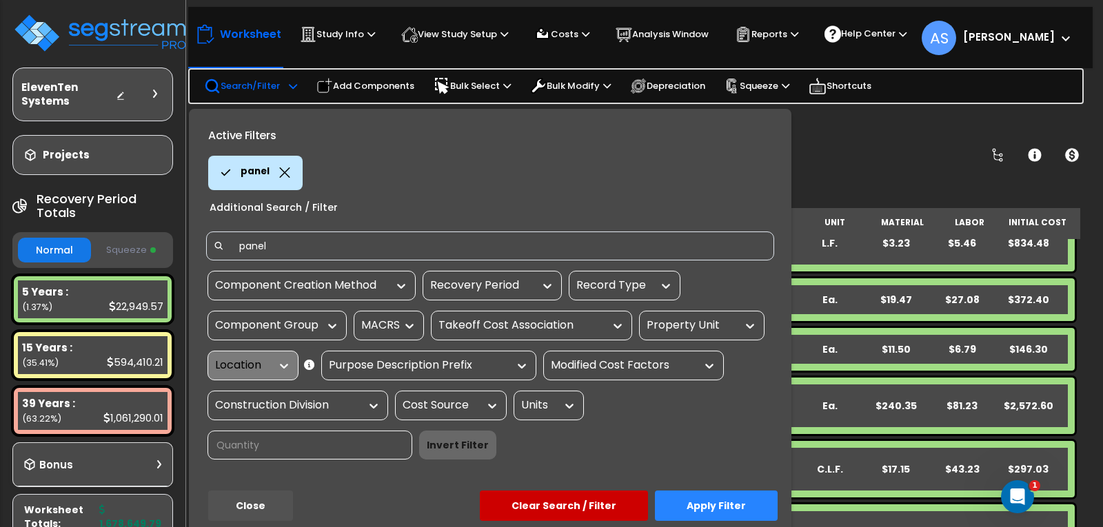
type input "panel"
click at [720, 509] on button "Apply Filter" at bounding box center [716, 506] width 123 height 30
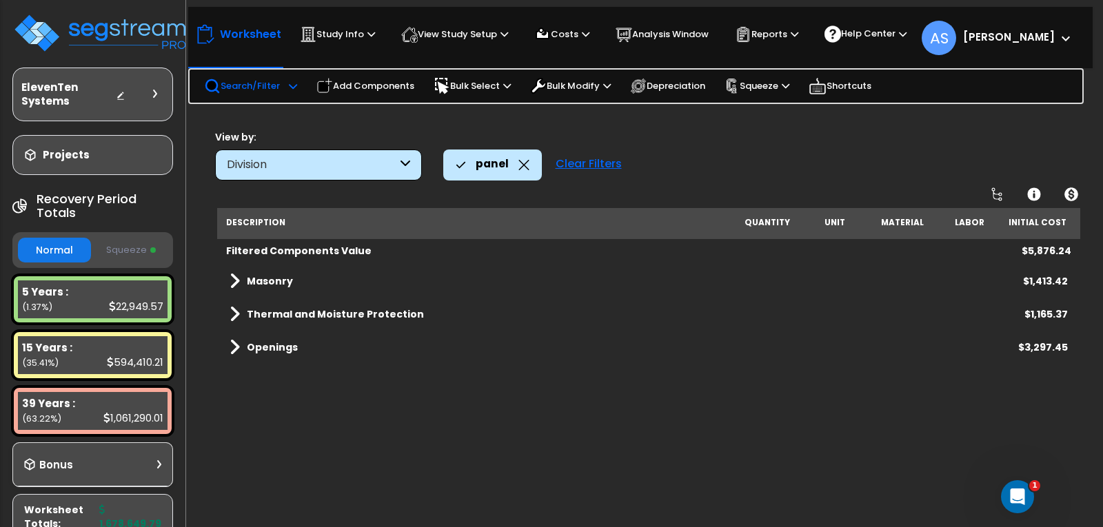
scroll to position [0, 0]
click at [585, 170] on div "Clear Filters" at bounding box center [589, 165] width 80 height 30
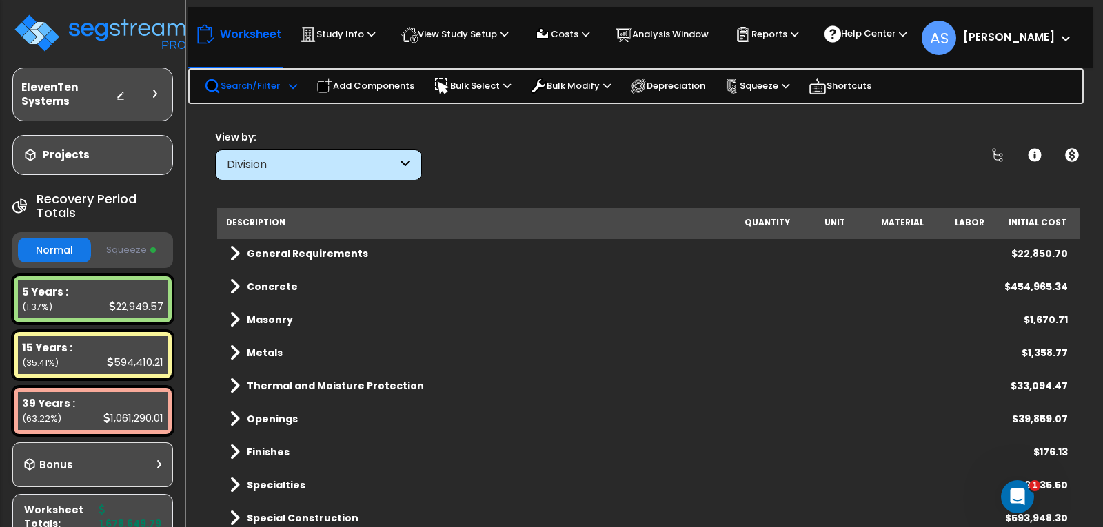
click at [251, 76] on div "Search/Filter Additional Search / Filter" at bounding box center [250, 86] width 93 height 30
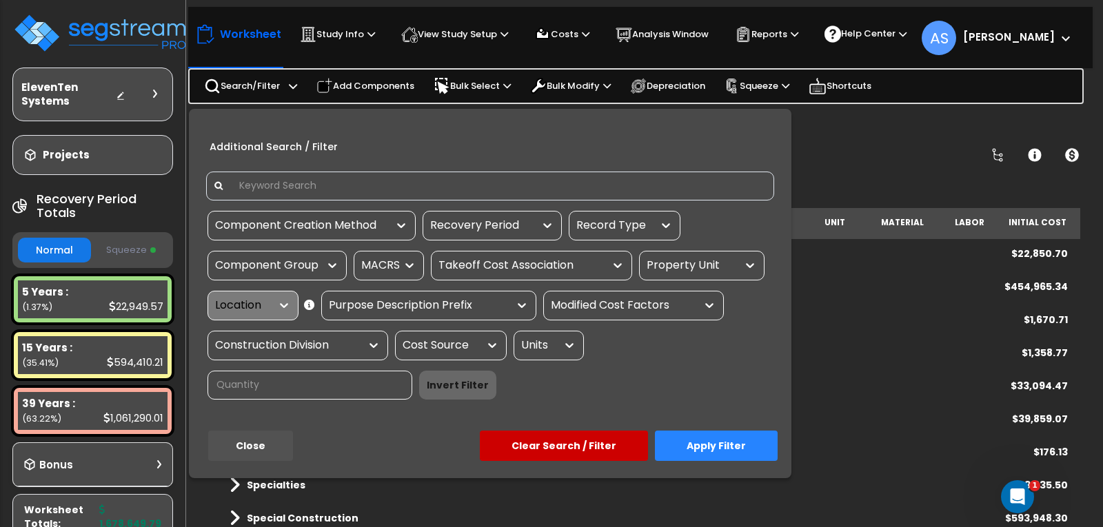
click at [274, 185] on input at bounding box center [498, 186] width 535 height 21
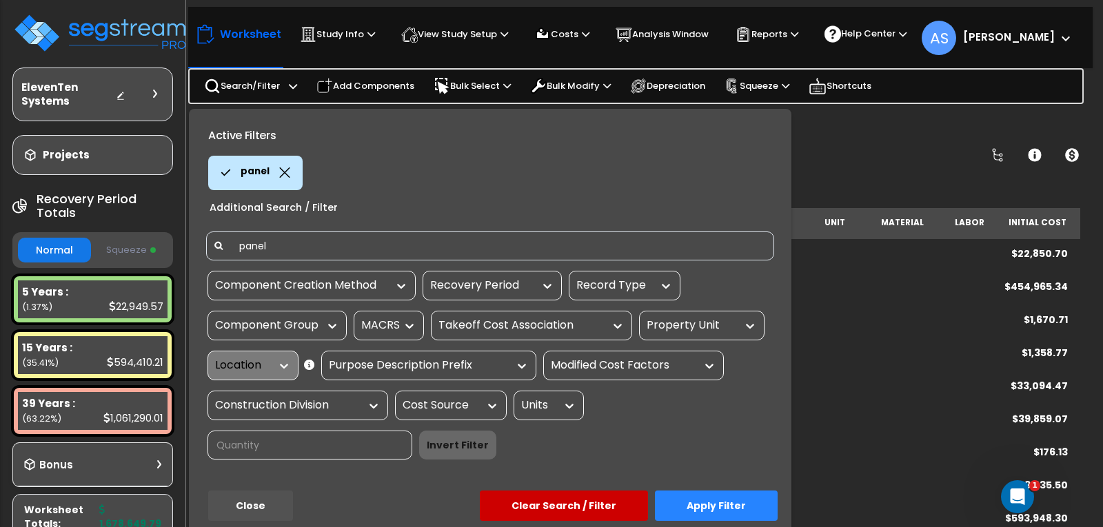
type input "panel"
click at [746, 498] on button "Apply Filter" at bounding box center [716, 506] width 123 height 30
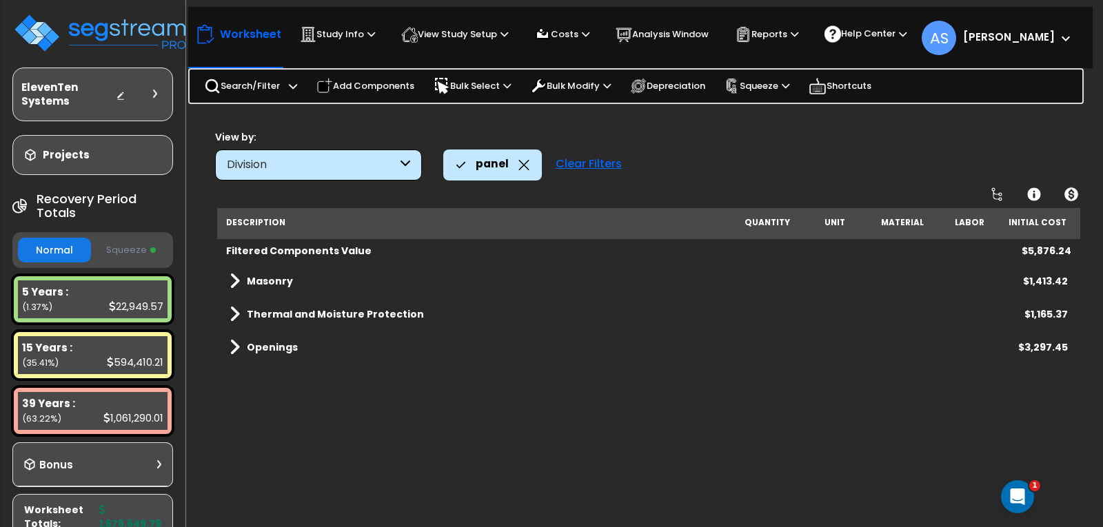
click at [400, 163] on icon at bounding box center [405, 165] width 10 height 16
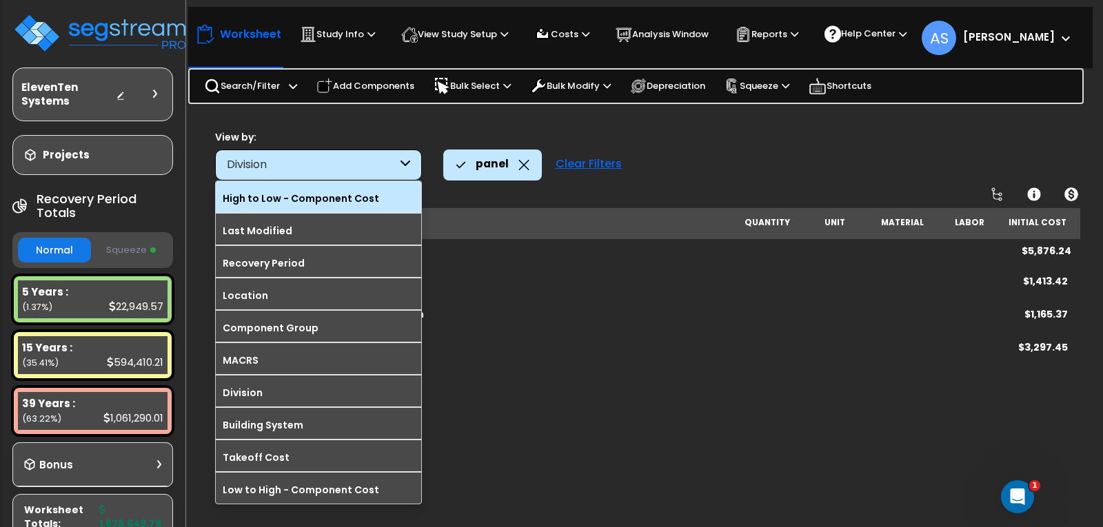
click at [328, 199] on label "High to Low - Component Cost" at bounding box center [318, 198] width 205 height 21
click at [0, 0] on input "High to Low - Component Cost" at bounding box center [0, 0] width 0 height 0
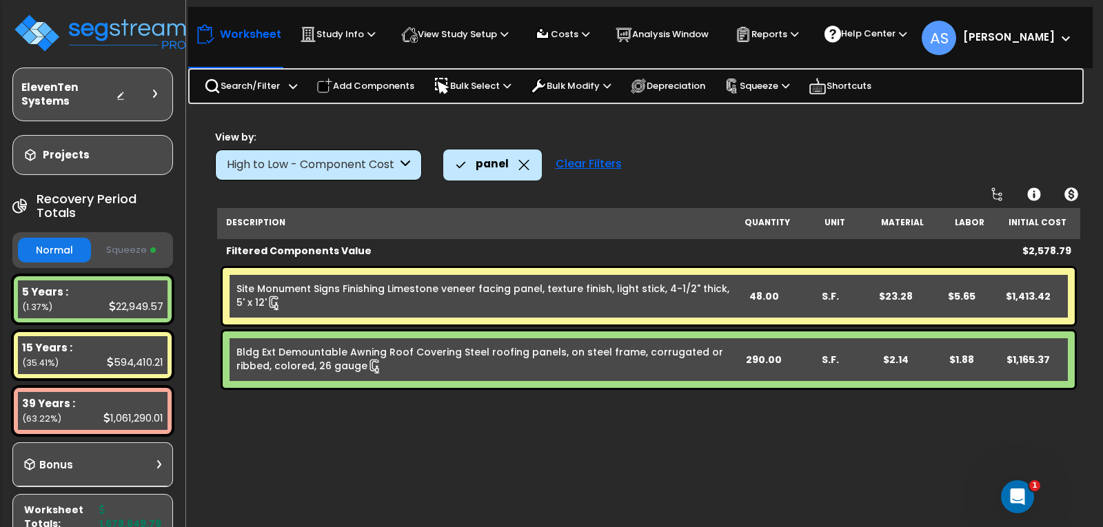
click at [584, 167] on div "Clear Filters" at bounding box center [589, 165] width 80 height 30
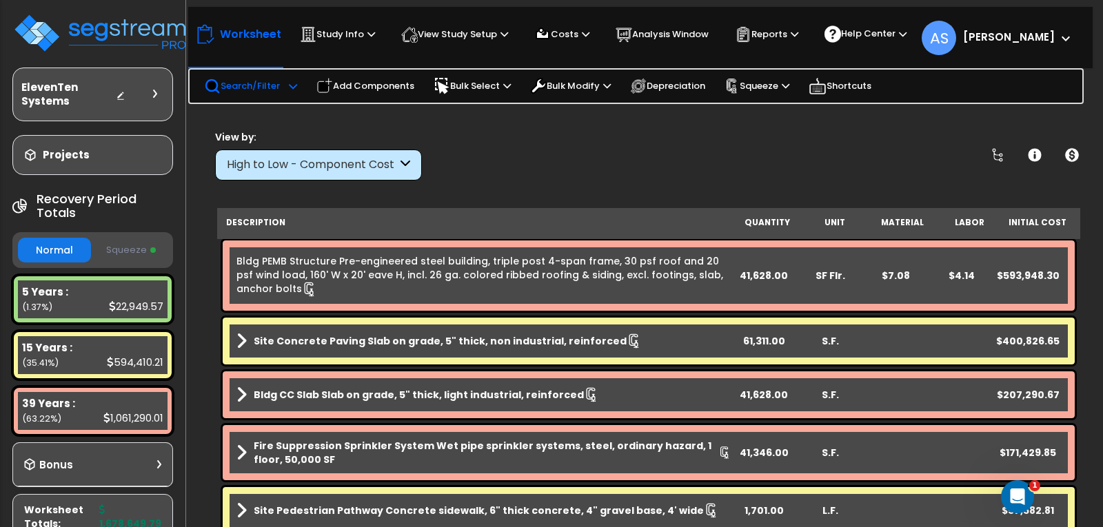
click at [248, 88] on p "Search/Filter" at bounding box center [242, 86] width 76 height 17
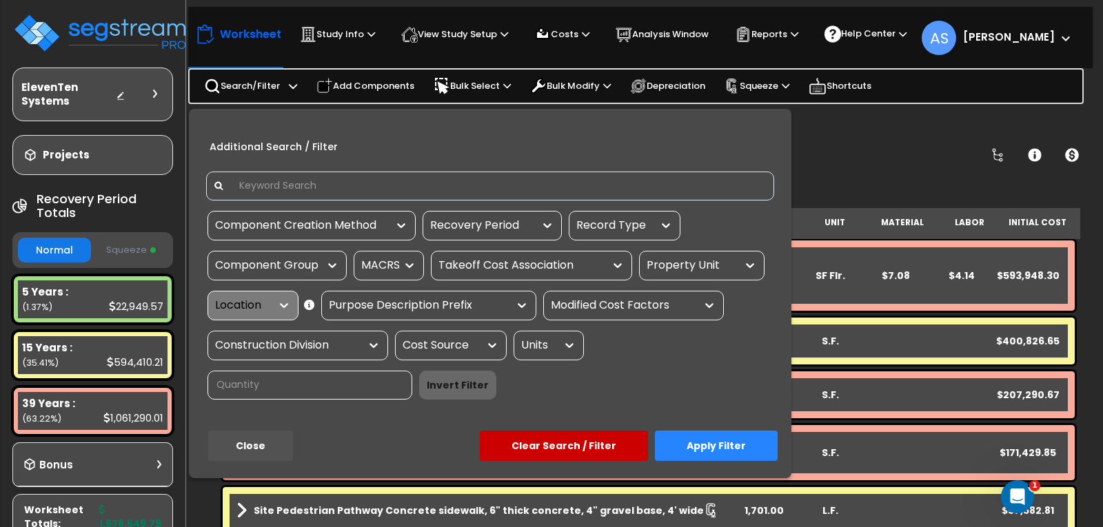
click at [320, 187] on input at bounding box center [498, 186] width 535 height 21
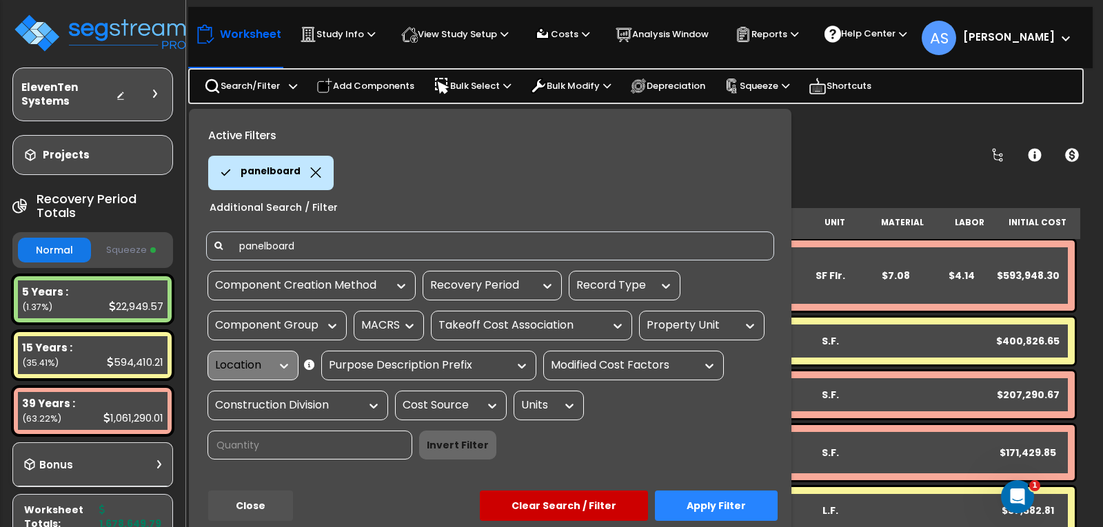
type input "panelboard"
click at [708, 500] on button "Apply Filter" at bounding box center [716, 506] width 123 height 30
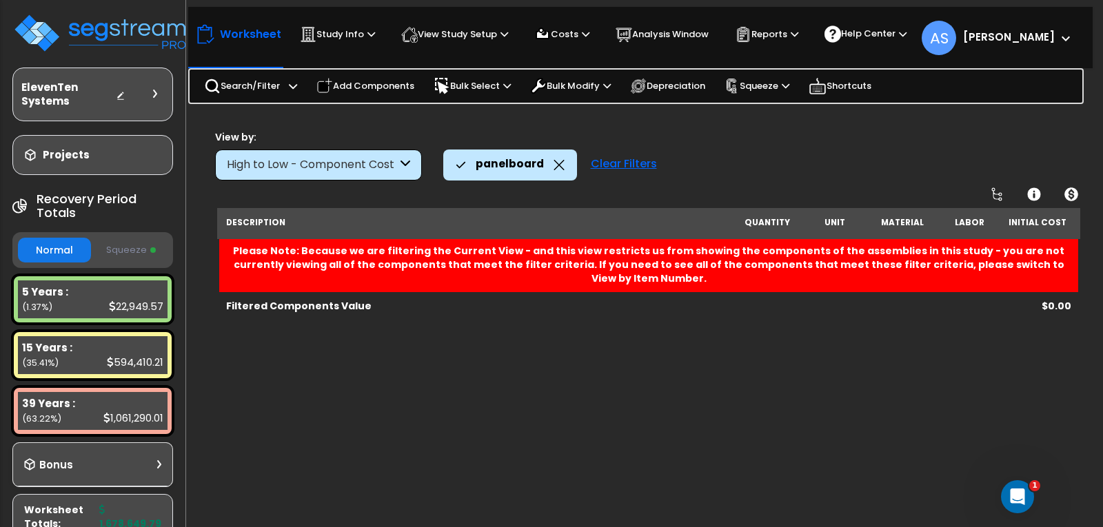
click at [553, 169] on icon at bounding box center [558, 165] width 11 height 10
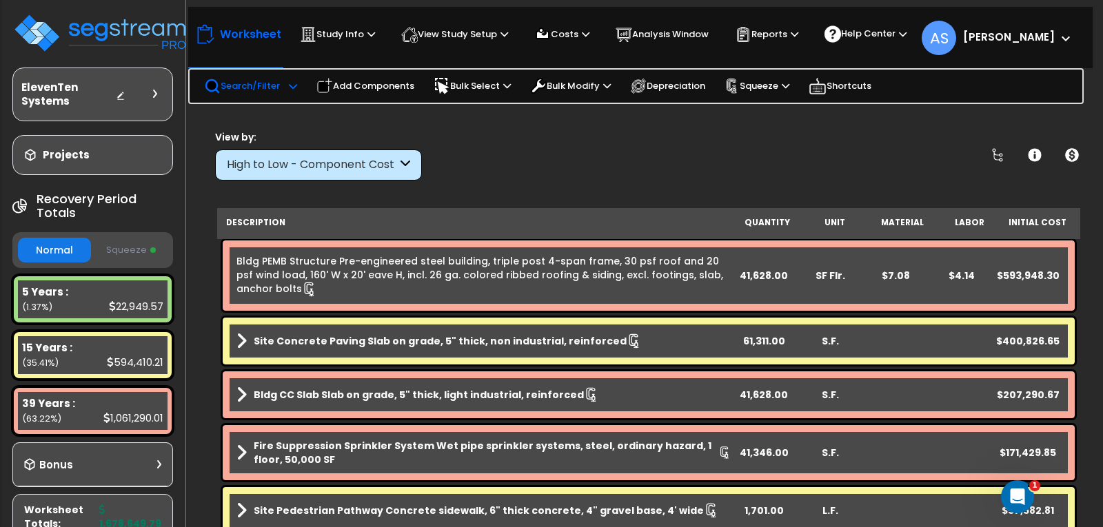
click at [258, 83] on p "Search/Filter" at bounding box center [242, 86] width 76 height 17
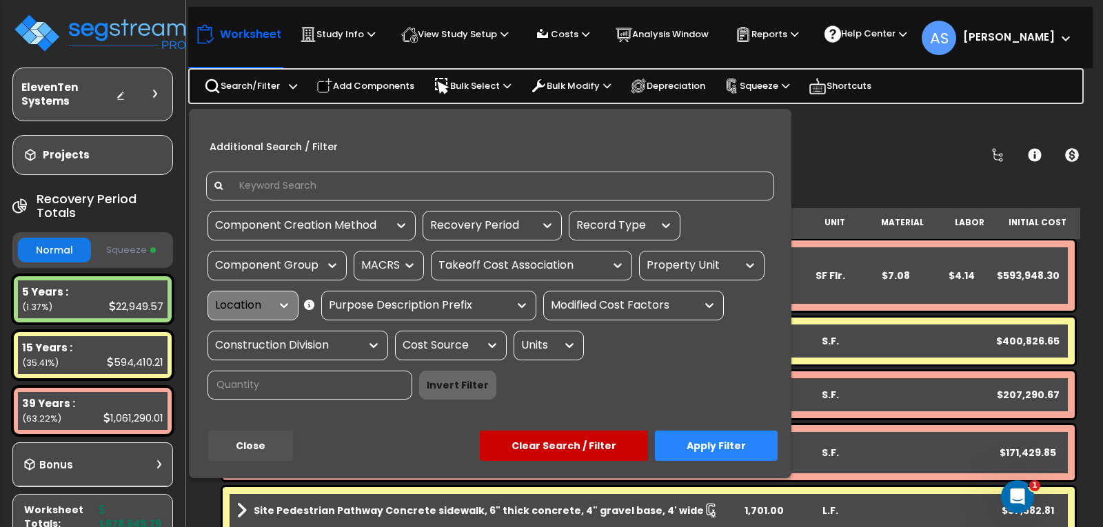
click at [310, 177] on input at bounding box center [498, 186] width 535 height 21
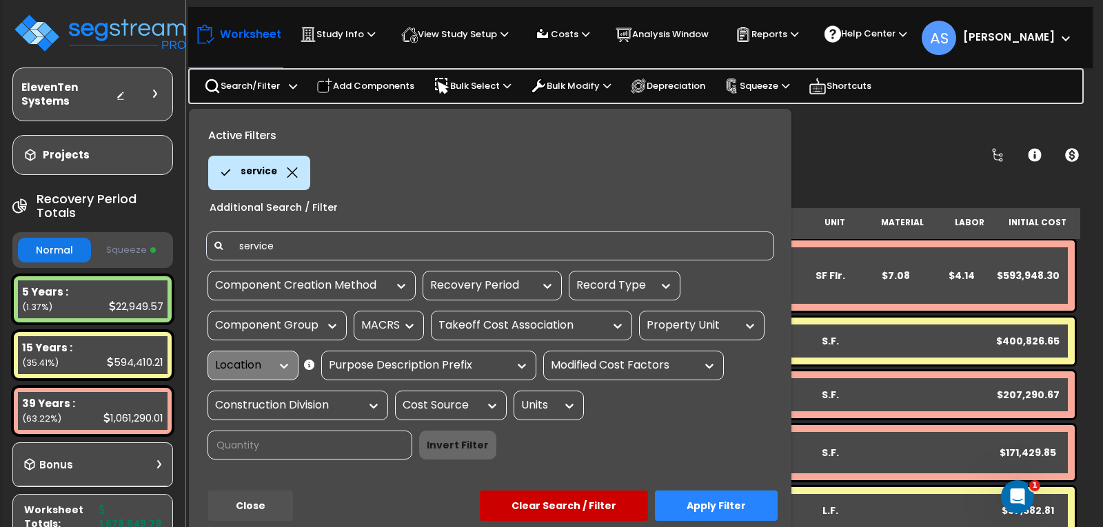
type input "service"
click at [713, 516] on button "Apply Filter" at bounding box center [716, 506] width 123 height 30
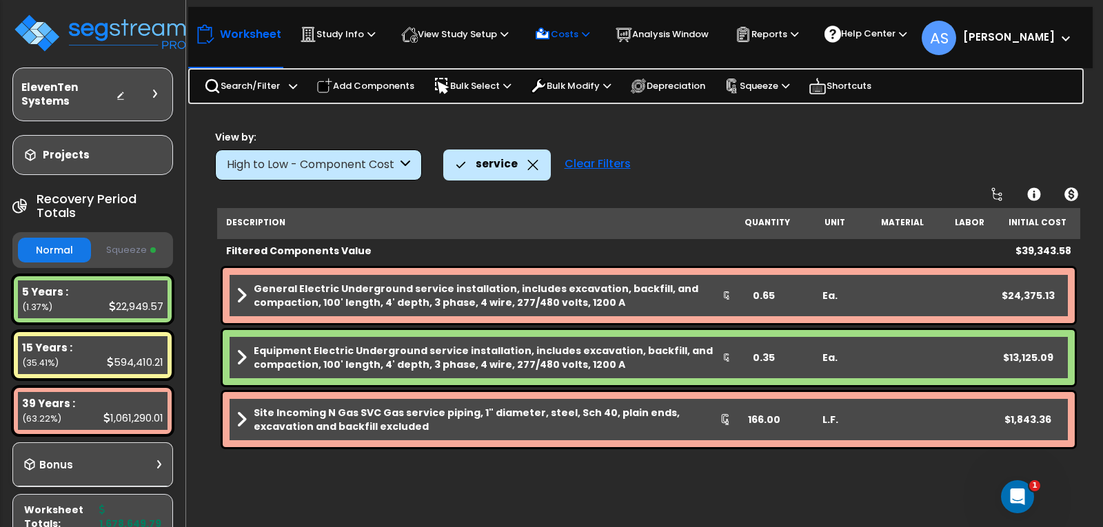
click at [570, 40] on p "Costs" at bounding box center [561, 34] width 55 height 17
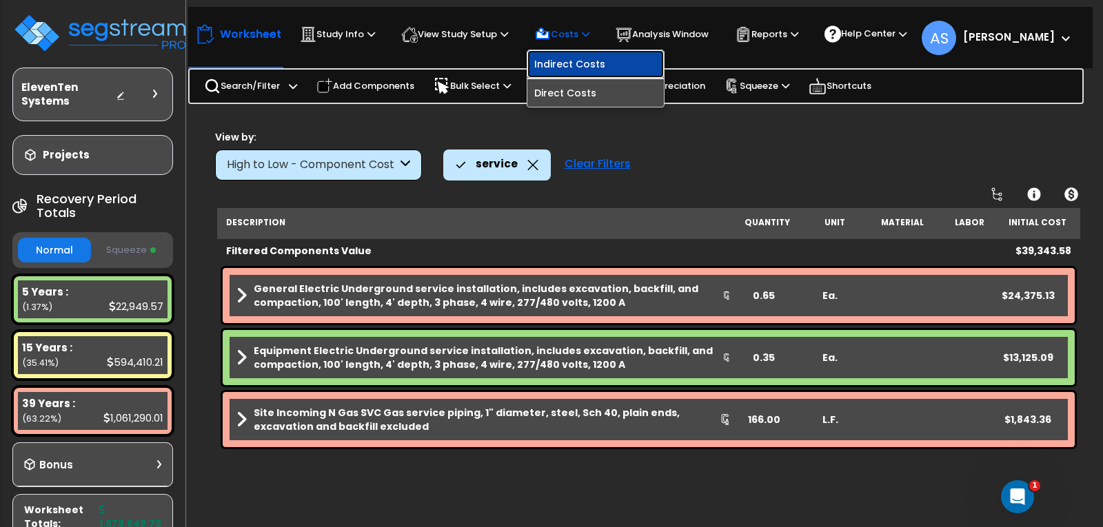
click at [586, 69] on link "Indirect Costs" at bounding box center [595, 64] width 136 height 28
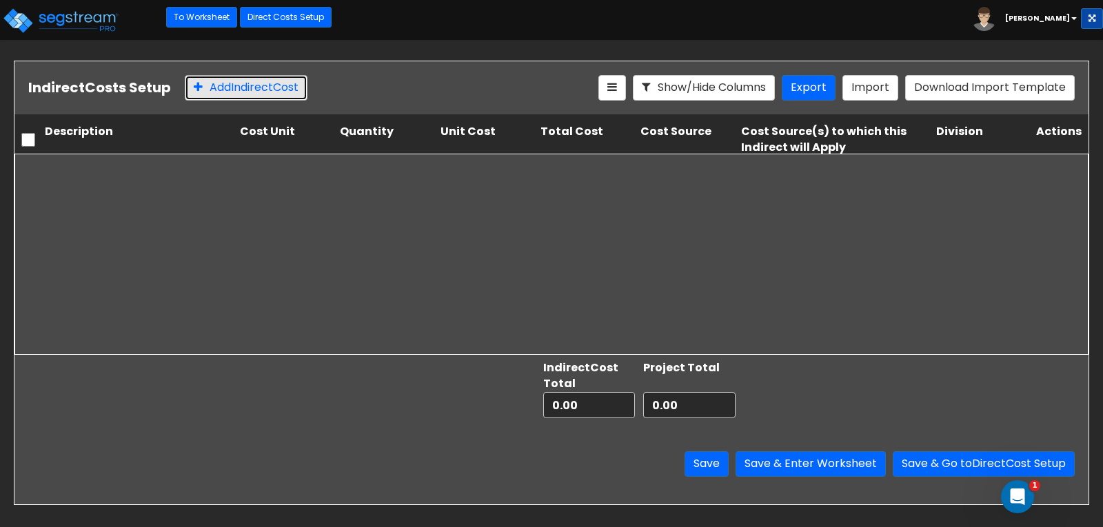
click at [262, 92] on button "Add Indirect Cost" at bounding box center [246, 87] width 123 height 25
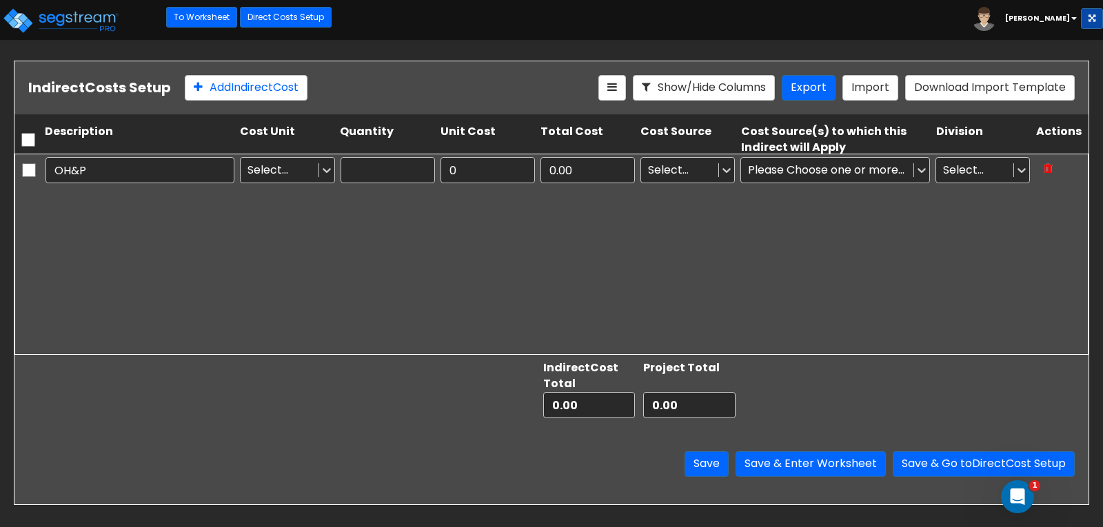
type input "OH&P"
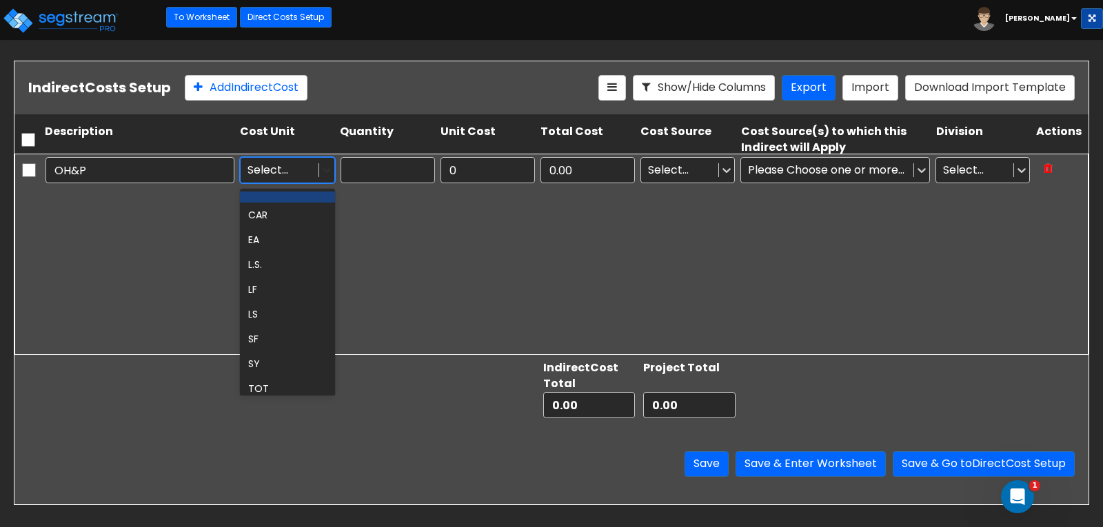
click at [320, 170] on icon at bounding box center [327, 170] width 14 height 14
click at [265, 316] on div "LS" at bounding box center [287, 314] width 94 height 25
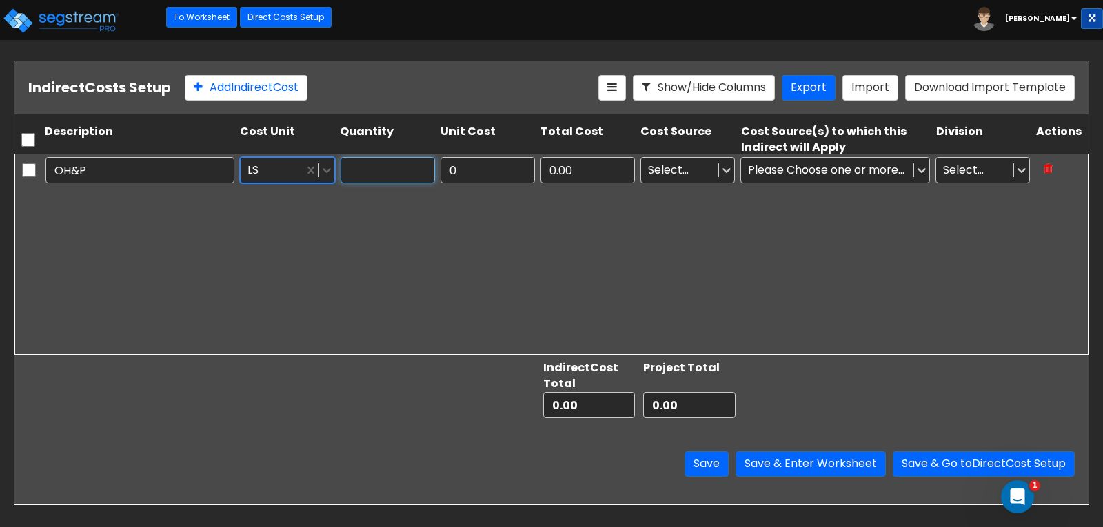
click at [400, 167] on input "text" at bounding box center [387, 170] width 94 height 26
type input "1"
type input "250,000"
type input "250,000.00"
drag, startPoint x: 1036, startPoint y: 18, endPoint x: 757, endPoint y: 243, distance: 357.8
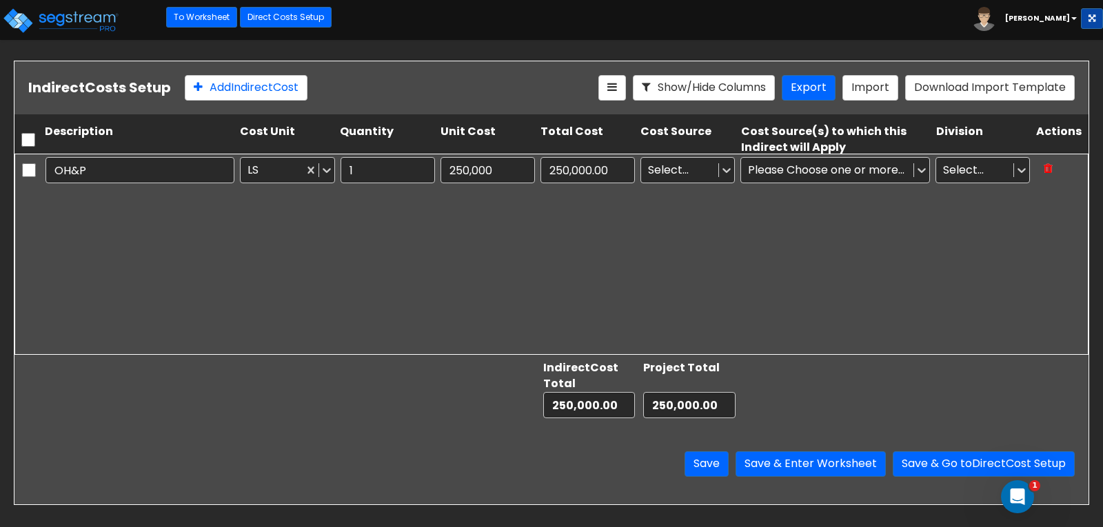
click at [757, 243] on div "OH&P LS 1 250,000 250,000.00 Select... Please Choose one or more Cost Sources S…" at bounding box center [551, 254] width 1074 height 201
click at [1059, 15] on b "[PERSON_NAME]" at bounding box center [1037, 18] width 65 height 10
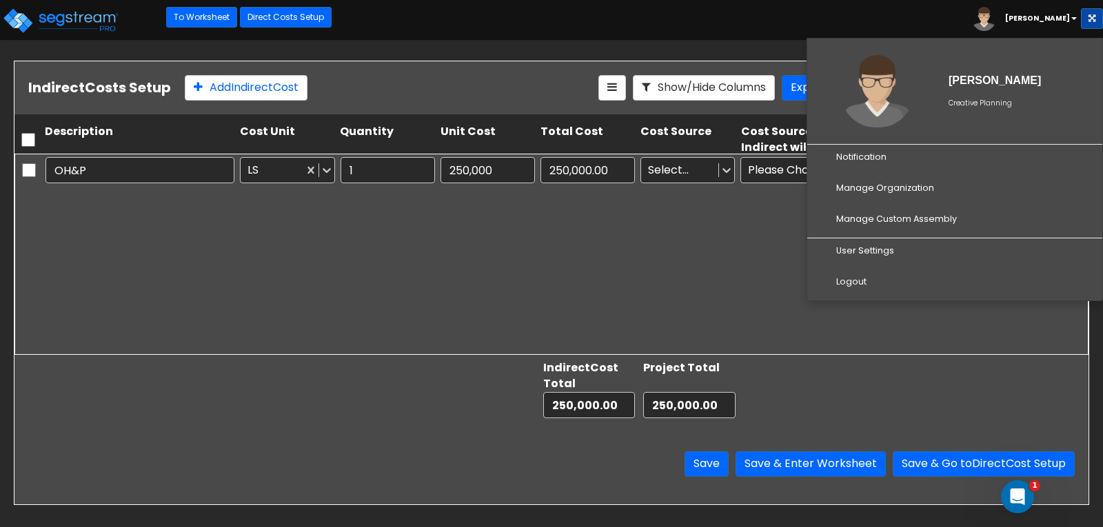
click at [261, 283] on div "OH&P LS 1 250,000 250,000.00 Select... Please Choose one or more Cost Sources S…" at bounding box center [551, 254] width 1074 height 201
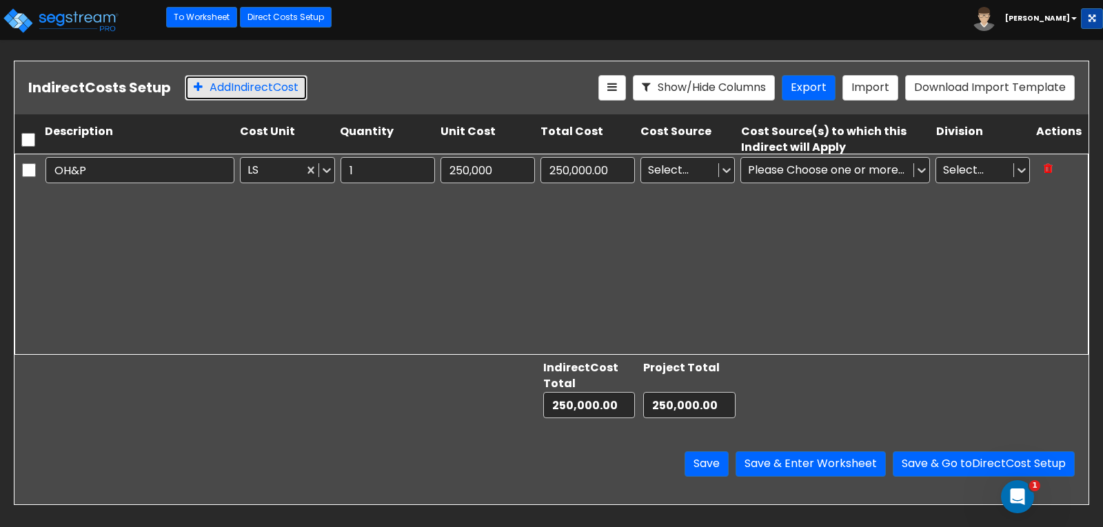
click at [263, 85] on button "Add Indirect Cost" at bounding box center [246, 87] width 123 height 25
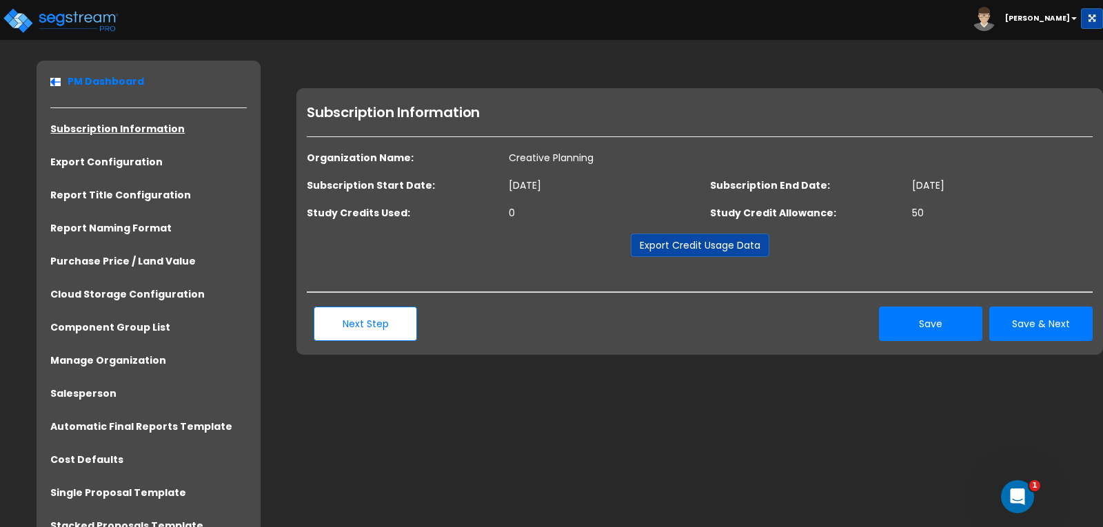
scroll to position [69, 0]
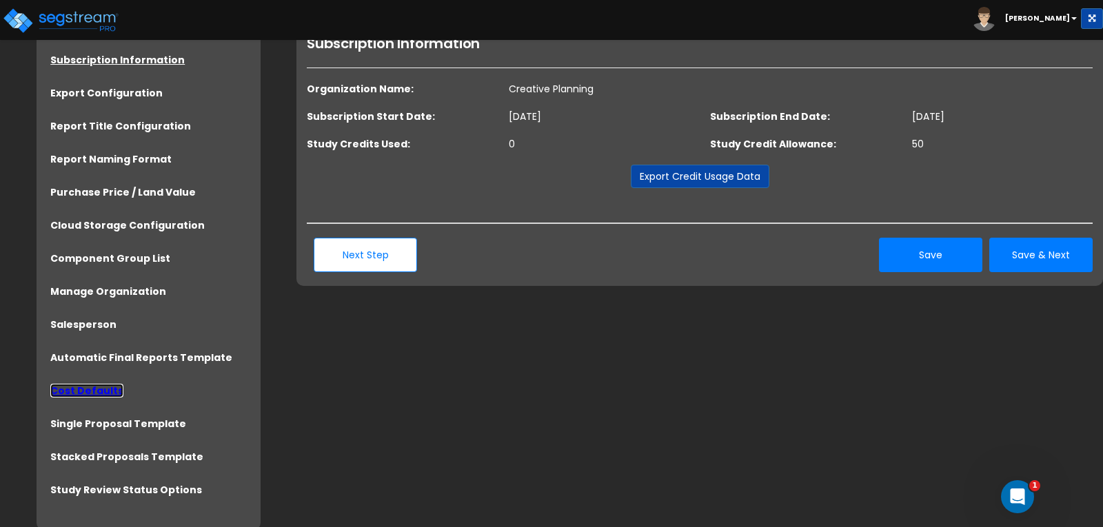
click at [86, 391] on link "Cost Defaults" at bounding box center [86, 391] width 73 height 14
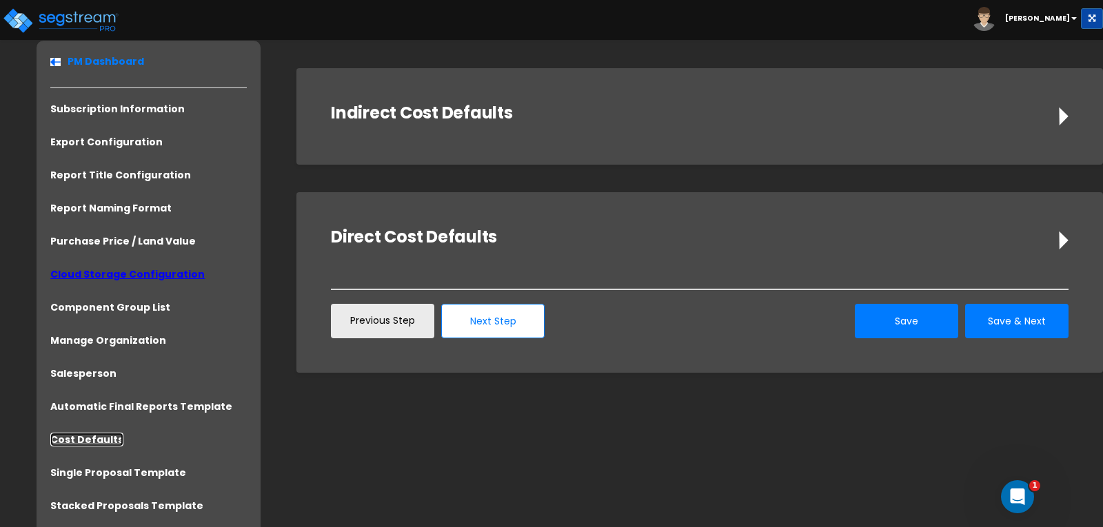
scroll to position [33, 0]
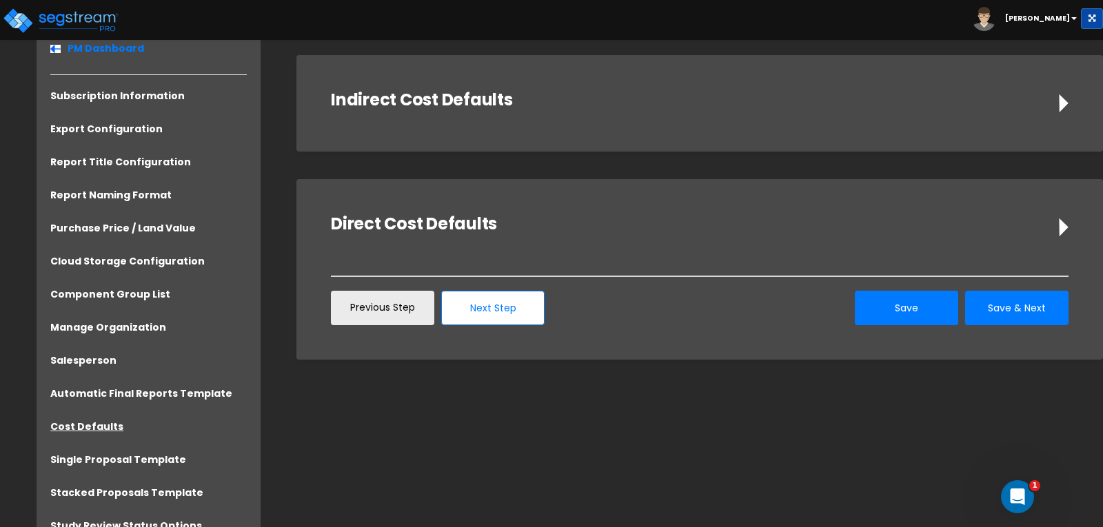
click at [1058, 109] on div "Indirect Cost Defaults" at bounding box center [699, 104] width 737 height 28
click at [1061, 101] on icon at bounding box center [1063, 103] width 9 height 18
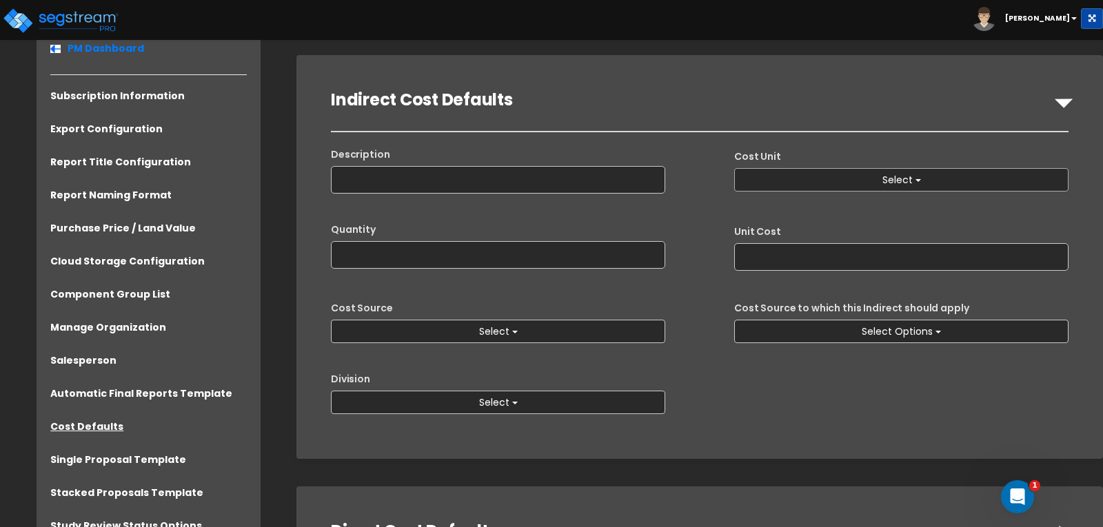
click at [797, 174] on button "Select" at bounding box center [901, 179] width 334 height 23
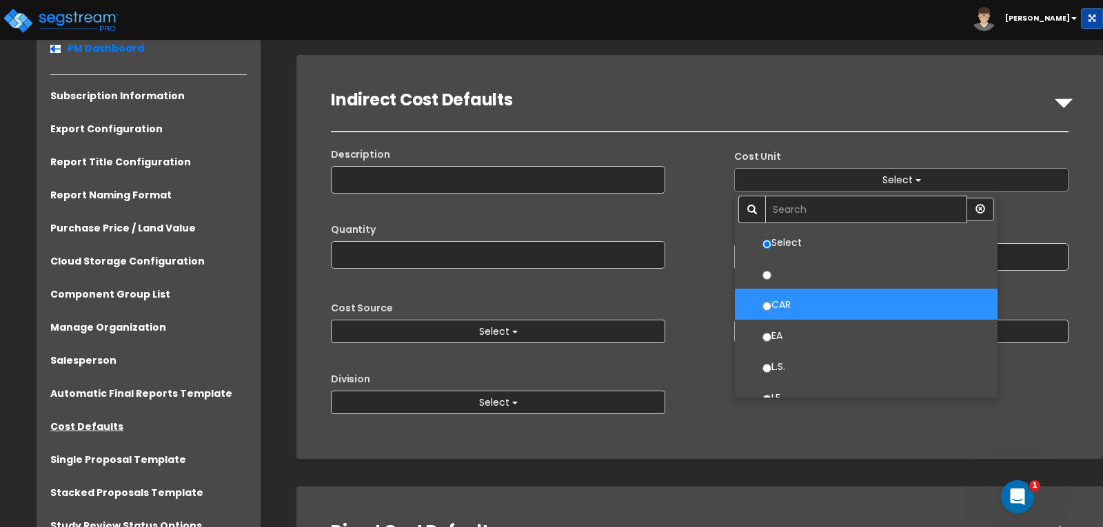
scroll to position [69, 0]
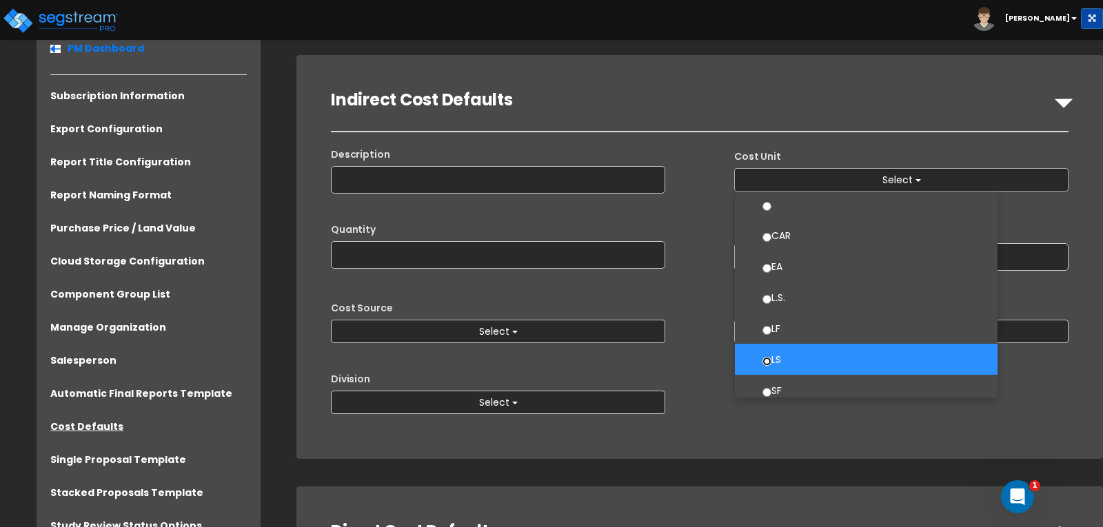
click at [768, 357] on input "LS" at bounding box center [766, 361] width 9 height 9
select select "1457"
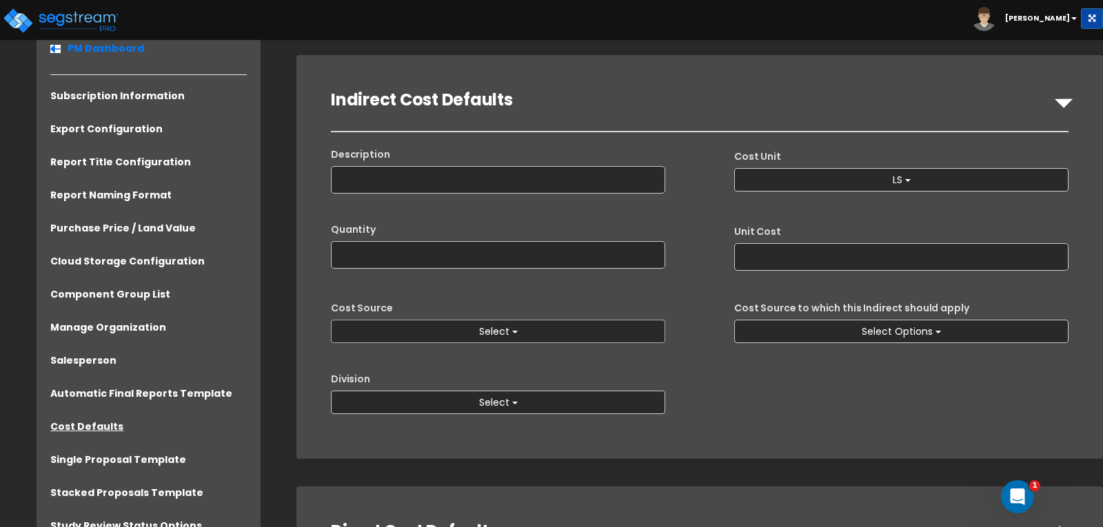
click at [522, 326] on button "Select" at bounding box center [498, 331] width 334 height 23
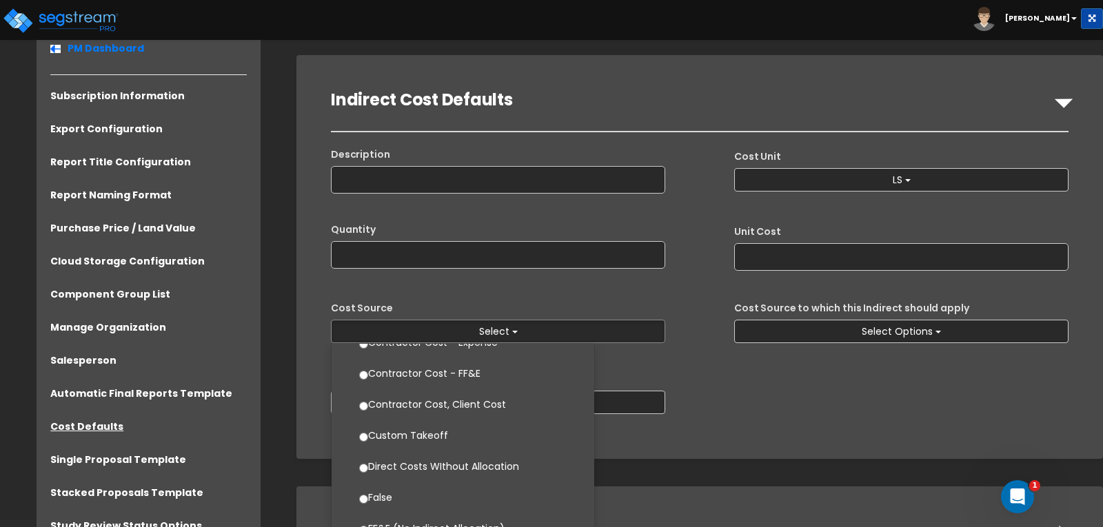
scroll to position [138, 0]
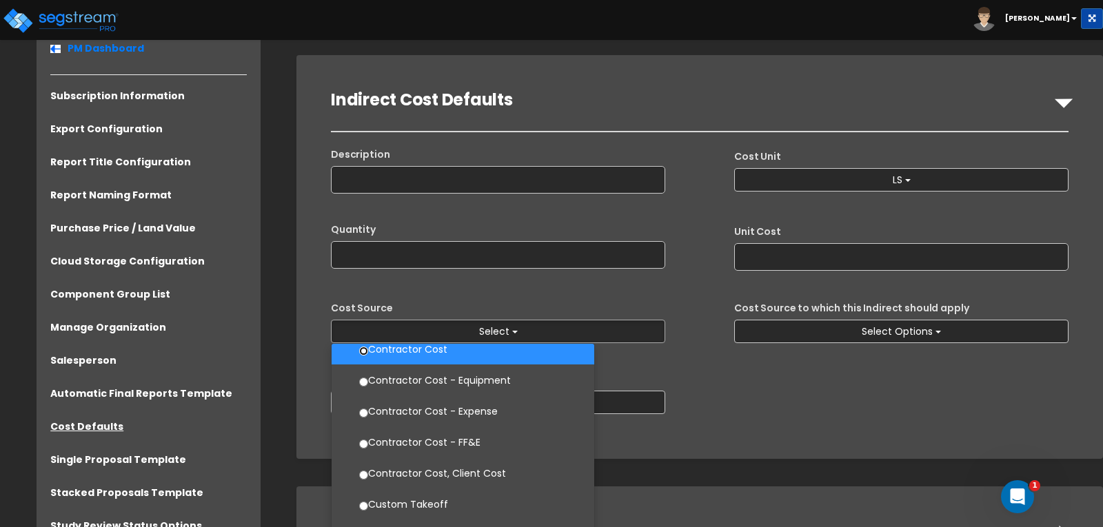
click at [365, 352] on input "Contractor Cost" at bounding box center [363, 351] width 9 height 9
select select "2156"
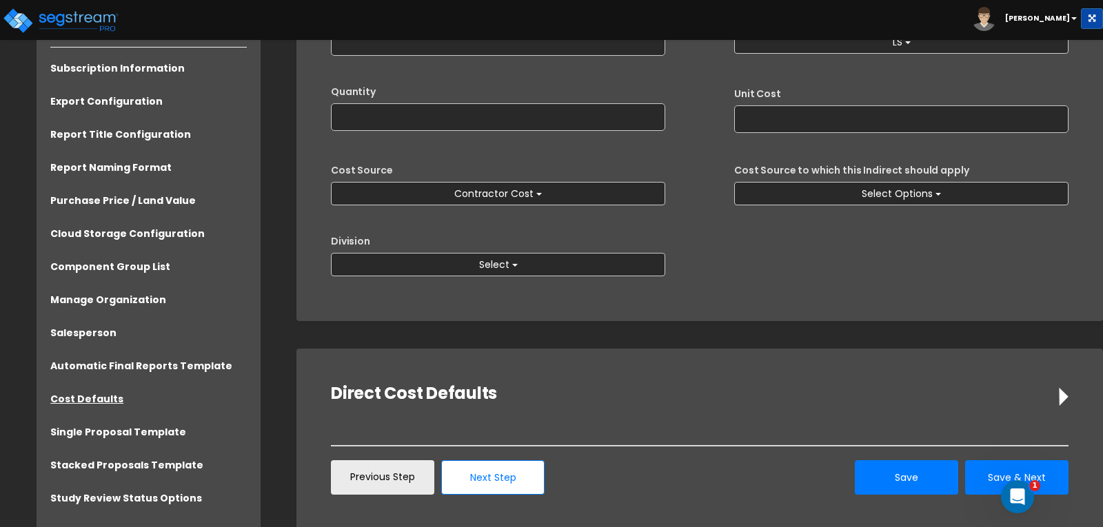
scroll to position [201, 0]
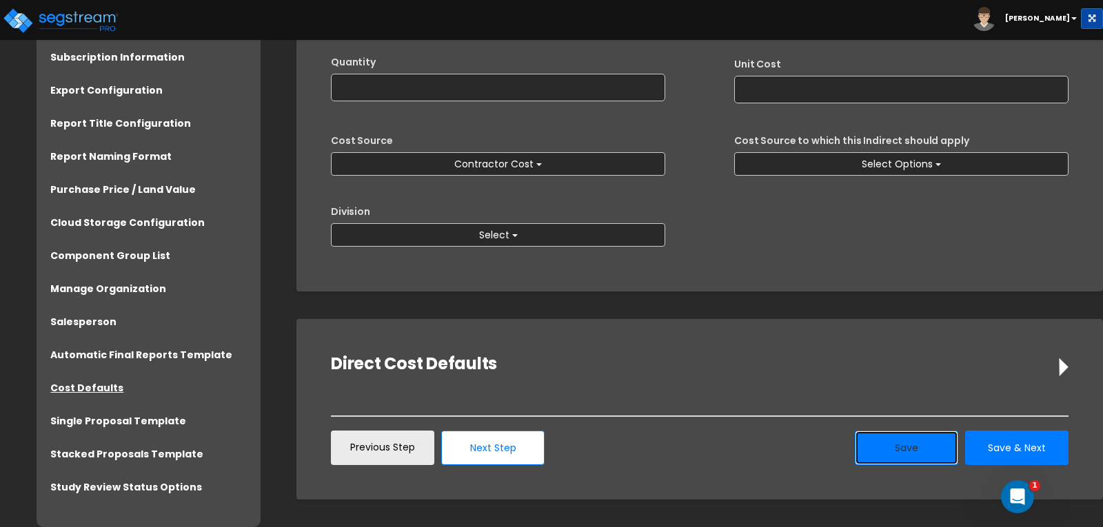
click at [916, 452] on button "Save" at bounding box center [906, 448] width 103 height 34
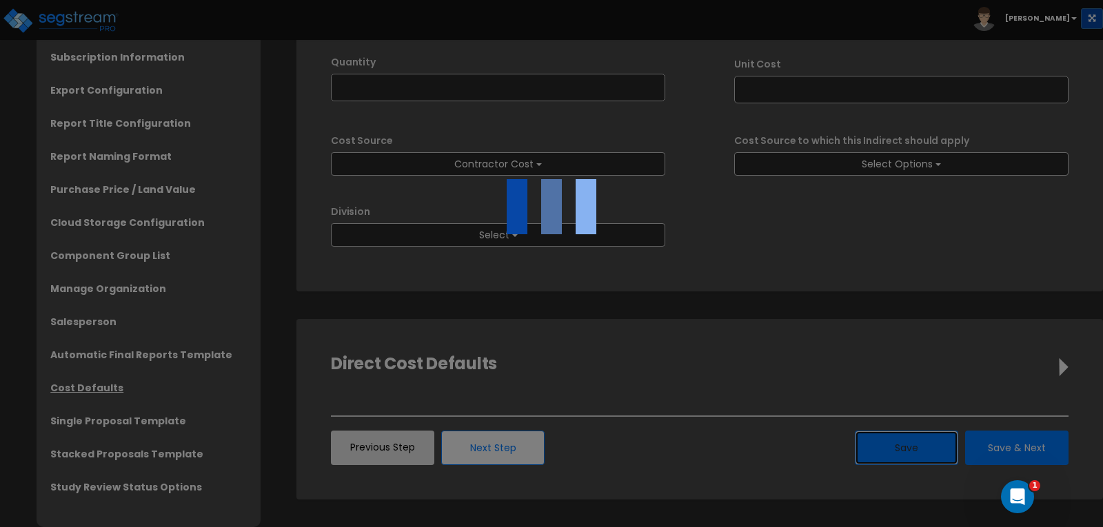
select select
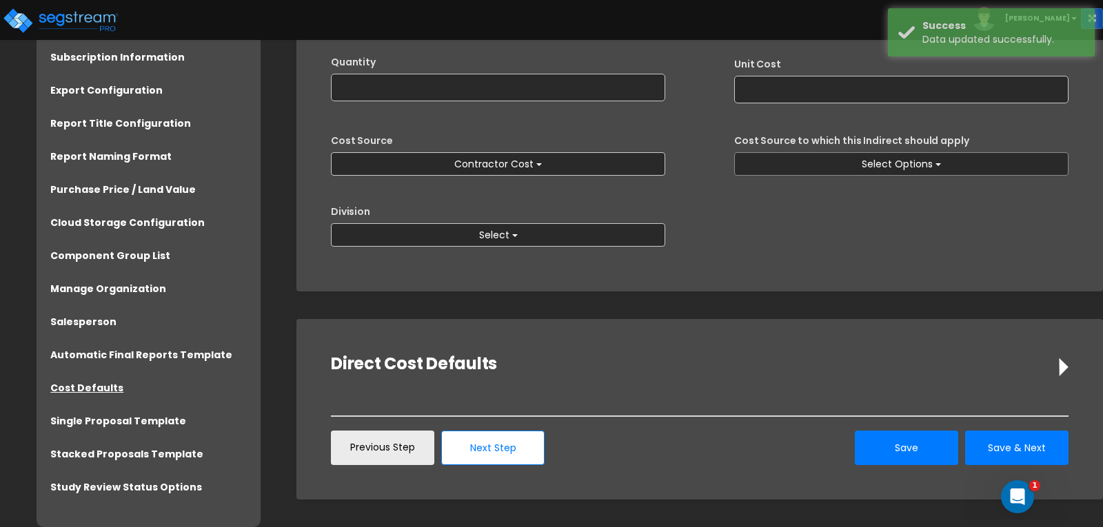
click at [906, 165] on span "Select Options" at bounding box center [896, 164] width 71 height 14
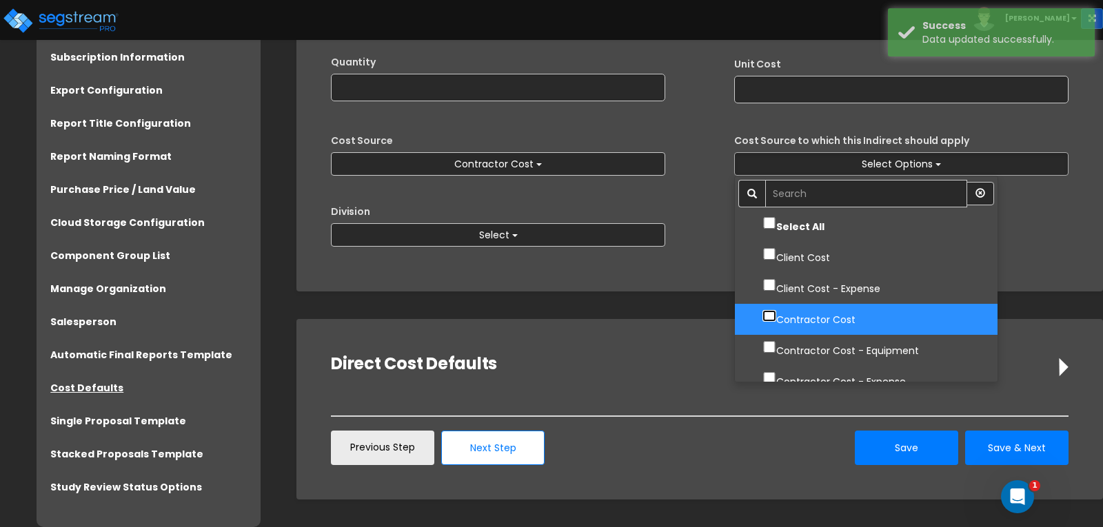
click at [765, 315] on input "Contractor Cost" at bounding box center [769, 316] width 14 height 12
checkbox input "true"
select select "2156"
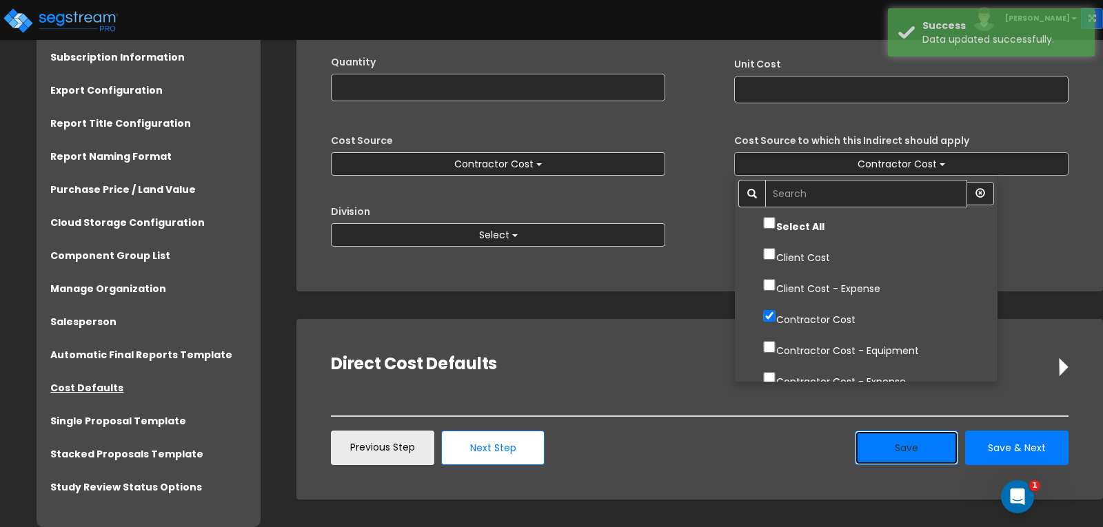
click at [912, 444] on button "Save" at bounding box center [906, 448] width 103 height 34
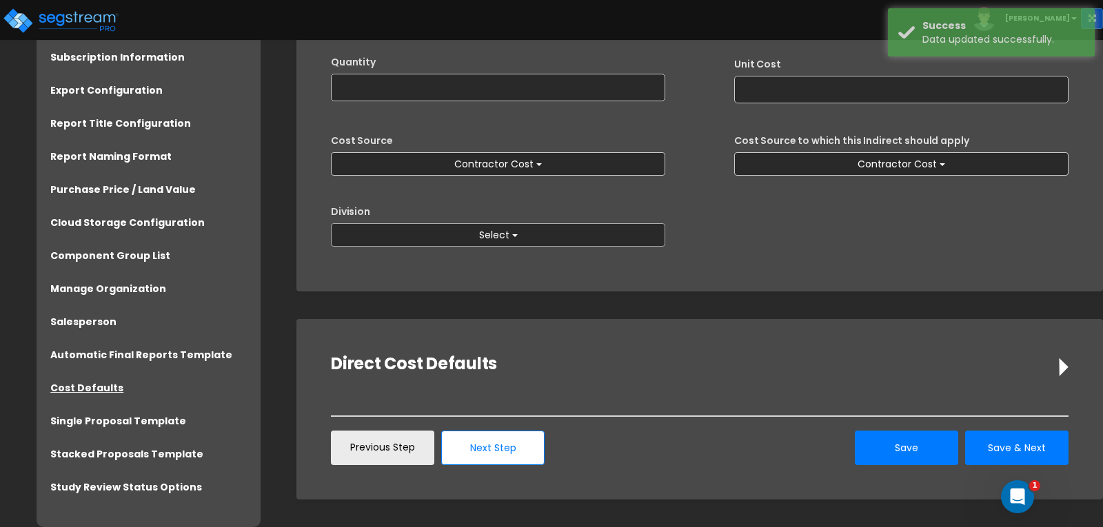
click at [510, 234] on button "Select" at bounding box center [498, 234] width 334 height 23
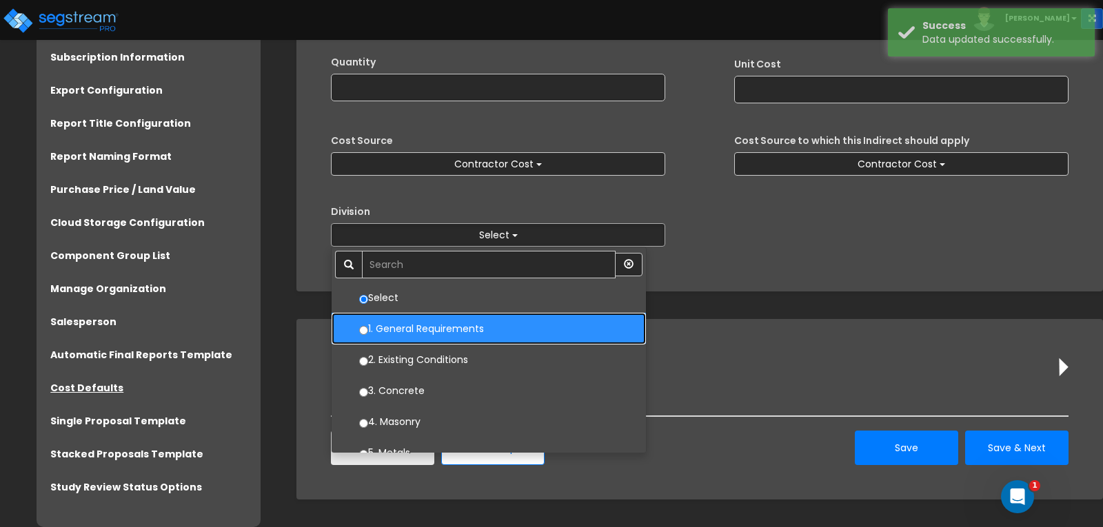
click at [395, 322] on label "1. General Requirements" at bounding box center [488, 328] width 287 height 29
click at [368, 326] on input "1. General Requirements" at bounding box center [363, 330] width 9 height 9
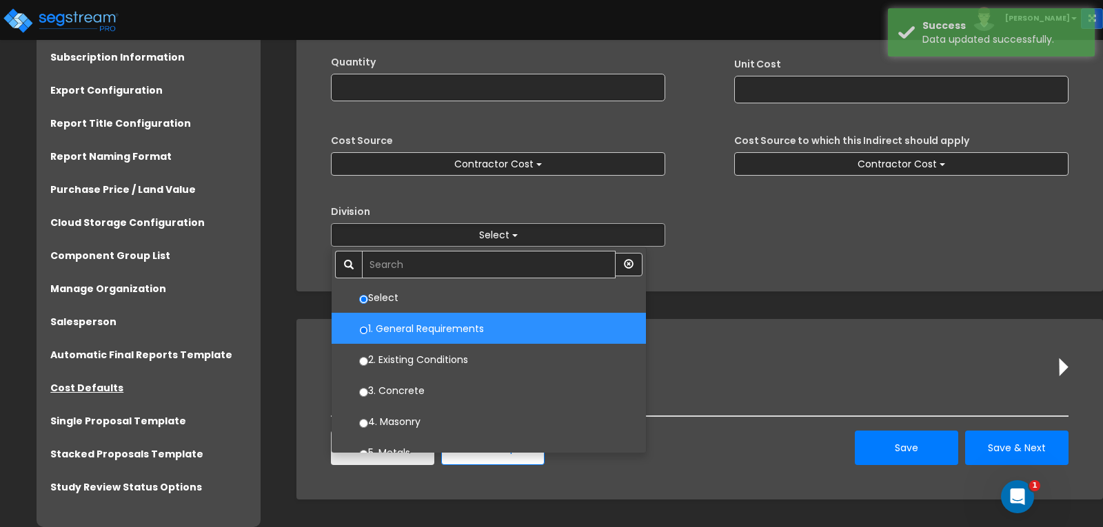
select select "1"
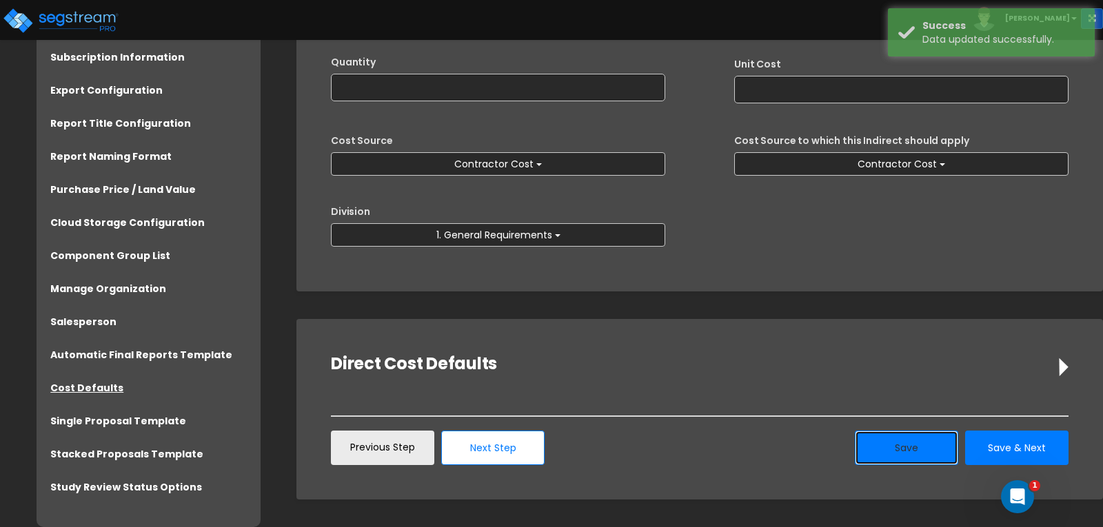
click at [893, 449] on button "Save" at bounding box center [906, 448] width 103 height 34
click at [604, 94] on input "text" at bounding box center [498, 88] width 334 height 28
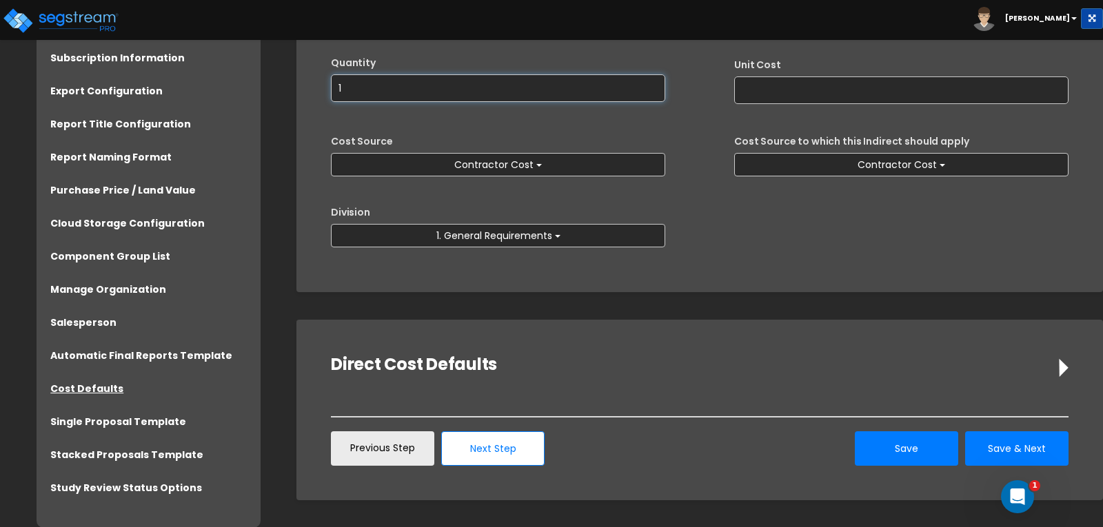
scroll to position [201, 0]
type input "1"
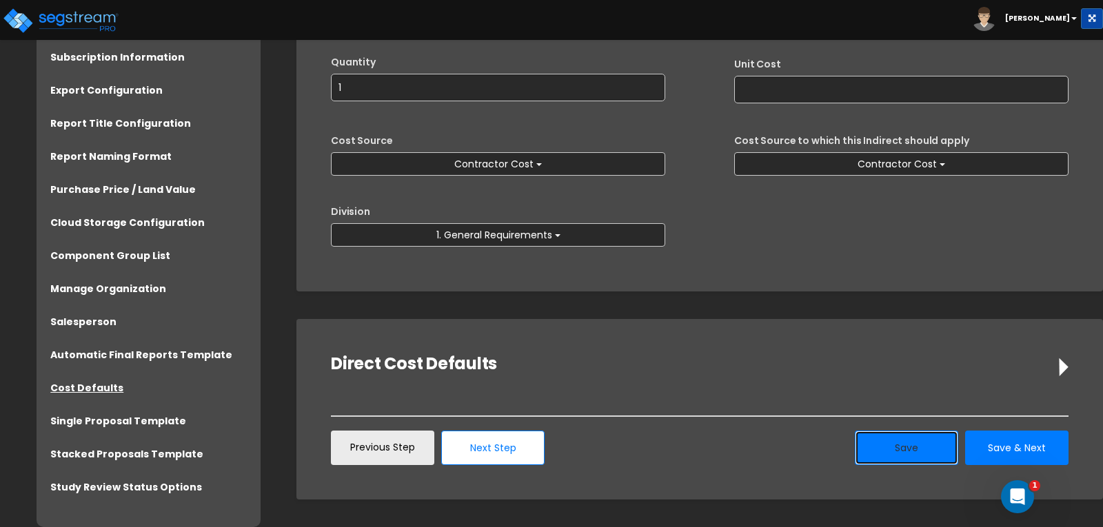
click at [912, 449] on button "Save" at bounding box center [906, 448] width 103 height 34
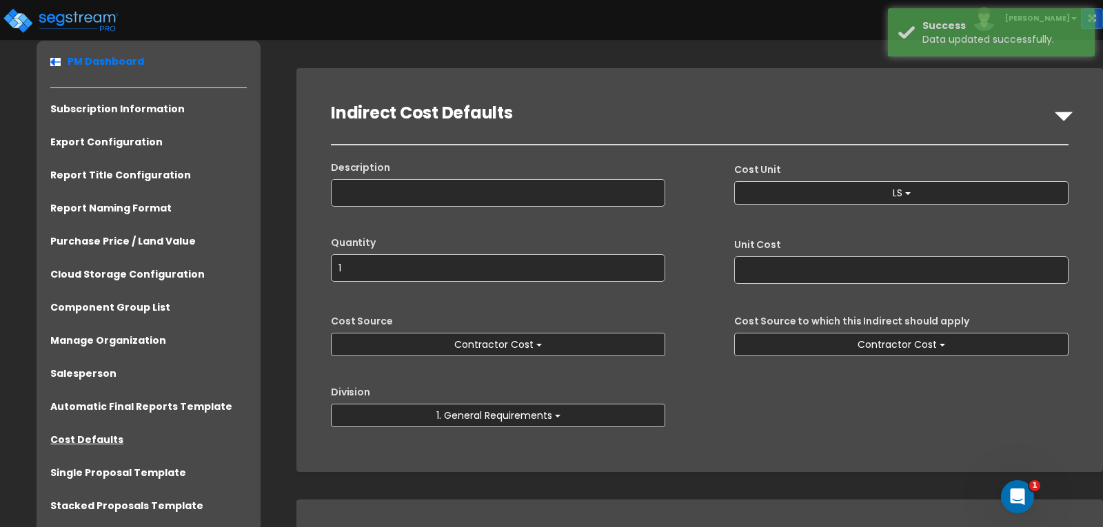
scroll to position [0, 0]
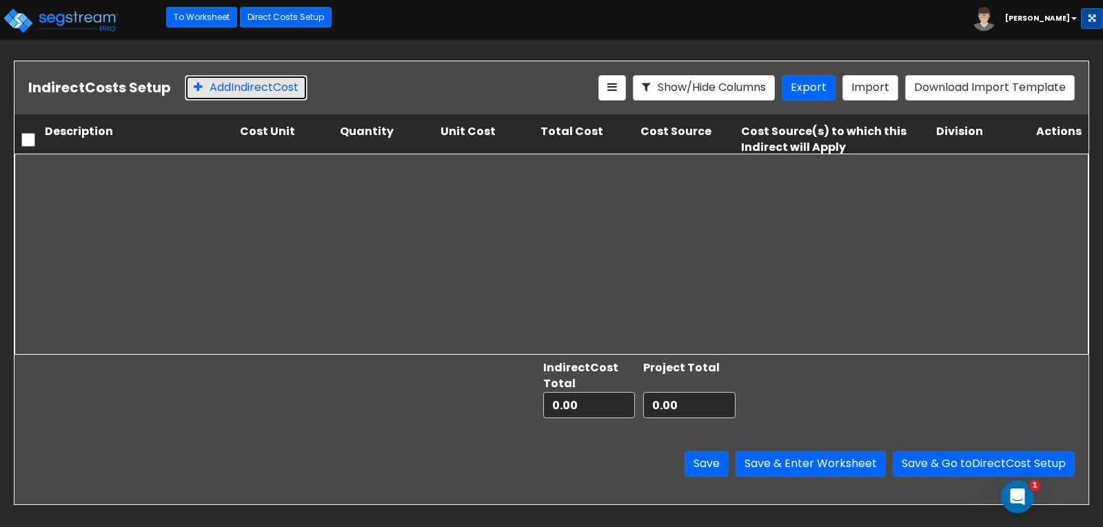
click at [258, 83] on button "Add Indirect Cost" at bounding box center [246, 87] width 123 height 25
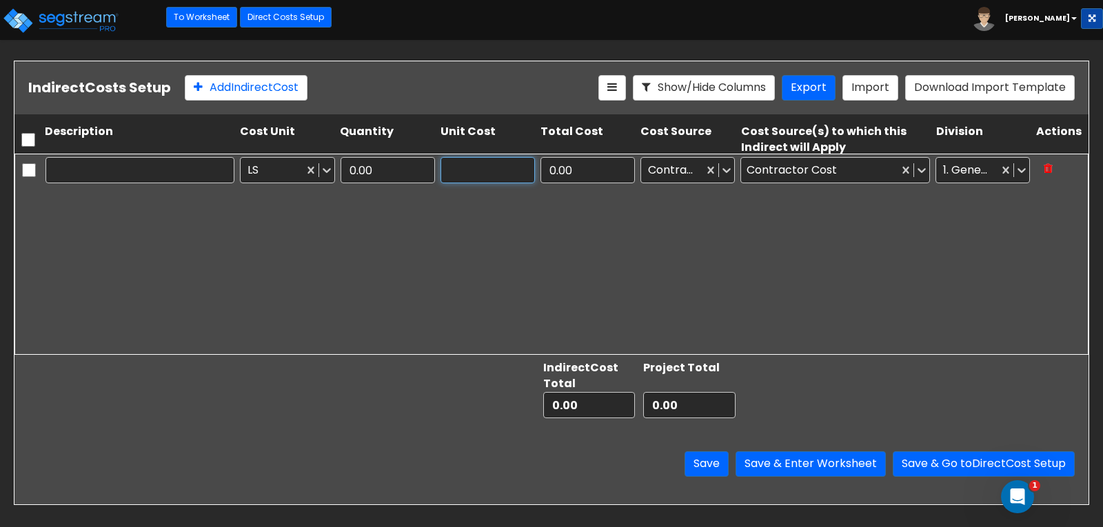
type input "1.00"
type input "0.00"
drag, startPoint x: 478, startPoint y: 165, endPoint x: 448, endPoint y: 164, distance: 30.3
click at [448, 164] on input "0.00" at bounding box center [487, 170] width 94 height 26
type input "0.00"
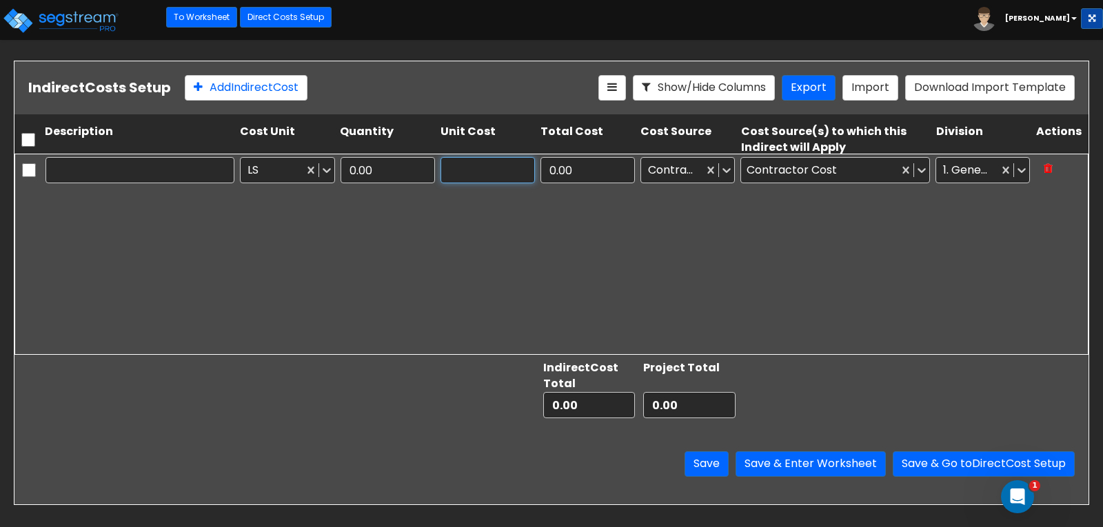
type input "1.00"
click at [474, 162] on input "0.00" at bounding box center [487, 170] width 94 height 26
type input "0"
type input "250,000"
type input "250,000.00"
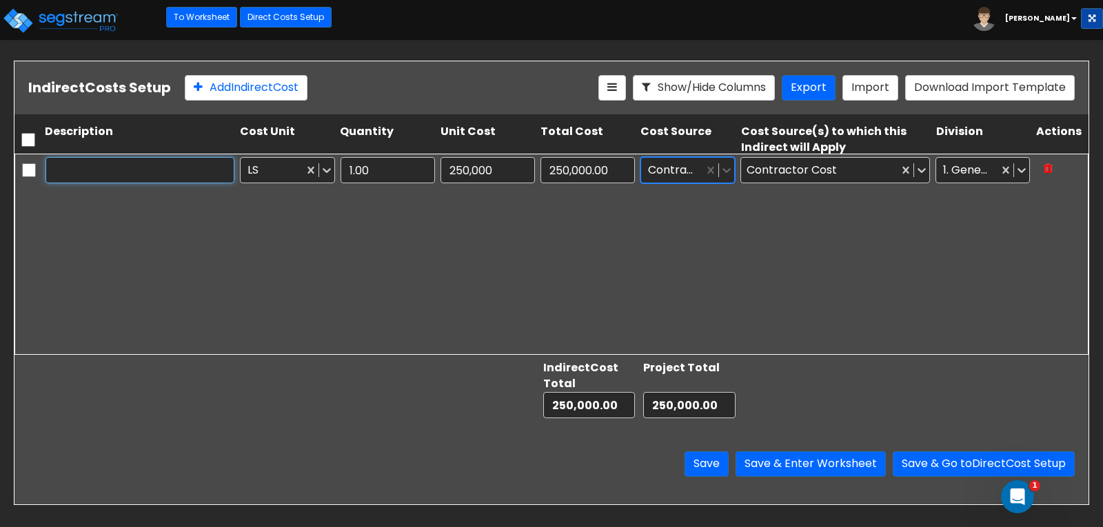
click at [121, 157] on input "text" at bounding box center [139, 170] width 189 height 26
type input "OHP"
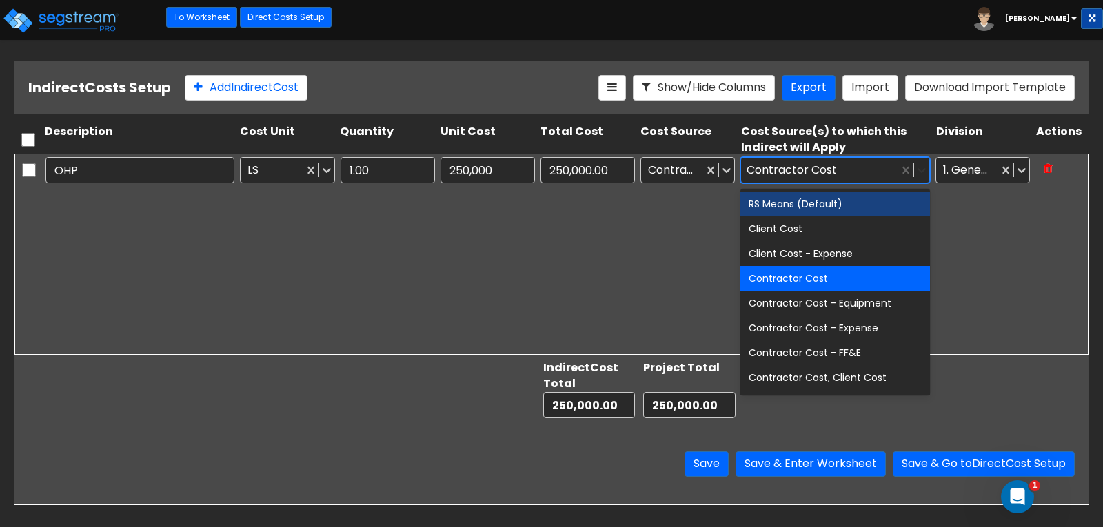
click at [918, 172] on icon at bounding box center [922, 170] width 14 height 14
click at [850, 277] on div "Contractor Cost" at bounding box center [834, 278] width 189 height 25
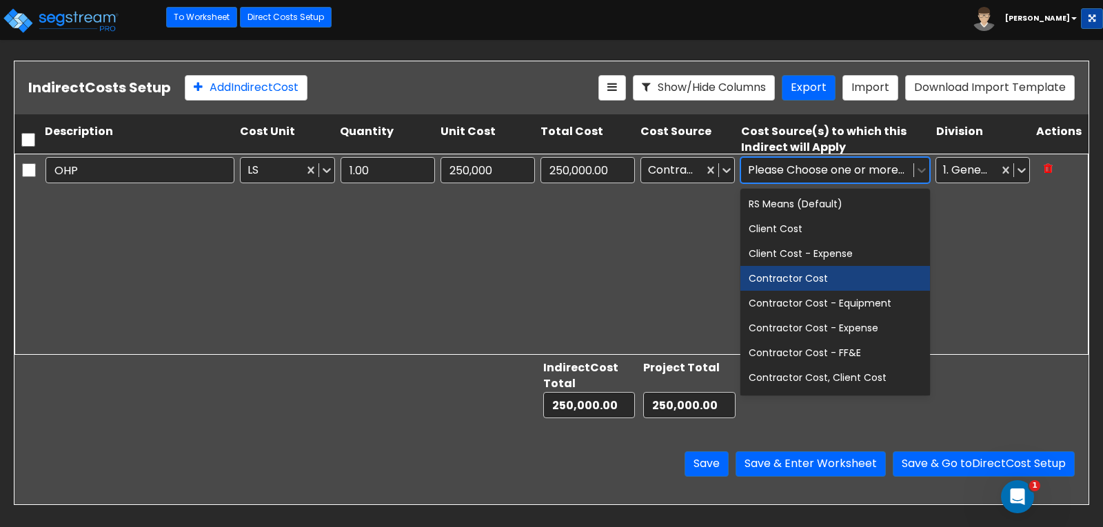
click at [846, 277] on div "Contractor Cost" at bounding box center [834, 278] width 189 height 25
click at [986, 279] on div "OHP LS 1.00 250,000 250,000.00 Contractor Cost option Contractor Cost, selected…" at bounding box center [551, 254] width 1074 height 201
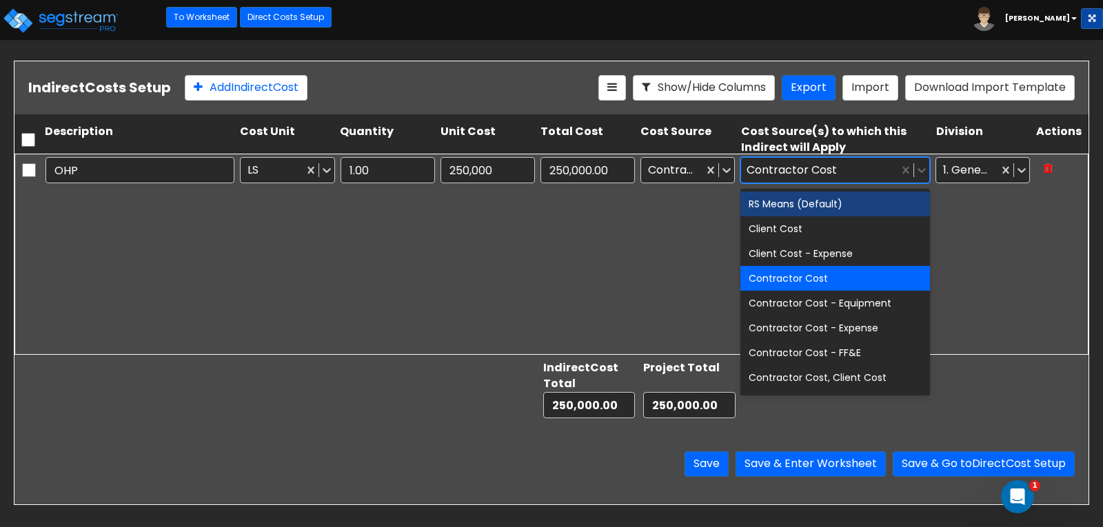
click at [849, 159] on div "Contractor Cost" at bounding box center [819, 171] width 156 height 24
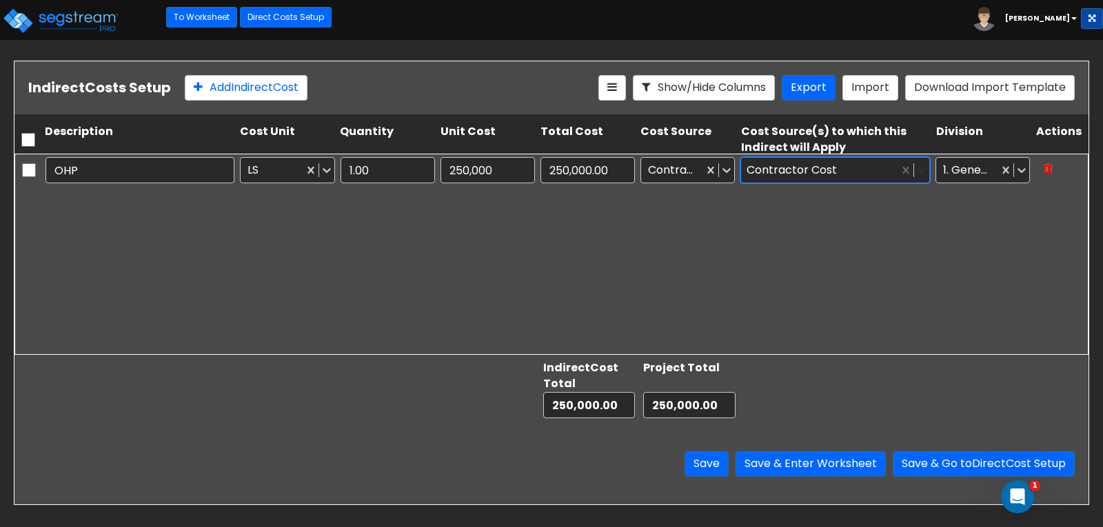
click at [922, 174] on icon at bounding box center [922, 170] width 14 height 14
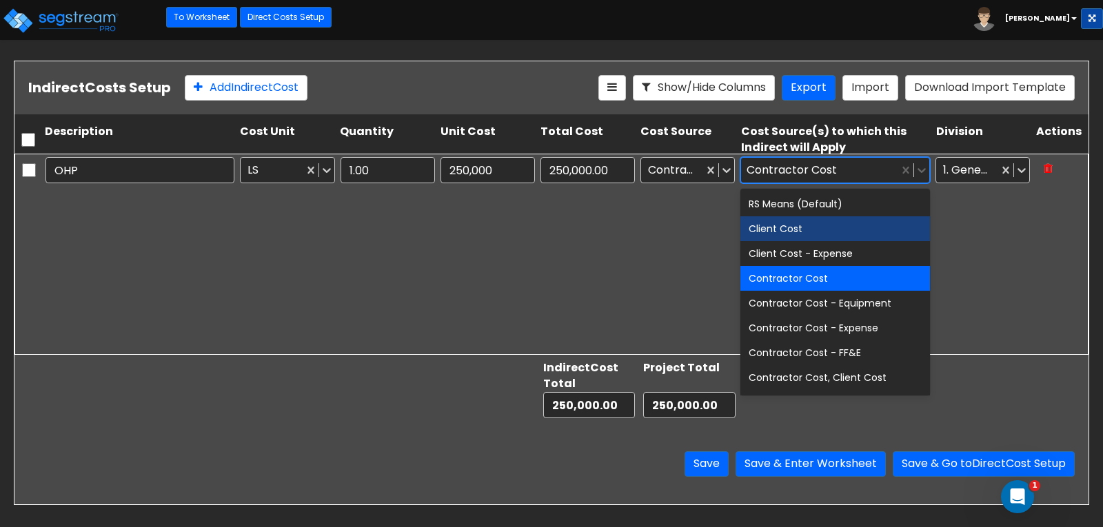
click at [818, 226] on div "Client Cost" at bounding box center [834, 228] width 189 height 25
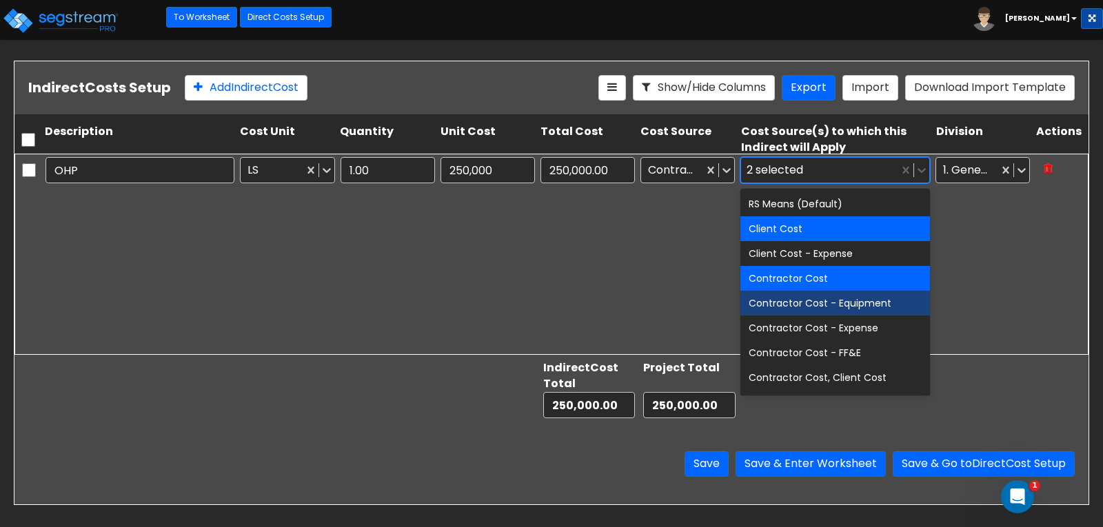
click at [702, 245] on div "OHP LS 1.00 250,000 250,000.00 Contractor Cost option Client Cost, selected. 19…" at bounding box center [551, 254] width 1074 height 201
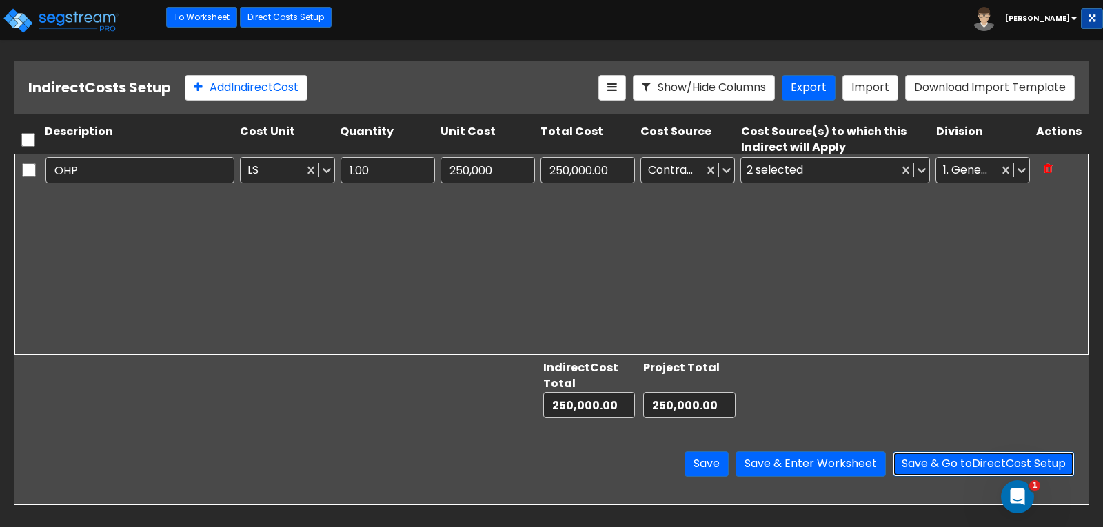
click at [917, 465] on button "Save & Go to Direct Cost Setup" at bounding box center [983, 463] width 182 height 25
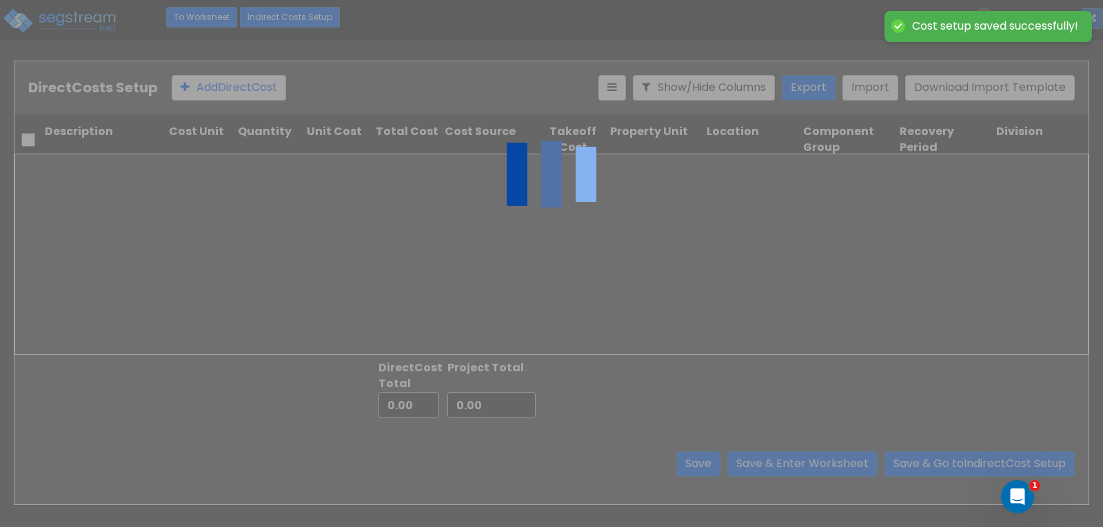
type input "250,000.00"
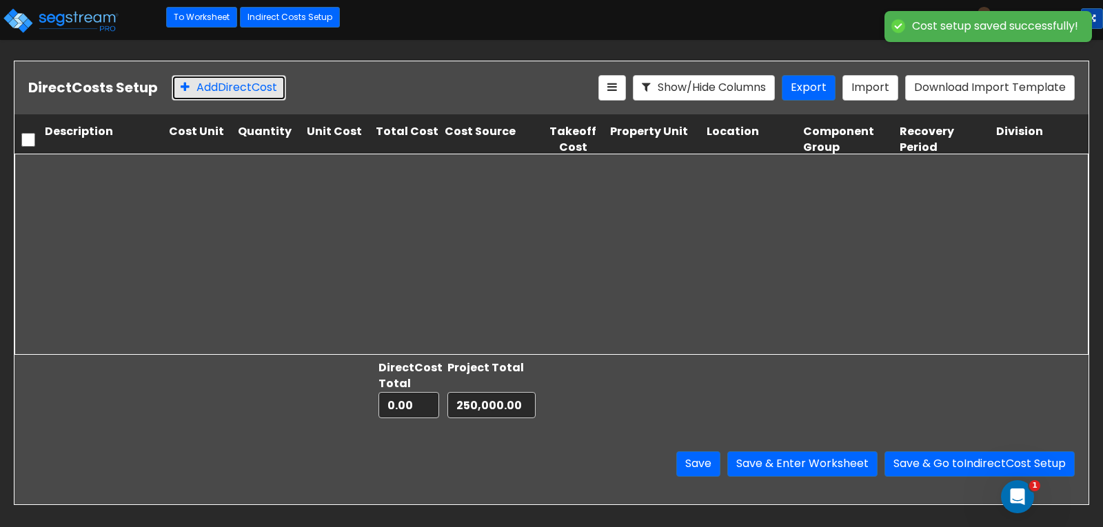
click at [239, 92] on button "Add Direct Cost" at bounding box center [229, 87] width 114 height 25
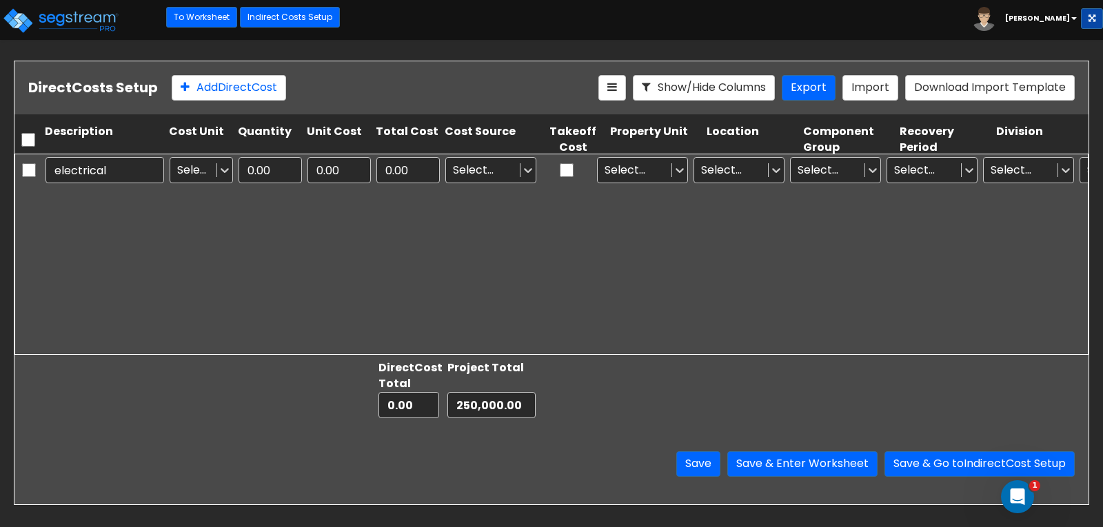
type input "electrical"
click at [223, 168] on icon at bounding box center [225, 170] width 14 height 14
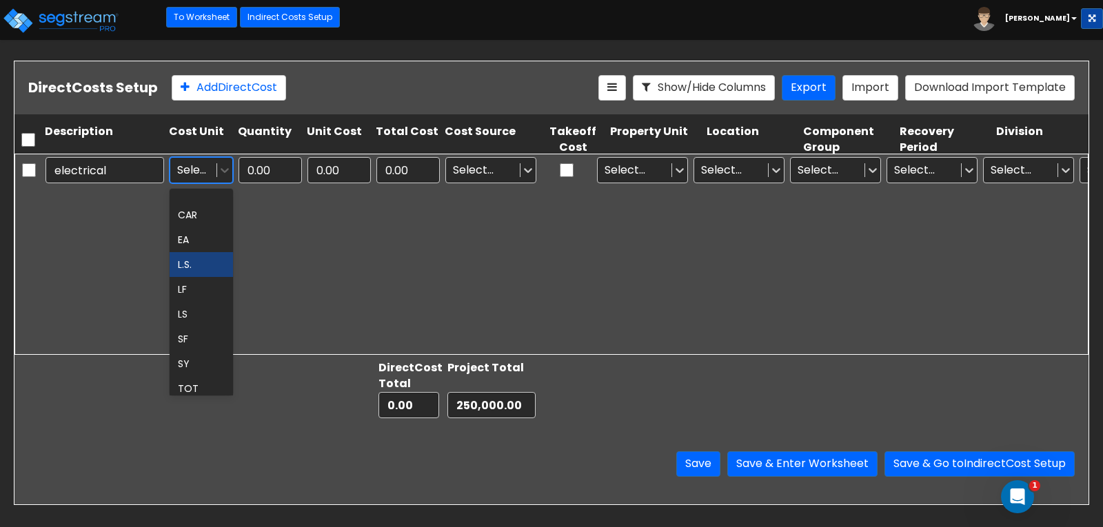
click at [195, 273] on div "L.S." at bounding box center [201, 264] width 63 height 25
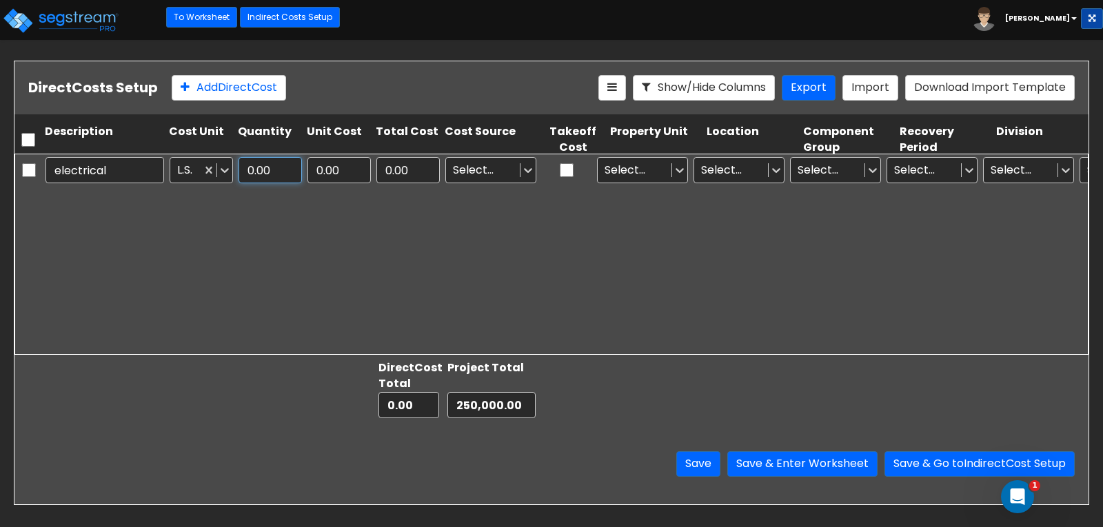
click at [276, 171] on input "0.00" at bounding box center [269, 170] width 63 height 26
type input "1"
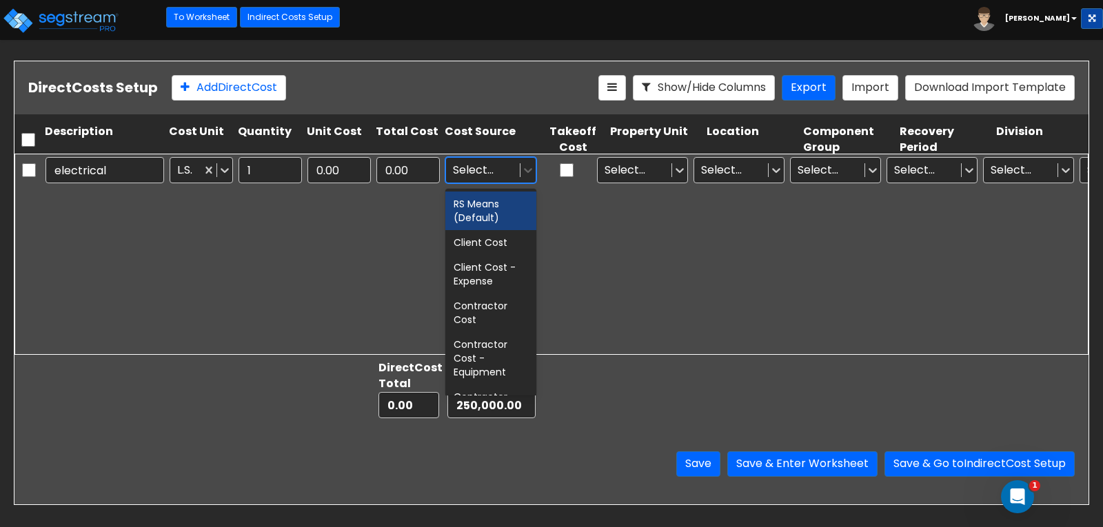
click at [487, 172] on div at bounding box center [483, 170] width 60 height 19
click at [499, 250] on div "Client Cost" at bounding box center [490, 242] width 91 height 25
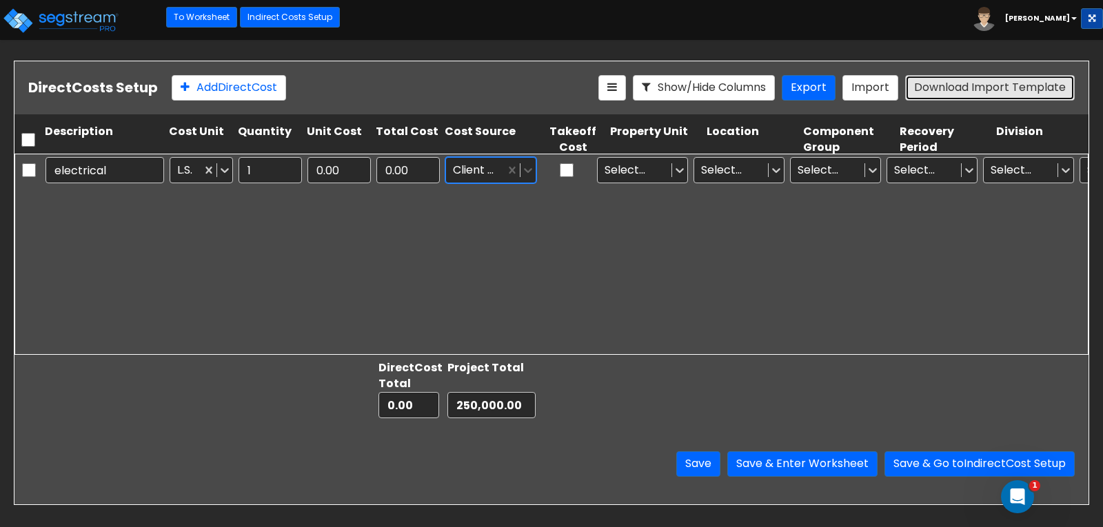
click at [958, 88] on button "Download Import Template" at bounding box center [990, 87] width 170 height 25
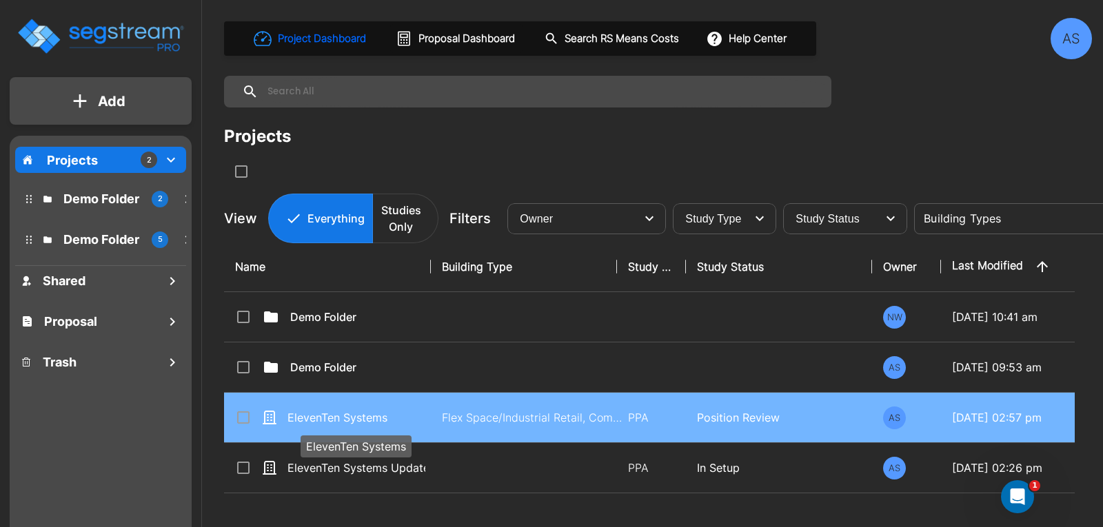
click at [318, 416] on p "ElevenTen Systems" at bounding box center [356, 417] width 138 height 17
checkbox input "true"
click at [318, 416] on p "ElevenTen Systems" at bounding box center [356, 417] width 138 height 17
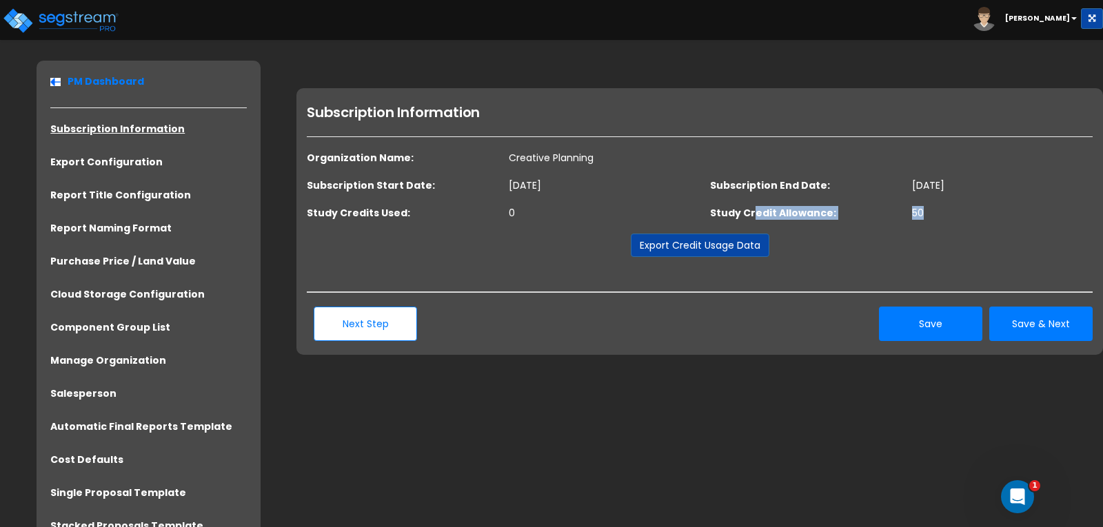
drag, startPoint x: 751, startPoint y: 214, endPoint x: 930, endPoint y: 211, distance: 178.5
click at [930, 211] on dl "Study Credit Allowance: 50" at bounding box center [901, 213] width 403 height 14
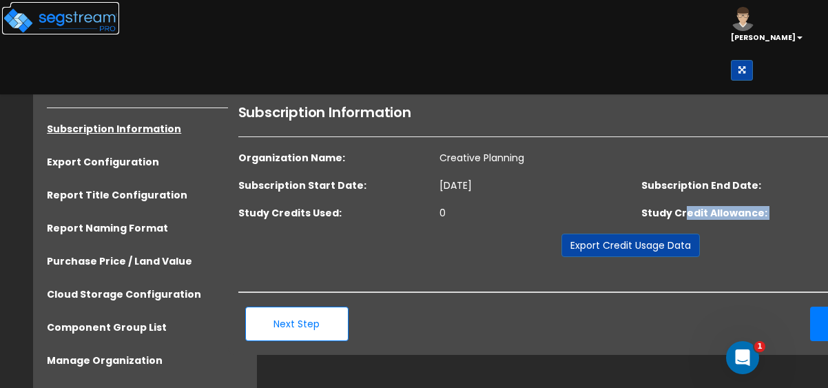
click at [68, 22] on img at bounding box center [60, 21] width 117 height 28
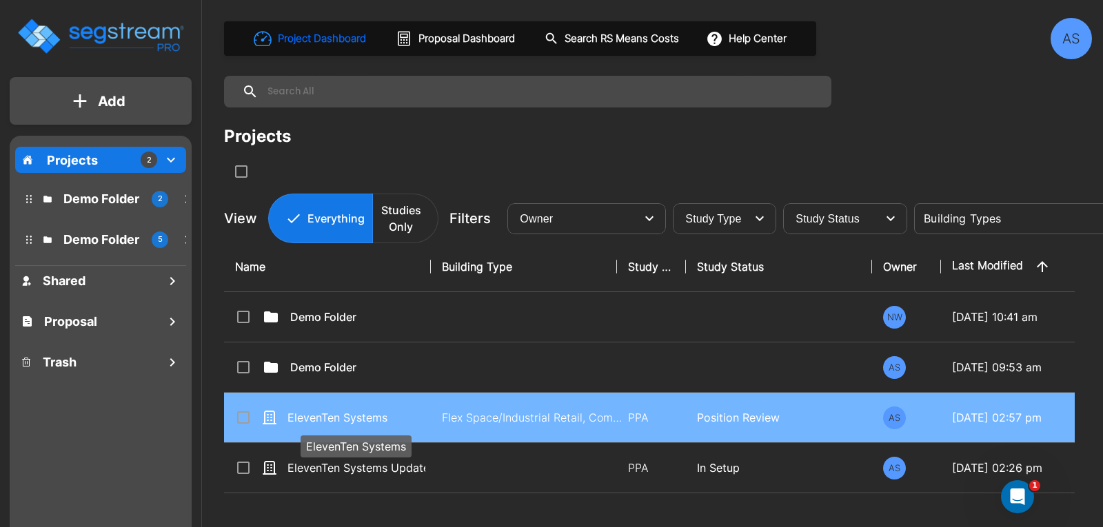
click at [311, 416] on p "ElevenTen Systems" at bounding box center [356, 417] width 138 height 17
checkbox input "true"
click at [311, 416] on p "ElevenTen Systems" at bounding box center [356, 417] width 138 height 17
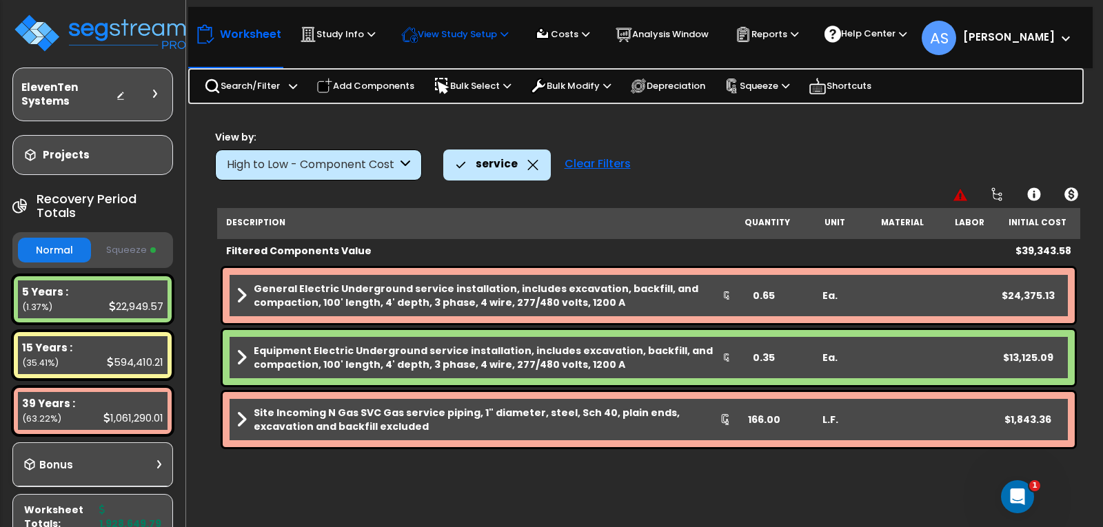
click at [463, 32] on p "View Study Setup" at bounding box center [454, 34] width 107 height 17
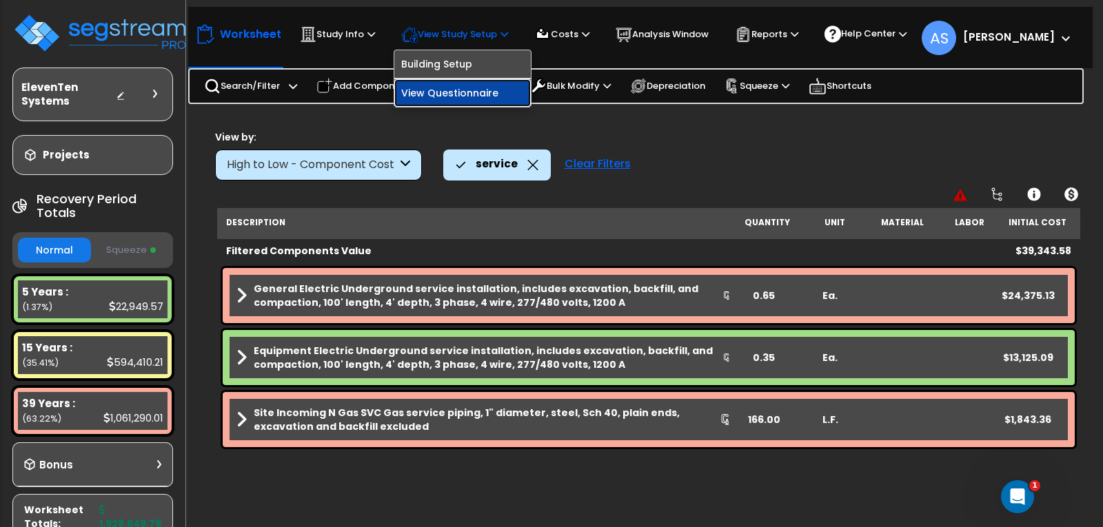
click at [474, 92] on link "View Questionnaire" at bounding box center [462, 93] width 136 height 28
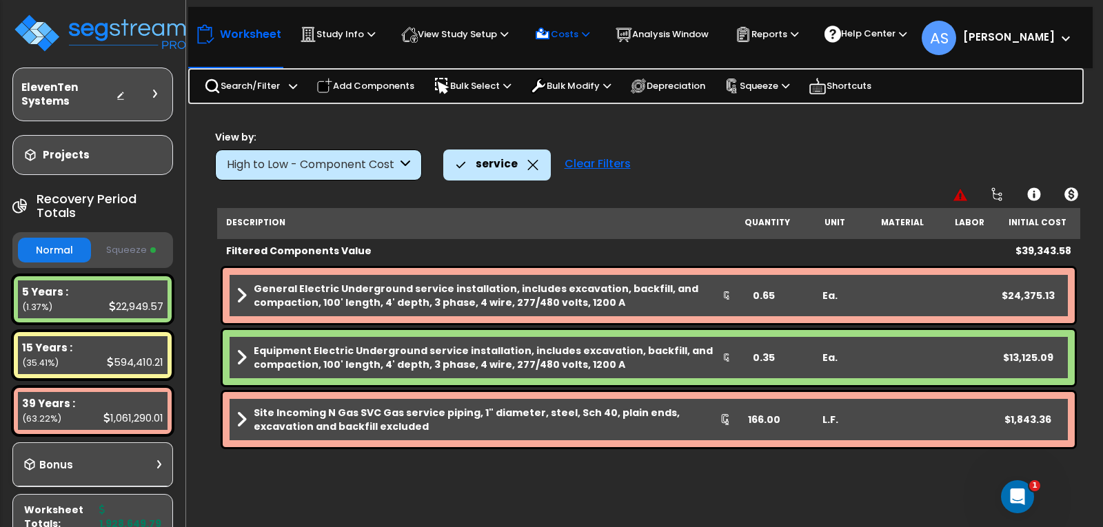
click at [564, 39] on p "Costs" at bounding box center [561, 34] width 55 height 17
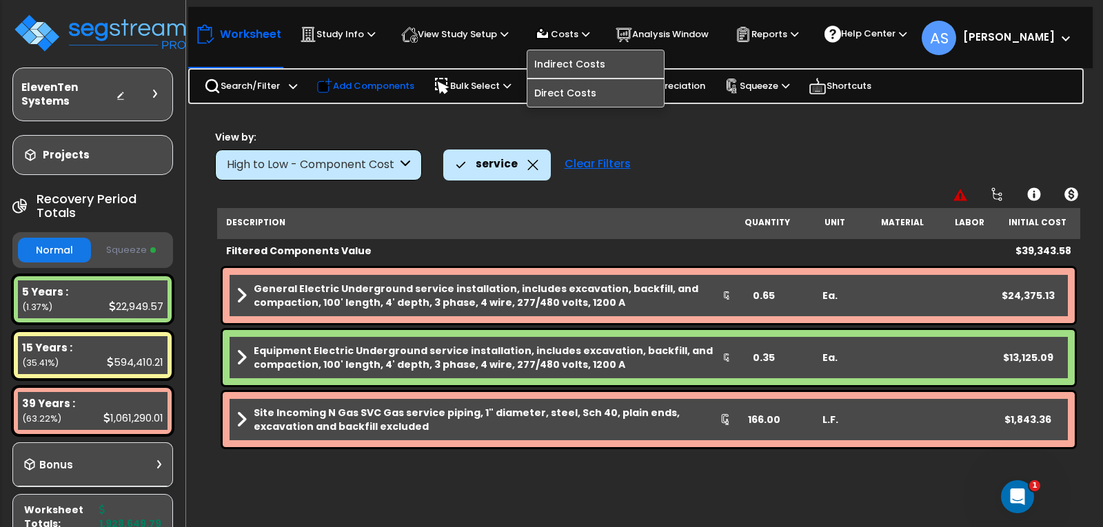
click at [386, 82] on p "Add Components" at bounding box center [365, 86] width 98 height 17
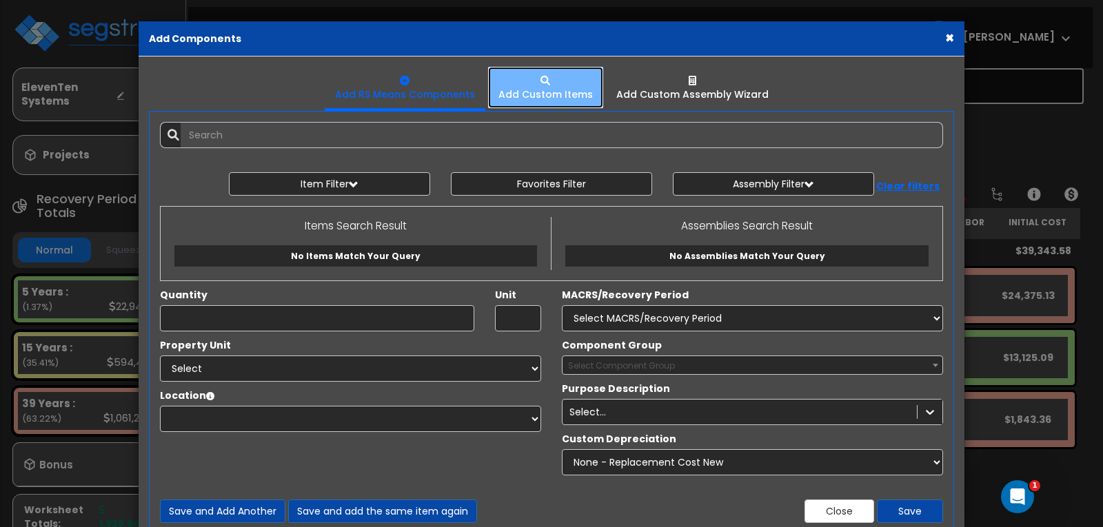
click at [544, 103] on link "Add Custom Items" at bounding box center [545, 87] width 115 height 41
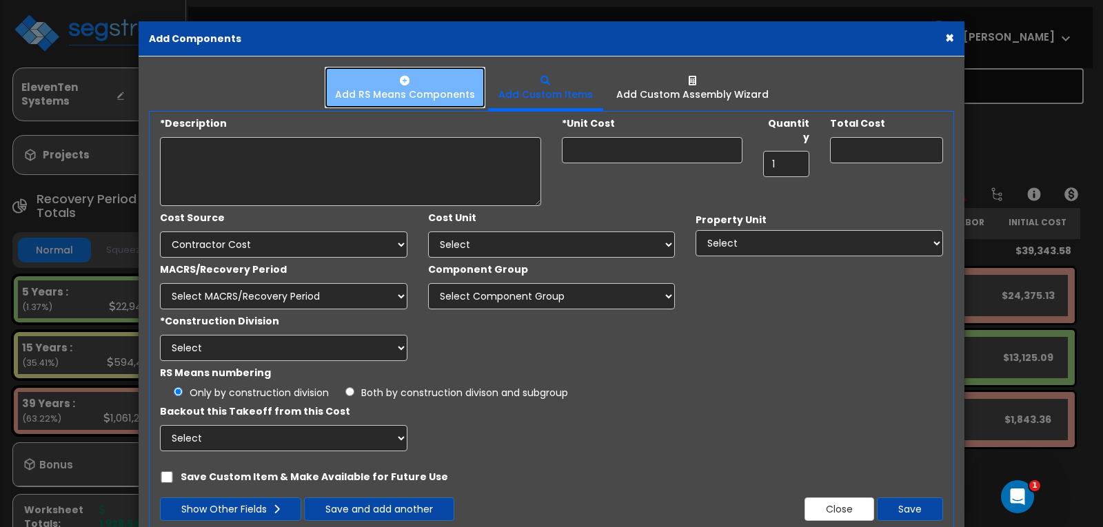
click at [442, 96] on div "Add RS Means Components" at bounding box center [405, 95] width 140 height 14
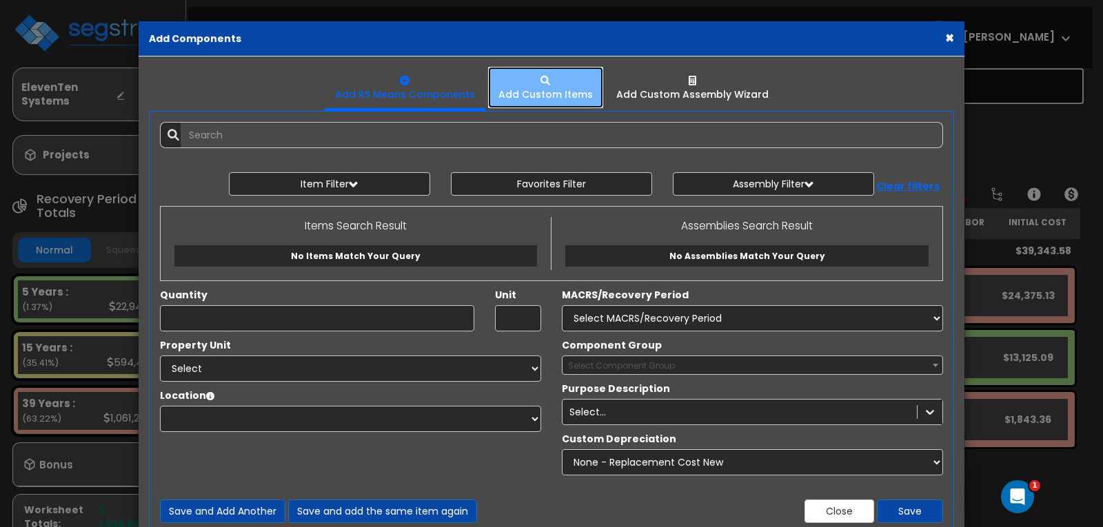
click at [537, 90] on div "Add Custom Items" at bounding box center [545, 95] width 94 height 14
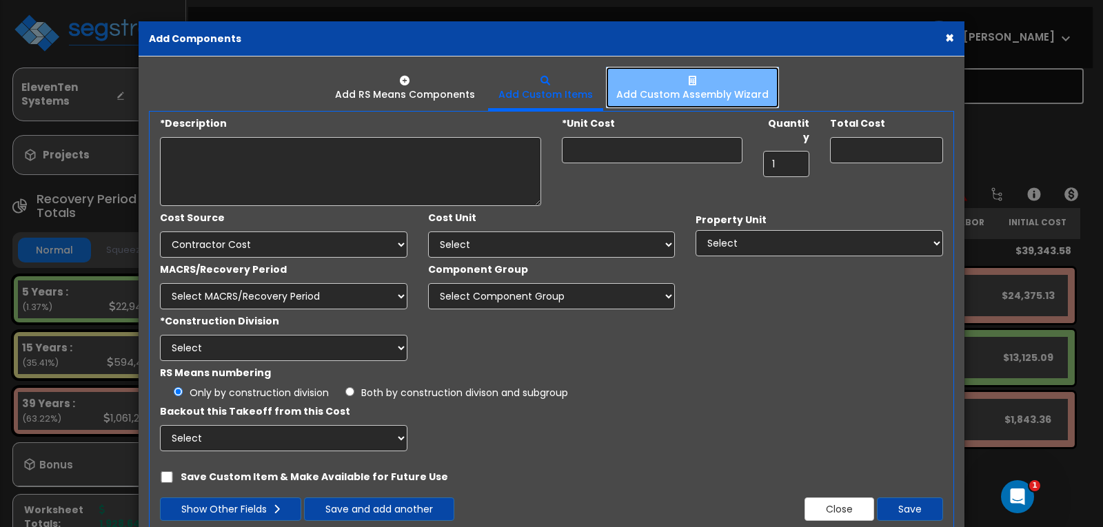
click at [685, 92] on div "Add Custom Assembly Wizard" at bounding box center [692, 95] width 152 height 14
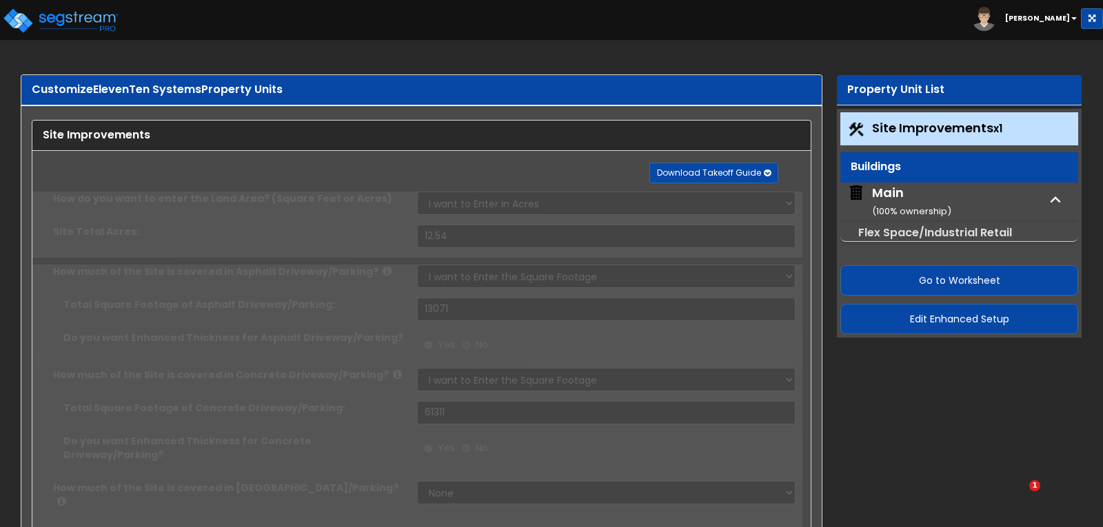
select select "2"
select select "1"
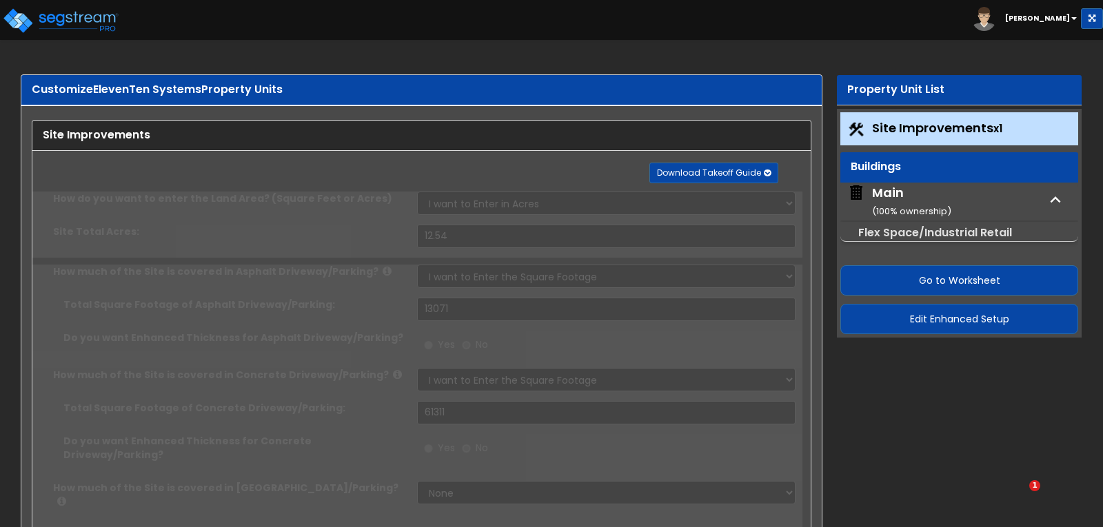
select select "1"
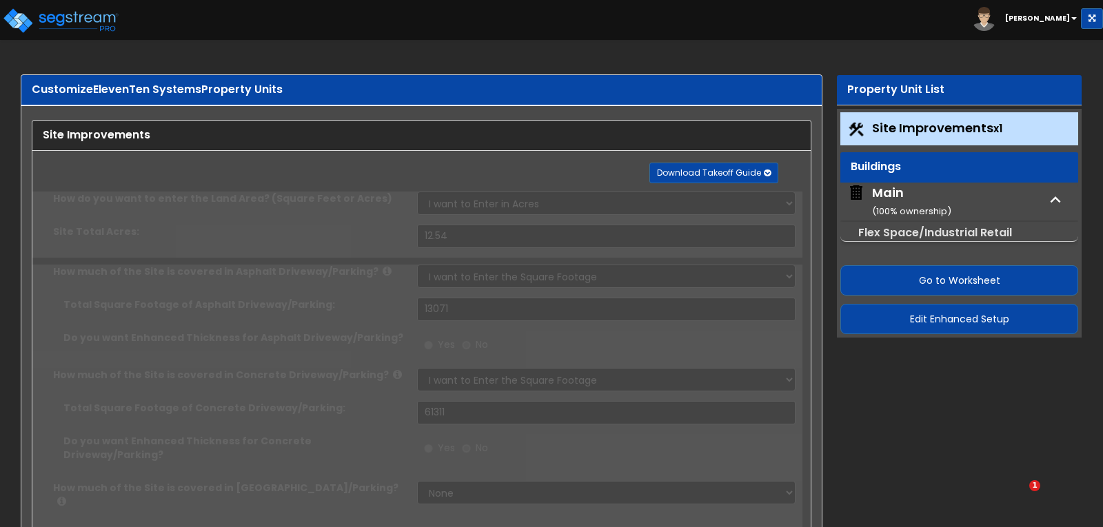
select select "1"
select select "3"
select select "1"
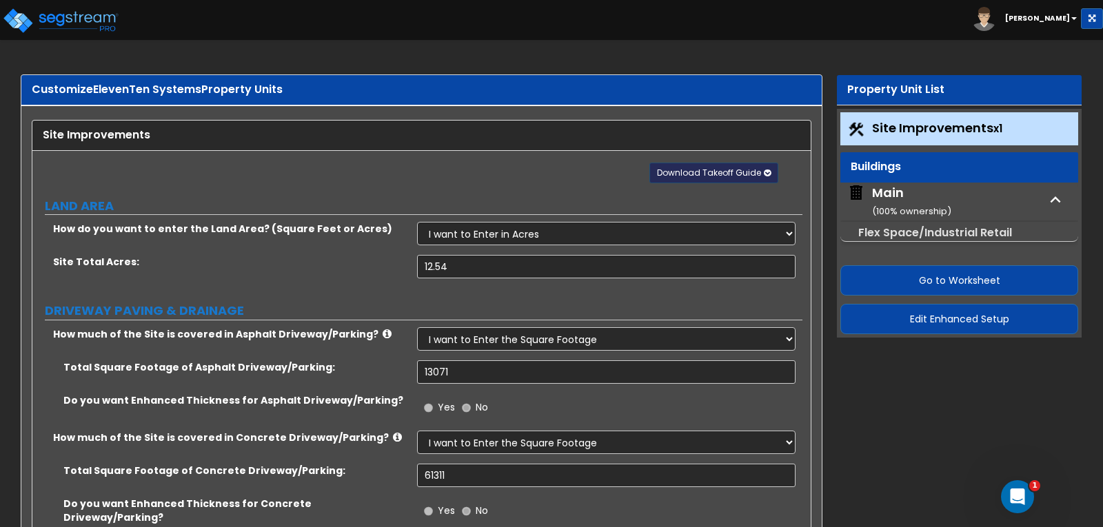
click at [764, 174] on icon "button" at bounding box center [767, 173] width 7 height 8
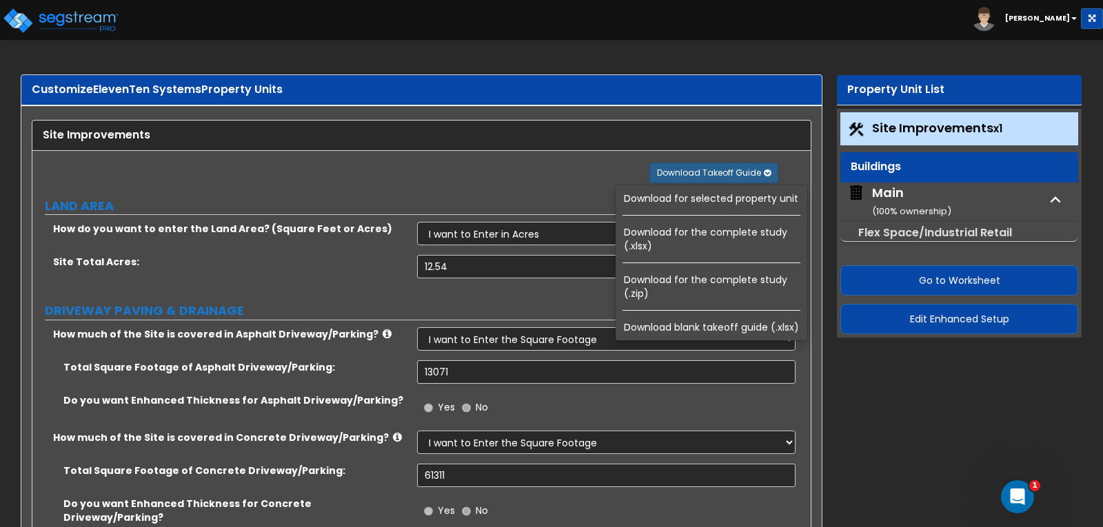
click at [727, 234] on link "Download for the complete study (.xlsx)" at bounding box center [714, 239] width 186 height 33
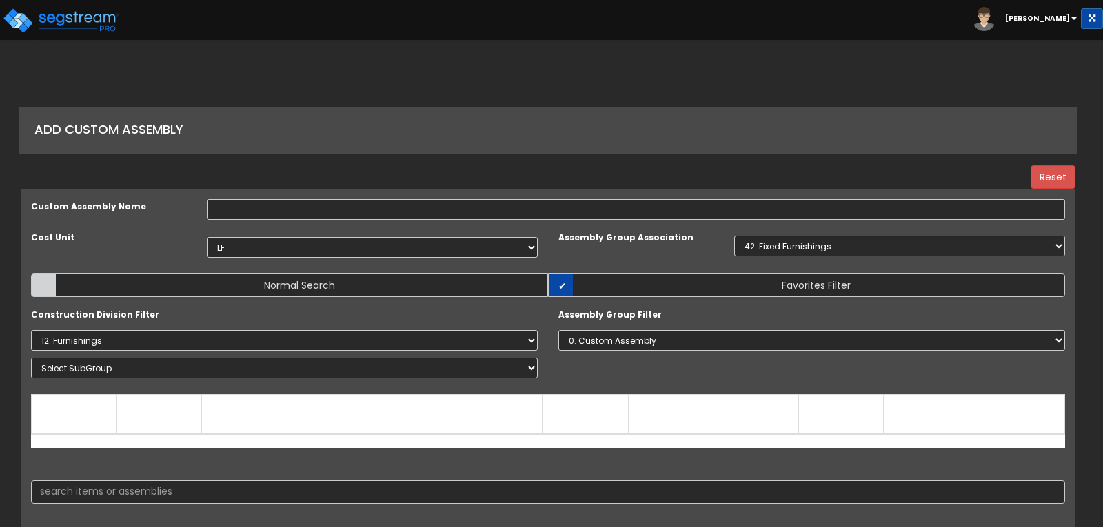
select select "1455"
select select "42"
select select "12000000"
select select "0"
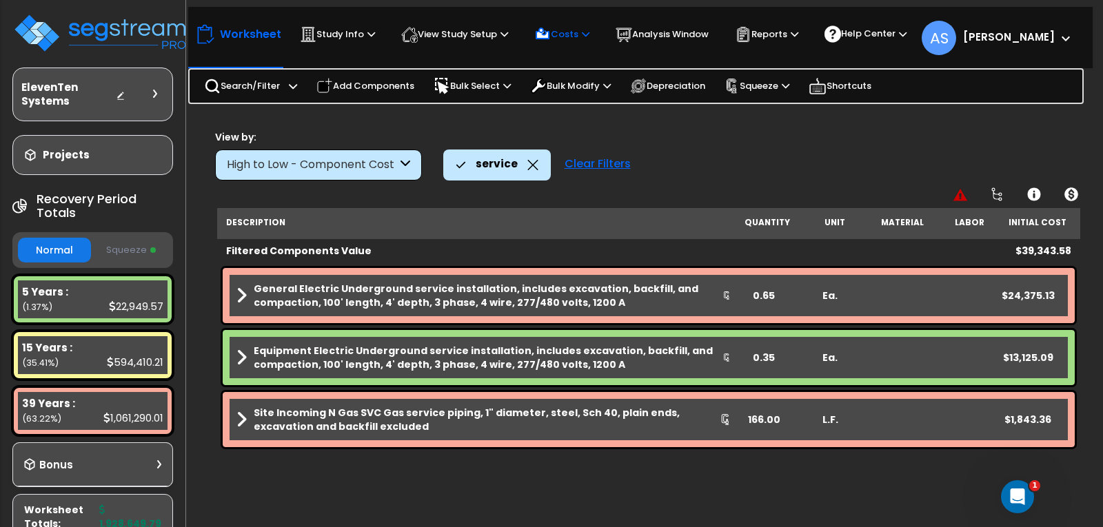
click at [588, 35] on p "Costs" at bounding box center [561, 34] width 55 height 17
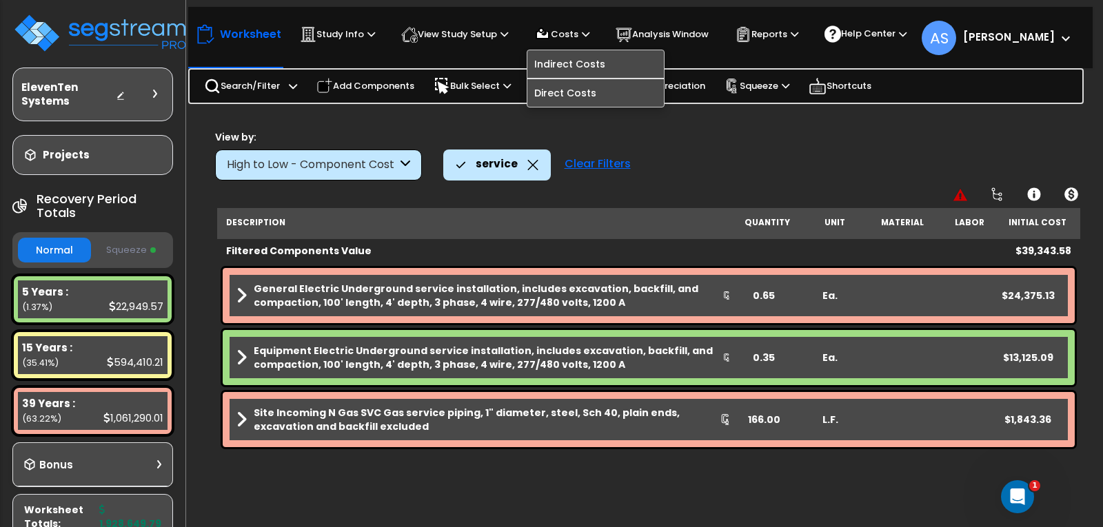
click at [710, 50] on div "Worksheet Study Info Study Setup Add Property Unit Template study Clone study B…" at bounding box center [554, 34] width 719 height 32
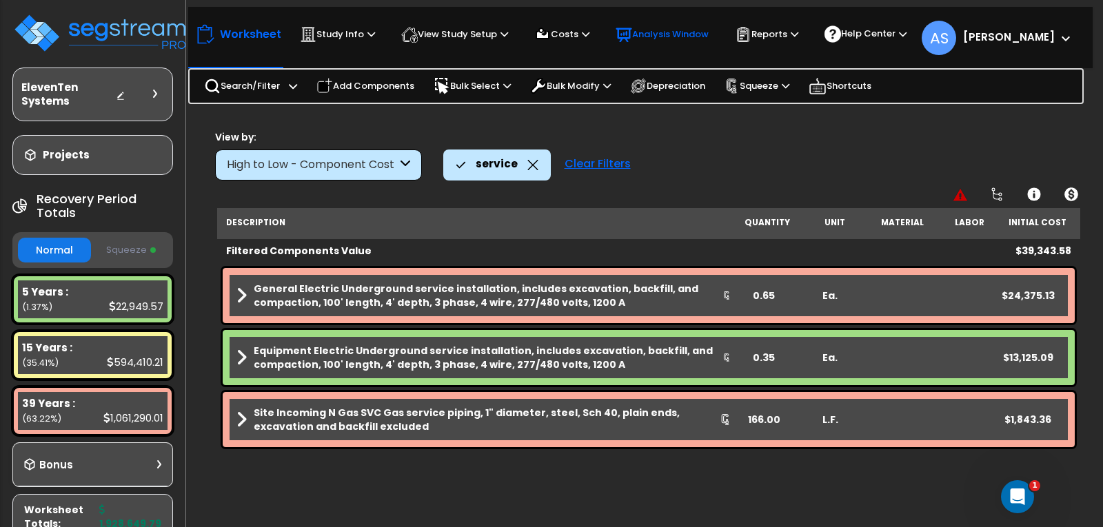
click at [684, 32] on p "Analysis Window" at bounding box center [661, 34] width 93 height 17
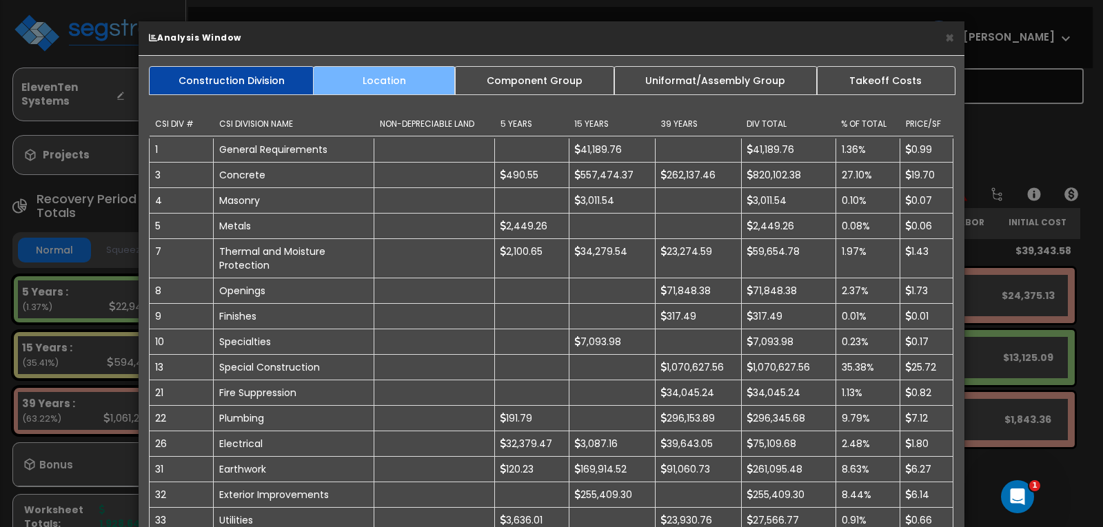
click at [393, 79] on link "Location" at bounding box center [384, 80] width 143 height 29
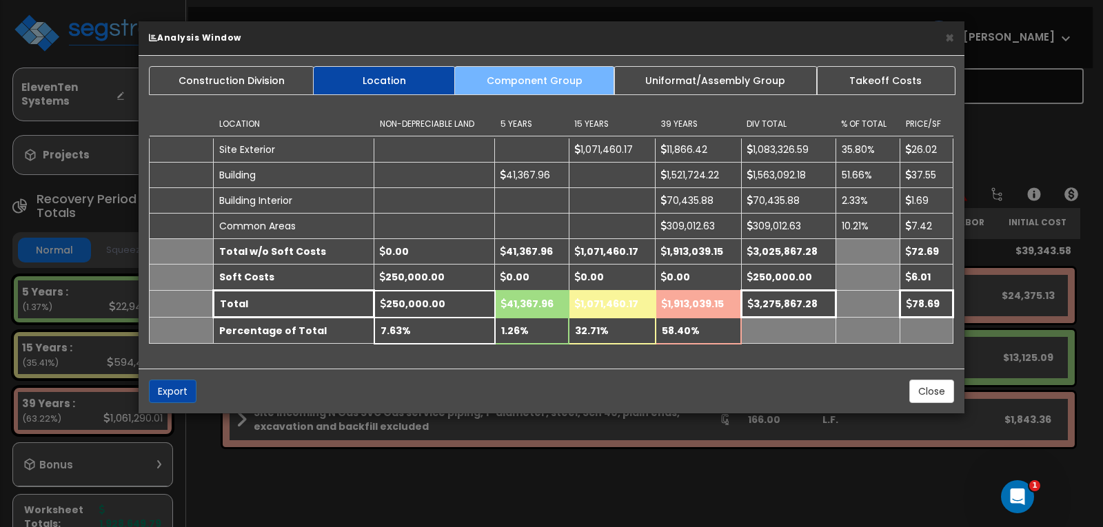
click at [567, 79] on link "Component Group" at bounding box center [534, 80] width 160 height 29
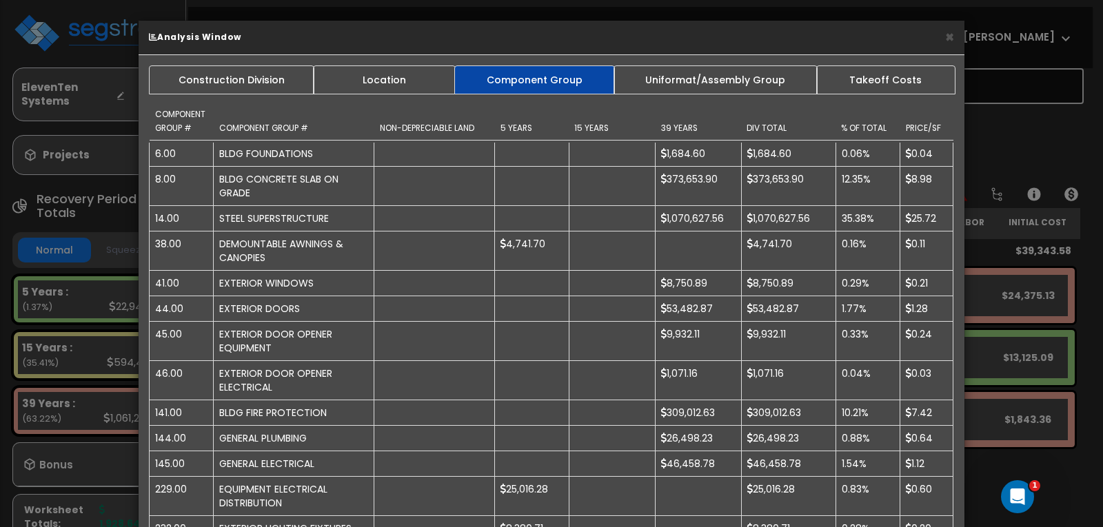
click at [672, 90] on link "Uniformat/Assembly Group" at bounding box center [715, 79] width 204 height 29
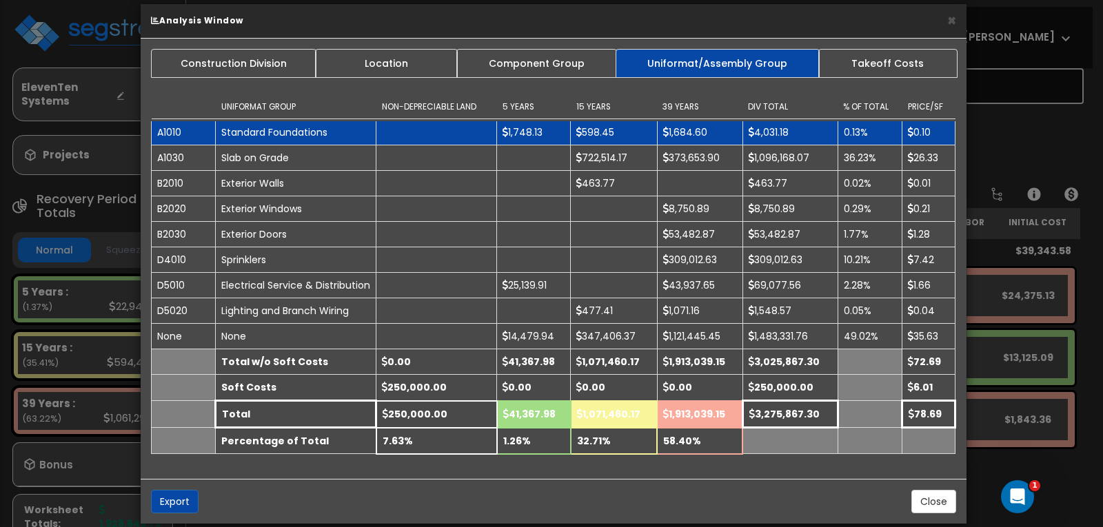
drag, startPoint x: 345, startPoint y: 150, endPoint x: 347, endPoint y: 130, distance: 20.1
click at [347, 130] on td "Standard Foundations" at bounding box center [296, 132] width 161 height 26
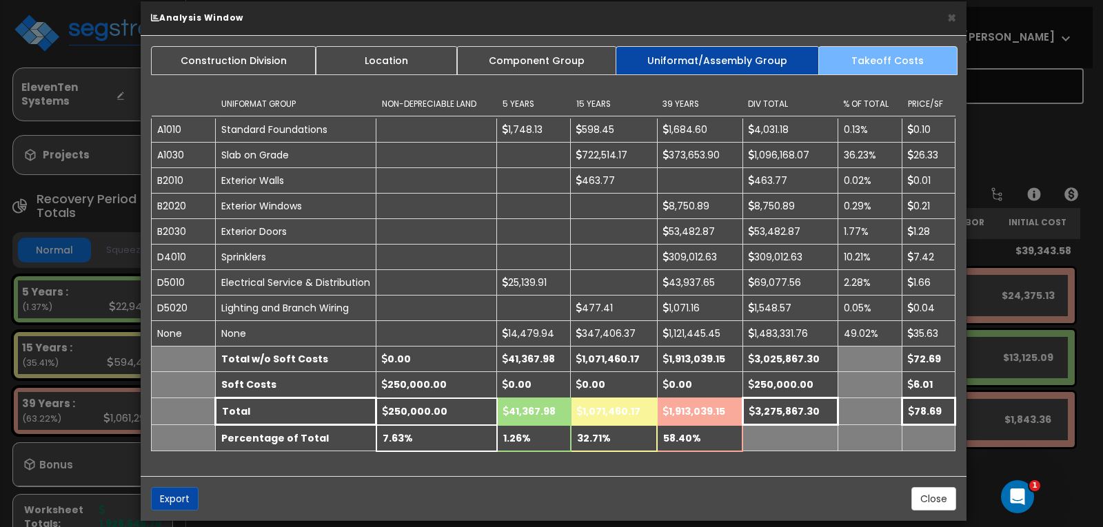
click at [856, 68] on link "Takeoff Costs" at bounding box center [887, 60] width 139 height 29
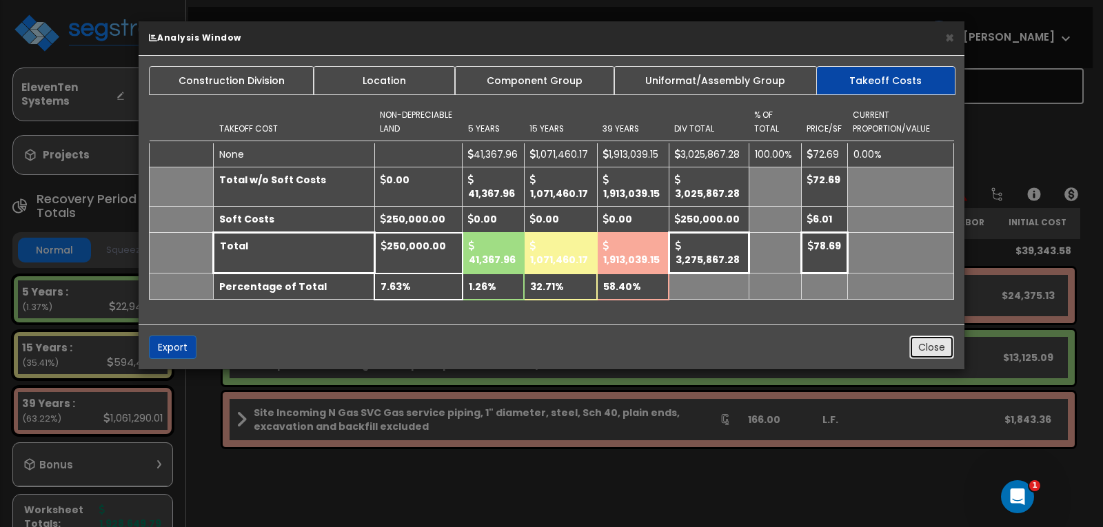
click at [919, 345] on button "Close" at bounding box center [931, 347] width 45 height 23
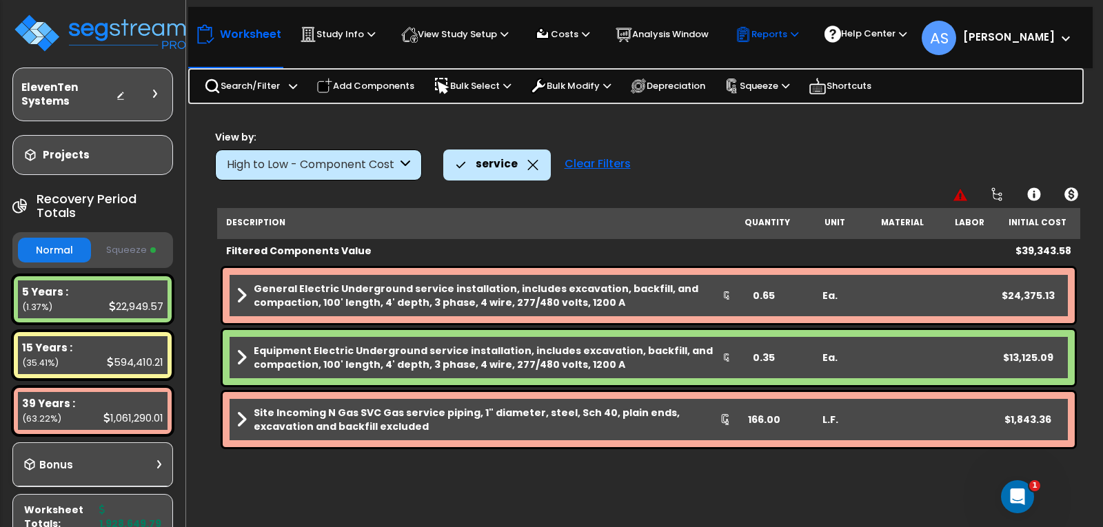
click at [798, 41] on p "Reports" at bounding box center [766, 34] width 63 height 17
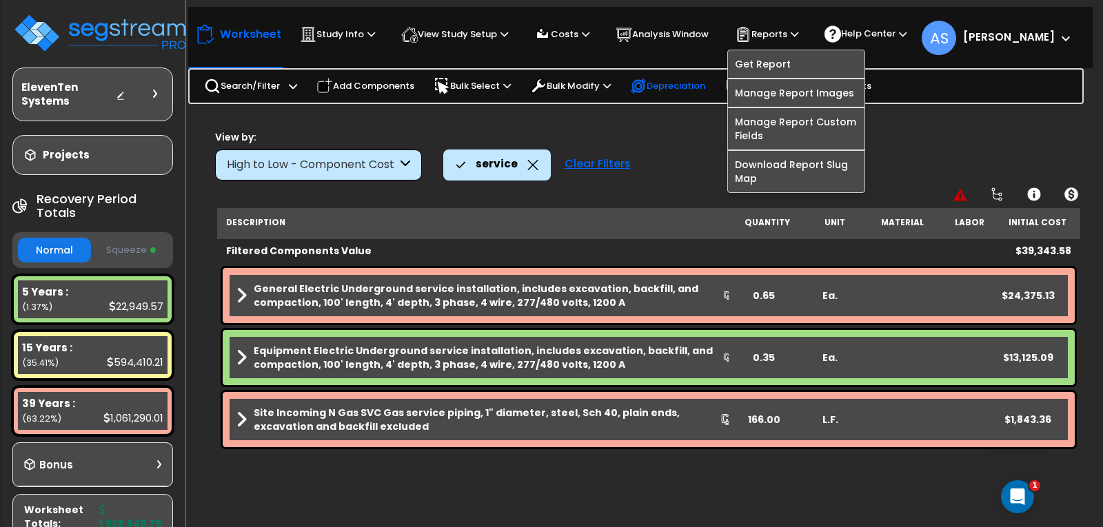
click at [680, 87] on p "Depreciation" at bounding box center [667, 86] width 75 height 17
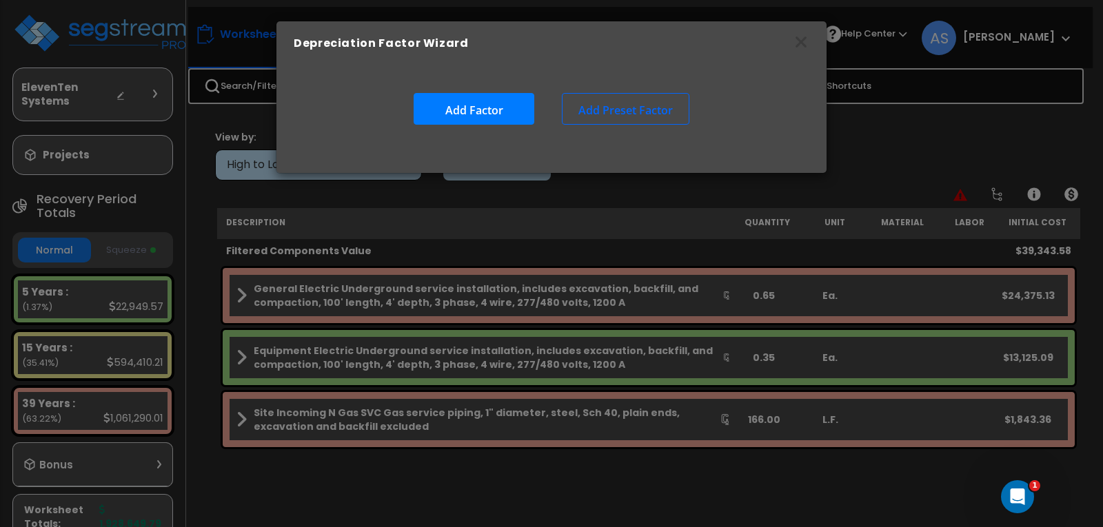
click at [925, 139] on div "Depreciation Factor Wizard Add Factor Add Preset Factor" at bounding box center [551, 263] width 1103 height 527
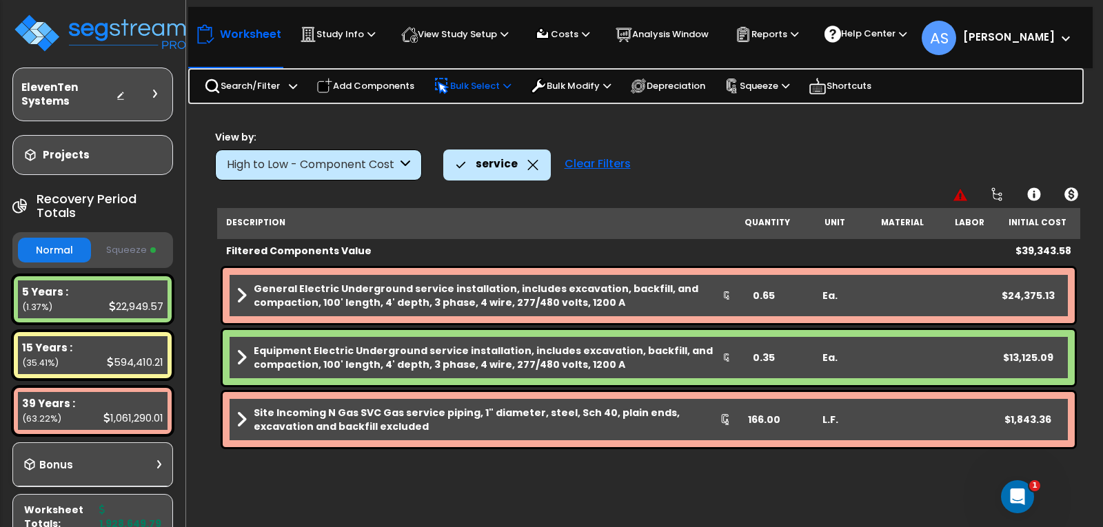
click at [511, 87] on icon at bounding box center [507, 85] width 8 height 9
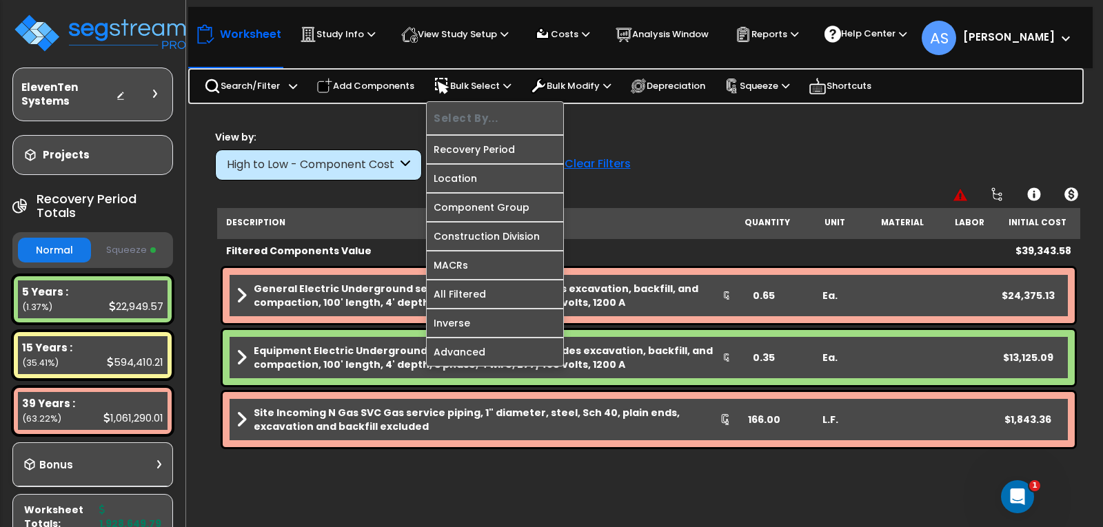
click at [653, 143] on div "View by: High to Low - Component Cost High to Low - Component Cost" at bounding box center [648, 155] width 877 height 51
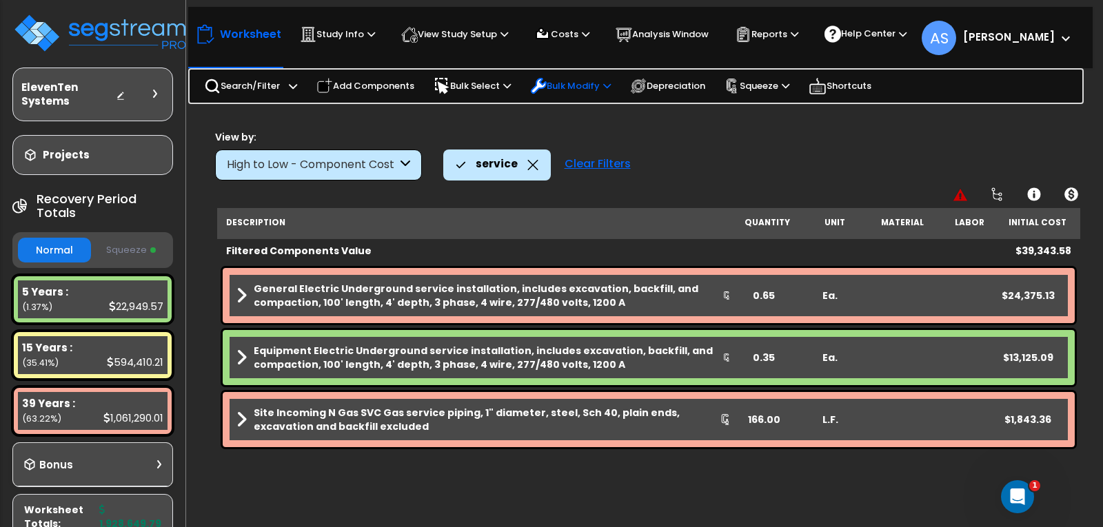
click at [611, 86] on icon at bounding box center [607, 85] width 8 height 9
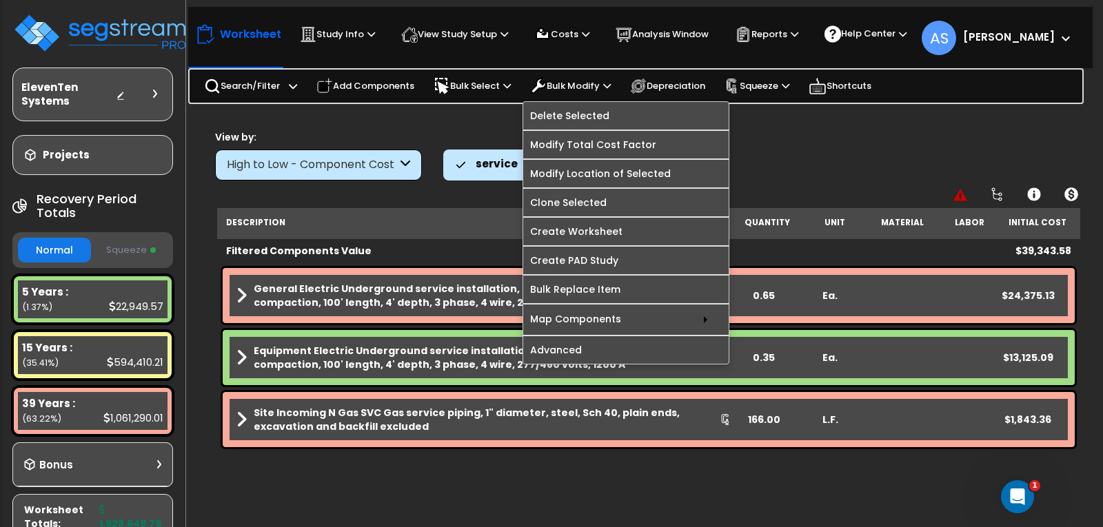
click at [854, 167] on div "service Clear Filters" at bounding box center [765, 165] width 644 height 30
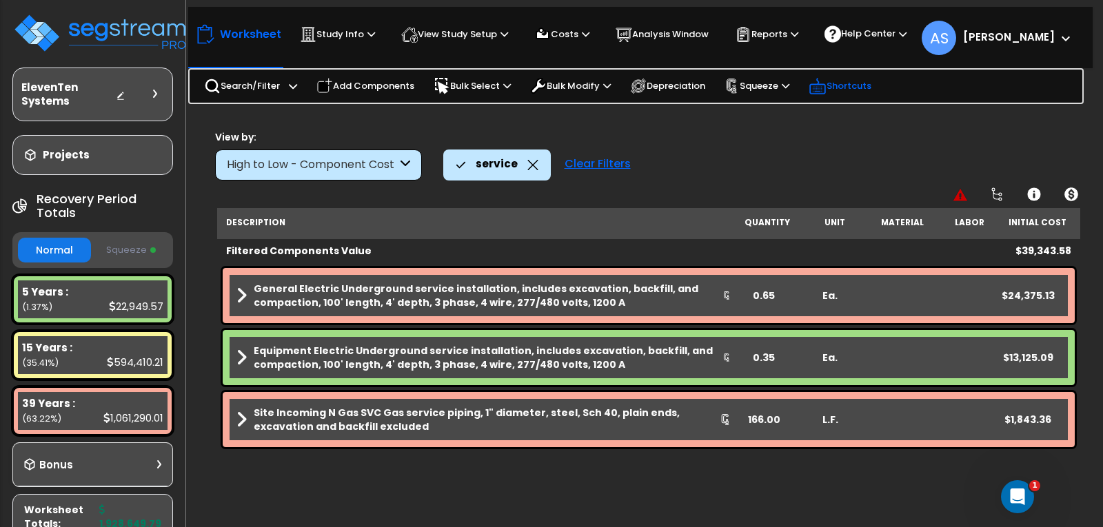
click at [859, 88] on p "Shortcuts" at bounding box center [839, 85] width 63 height 19
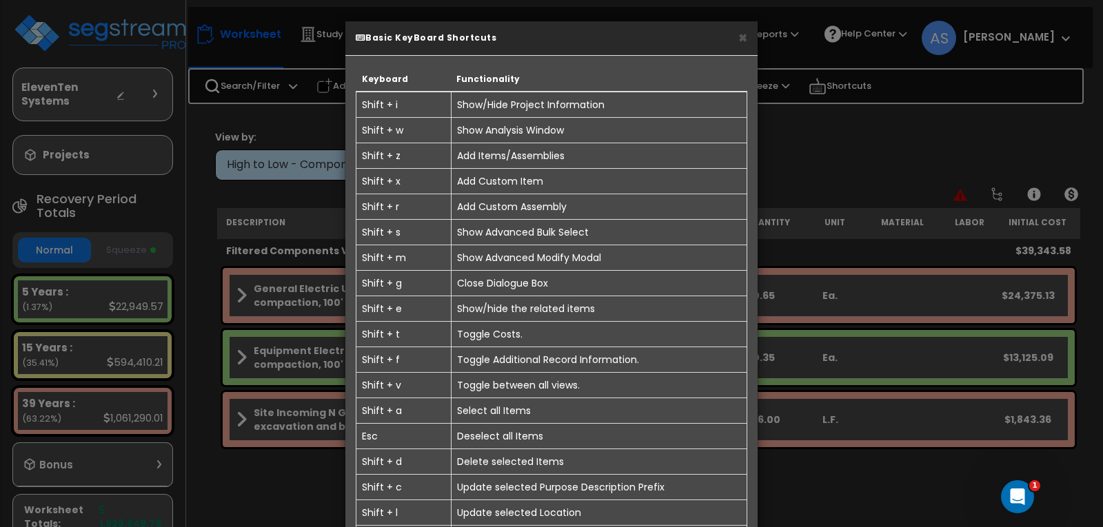
click at [830, 134] on div "× Basic KeyBoard Shortcuts Keyboard Functionality Shift + i Show/Hide Project I…" at bounding box center [551, 263] width 1103 height 527
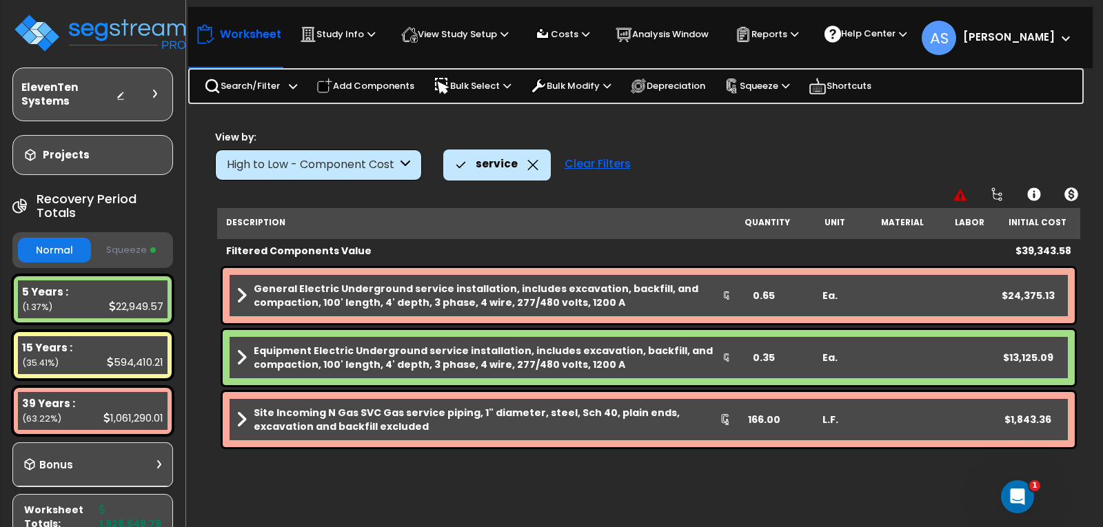
click at [1034, 45] on small "[PERSON_NAME]" at bounding box center [1009, 38] width 92 height 18
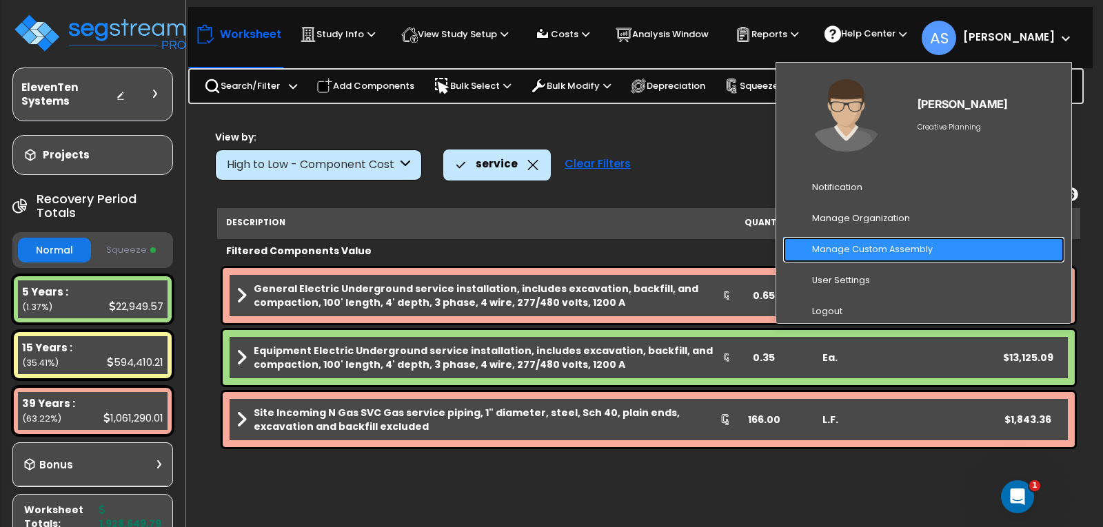
click at [877, 245] on link "Manage Custom Assembly" at bounding box center [923, 249] width 281 height 25
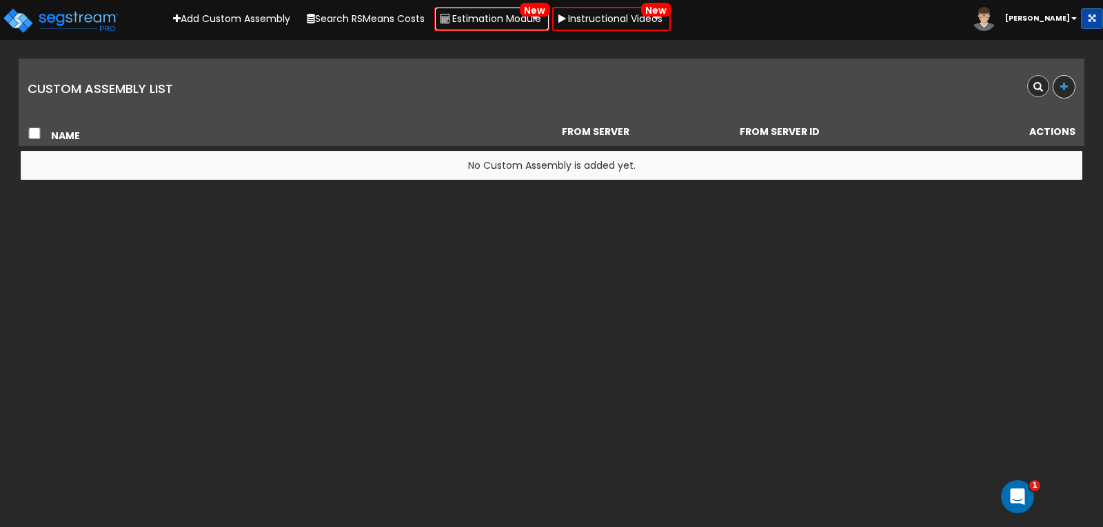
click at [481, 14] on link "Estimation Module New" at bounding box center [491, 19] width 115 height 24
click at [236, 17] on link "Add Custom Assembly" at bounding box center [231, 18] width 131 height 21
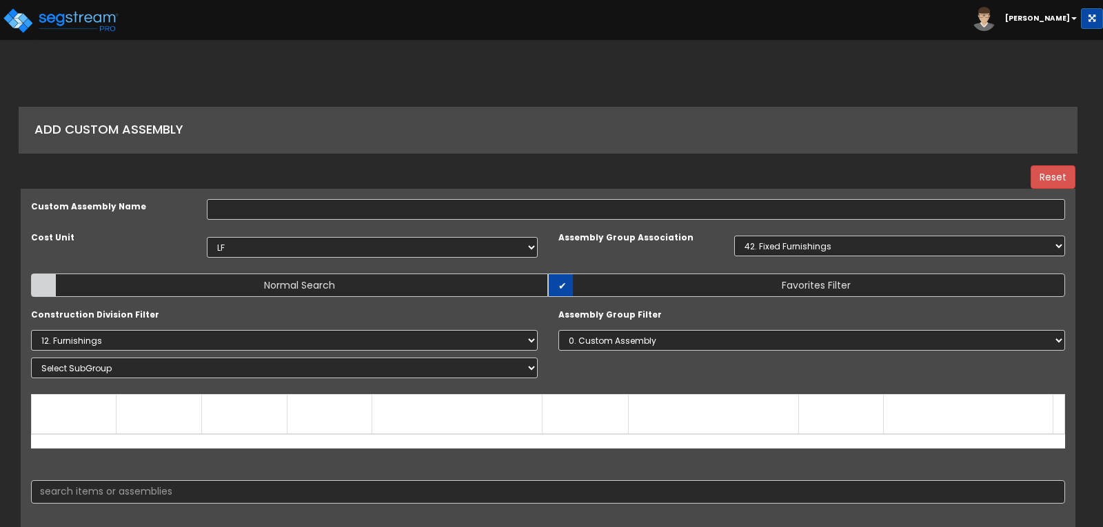
select select "1455"
select select "42"
select select "12000000"
select select "0"
click at [274, 211] on input "text" at bounding box center [636, 209] width 858 height 21
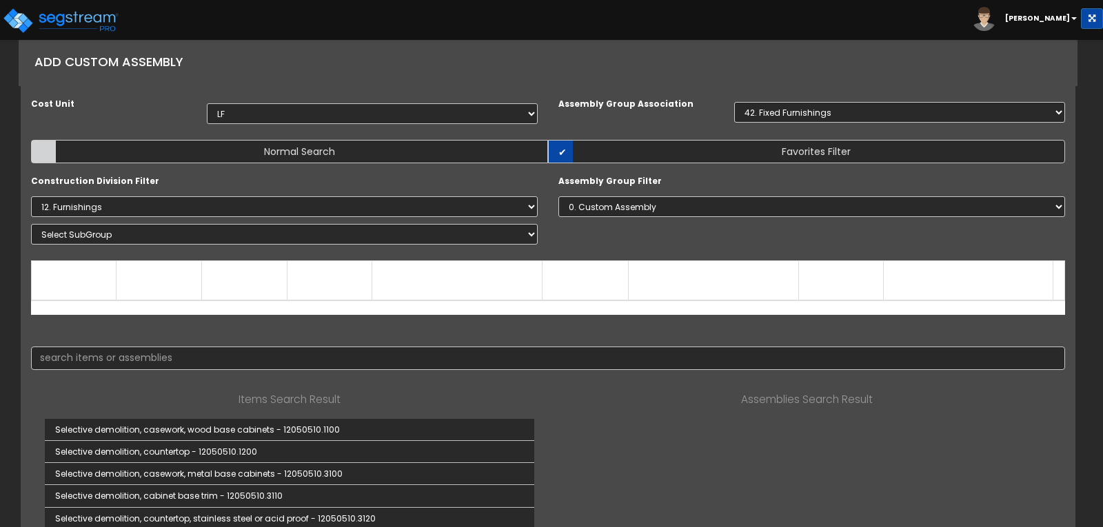
scroll to position [138, 0]
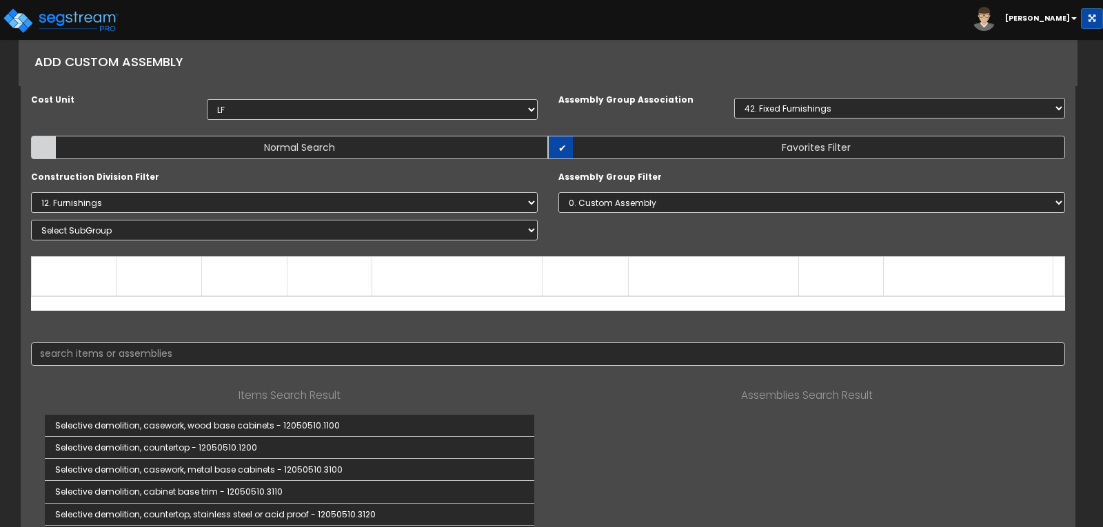
drag, startPoint x: 498, startPoint y: 298, endPoint x: 628, endPoint y: 425, distance: 181.3
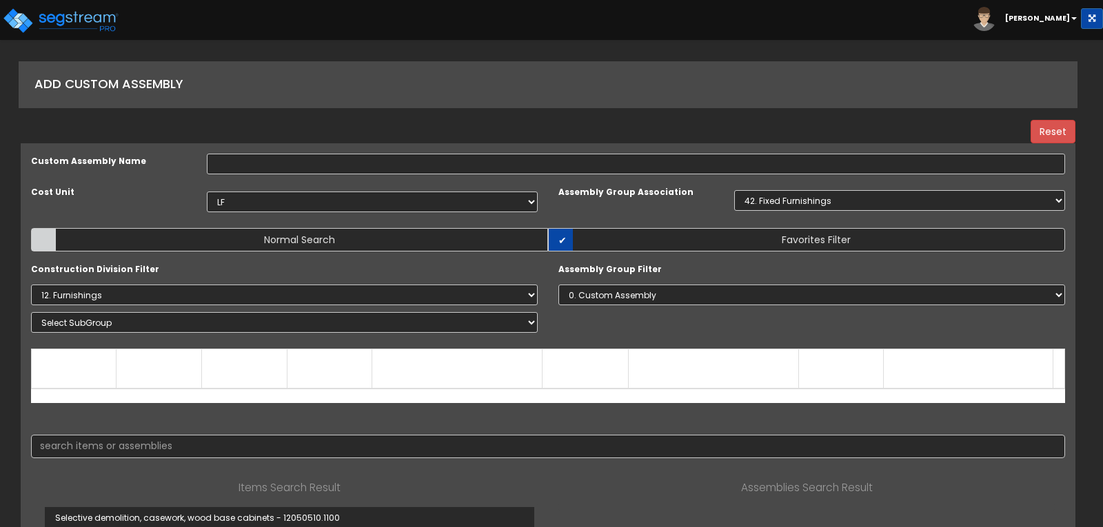
scroll to position [0, 0]
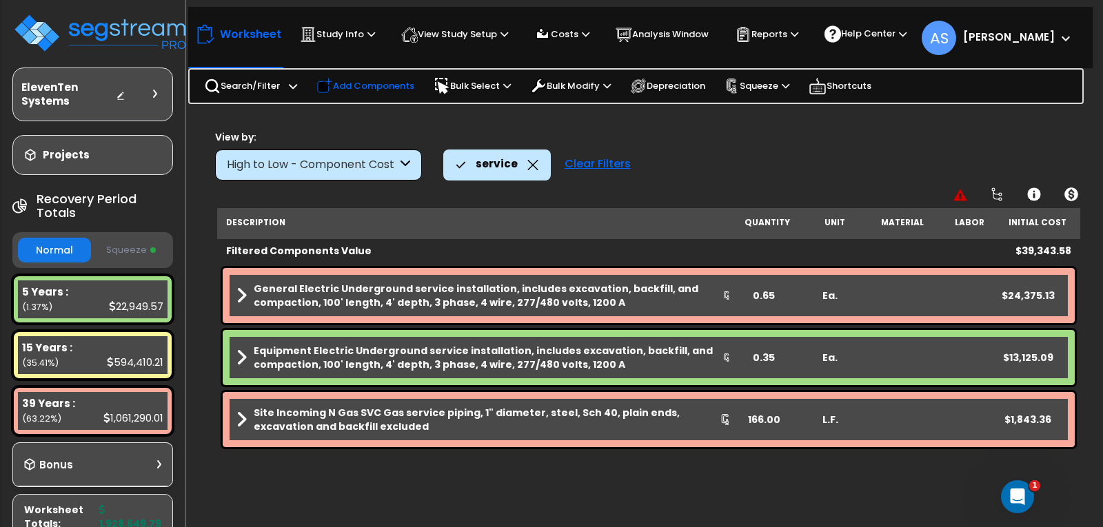
click at [396, 92] on p "Add Components" at bounding box center [365, 86] width 98 height 17
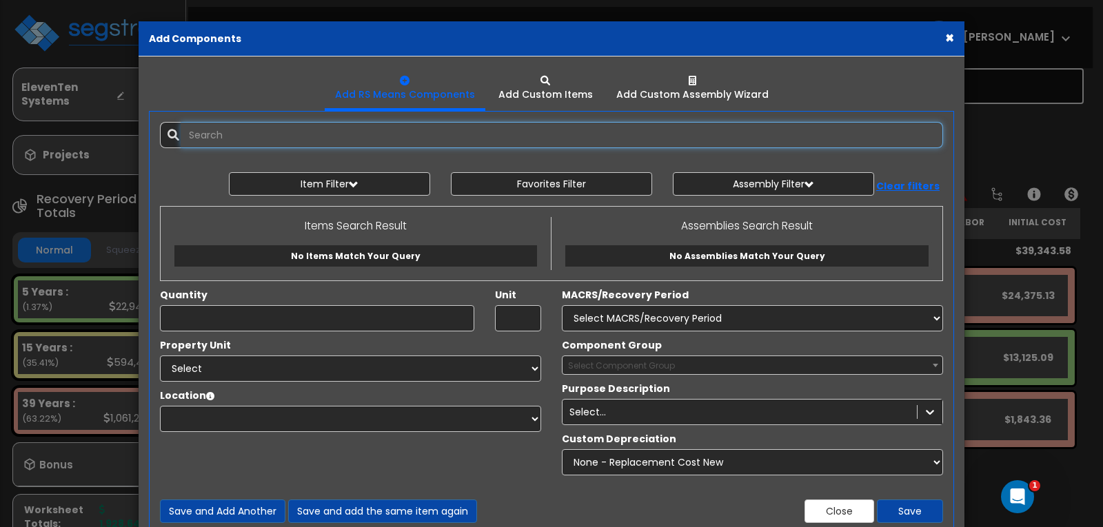
click at [330, 139] on input "text" at bounding box center [562, 135] width 762 height 26
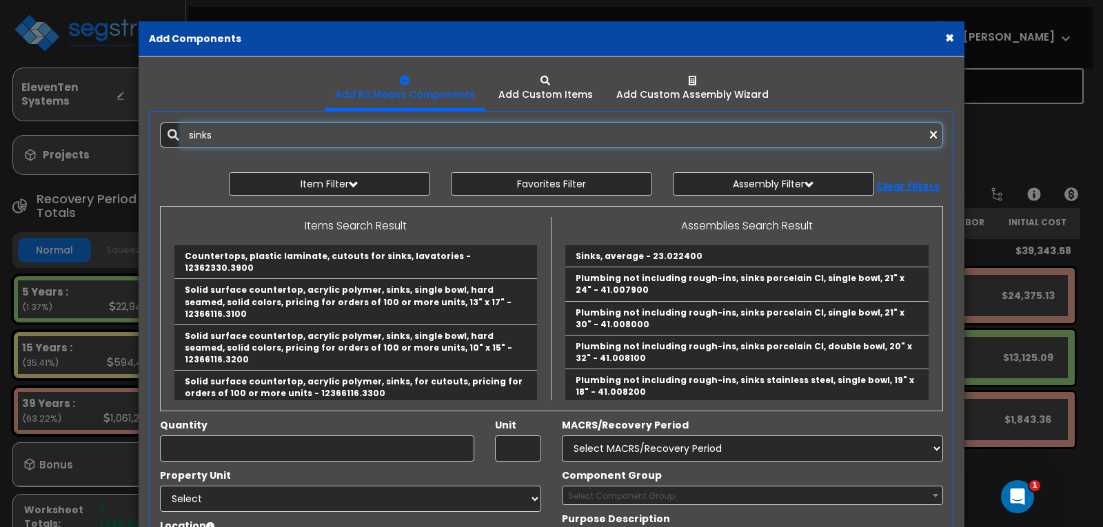
click at [233, 138] on input "sinks" at bounding box center [562, 135] width 762 height 26
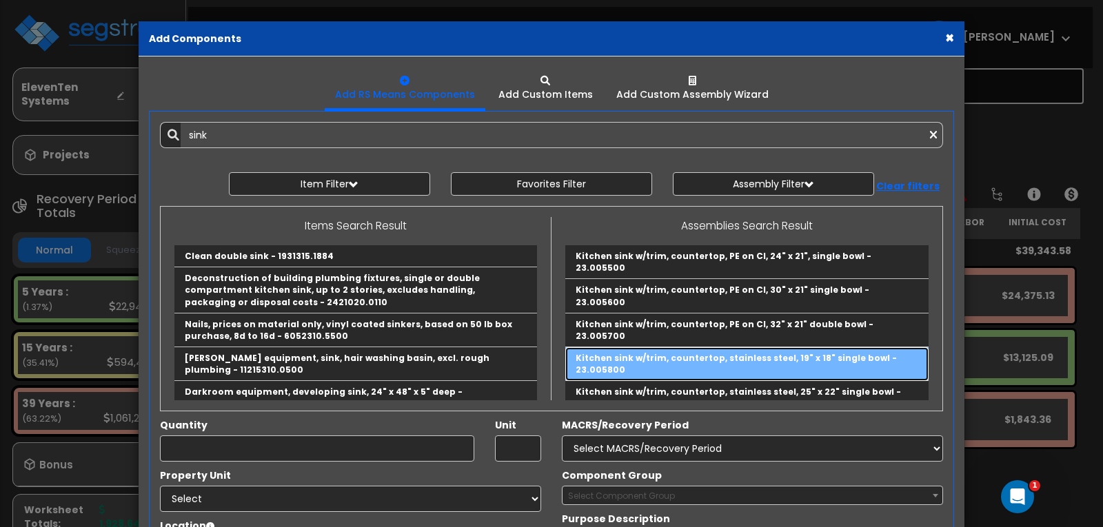
click at [678, 347] on link "Kitchen sink w/trim, countertop, stainless steel, 19" x 18" single bowl - 23.00…" at bounding box center [746, 364] width 363 height 34
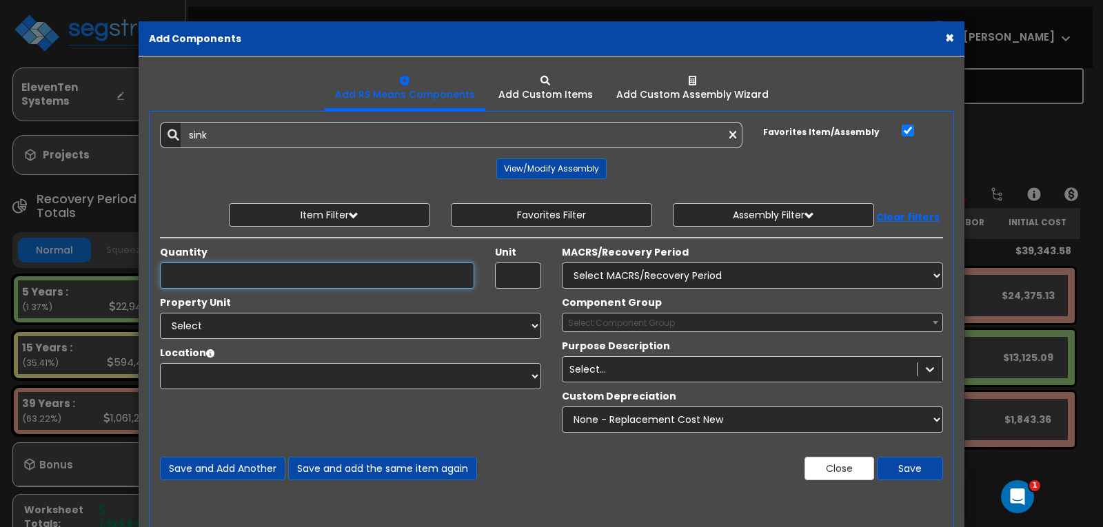
type input "Kitchen sink w/trim, countertop, stainless steel, 19" x 18" single bowl - 23.00…"
checkbox input "true"
type input "Ea."
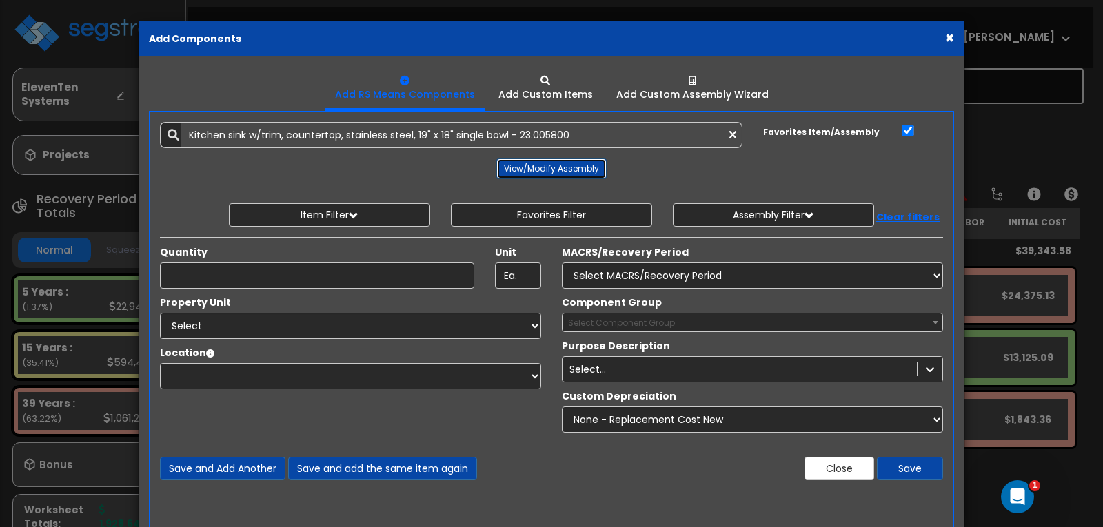
click at [540, 174] on button "View/Modify Assembly" at bounding box center [551, 169] width 110 height 21
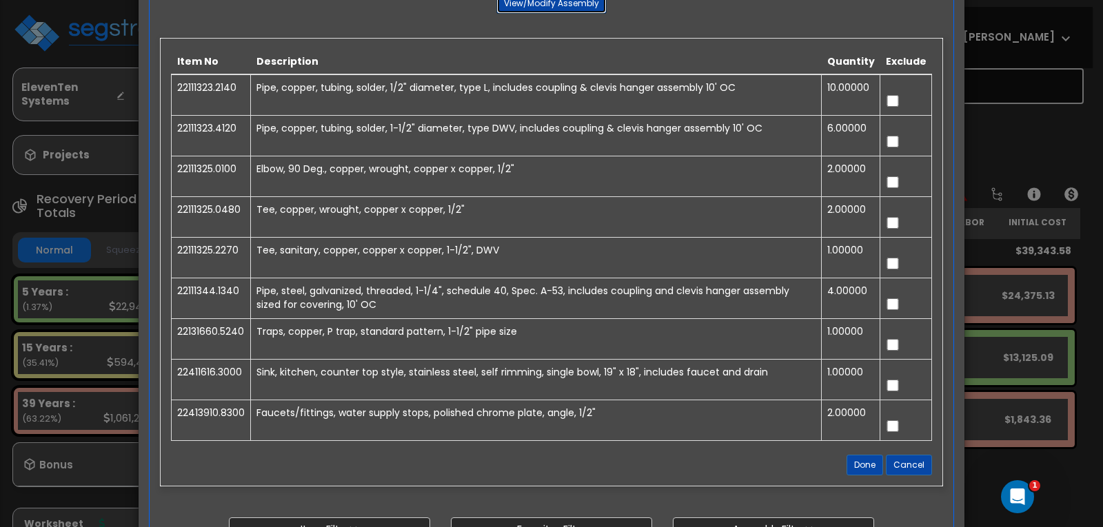
scroll to position [200, 0]
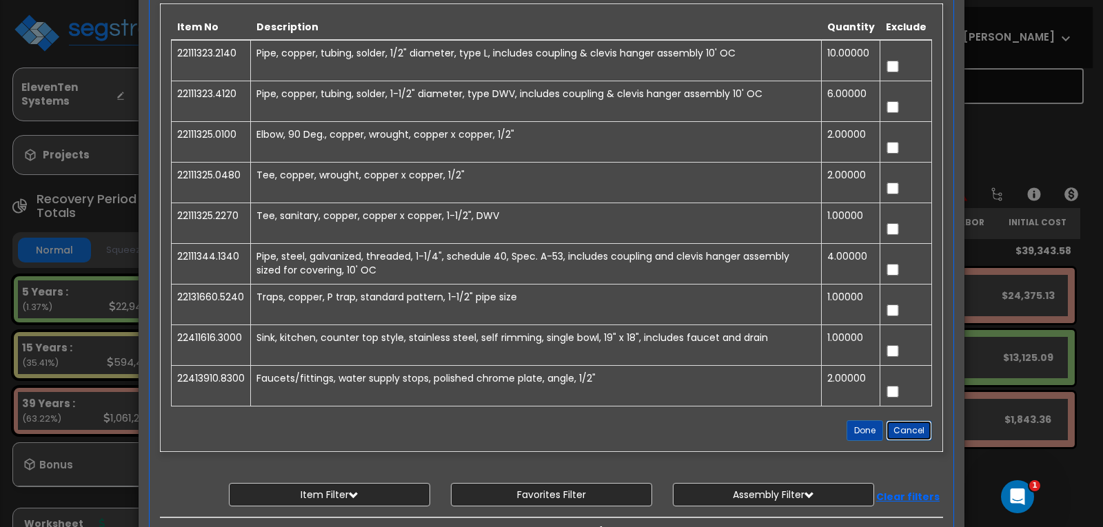
click at [907, 428] on button "Cancel" at bounding box center [909, 430] width 46 height 21
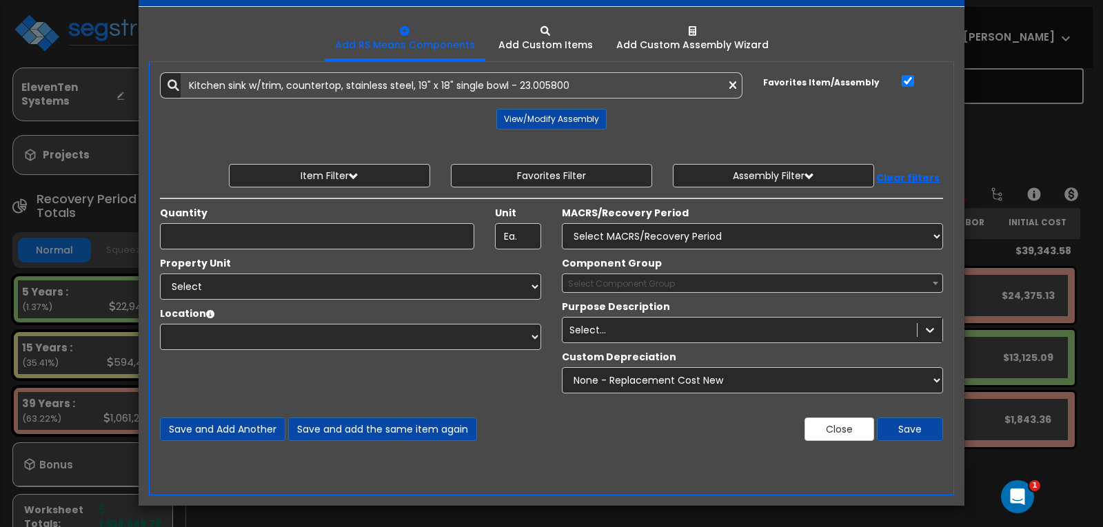
scroll to position [0, 0]
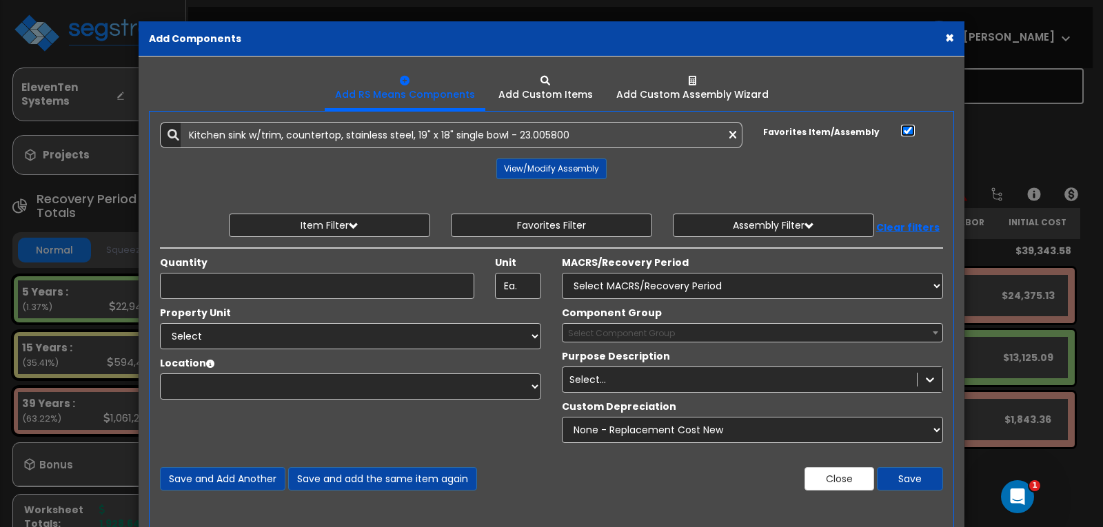
click at [906, 131] on input "Favorites Item/Assembly" at bounding box center [908, 131] width 14 height 12
click at [905, 132] on input "Favorites Item/Assembly" at bounding box center [908, 131] width 14 height 12
checkbox input "true"
click at [731, 139] on icon at bounding box center [732, 136] width 7 height 12
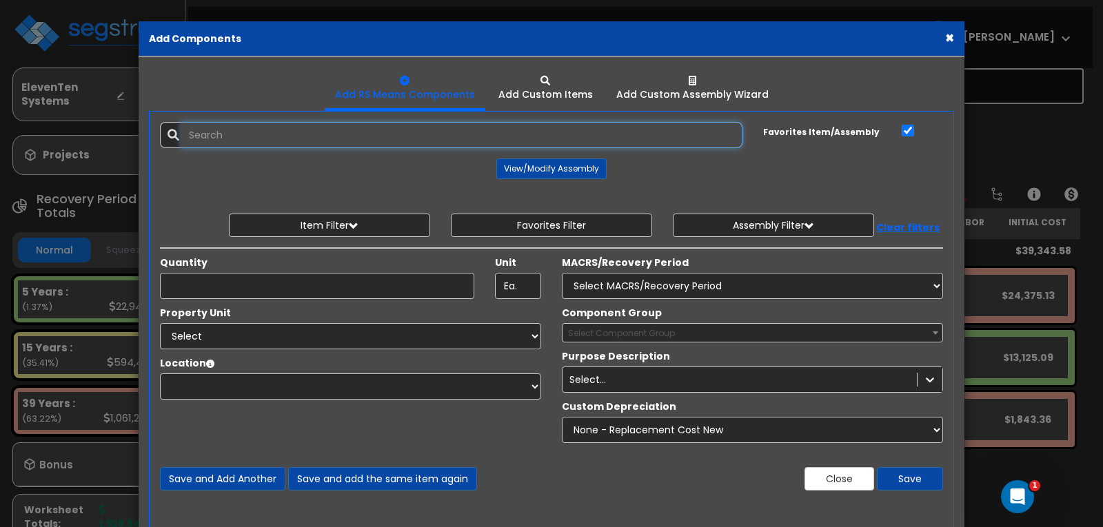
click at [591, 131] on input "text" at bounding box center [462, 135] width 562 height 26
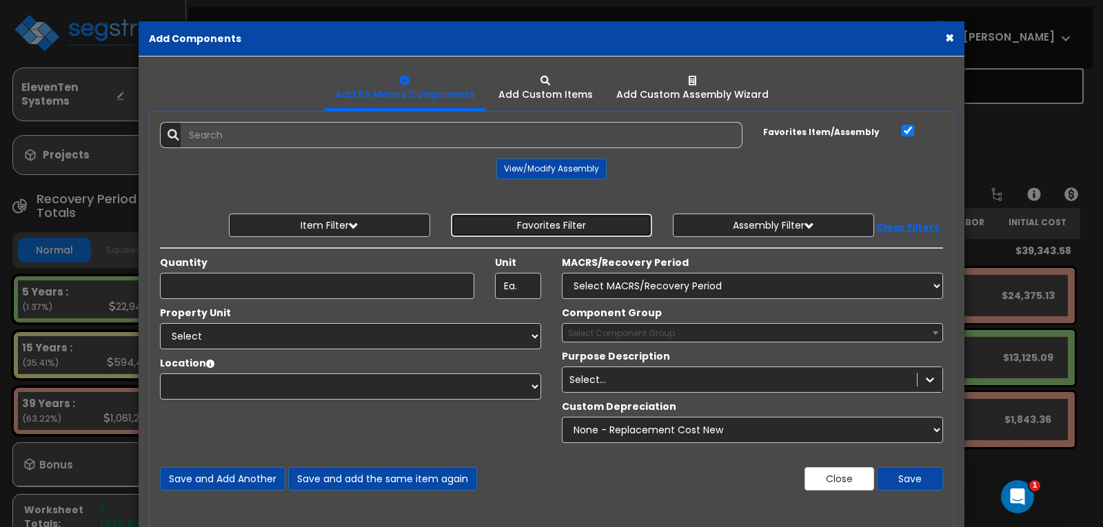
click at [514, 230] on button "Favorites Filter" at bounding box center [551, 225] width 201 height 23
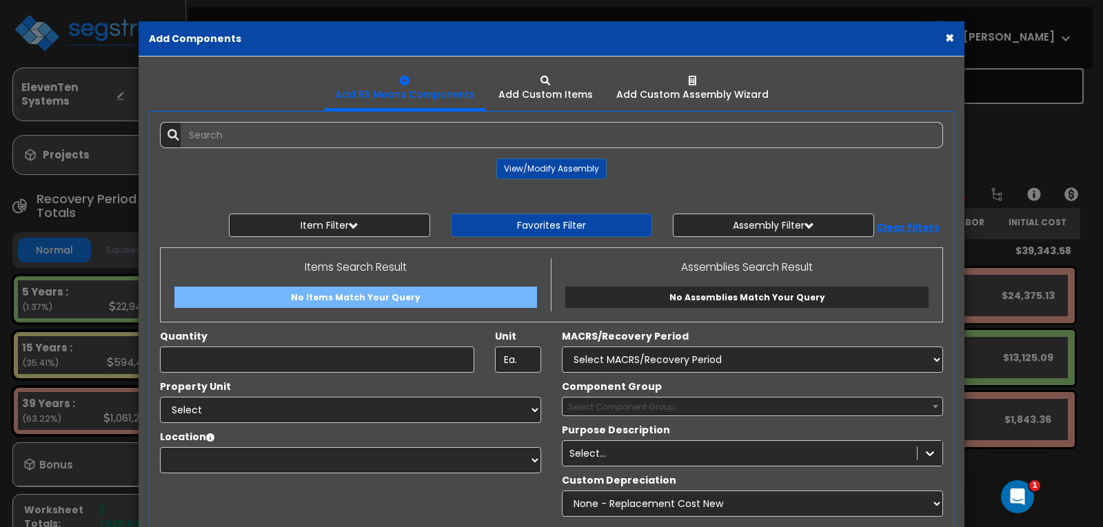
click at [400, 292] on span "No Items Match Your Query" at bounding box center [356, 298] width 130 height 12
type input "No Items Match Your Query"
checkbox input "false"
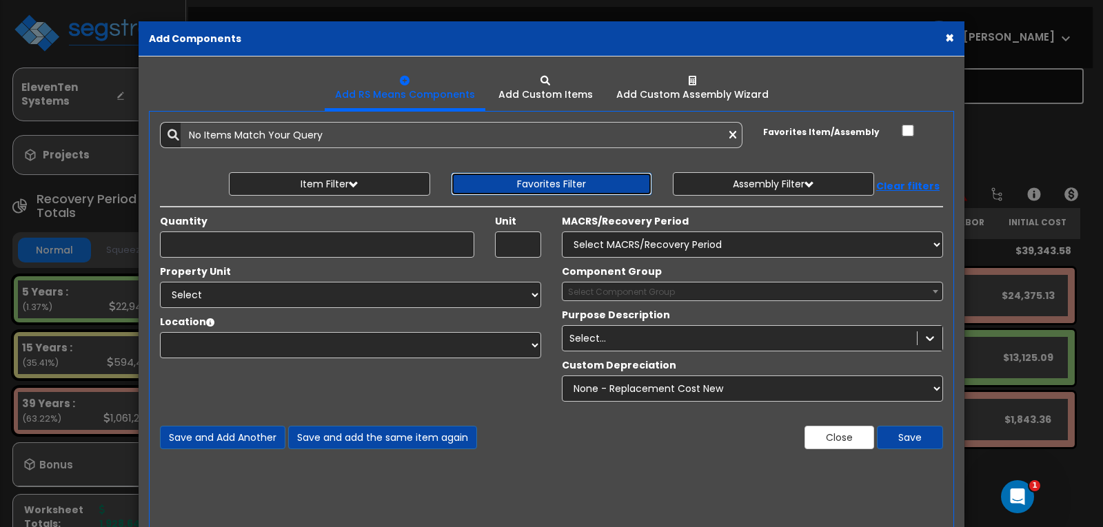
click at [502, 184] on button "Favorites Filter" at bounding box center [551, 183] width 201 height 23
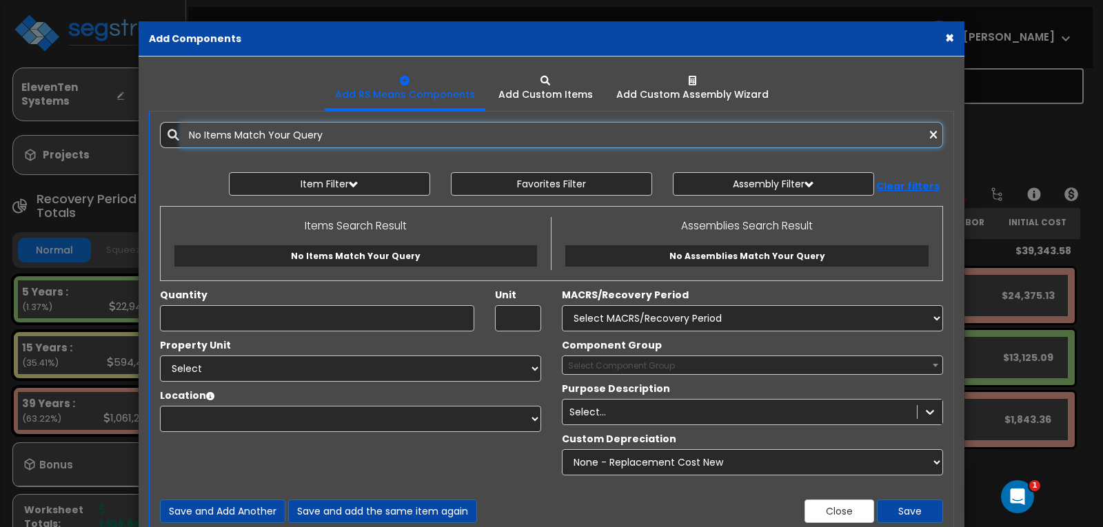
click at [283, 133] on input "No Items Match Your Query" at bounding box center [562, 135] width 762 height 26
drag, startPoint x: 435, startPoint y: 128, endPoint x: 136, endPoint y: 126, distance: 298.4
click at [136, 126] on div "× Add Components Add RS Means Components Add Custom Items Add Items" at bounding box center [551, 263] width 1103 height 527
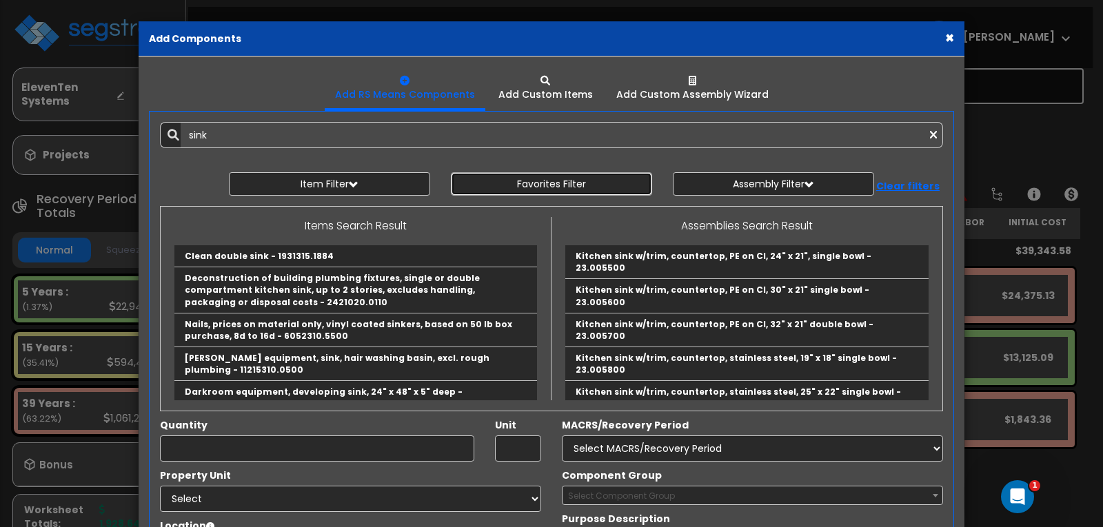
click at [488, 185] on button "Favorites Filter" at bounding box center [551, 183] width 201 height 23
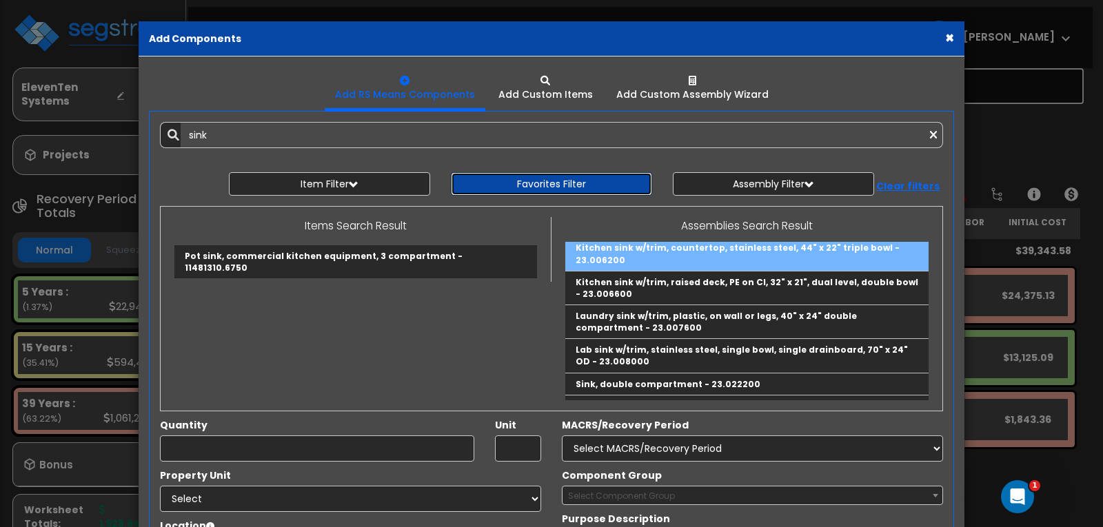
scroll to position [62, 0]
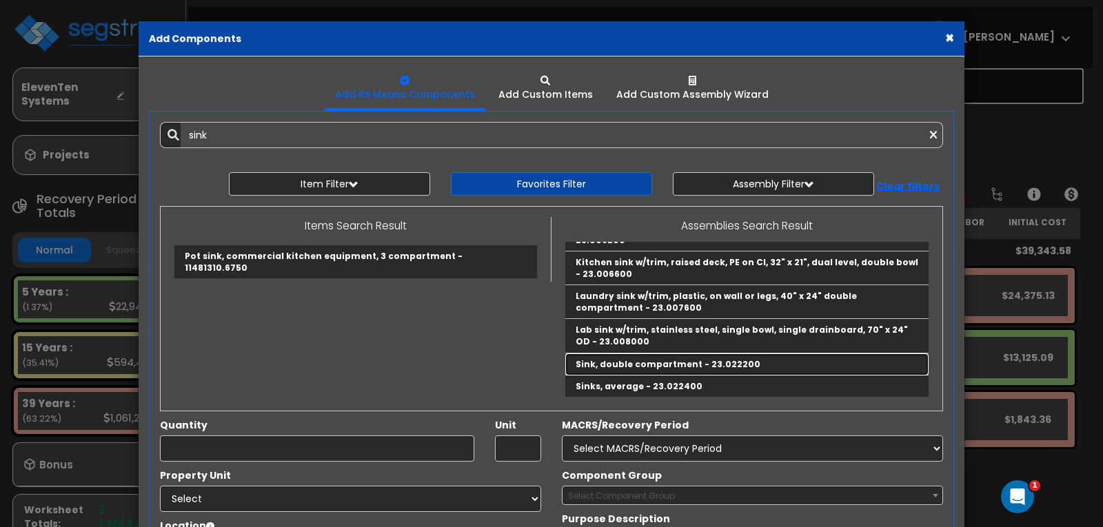
click at [694, 363] on link "Sink, double compartment - 23.022200" at bounding box center [746, 365] width 363 height 22
type input "Sink, double compartment - 23.022200"
checkbox input "true"
type input "Ea."
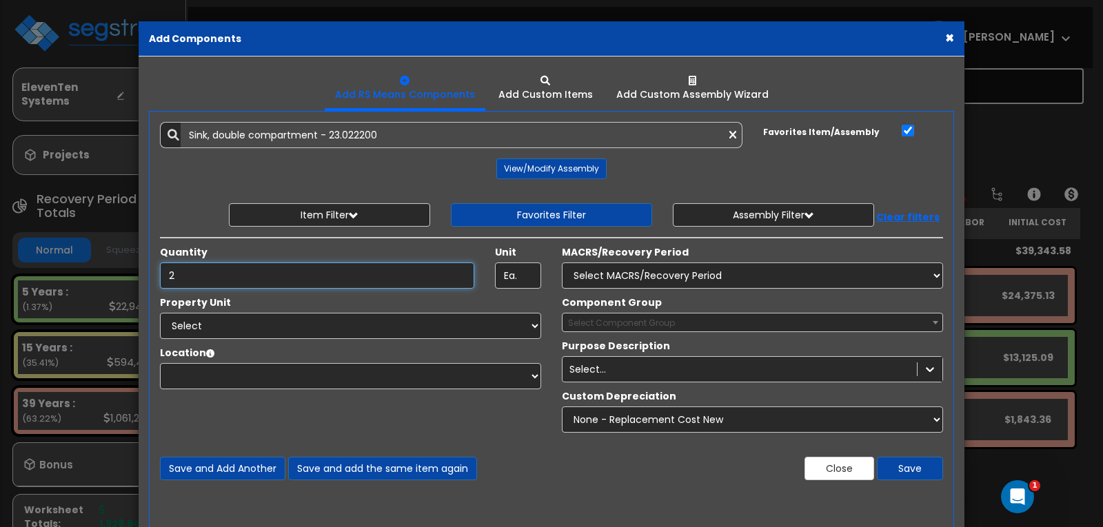
type input "2"
click at [649, 275] on select "Select MACRS/Recovery Period 5 Years - 57.0 - Distributive Trades & Services 5 …" at bounding box center [752, 276] width 381 height 26
select select "3667"
click at [562, 263] on select "Select MACRS/Recovery Period 5 Years - 57.0 - Distributive Trades & Services 5 …" at bounding box center [752, 276] width 381 height 26
click at [712, 325] on span "Select Component Group" at bounding box center [752, 323] width 380 height 19
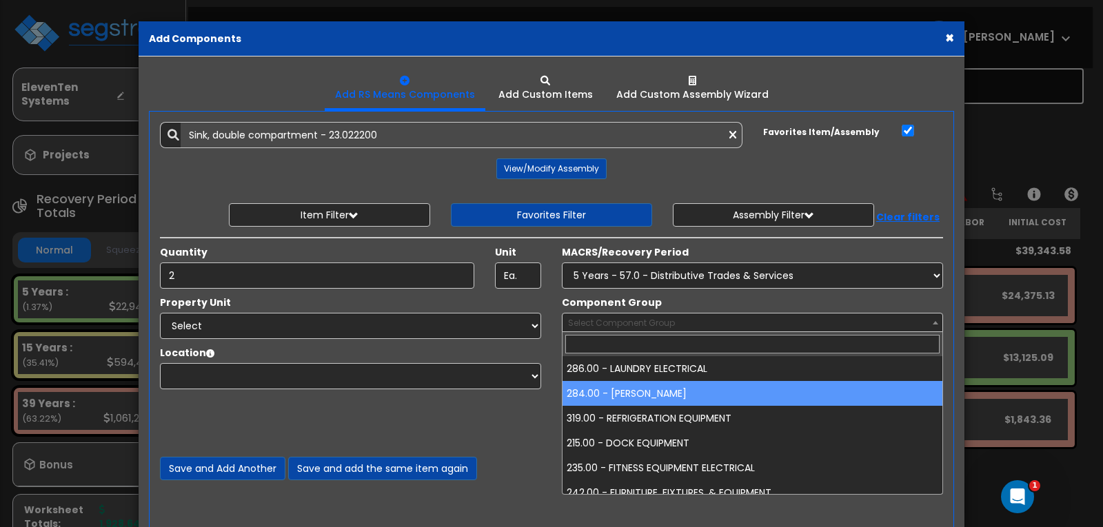
select select "66992"
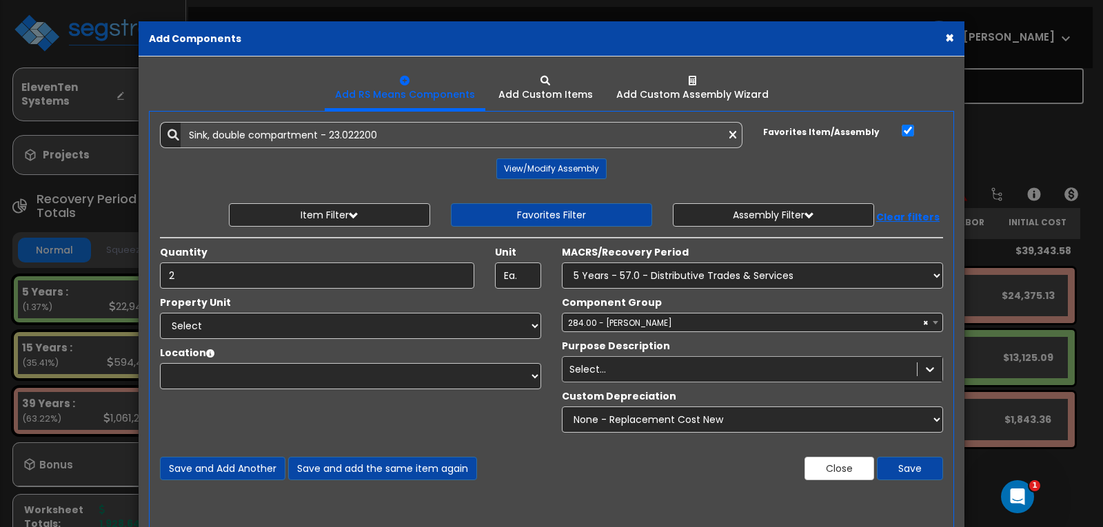
click at [649, 371] on div "Select..." at bounding box center [752, 369] width 381 height 26
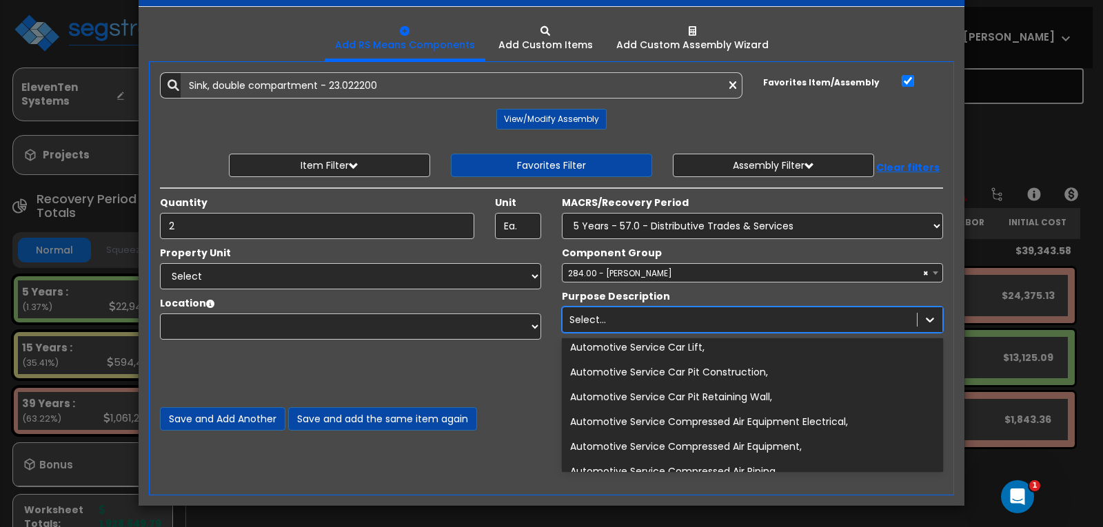
scroll to position [1103, 0]
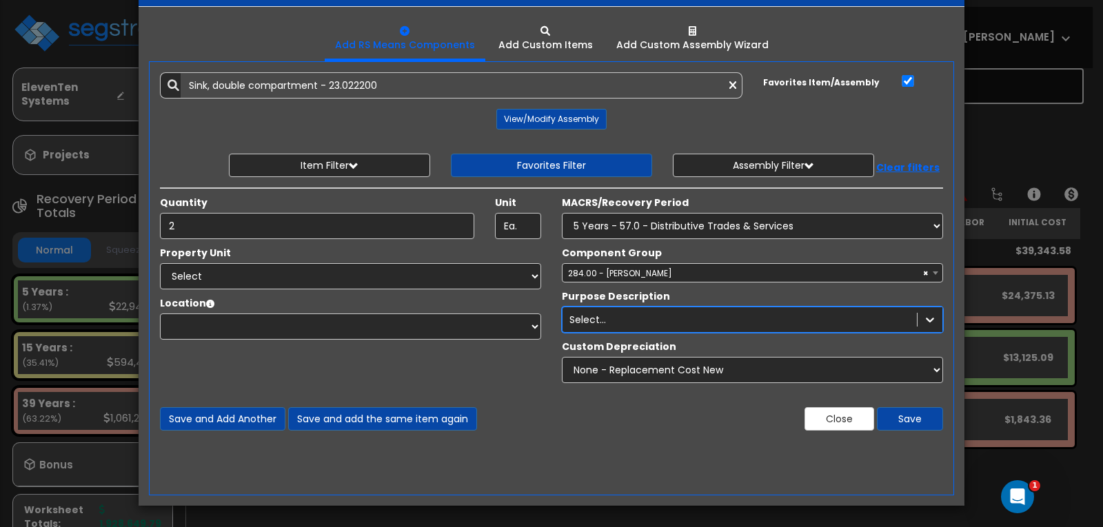
click at [639, 317] on div "Select..." at bounding box center [739, 320] width 354 height 22
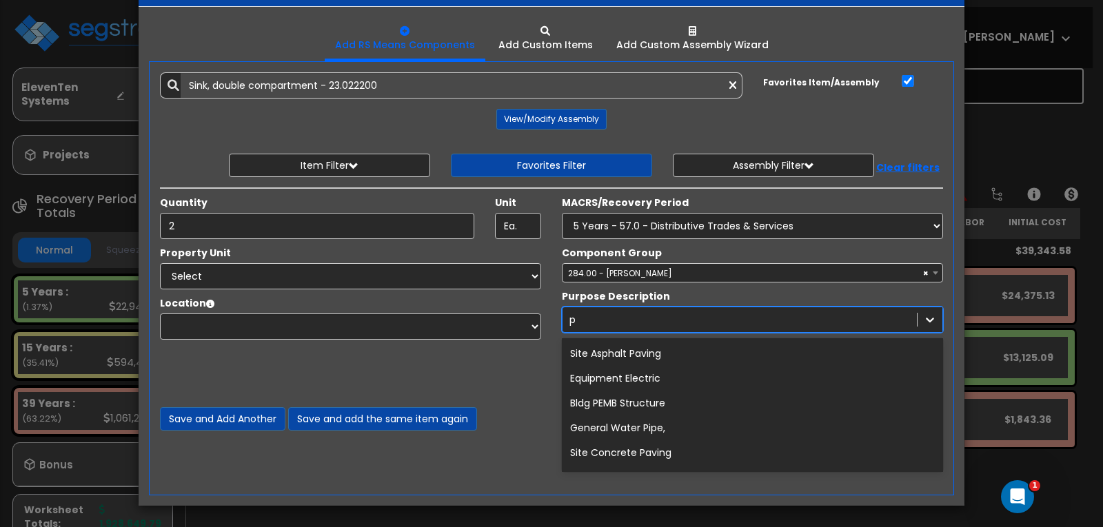
scroll to position [50, 0]
type input "p"
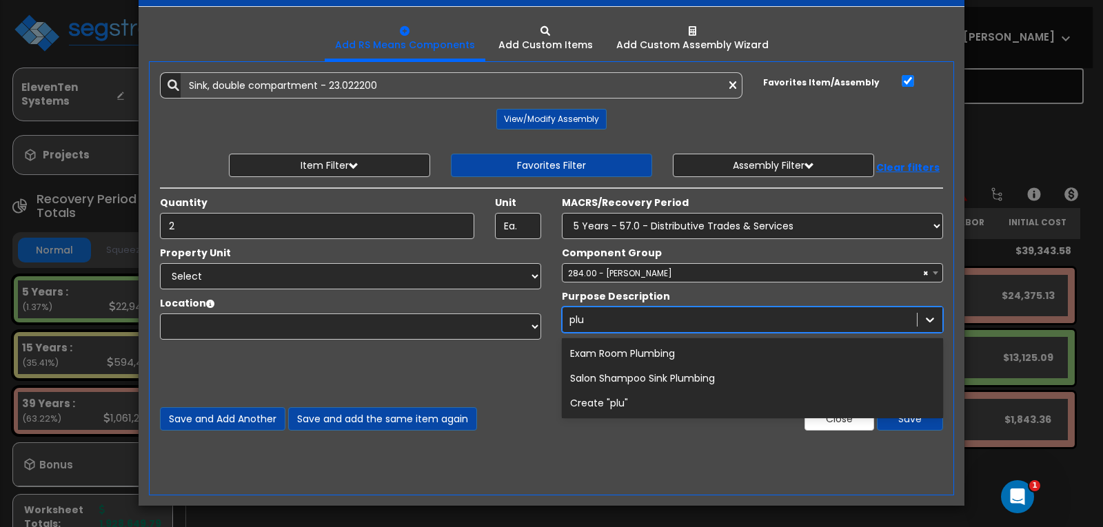
type input "plum"
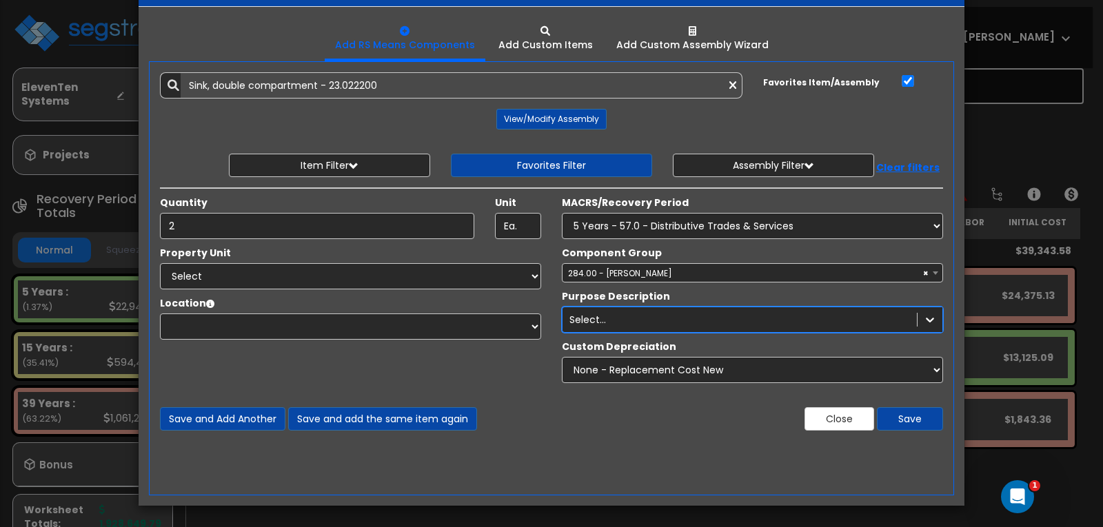
drag, startPoint x: 627, startPoint y: 312, endPoint x: 529, endPoint y: 309, distance: 97.9
click at [529, 309] on div "Property Unit Select Main Site Improvements 0" at bounding box center [552, 318] width 804 height 144
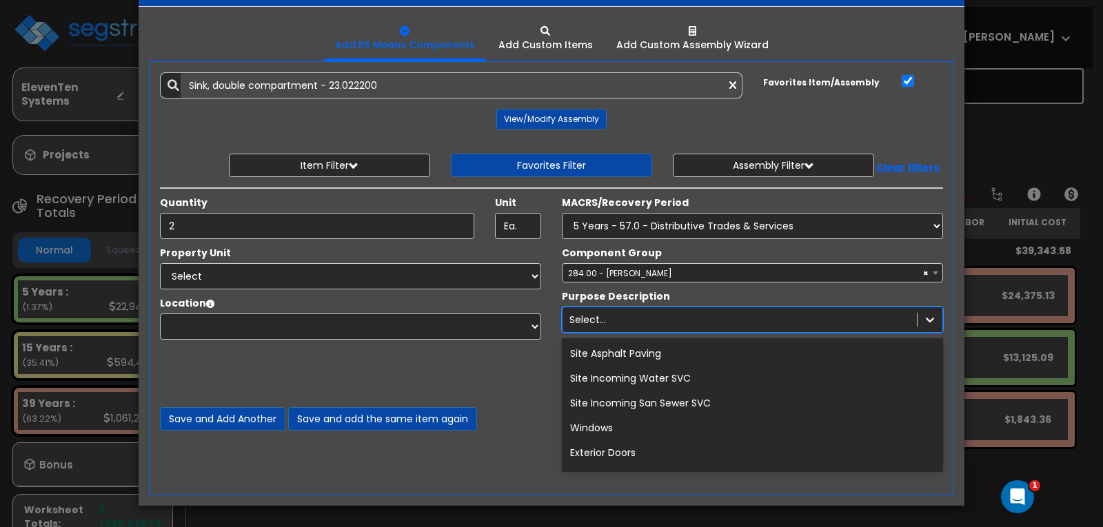
click at [646, 323] on div "Select..." at bounding box center [739, 320] width 354 height 22
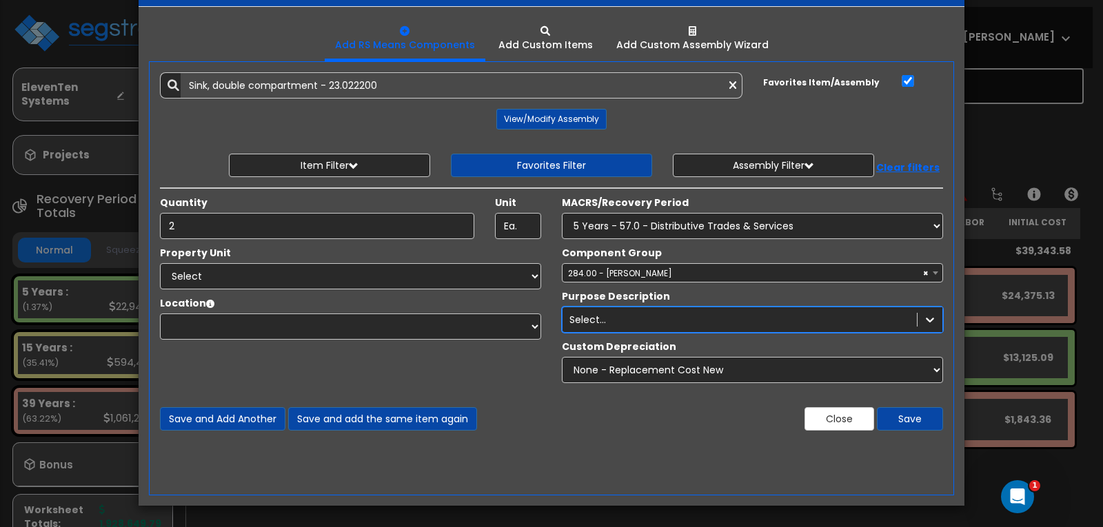
click at [641, 321] on div "Select..." at bounding box center [739, 320] width 354 height 22
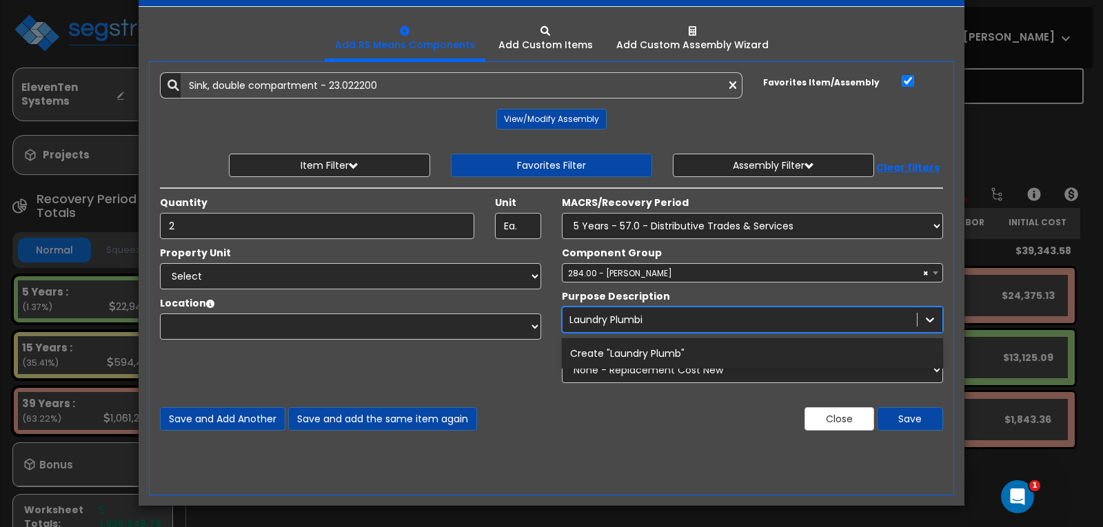
type input "Laundry Plumbing"
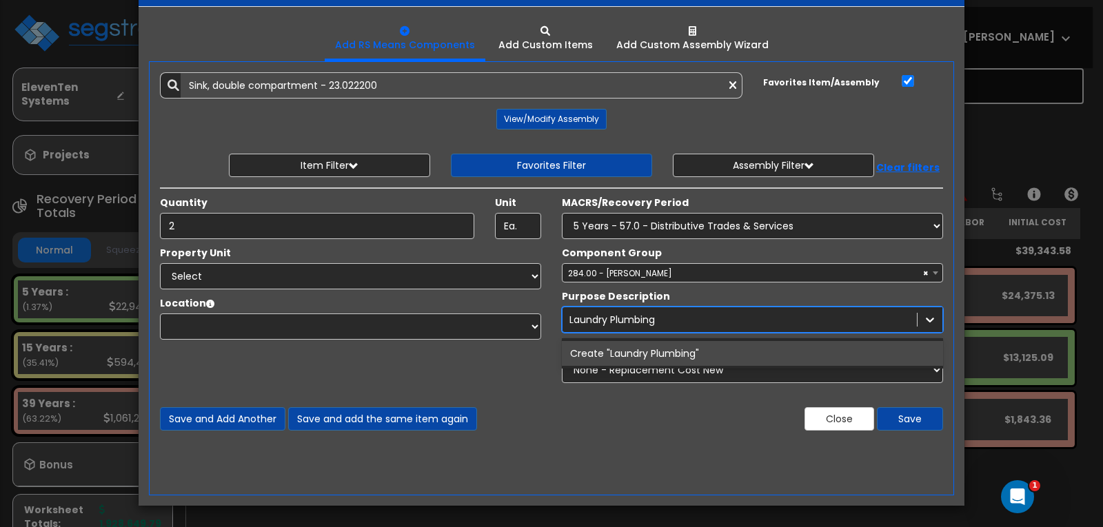
click at [693, 348] on div "Create "Laundry Plumbing"" at bounding box center [752, 353] width 381 height 25
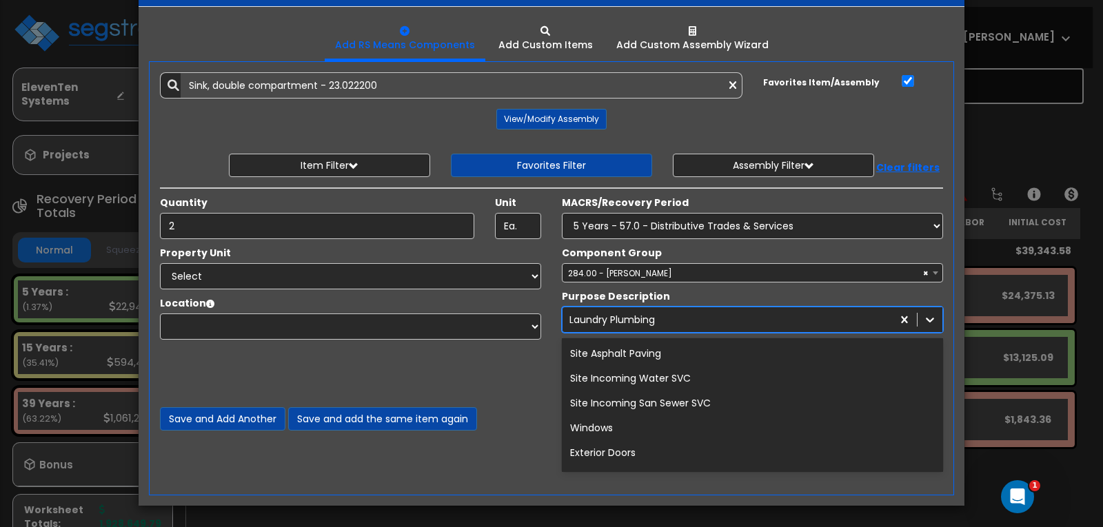
click at [675, 317] on div "Laundry Plumbing" at bounding box center [726, 320] width 329 height 22
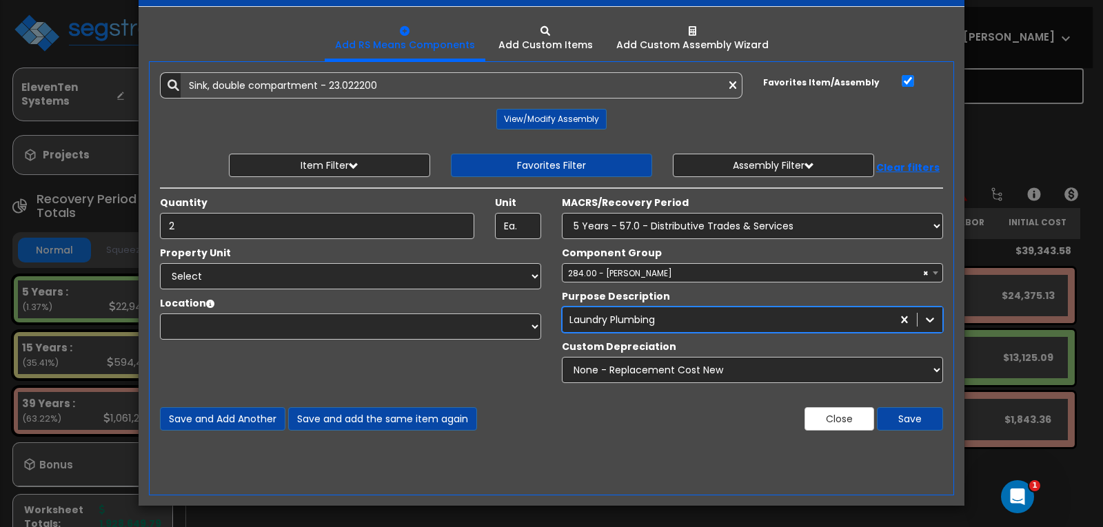
click at [675, 317] on div "Laundry Plumbing" at bounding box center [726, 320] width 329 height 22
click at [655, 319] on div "Select..." at bounding box center [739, 320] width 354 height 22
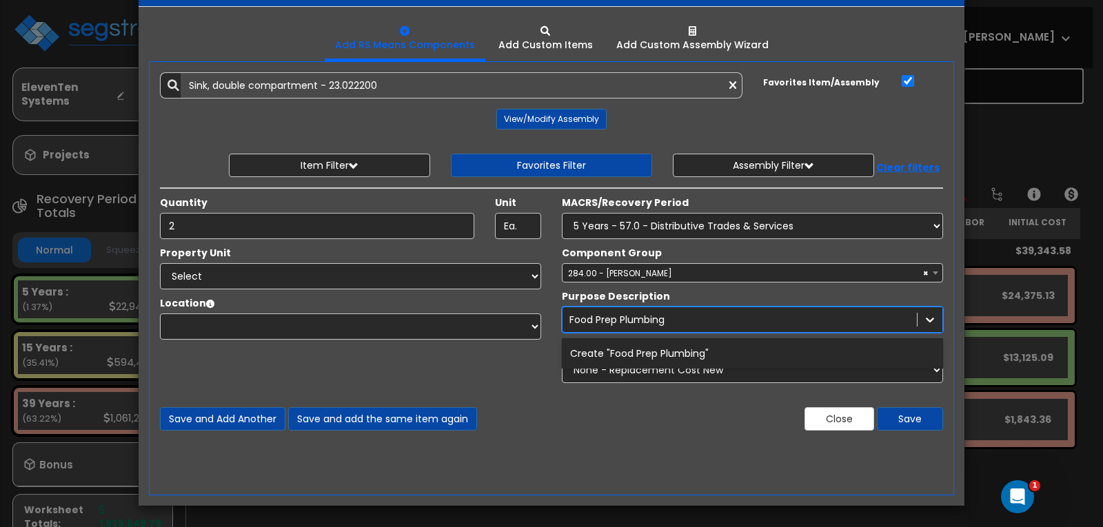
type input "Food Prep Plumbing"
click at [456, 378] on div "Property Unit Select Main Site Improvements 0" at bounding box center [552, 318] width 804 height 144
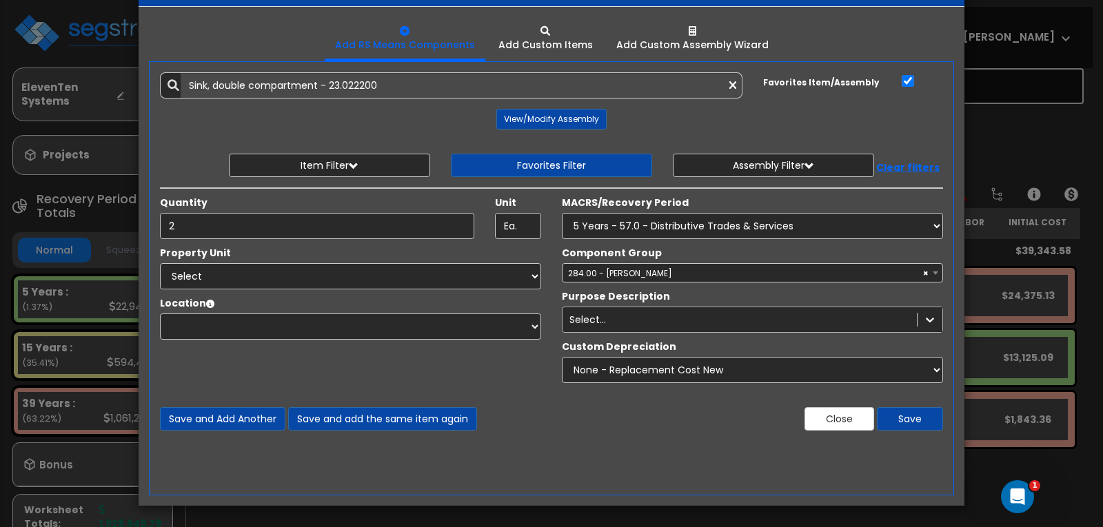
click at [602, 312] on div "Select..." at bounding box center [739, 320] width 354 height 22
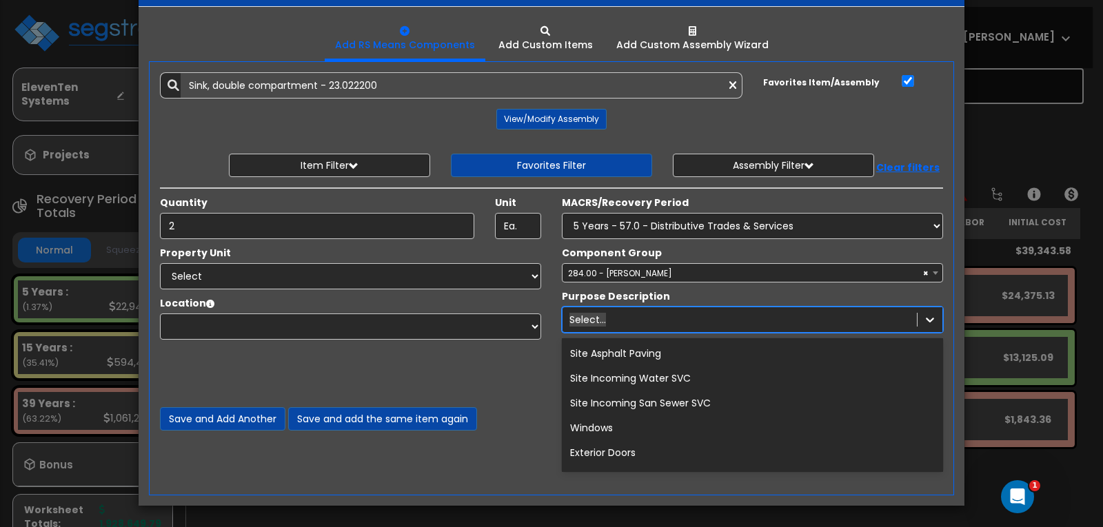
type input "s"
type input "F"
click at [438, 372] on div "Property Unit Select Main Site Improvements 0" at bounding box center [552, 318] width 804 height 144
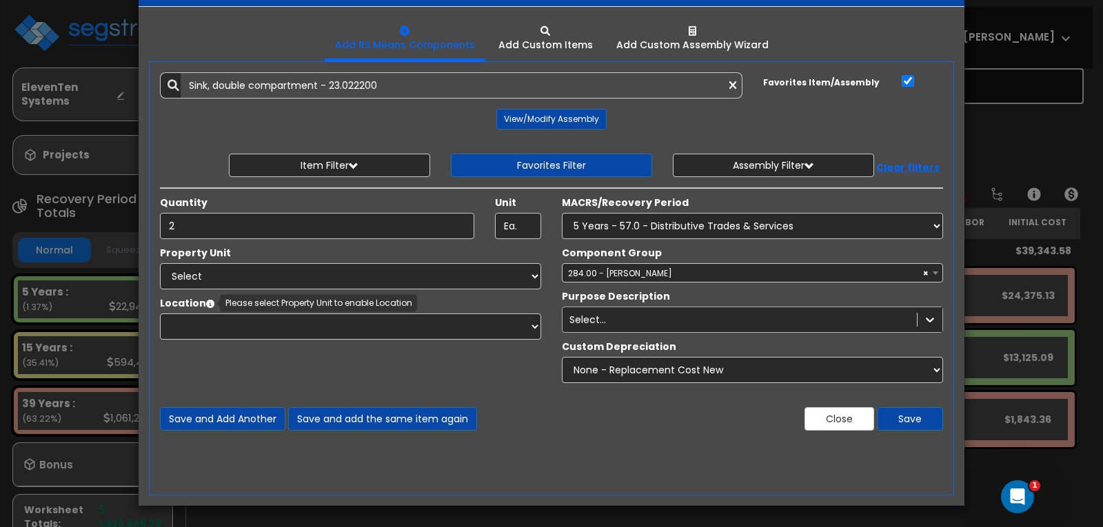
click at [211, 300] on icon at bounding box center [210, 304] width 8 height 8
click at [220, 277] on select "Select Main Site Improvements" at bounding box center [350, 276] width 381 height 26
select select "164496"
click at [160, 263] on select "Select Main Site Improvements" at bounding box center [350, 276] width 381 height 26
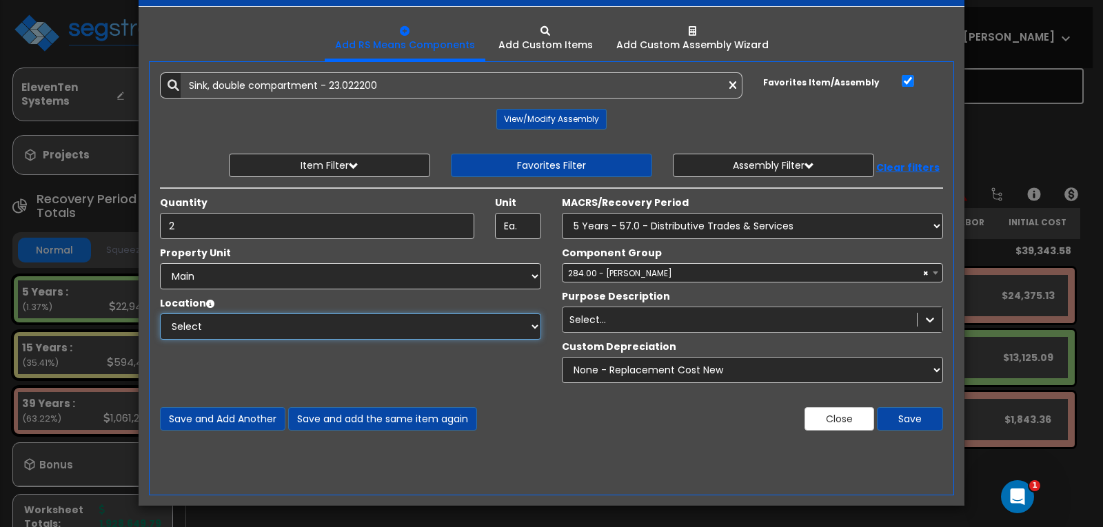
click at [225, 325] on select "Select Building Building Interior Common Areas Add Additional Location" at bounding box center [350, 327] width 381 height 26
select select "461"
click at [160, 314] on select "Select Building Building Interior Common Areas Add Additional Location" at bounding box center [350, 327] width 381 height 26
click at [596, 316] on div "Select..." at bounding box center [587, 320] width 37 height 14
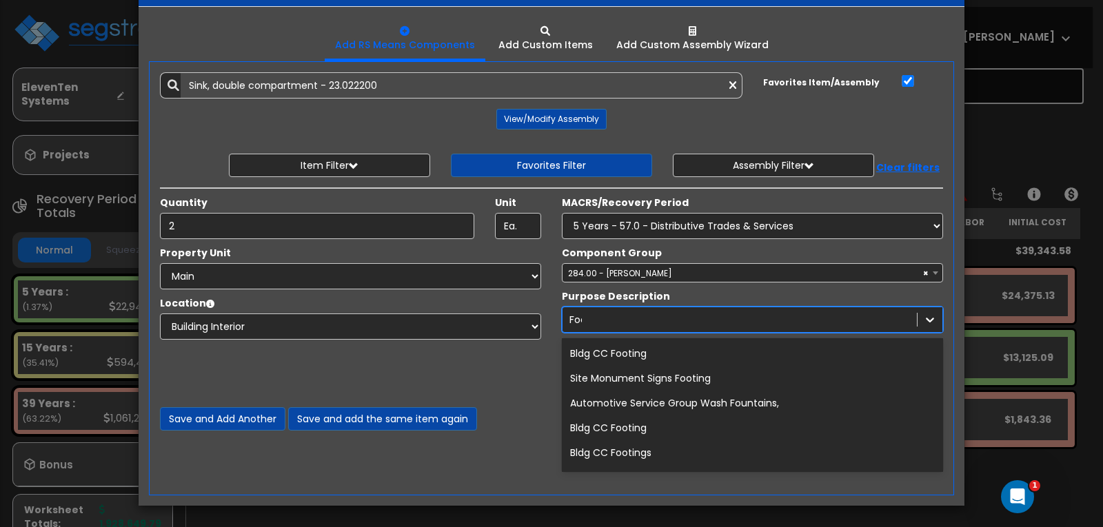
type input "Food"
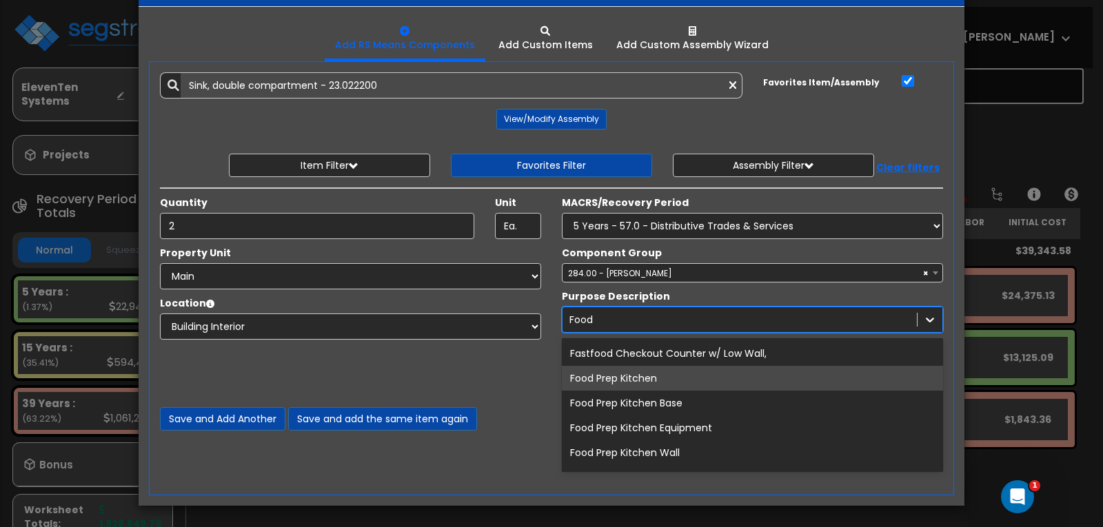
click at [652, 378] on div "Food Prep Kitchen" at bounding box center [752, 378] width 381 height 25
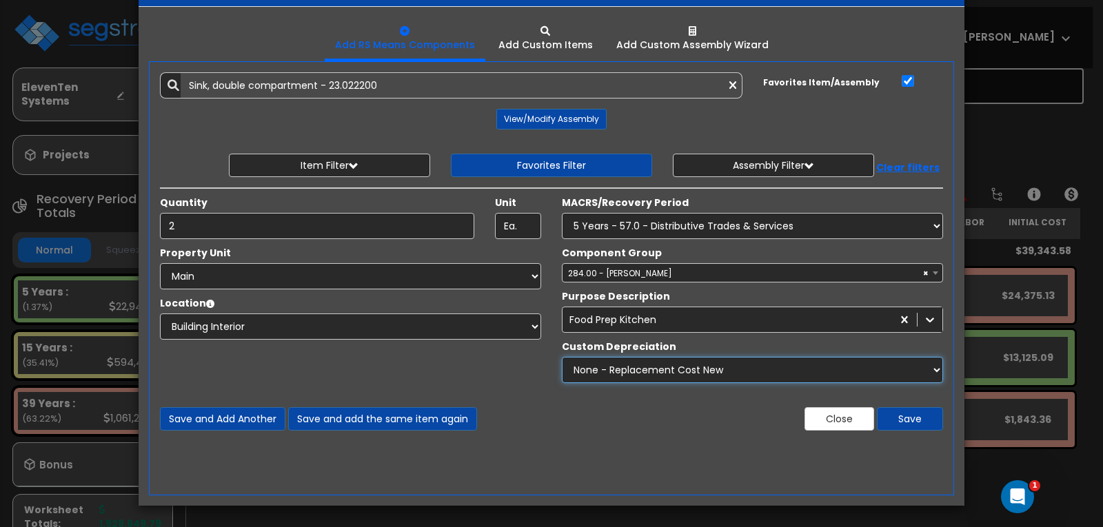
click at [646, 373] on select "None - Replacement Cost New Excellent - 90% Good - 75% Fair - 50% Bad - 25% Rep…" at bounding box center [752, 370] width 381 height 26
click at [544, 389] on div "Property Unit Select Main Site Improvements" at bounding box center [552, 318] width 804 height 144
click at [896, 414] on button "Save" at bounding box center [910, 418] width 66 height 23
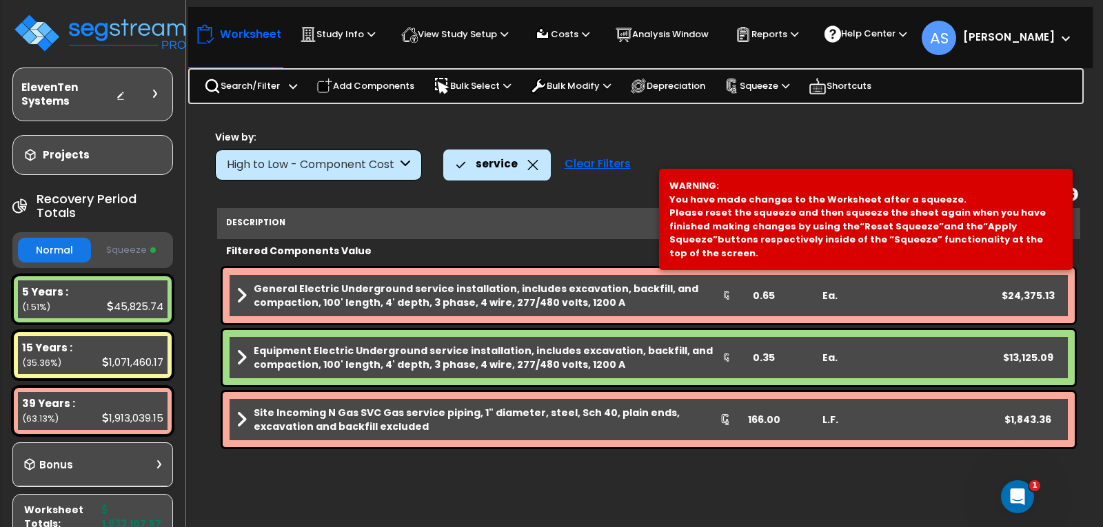
click at [130, 261] on button "Squeeze" at bounding box center [130, 250] width 73 height 24
click at [58, 256] on button "Normal" at bounding box center [54, 250] width 73 height 24
click at [132, 252] on button "Squeeze" at bounding box center [130, 250] width 73 height 24
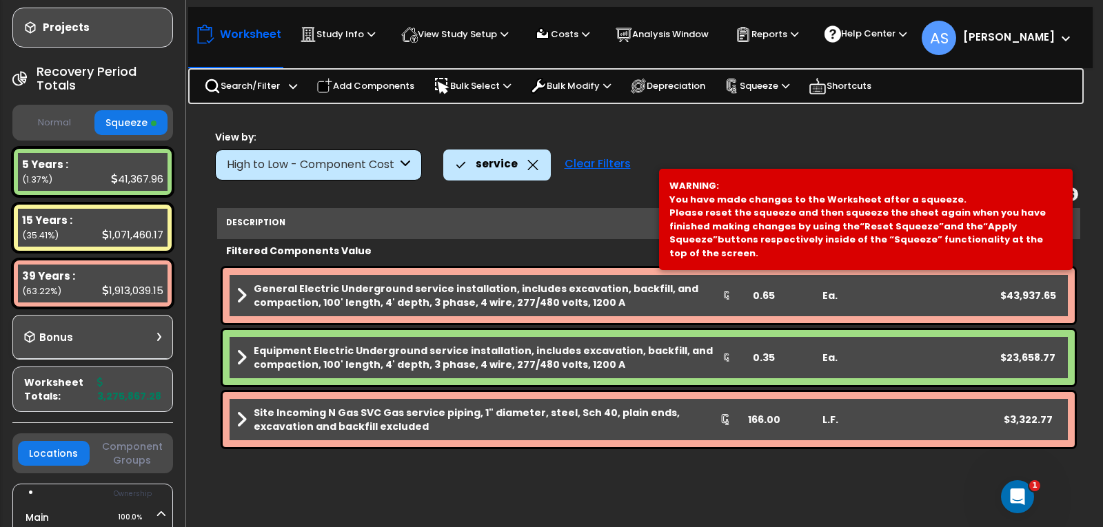
scroll to position [0, 0]
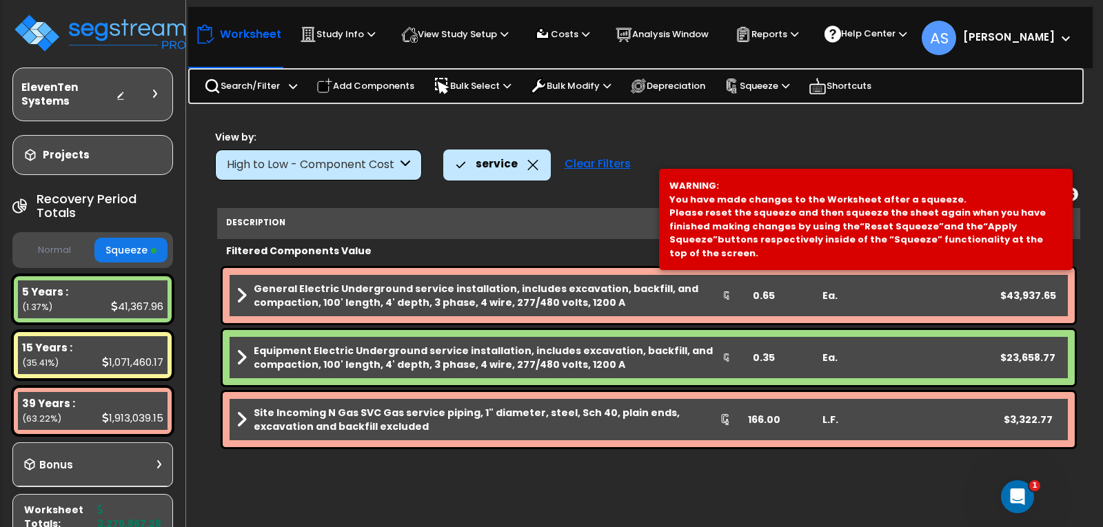
click at [67, 255] on button "Normal" at bounding box center [54, 250] width 73 height 24
click at [132, 258] on button "Squeeze" at bounding box center [130, 250] width 73 height 24
click at [156, 463] on div "Bonus" at bounding box center [92, 464] width 137 height 27
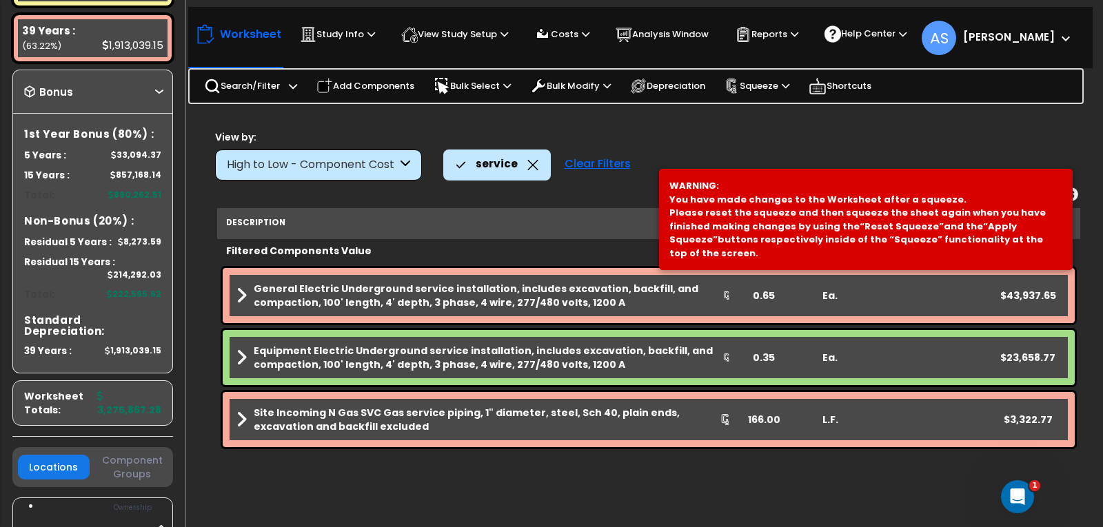
scroll to position [414, 0]
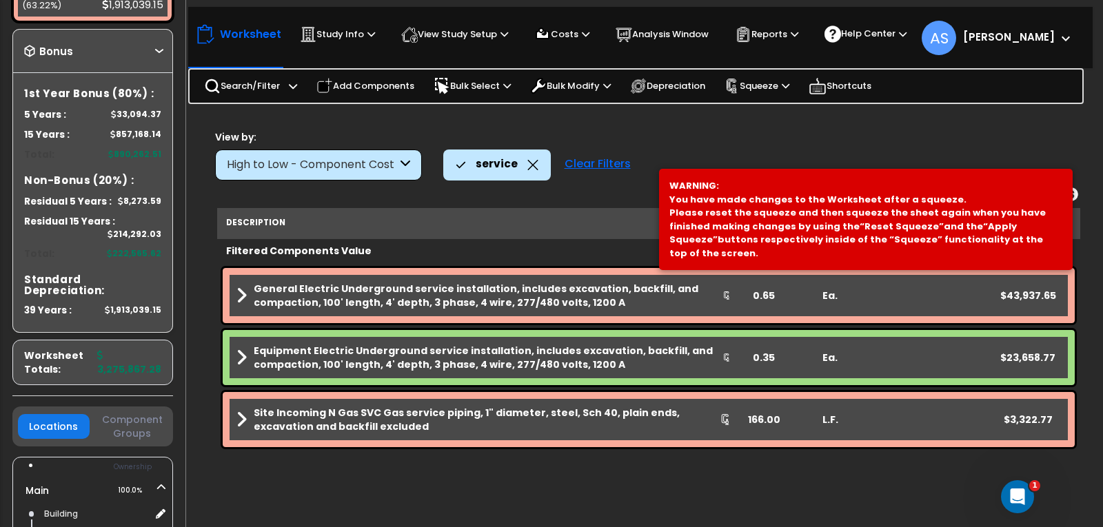
click at [132, 412] on button "Component Groups" at bounding box center [131, 426] width 71 height 29
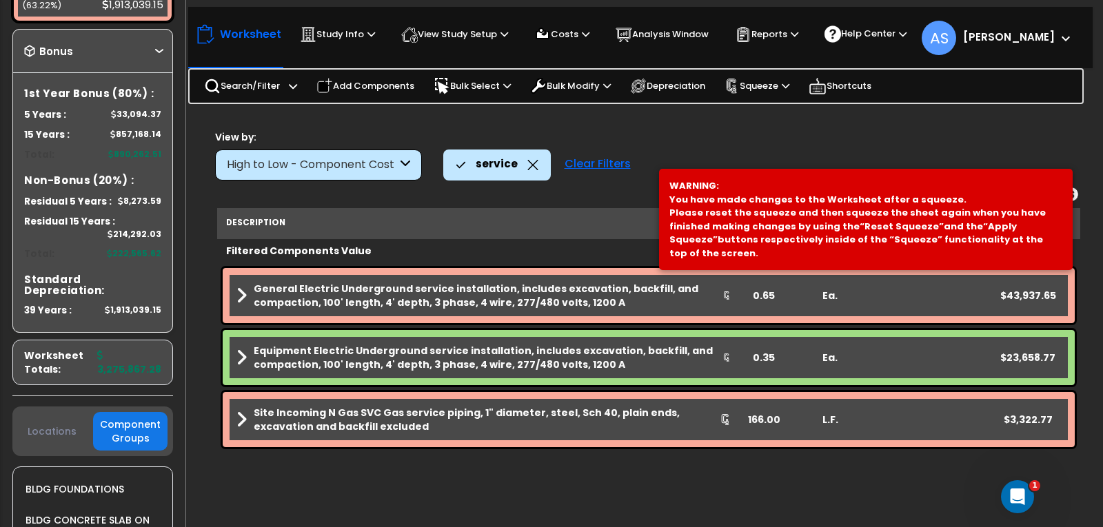
click at [70, 424] on button "Locations" at bounding box center [52, 431] width 68 height 15
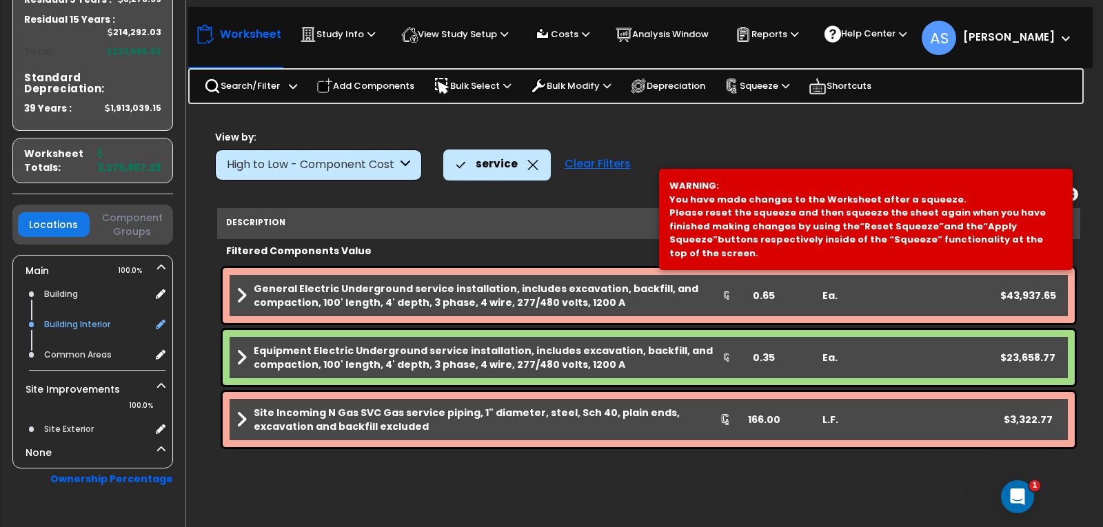
scroll to position [616, 0]
click at [143, 471] on b "Ownership Percentage" at bounding box center [111, 478] width 123 height 14
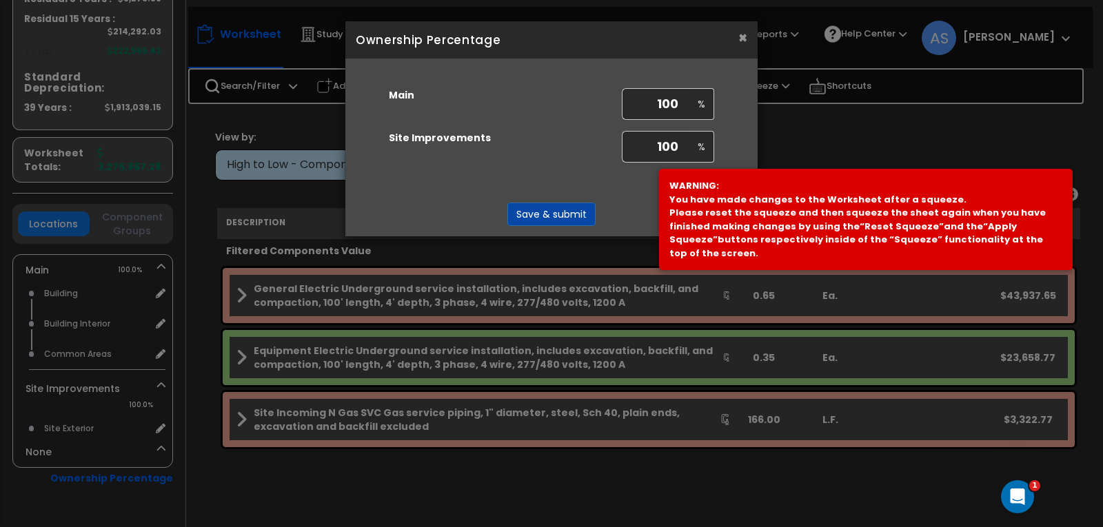
click at [738, 40] on button "×" at bounding box center [742, 37] width 9 height 14
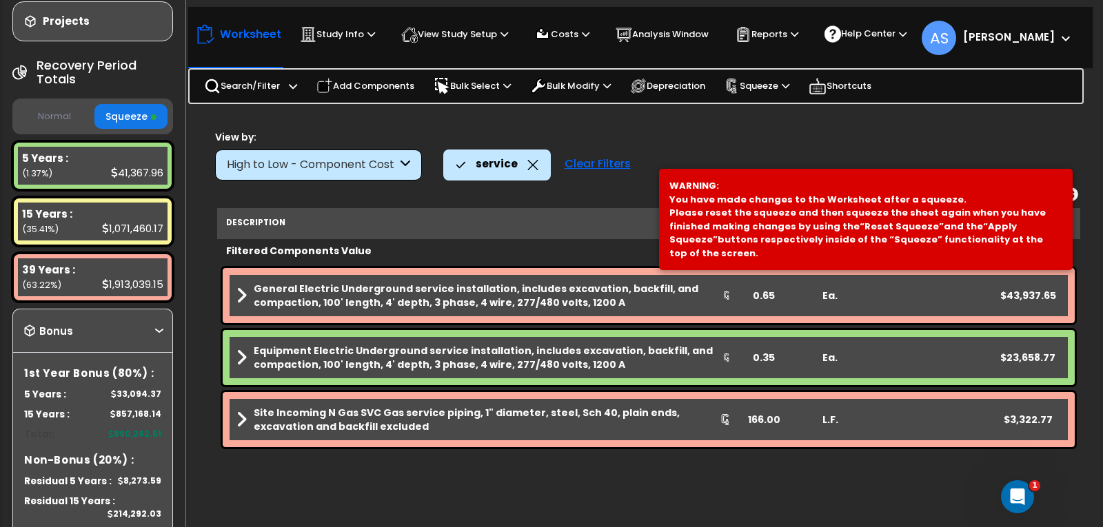
scroll to position [0, 0]
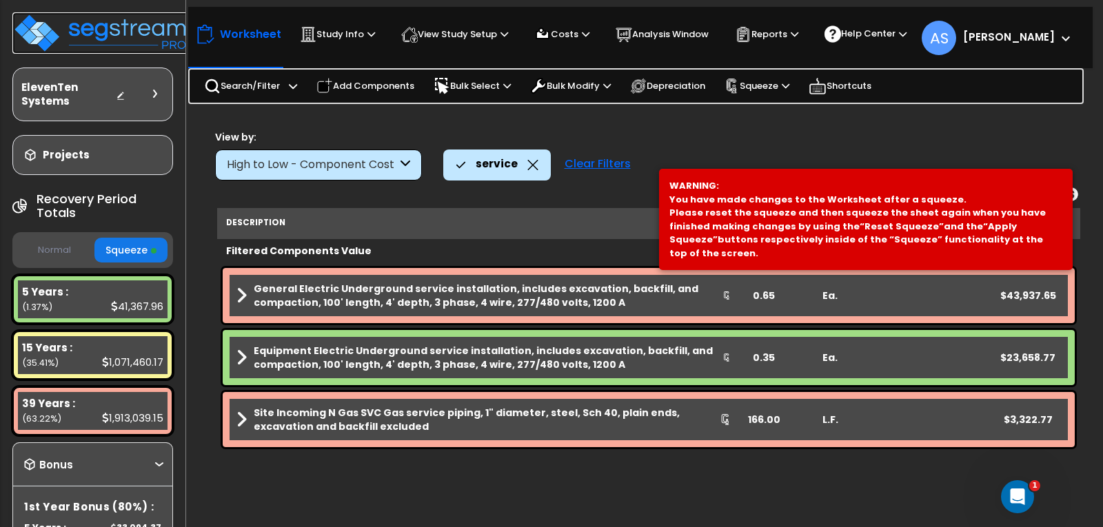
click at [90, 32] on img at bounding box center [101, 32] width 179 height 41
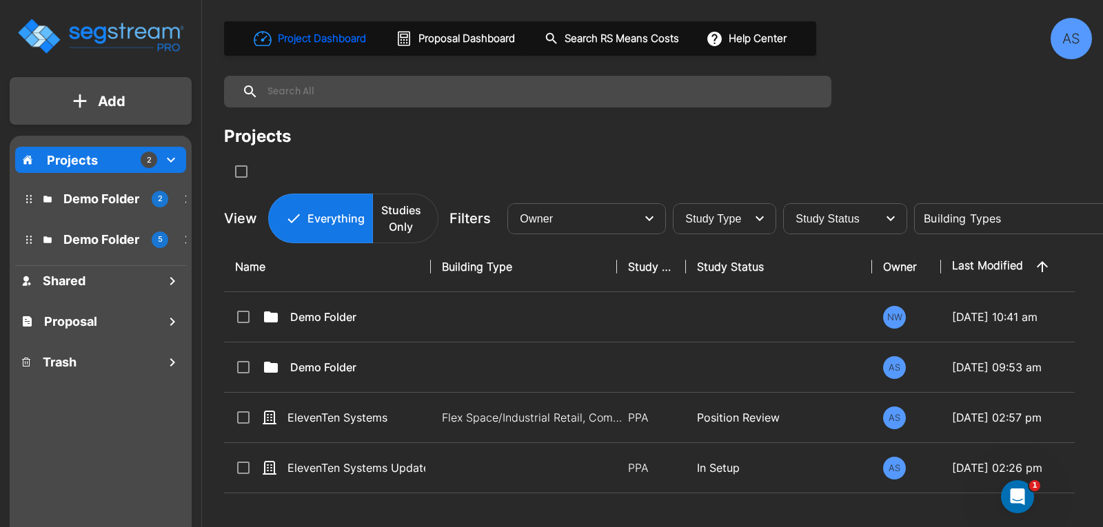
click at [88, 319] on h1 "Proposal" at bounding box center [70, 321] width 53 height 19
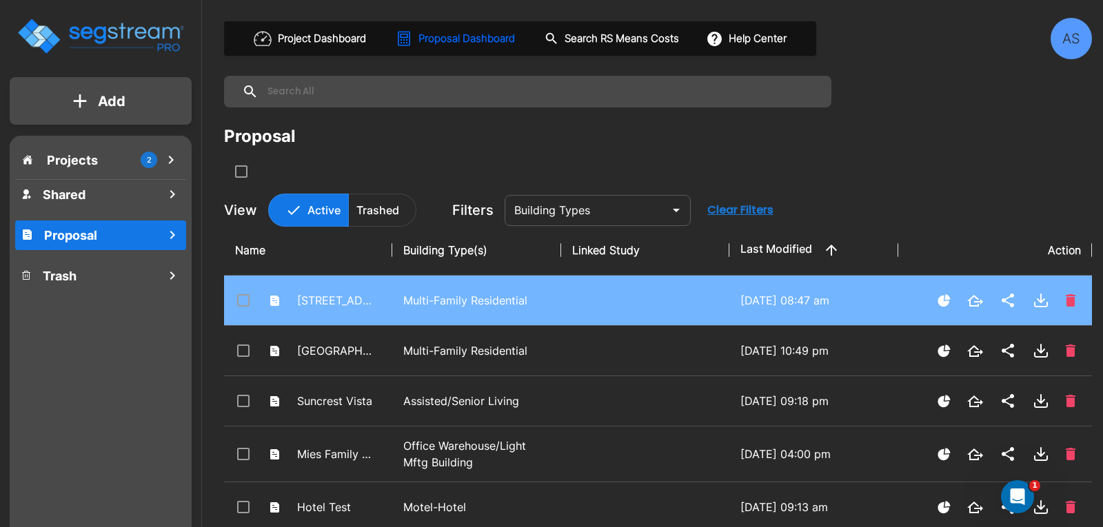
click at [245, 301] on input "select row 4248 Whitsett Ave" at bounding box center [242, 298] width 14 height 12
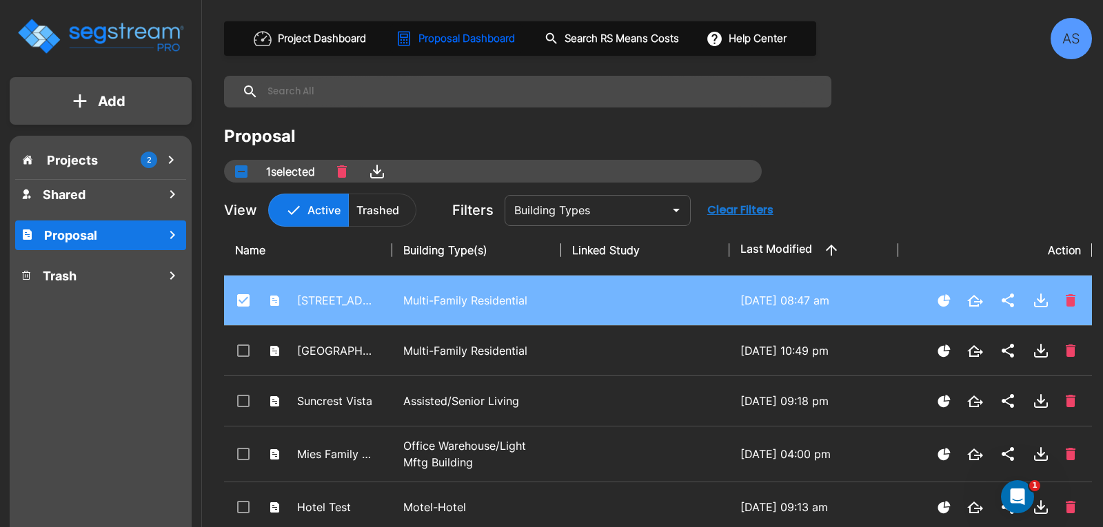
click at [426, 296] on p "Multi-Family Residential" at bounding box center [476, 300] width 146 height 17
checkbox input "true"
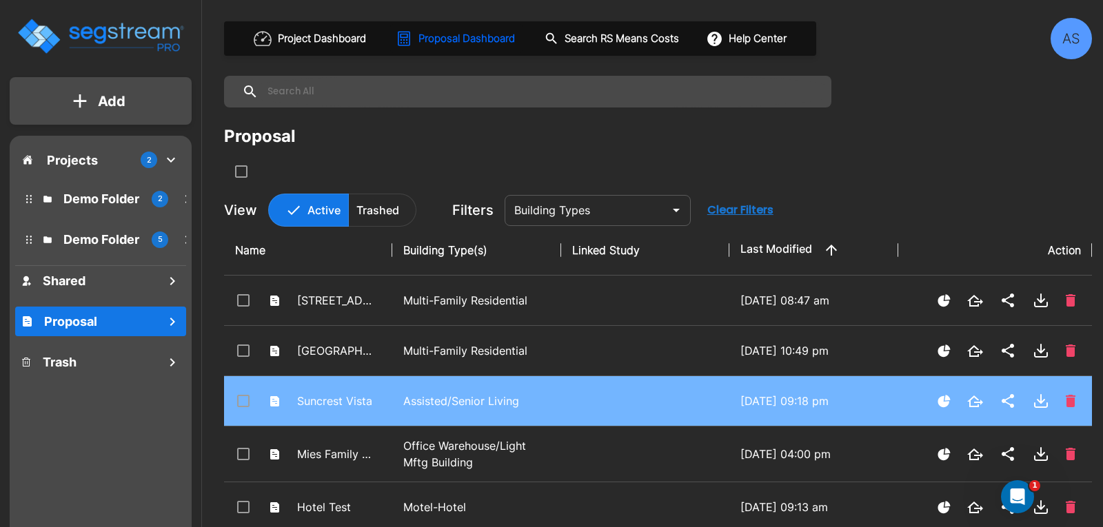
click at [465, 402] on p "Assisted/Senior Living" at bounding box center [476, 401] width 146 height 17
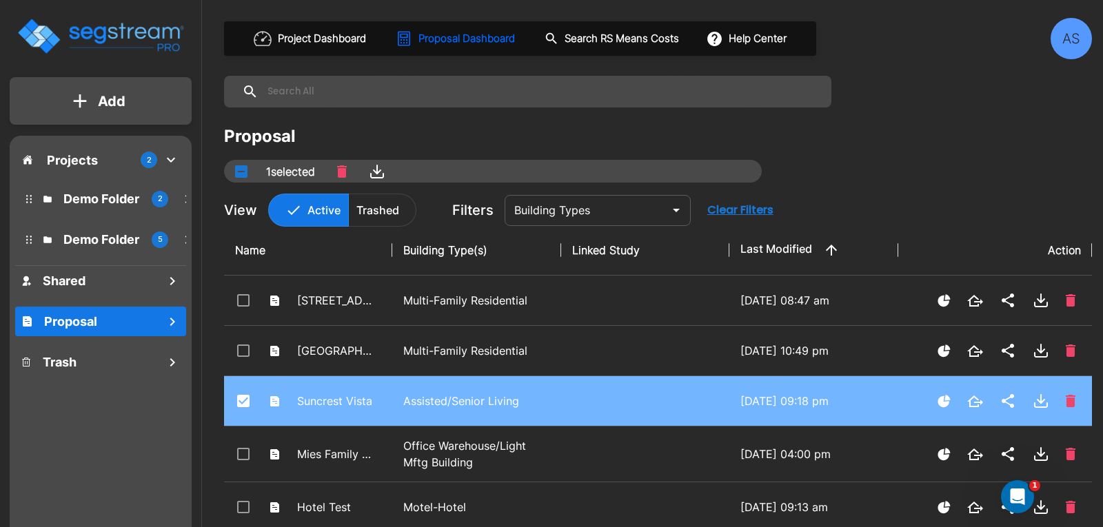
click at [465, 402] on p "Assisted/Senior Living" at bounding box center [476, 401] width 146 height 17
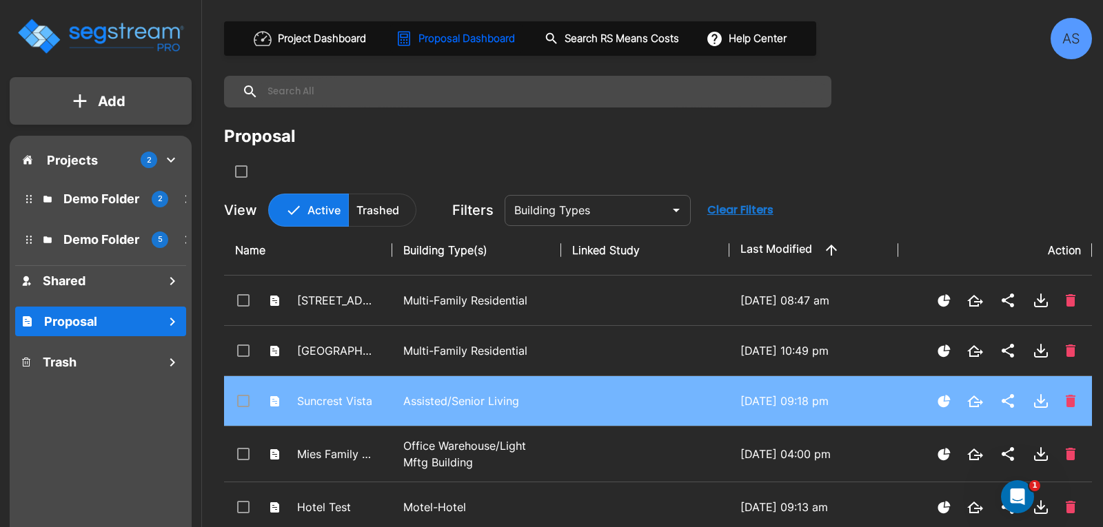
click at [465, 402] on p "Assisted/Senior Living" at bounding box center [476, 401] width 146 height 17
checkbox input "true"
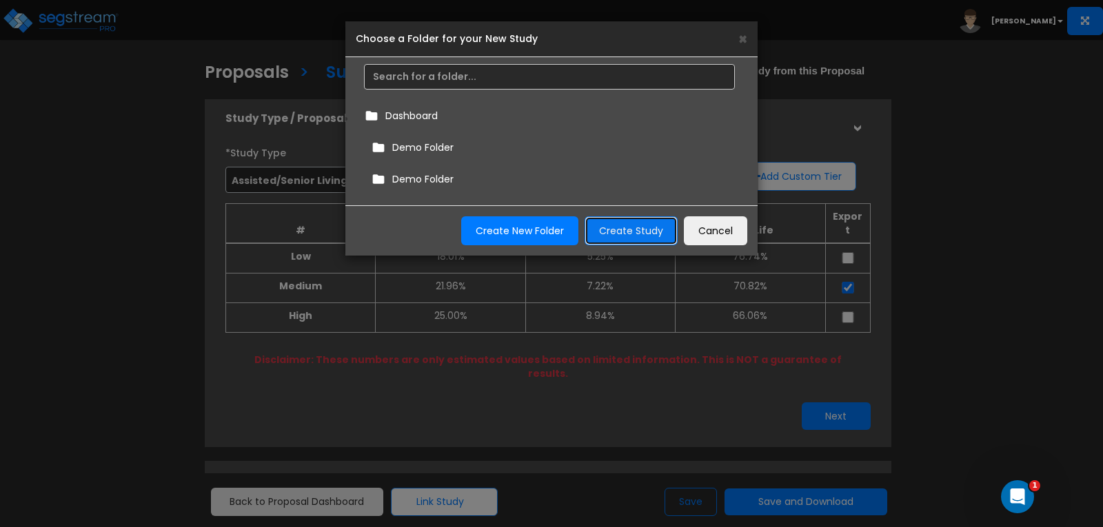
click at [622, 226] on button "Create Study" at bounding box center [630, 230] width 93 height 29
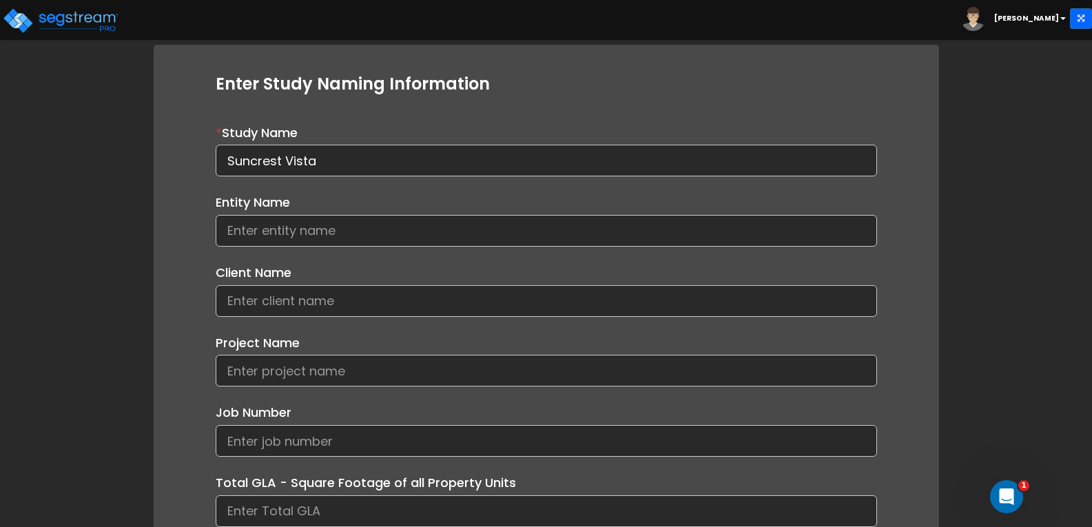
scroll to position [138, 0]
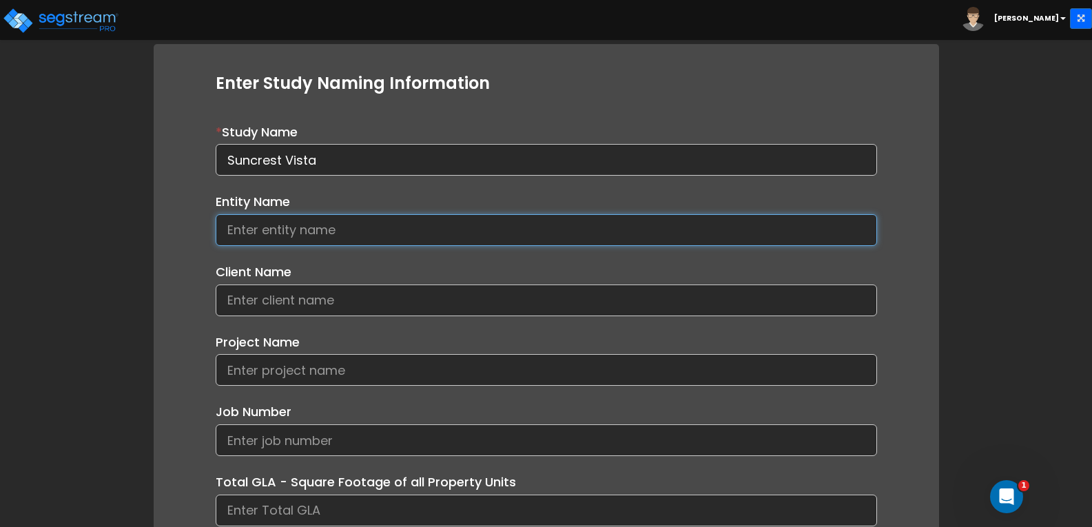
click at [422, 230] on input at bounding box center [547, 230] width 662 height 32
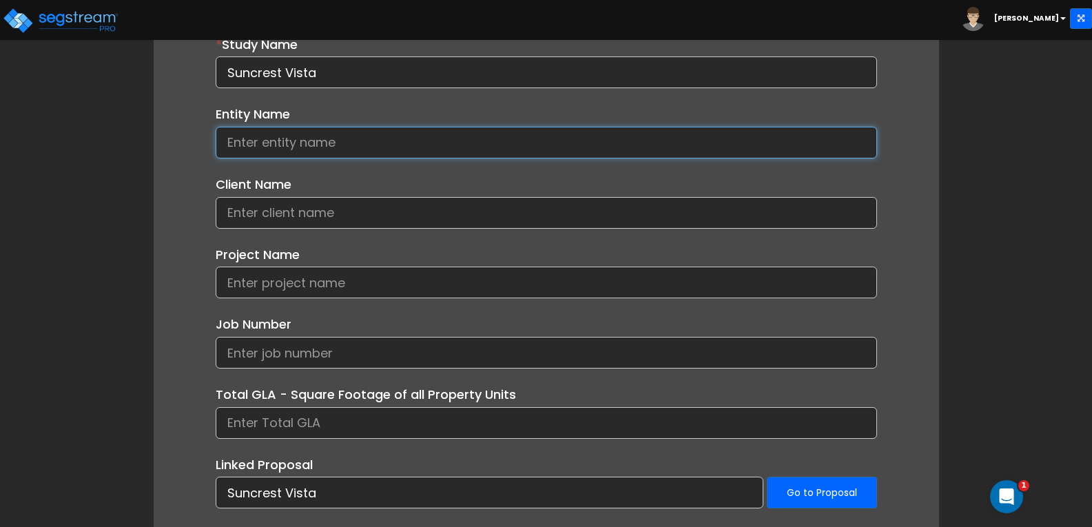
scroll to position [297, 0]
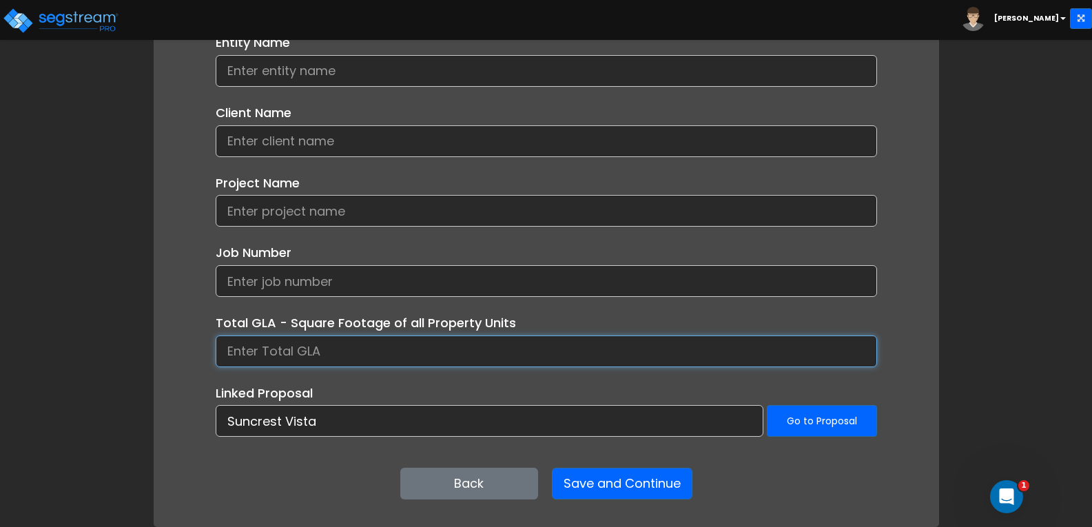
click at [420, 347] on input at bounding box center [547, 352] width 662 height 32
